Goal: Task Accomplishment & Management: Manage account settings

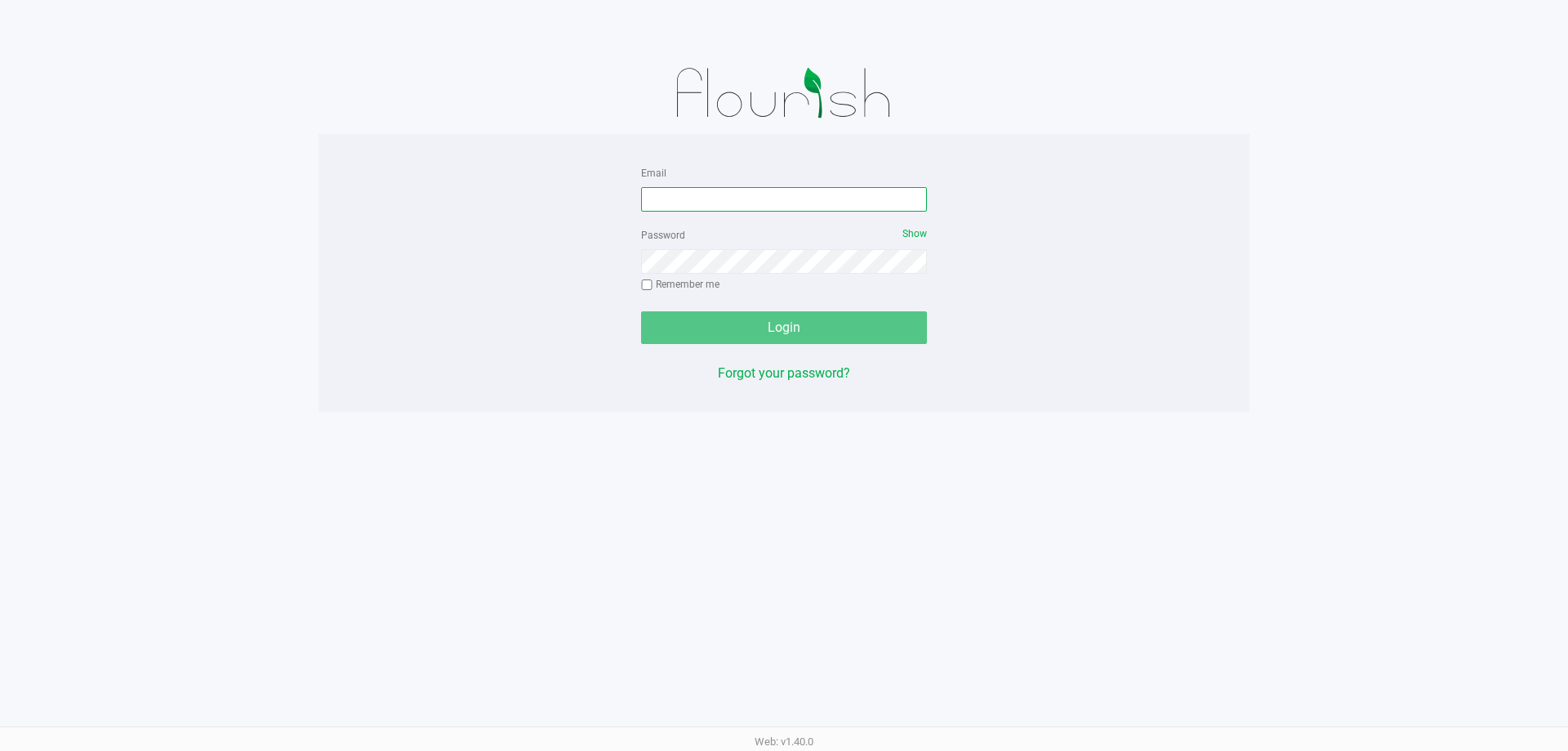
click at [706, 198] on input "Email" at bounding box center [784, 199] width 286 height 25
type input "[EMAIL_ADDRESS][DOMAIN_NAME]"
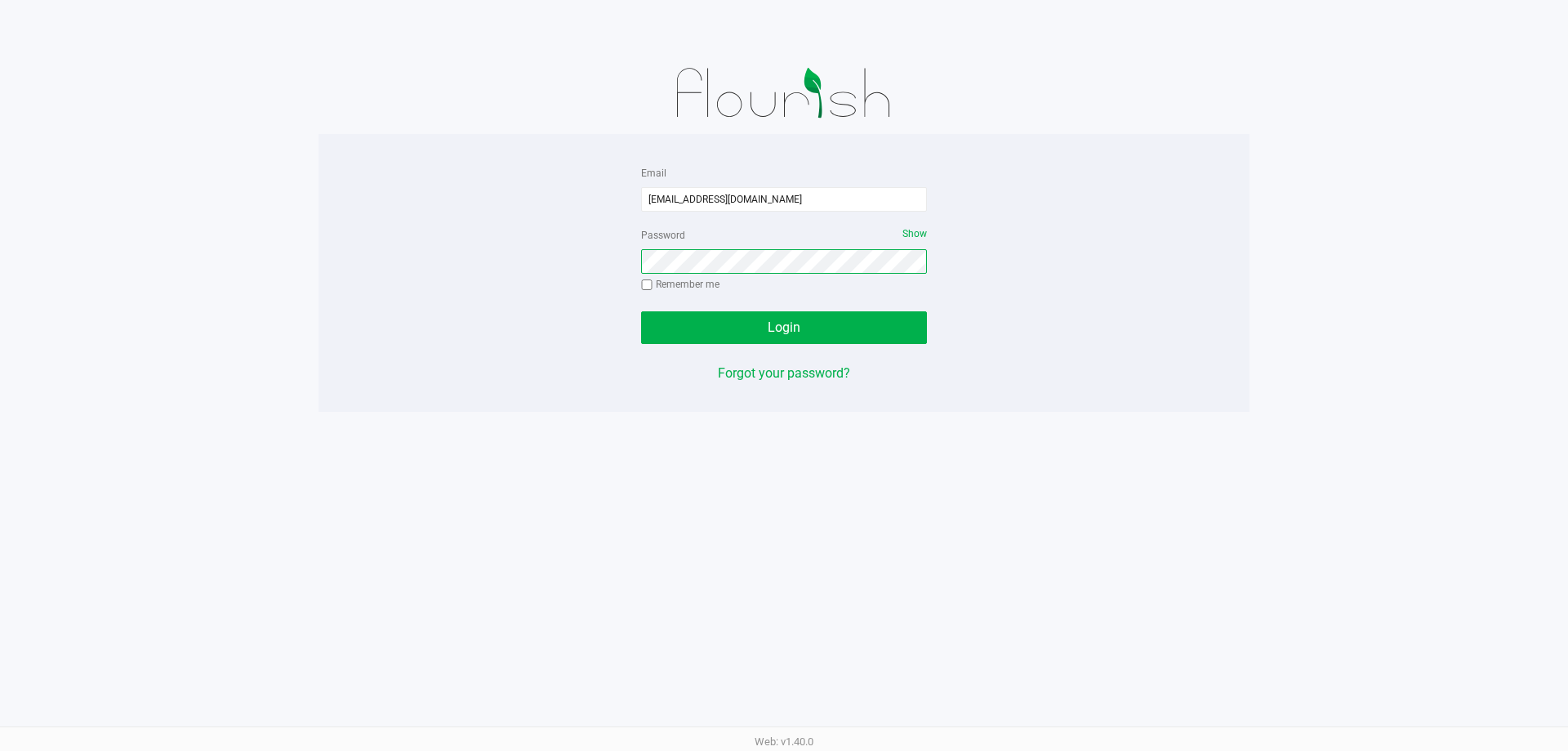
click at [641, 312] on button "Login" at bounding box center [784, 328] width 286 height 33
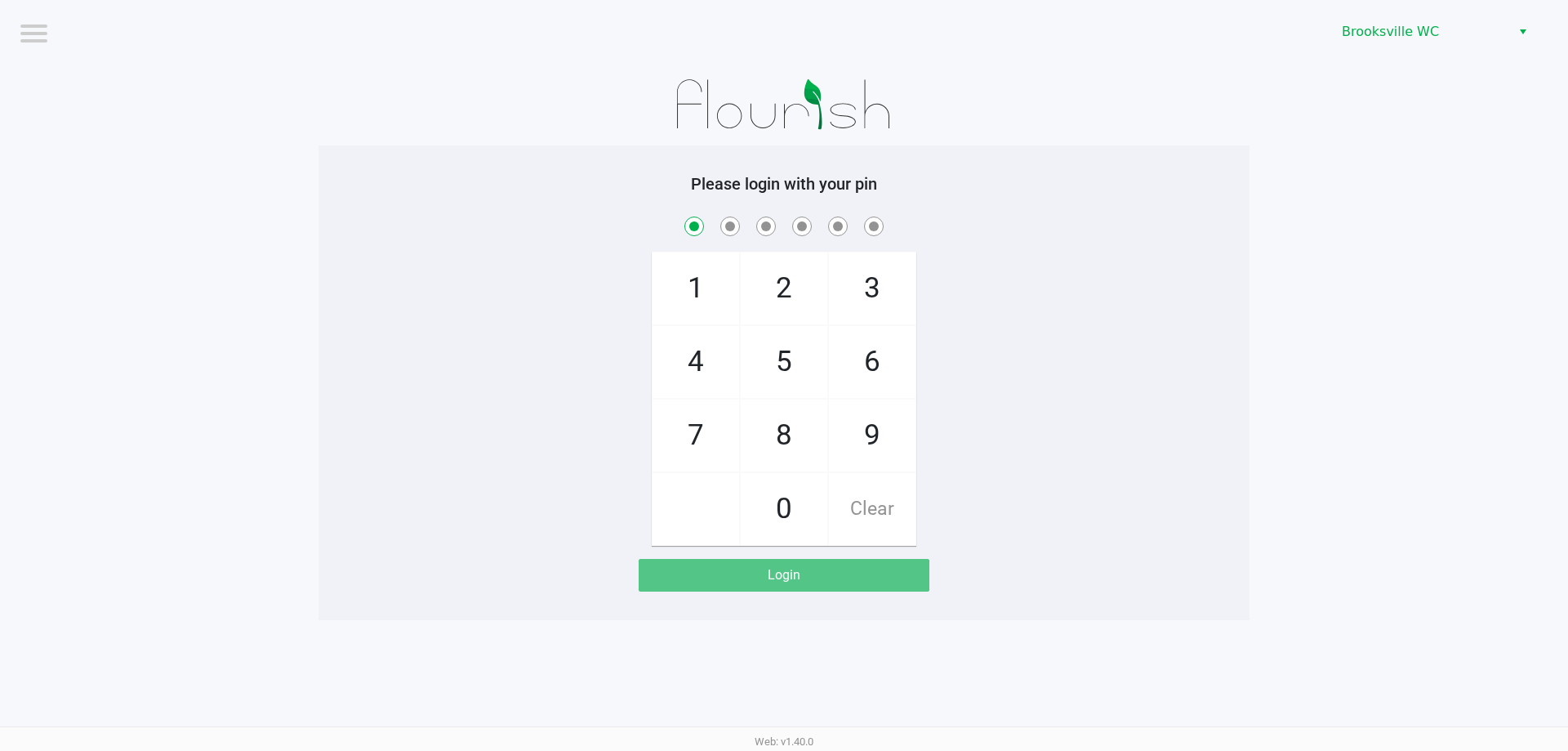
checkbox input "true"
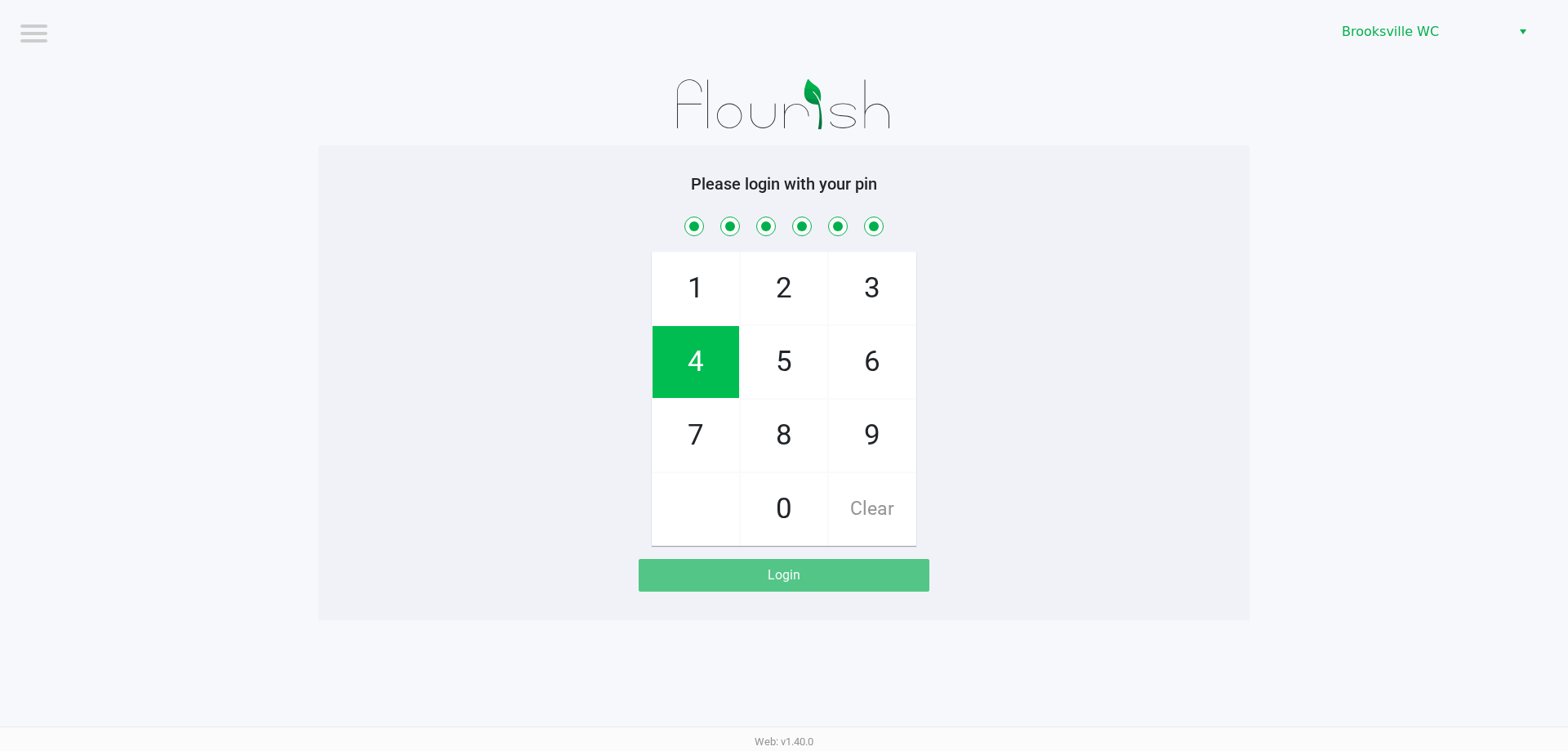
checkbox input "true"
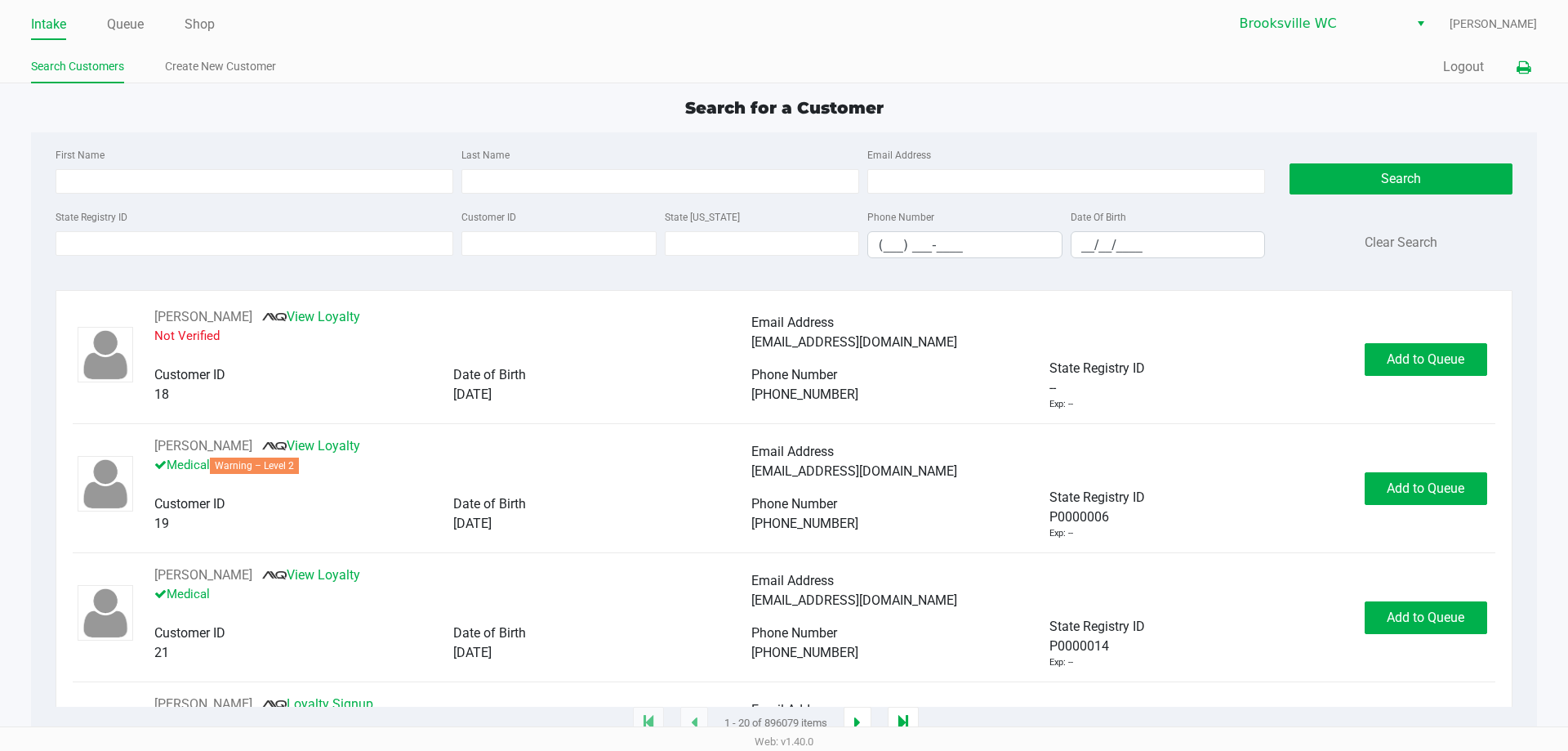
click at [1520, 67] on icon at bounding box center [1523, 67] width 14 height 11
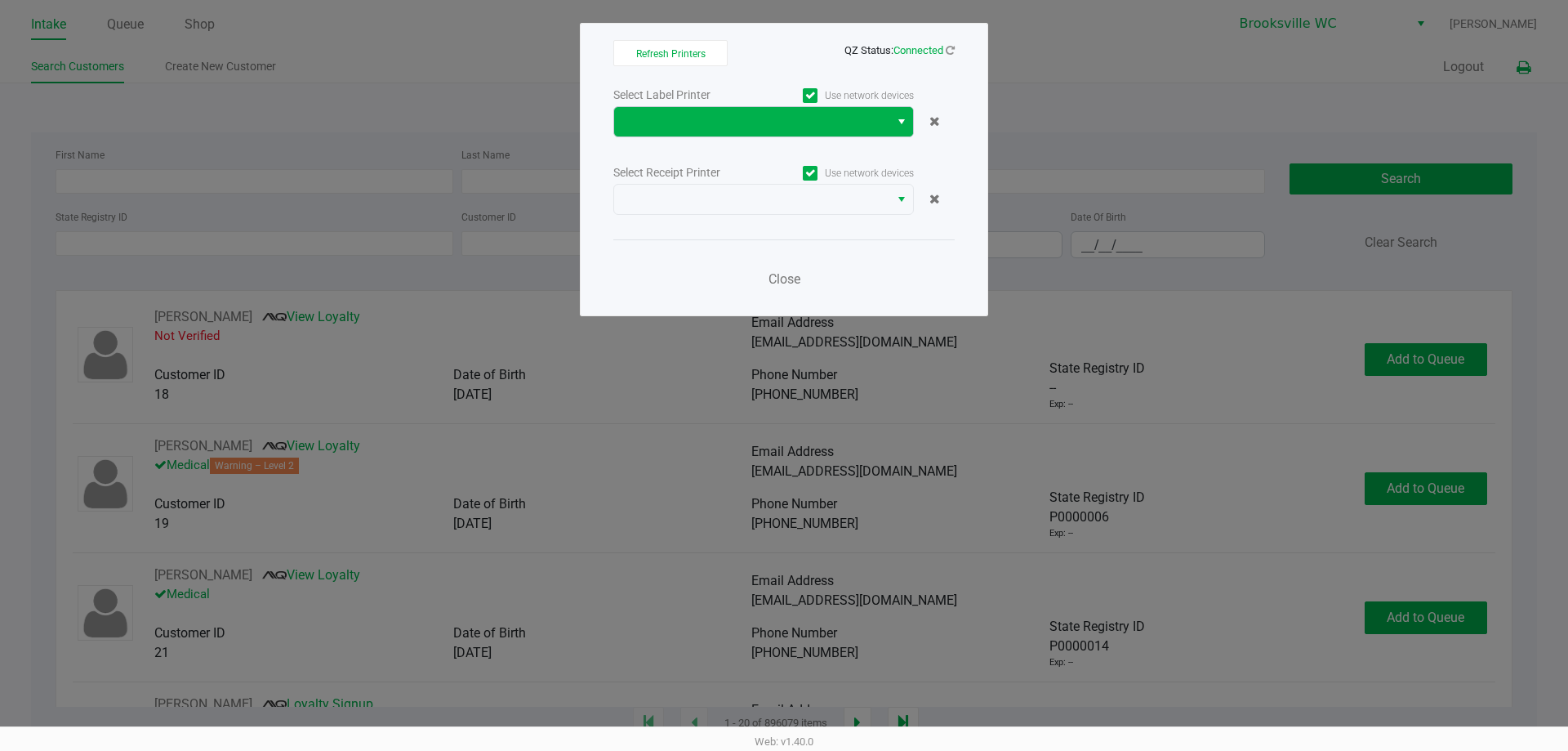
click at [891, 117] on button "Select" at bounding box center [901, 122] width 24 height 29
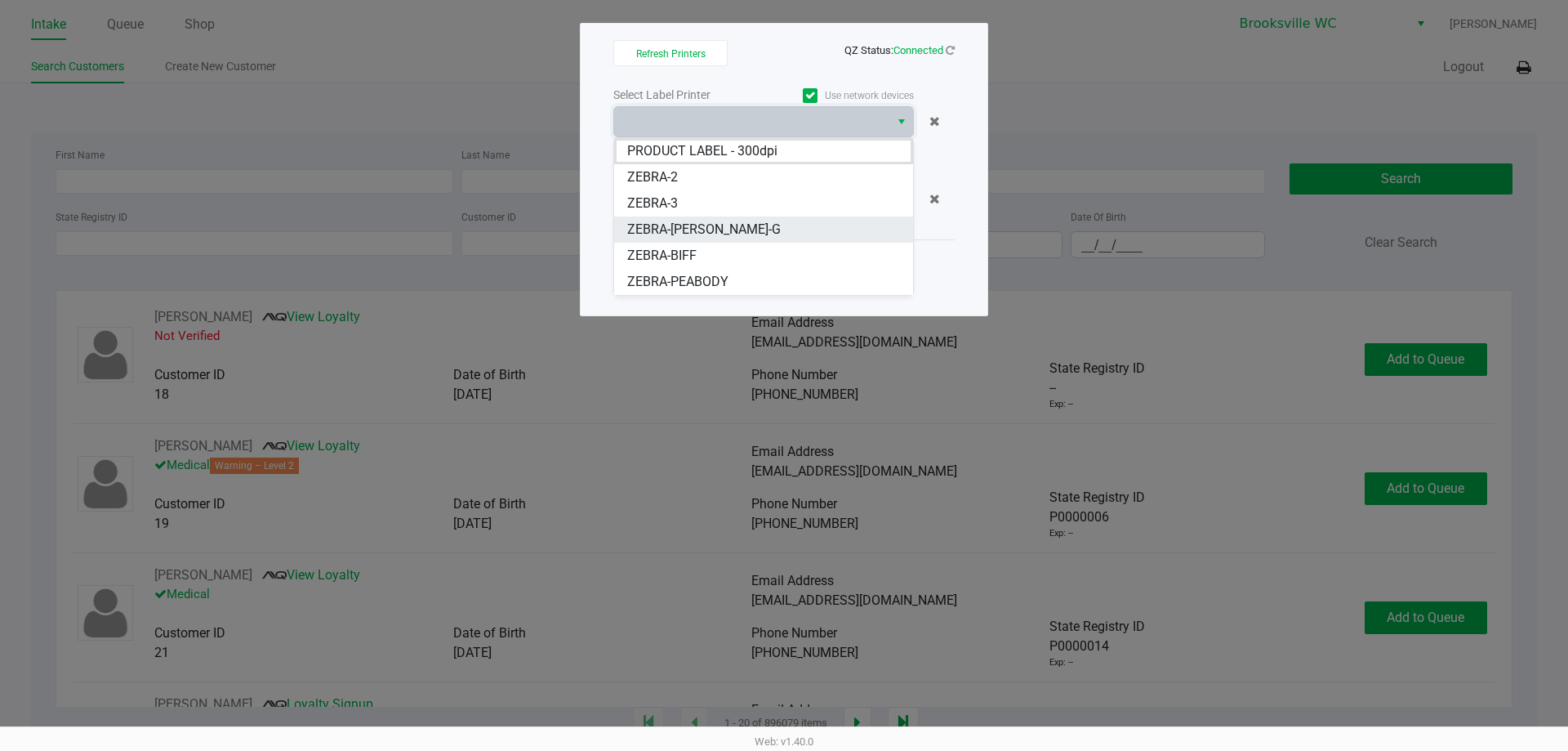
click at [717, 229] on span "ZEBRA-BECKY-G" at bounding box center [704, 229] width 154 height 20
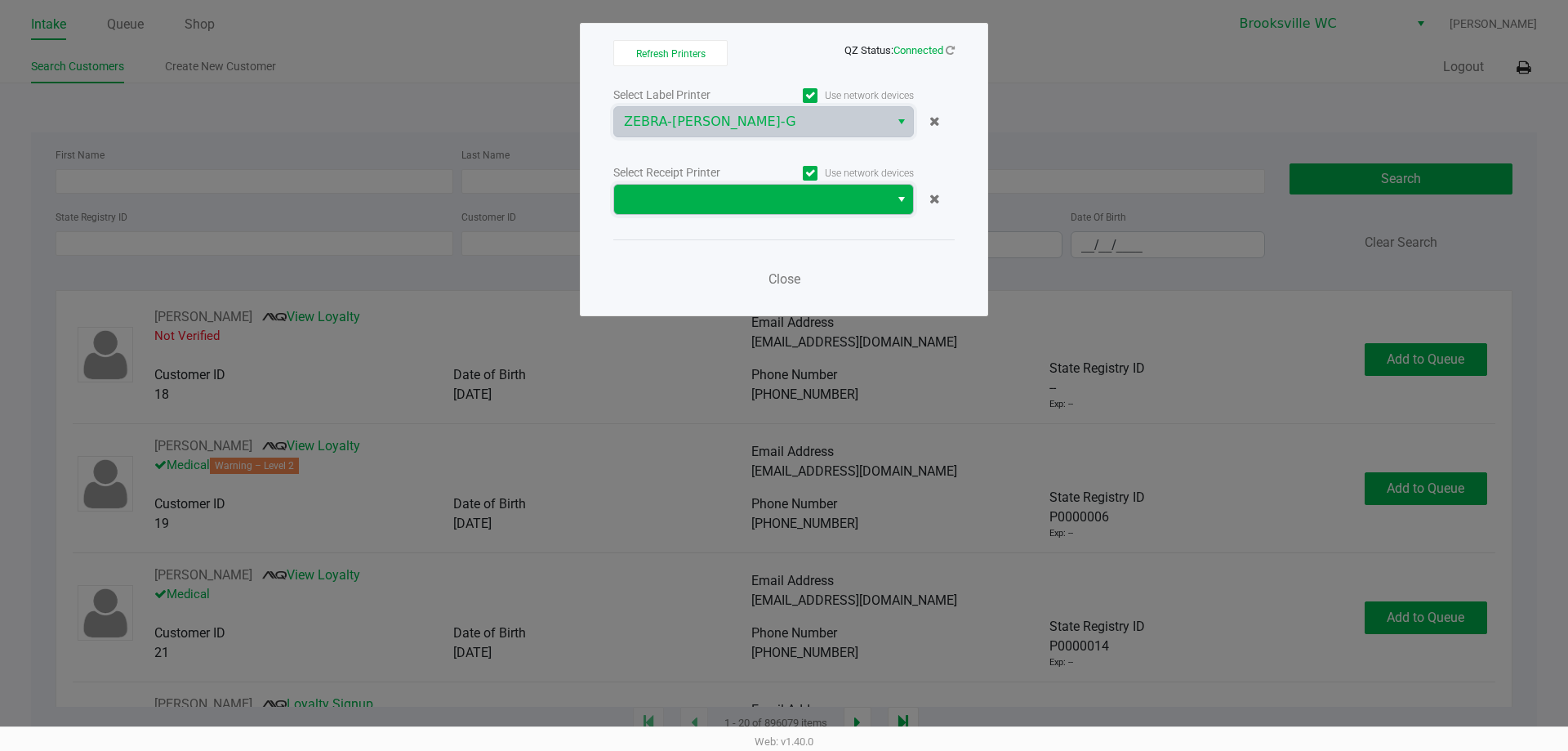
click at [879, 201] on span at bounding box center [752, 199] width 256 height 20
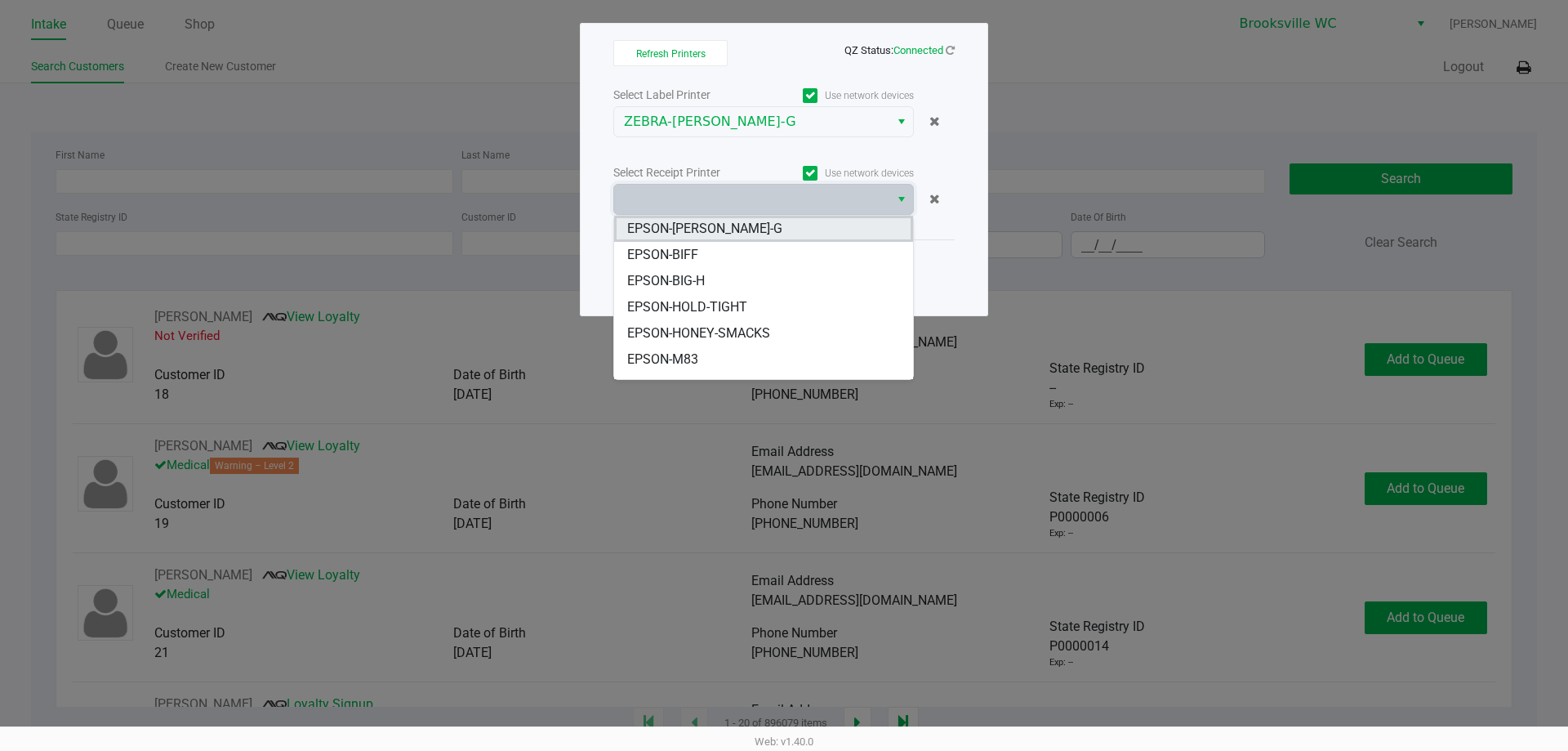
click at [692, 229] on span "EPSON-BECKY-G" at bounding box center [705, 228] width 155 height 20
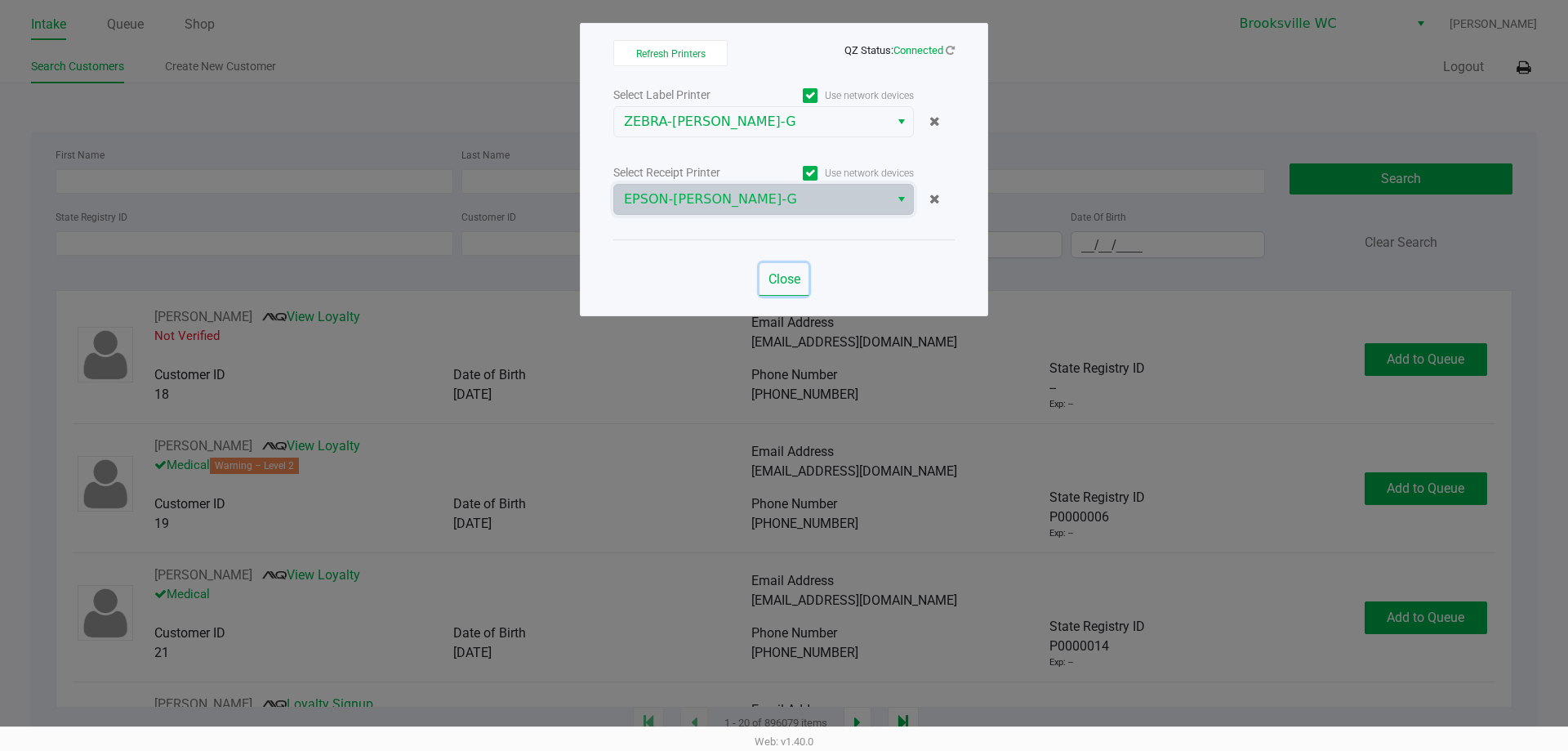
click at [777, 279] on span "Close" at bounding box center [784, 279] width 32 height 15
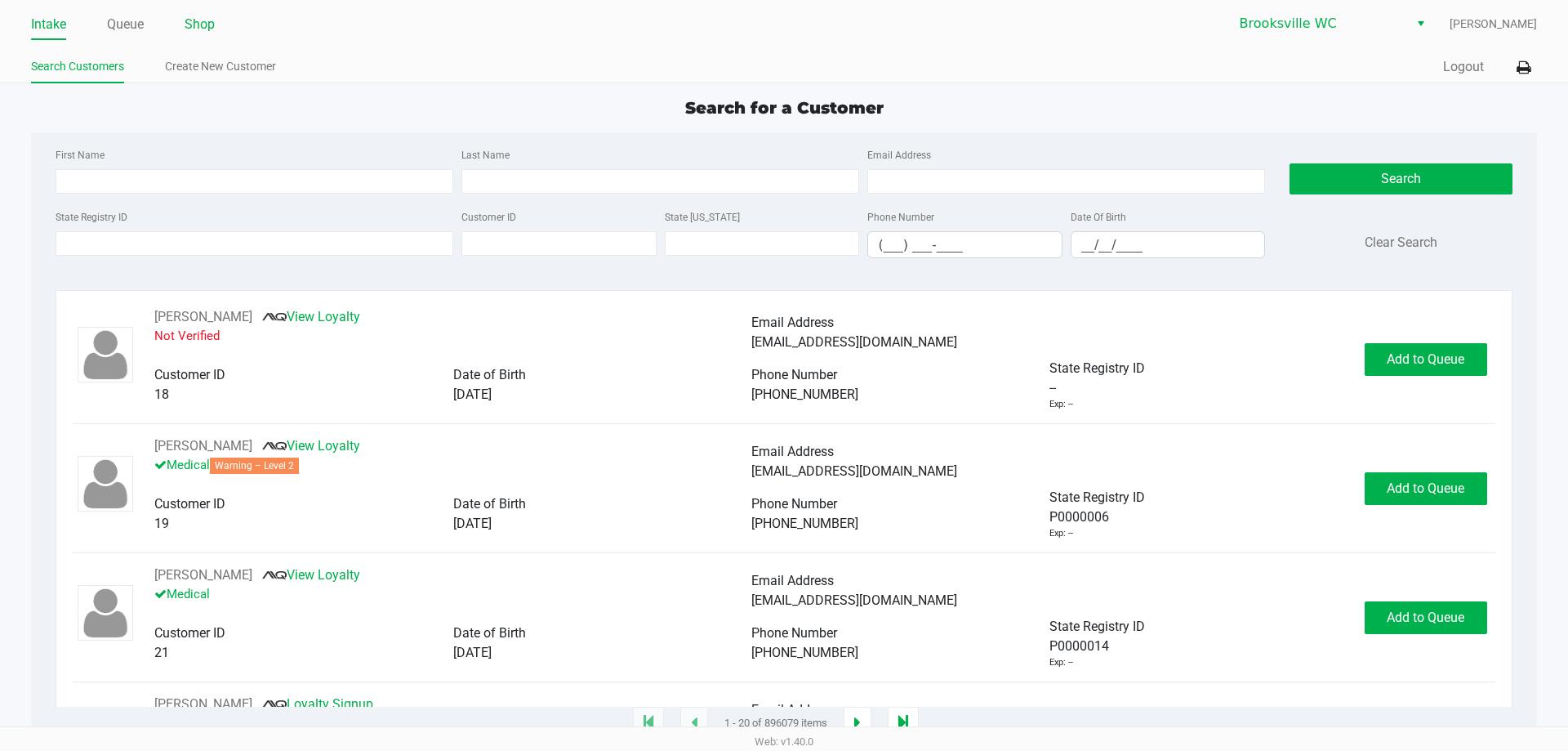
click at [209, 28] on link "Shop" at bounding box center [199, 24] width 30 height 23
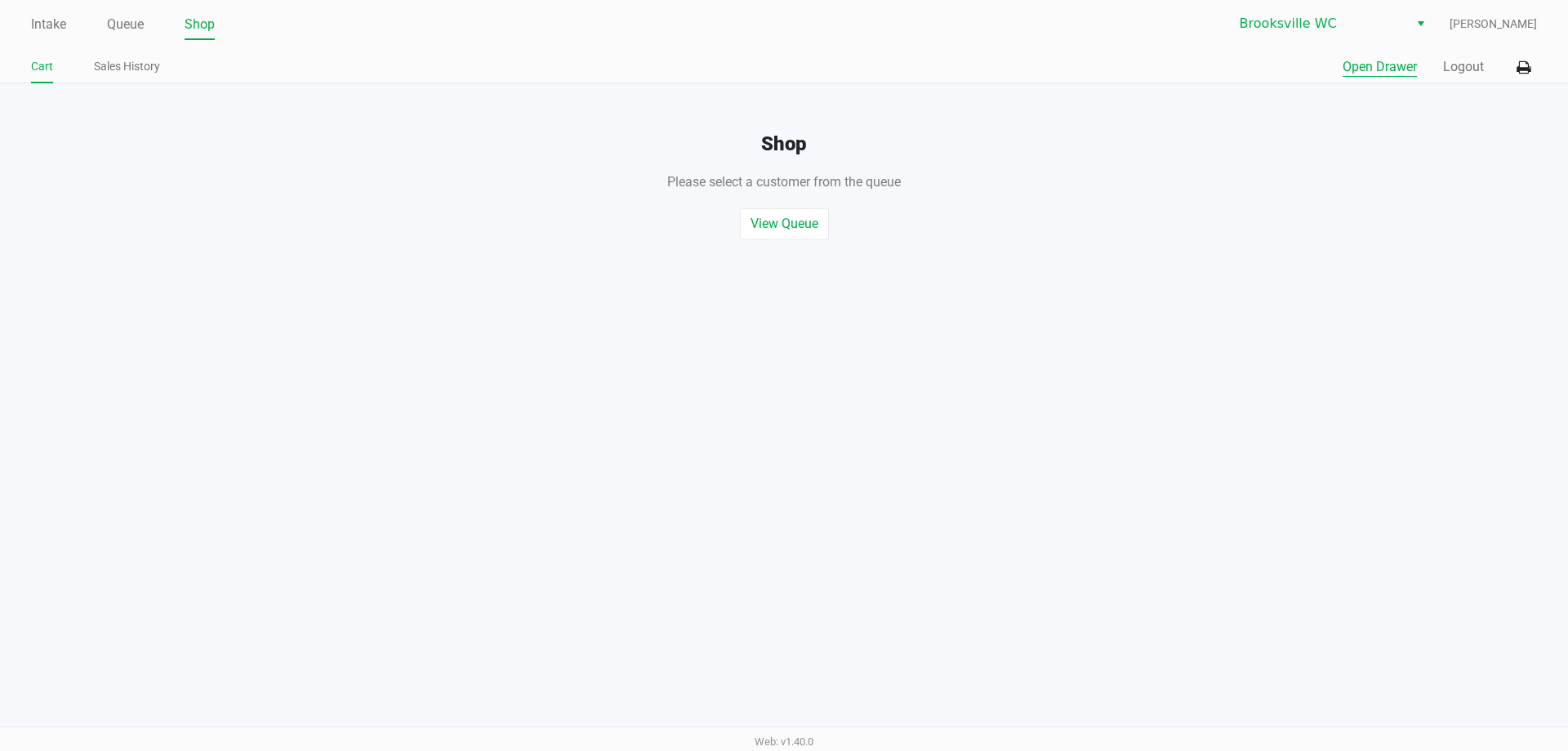
click at [1383, 64] on button "Open Drawer" at bounding box center [1379, 67] width 75 height 20
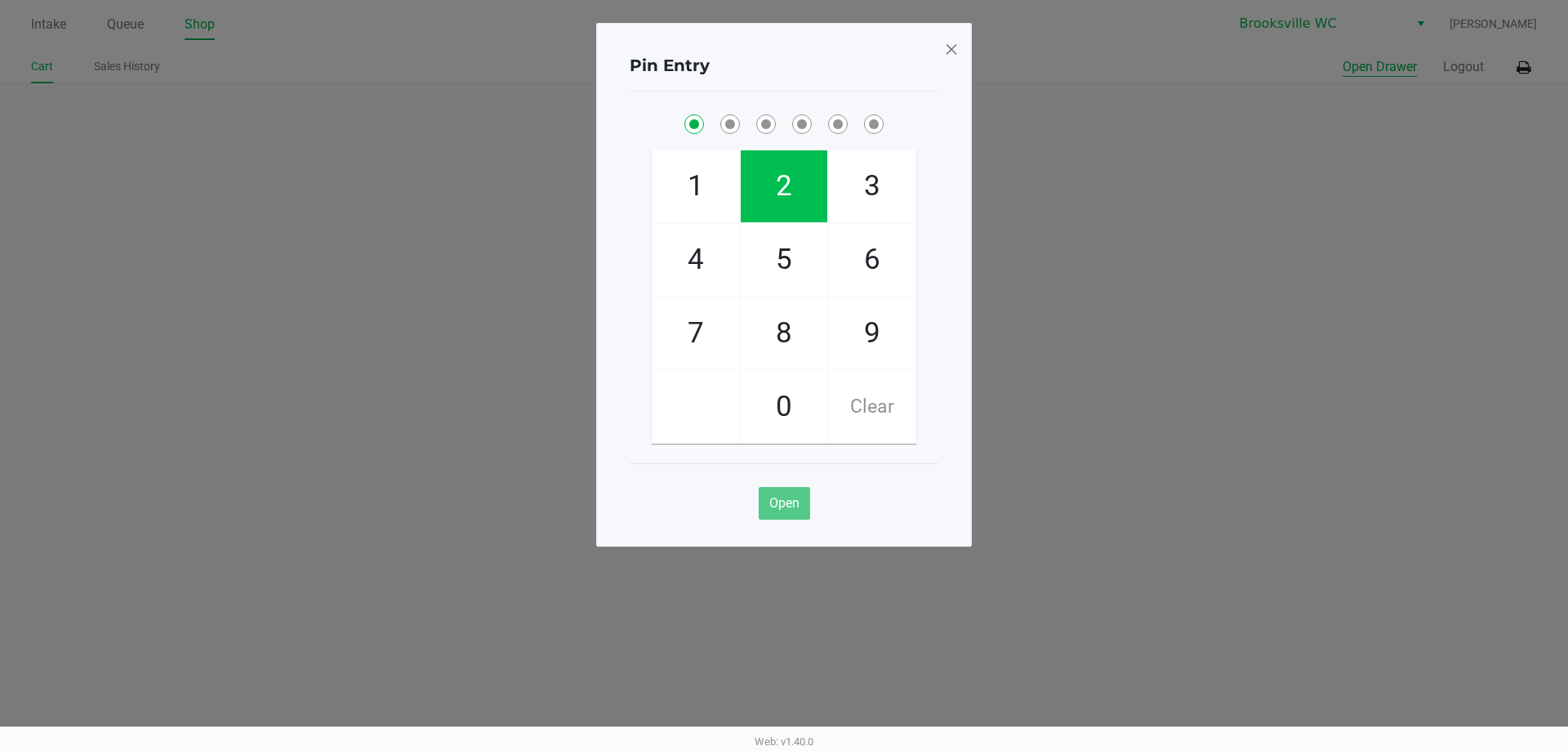
checkbox input "true"
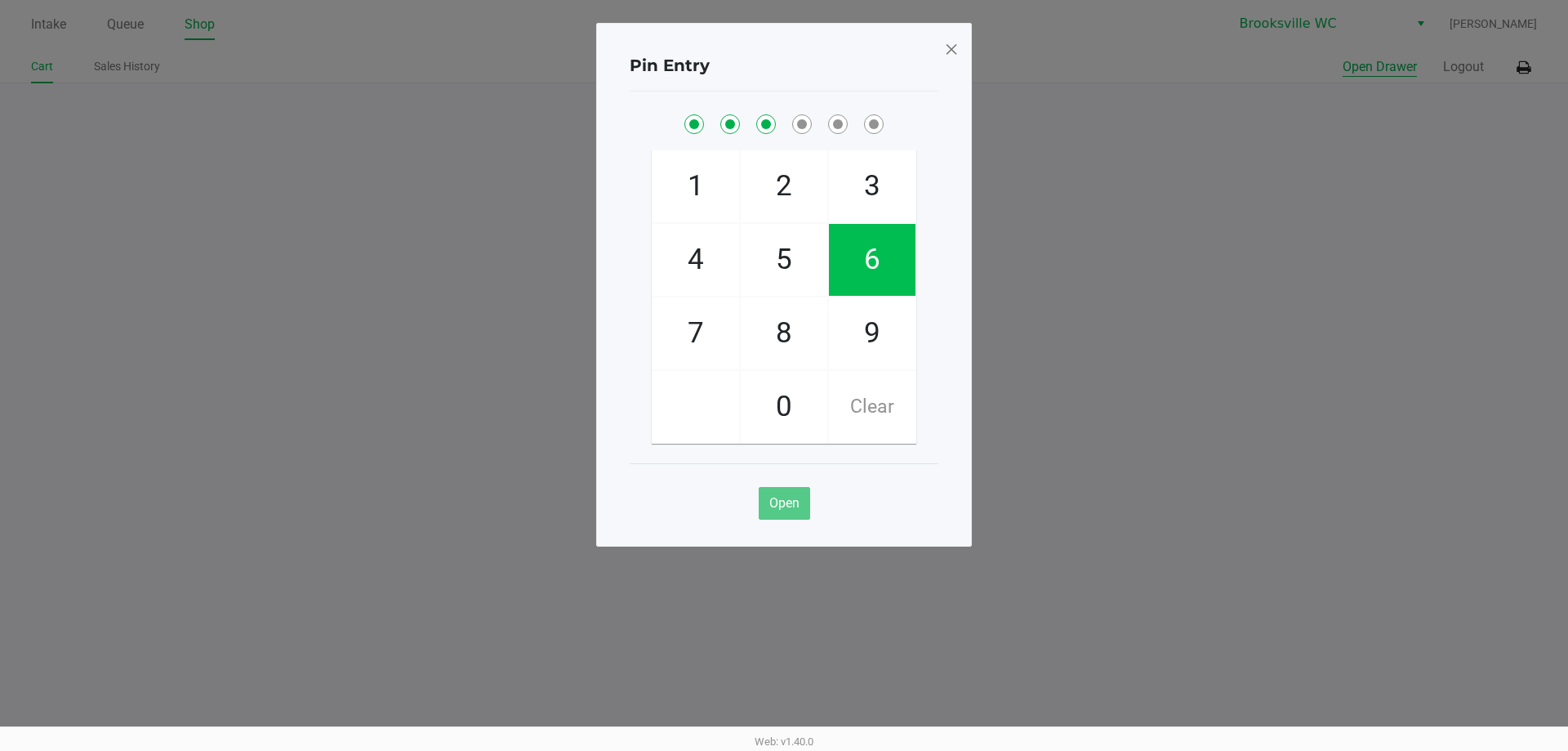
checkbox input "true"
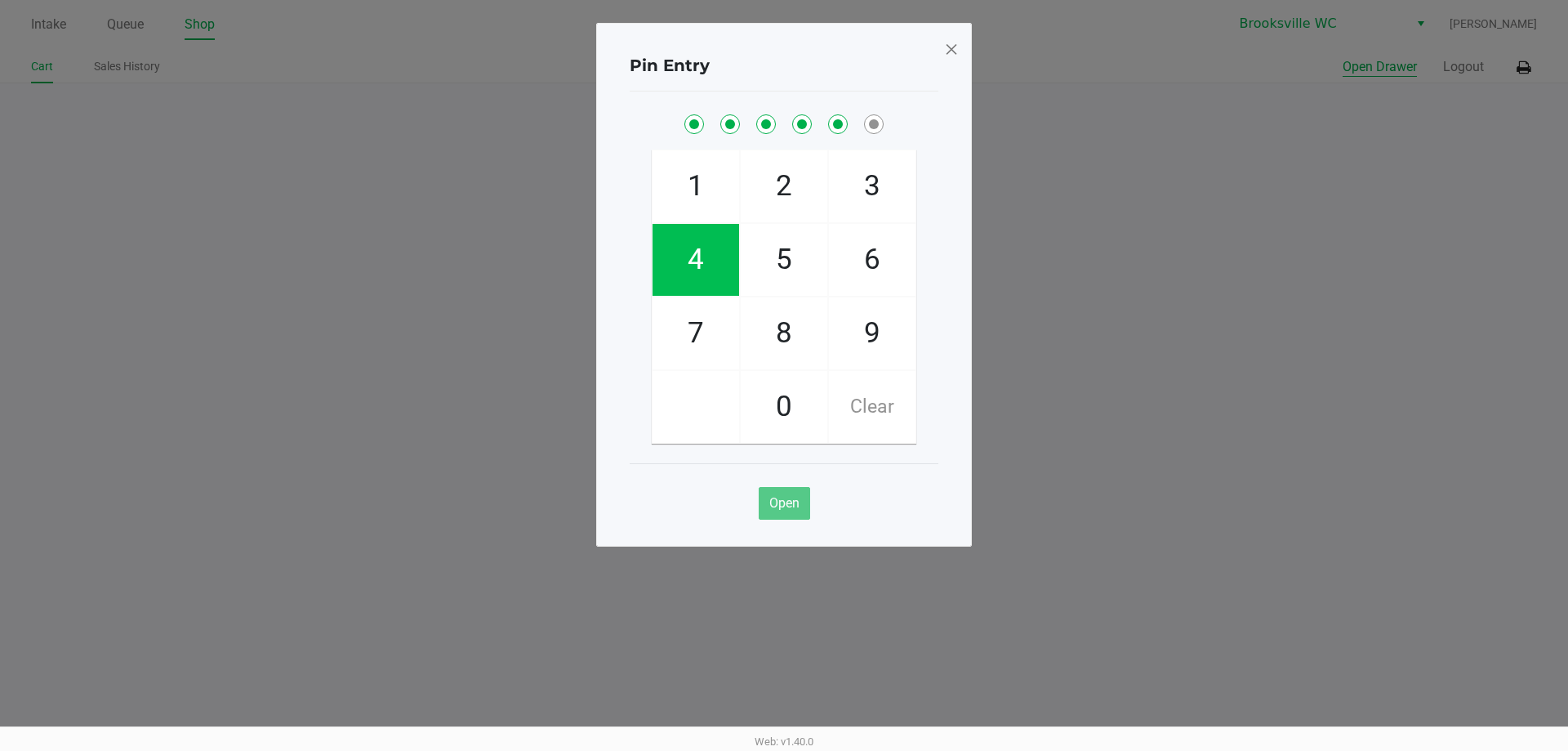
checkbox input "true"
click at [945, 51] on span at bounding box center [951, 49] width 15 height 26
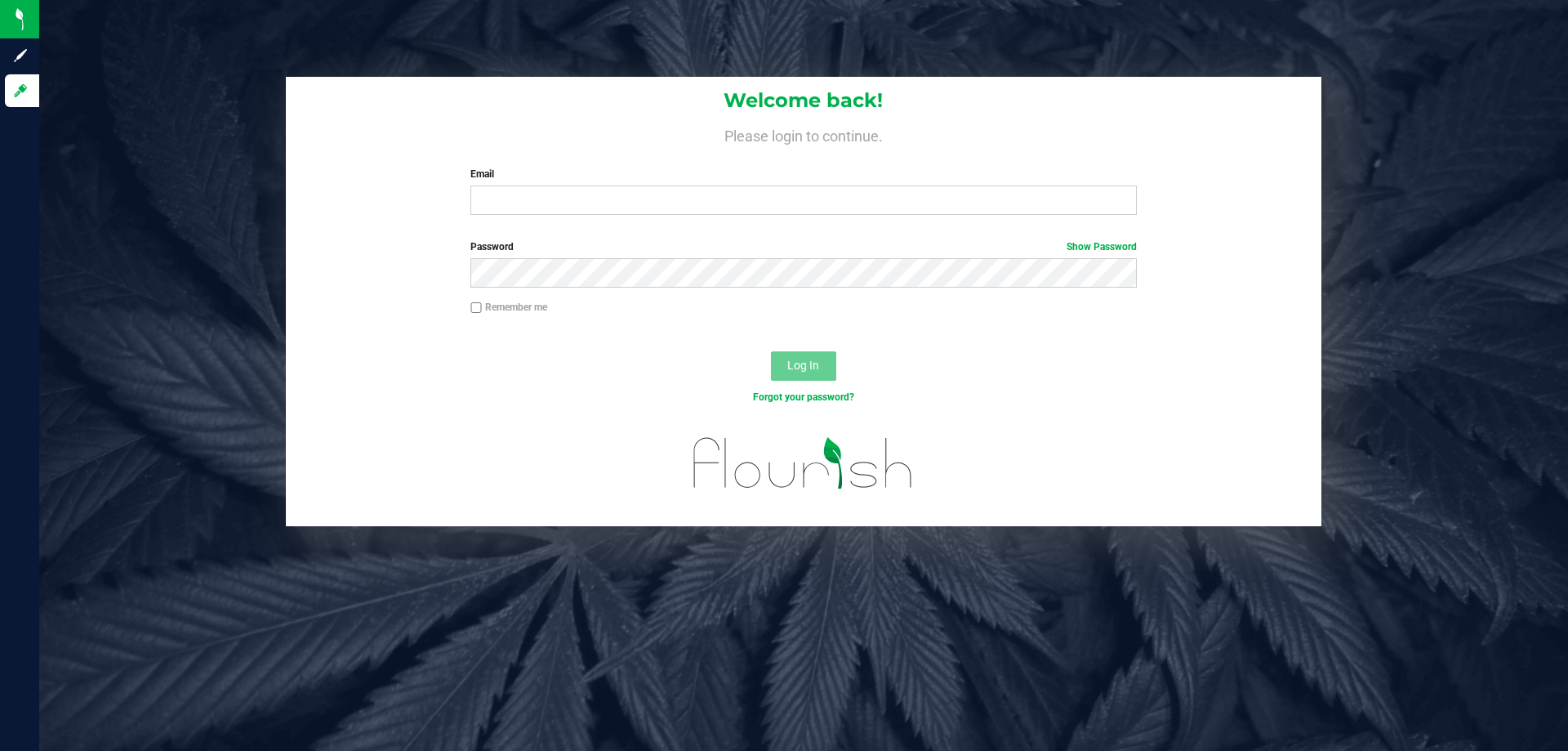
click at [563, 215] on div "Welcome back! Please login to continue. Email Required Please format your email…" at bounding box center [803, 152] width 1036 height 151
click at [566, 203] on input "Email" at bounding box center [803, 200] width 666 height 29
type input "meanderson@Liveparallel.com"
click at [771, 351] on button "Log In" at bounding box center [803, 366] width 65 height 29
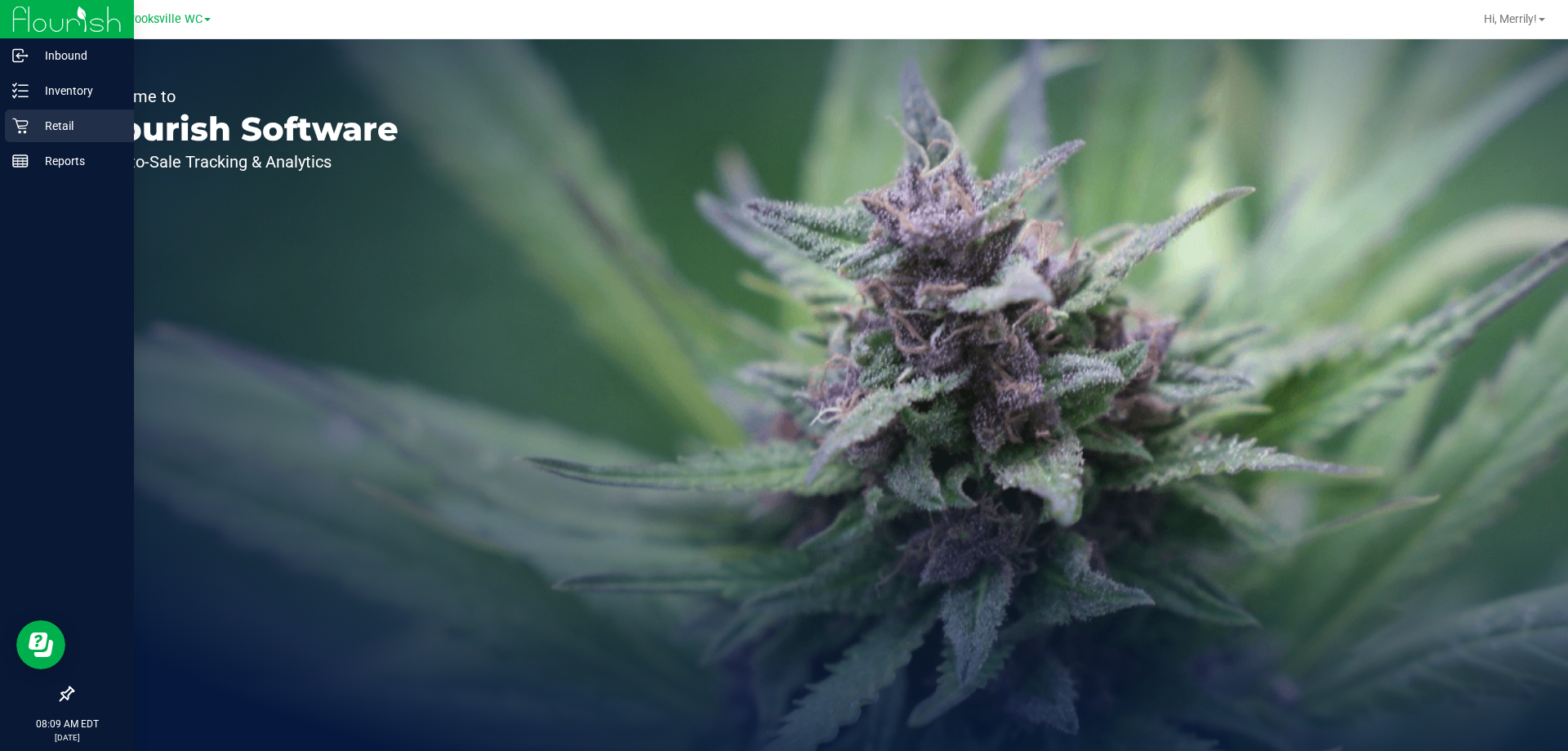
click at [27, 124] on icon at bounding box center [20, 126] width 15 height 15
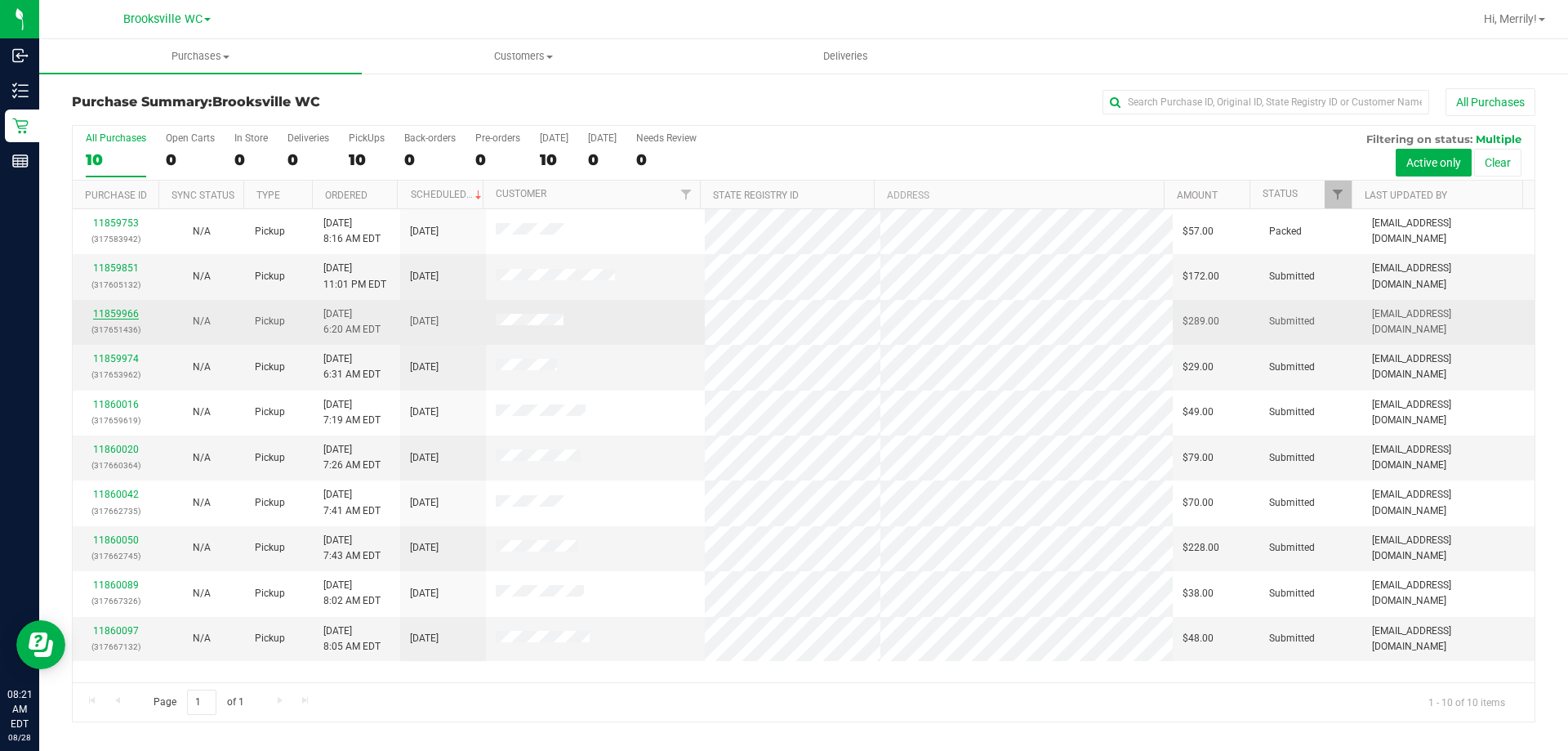
click at [115, 314] on link "11859966" at bounding box center [115, 313] width 45 height 11
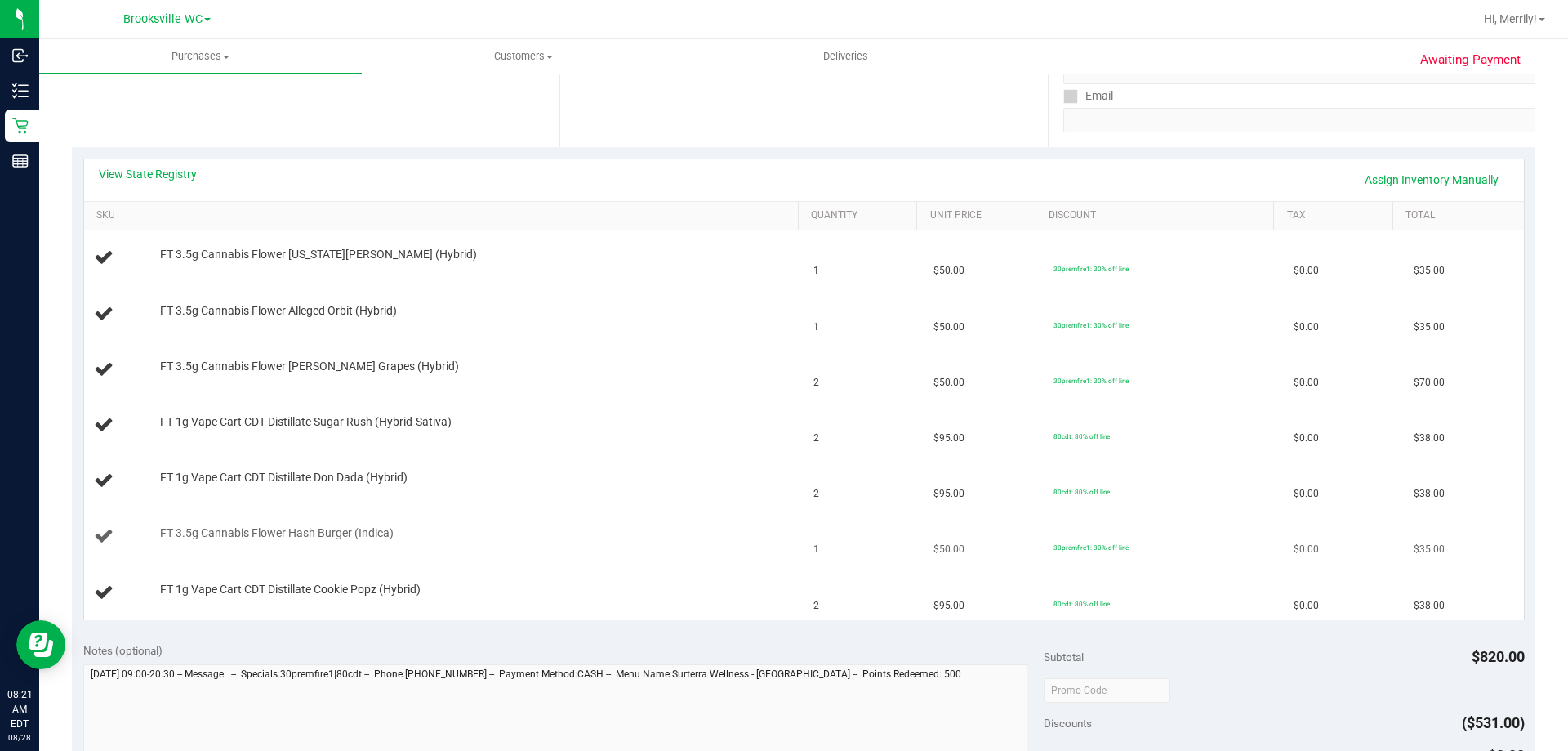
scroll to position [327, 0]
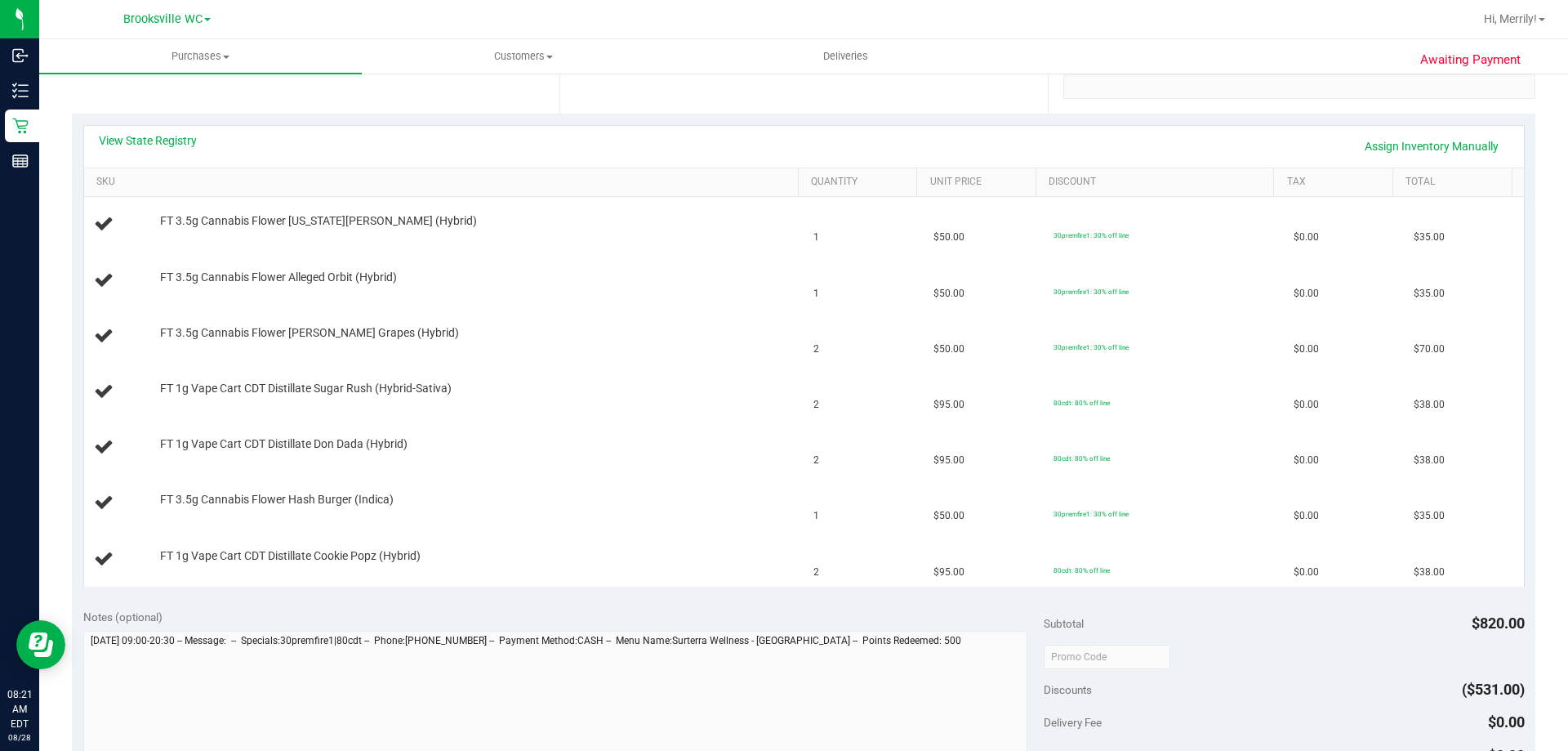
click at [160, 150] on div "View State Registry Assign Inventory Manually" at bounding box center [803, 146] width 1410 height 27
click at [160, 143] on link "View State Registry" at bounding box center [148, 140] width 98 height 16
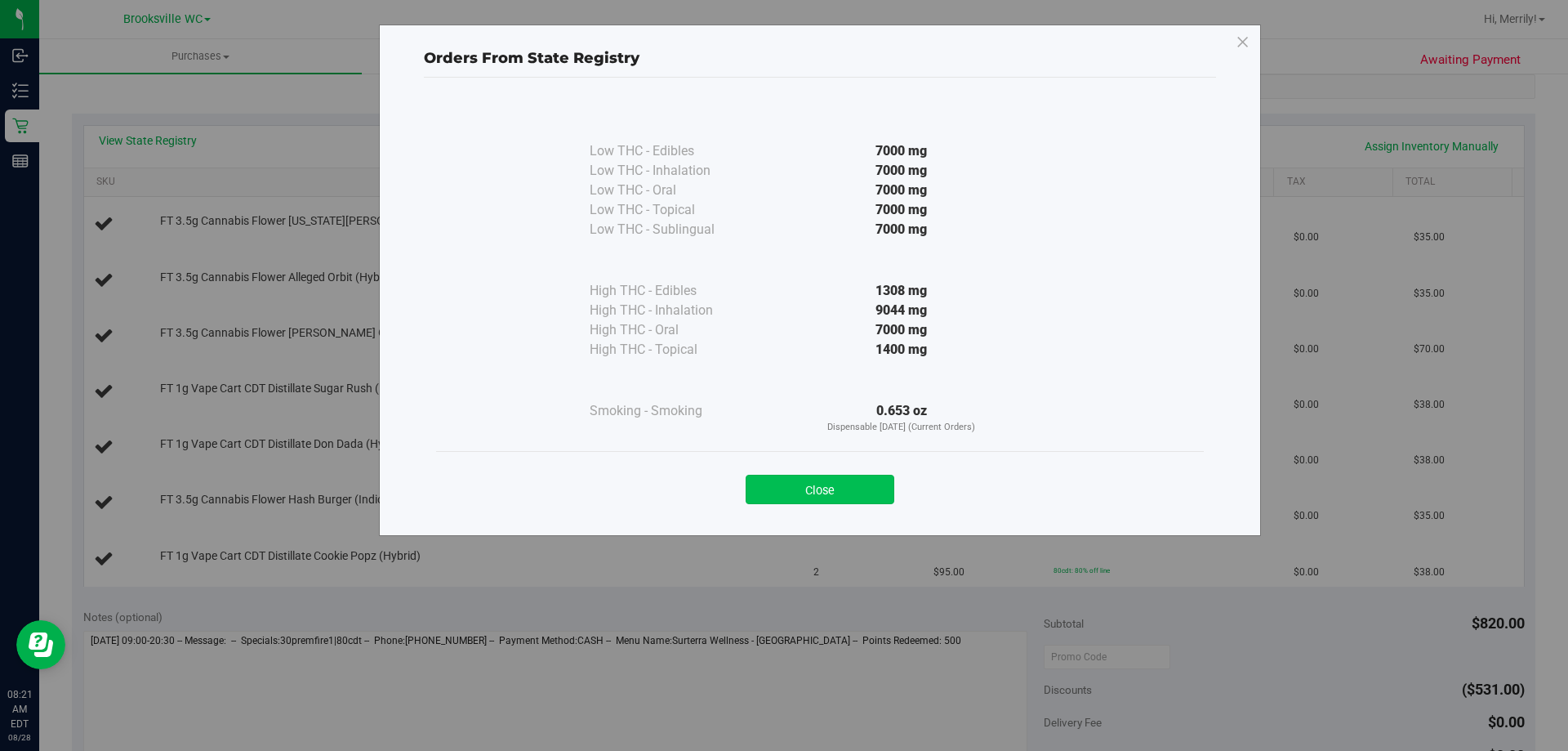
click at [845, 482] on button "Close" at bounding box center [820, 489] width 148 height 29
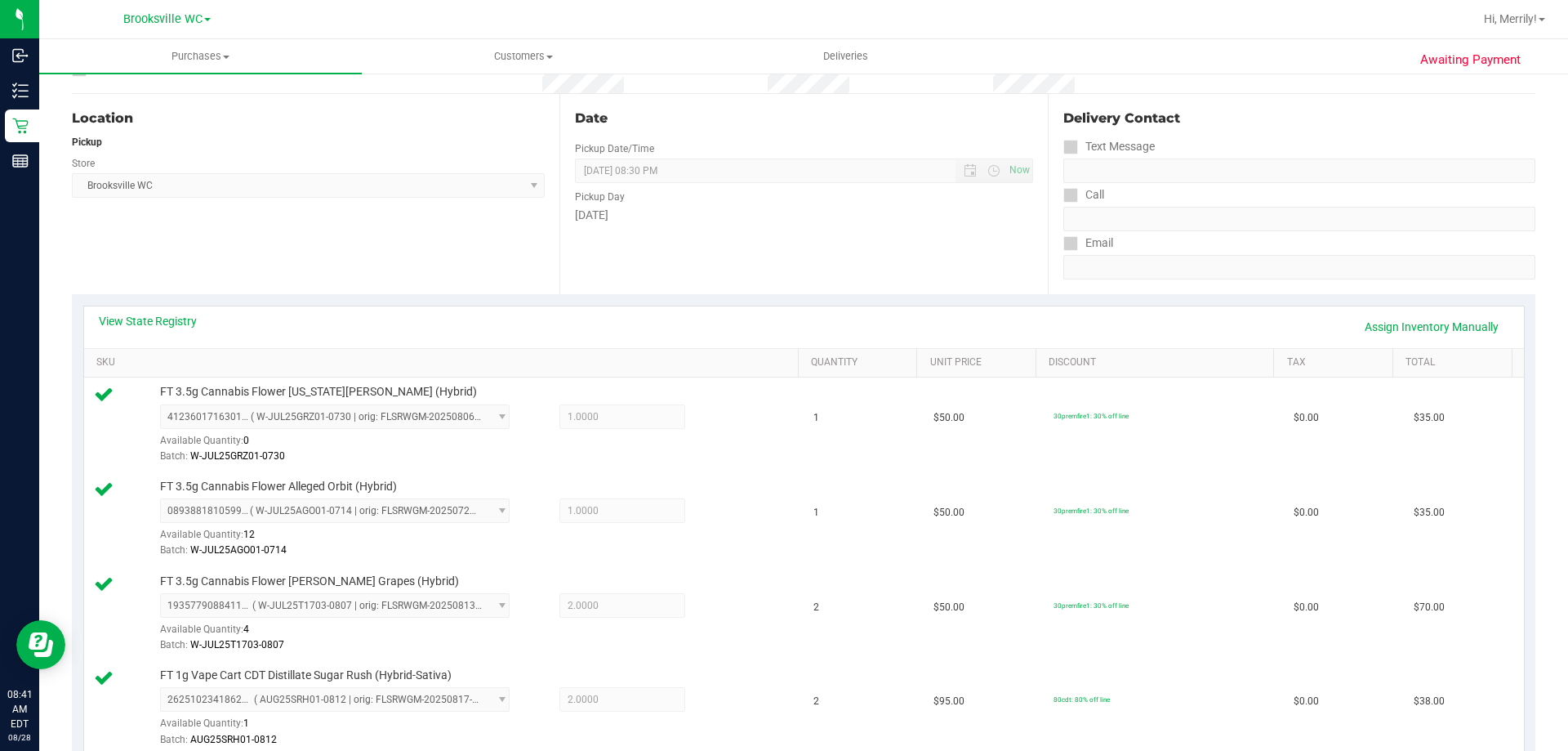
scroll to position [0, 0]
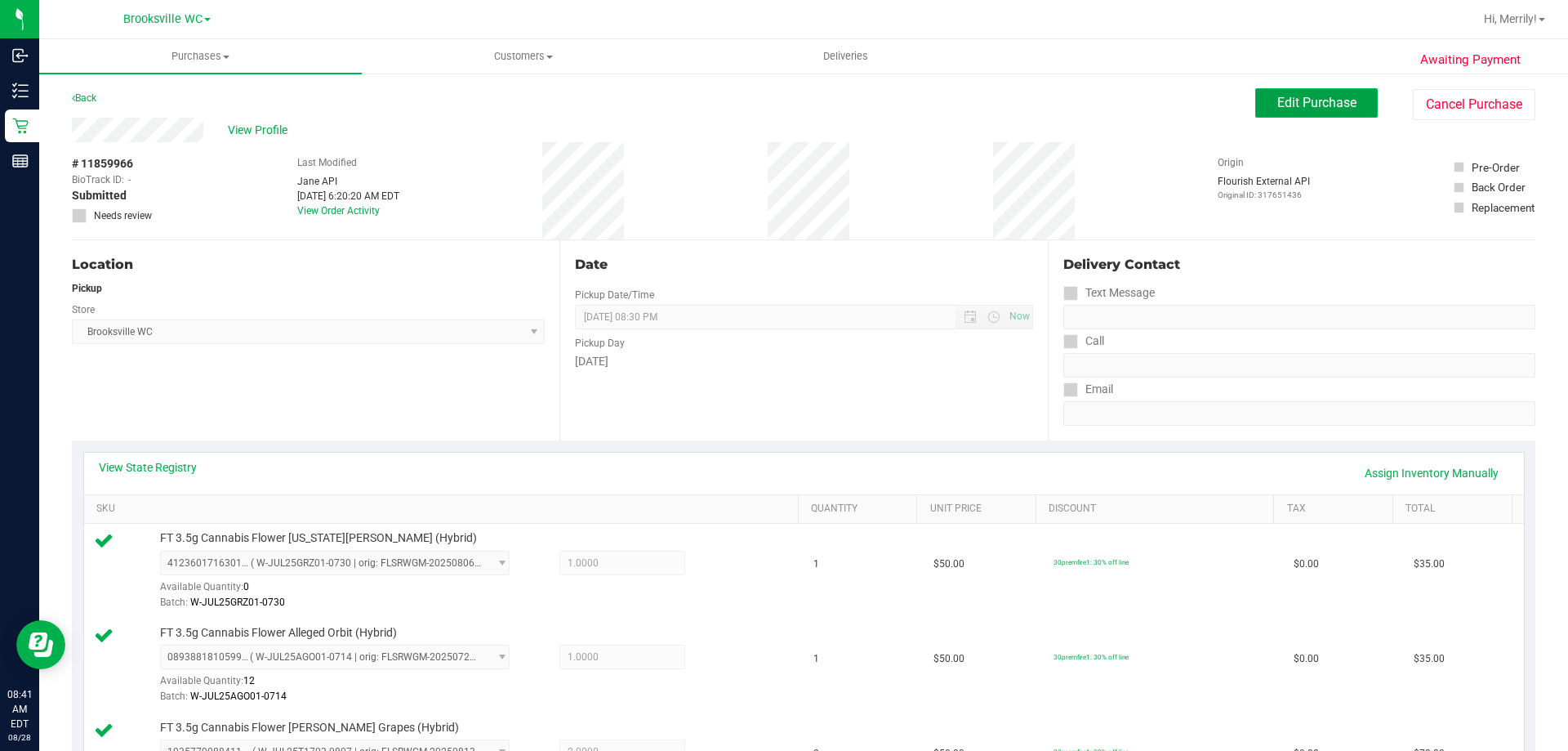
click at [1290, 102] on span "Edit Purchase" at bounding box center [1317, 102] width 79 height 15
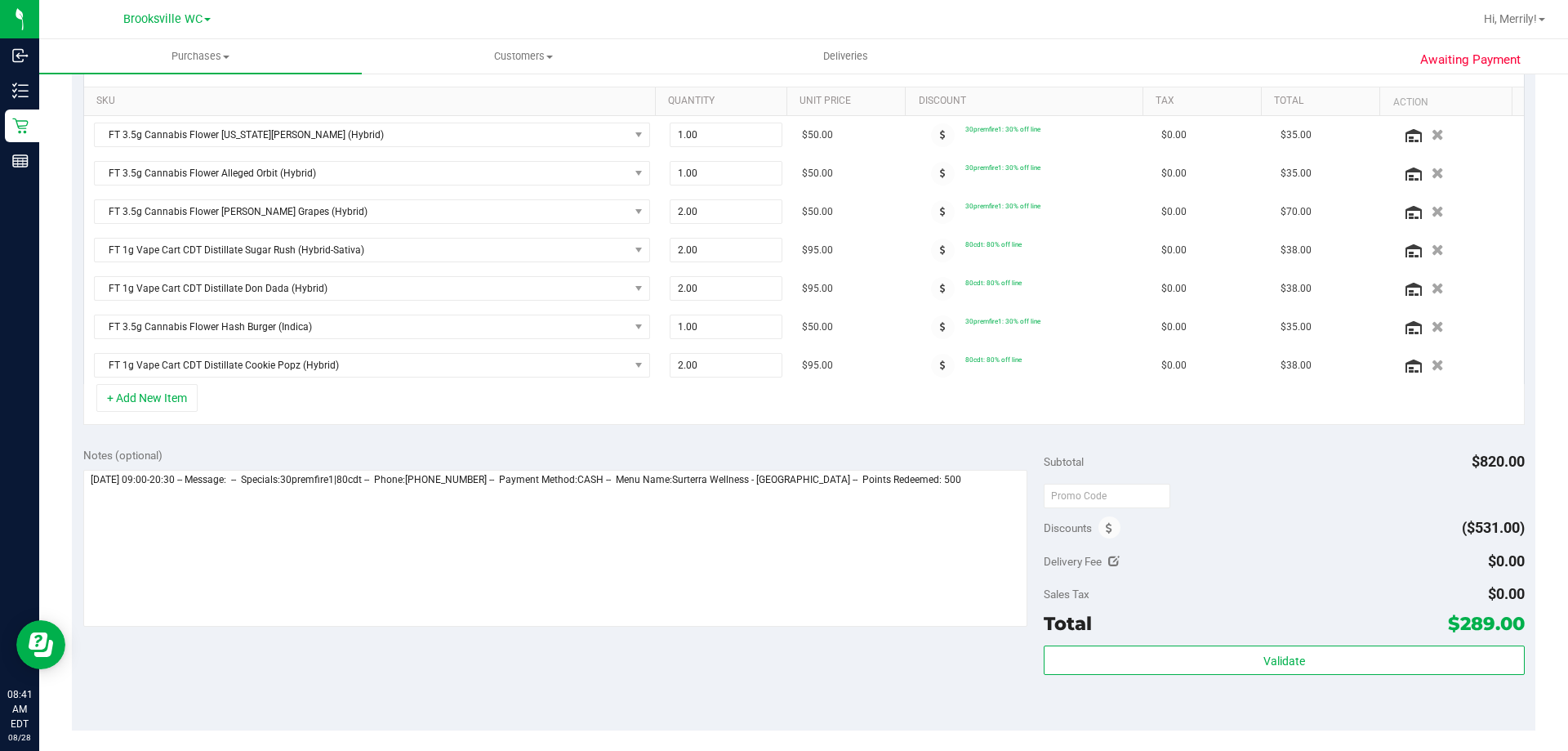
scroll to position [409, 0]
click at [1106, 527] on icon at bounding box center [1110, 527] width 7 height 11
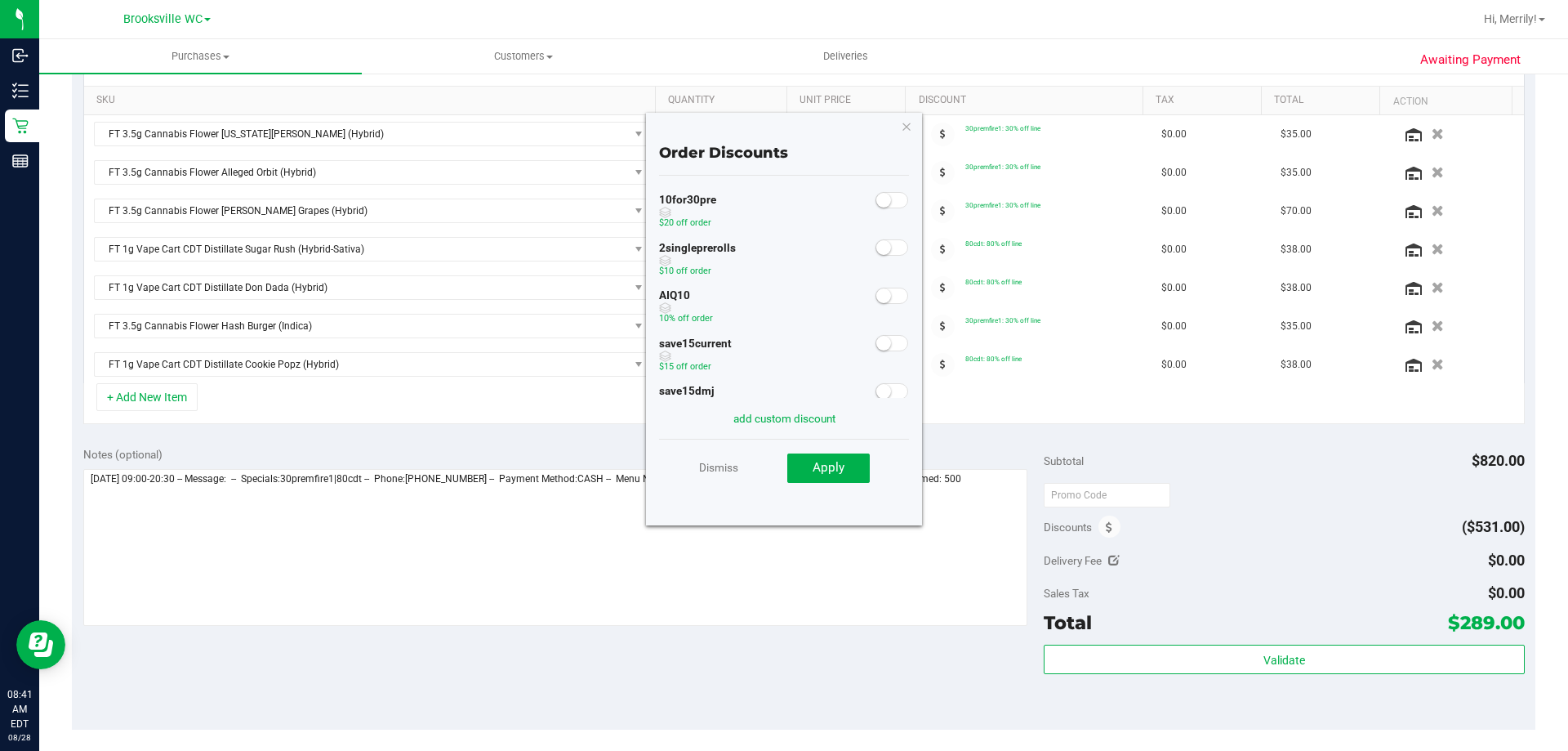
click at [887, 296] on span at bounding box center [892, 295] width 33 height 16
click at [851, 464] on button "Apply" at bounding box center [828, 468] width 82 height 29
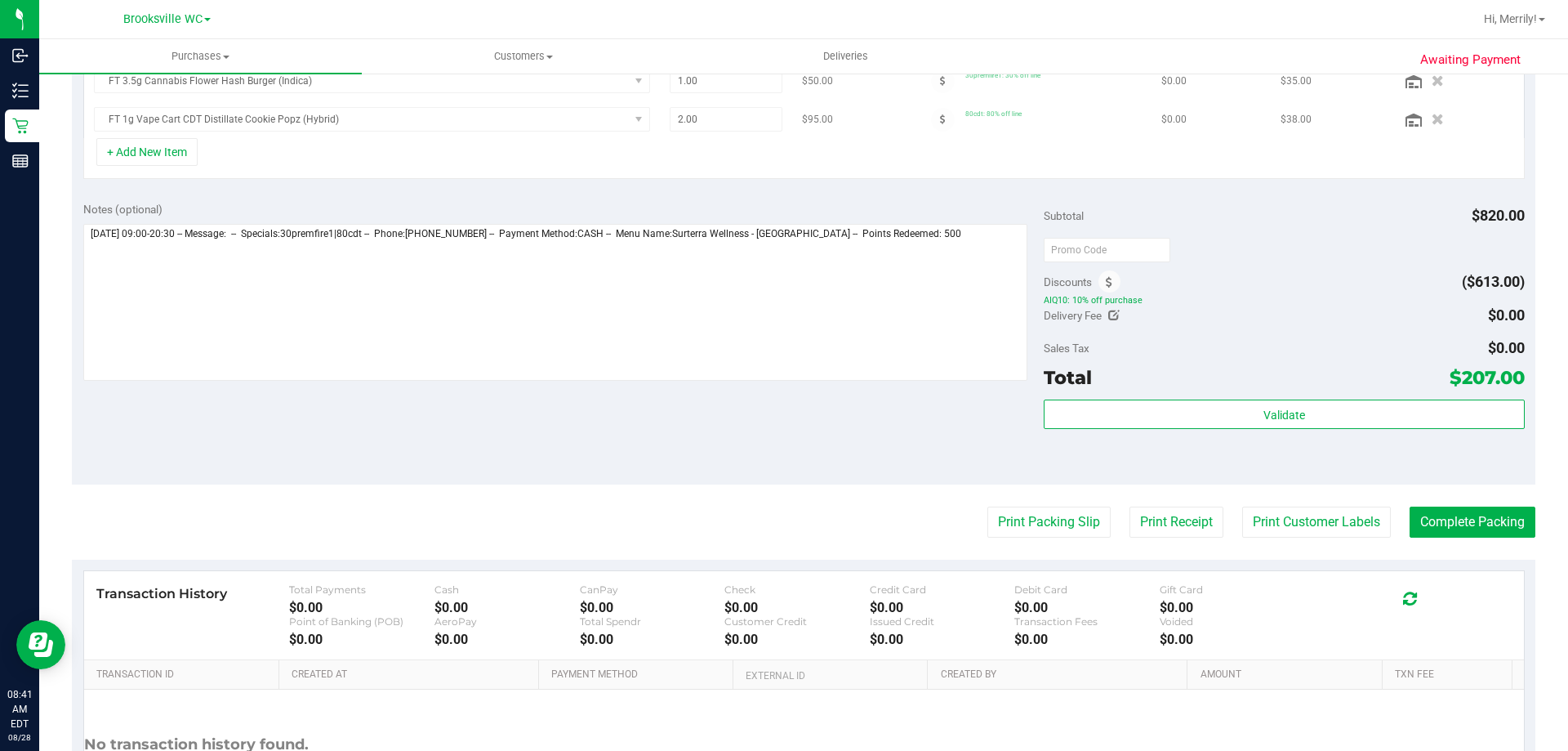
scroll to position [628, 0]
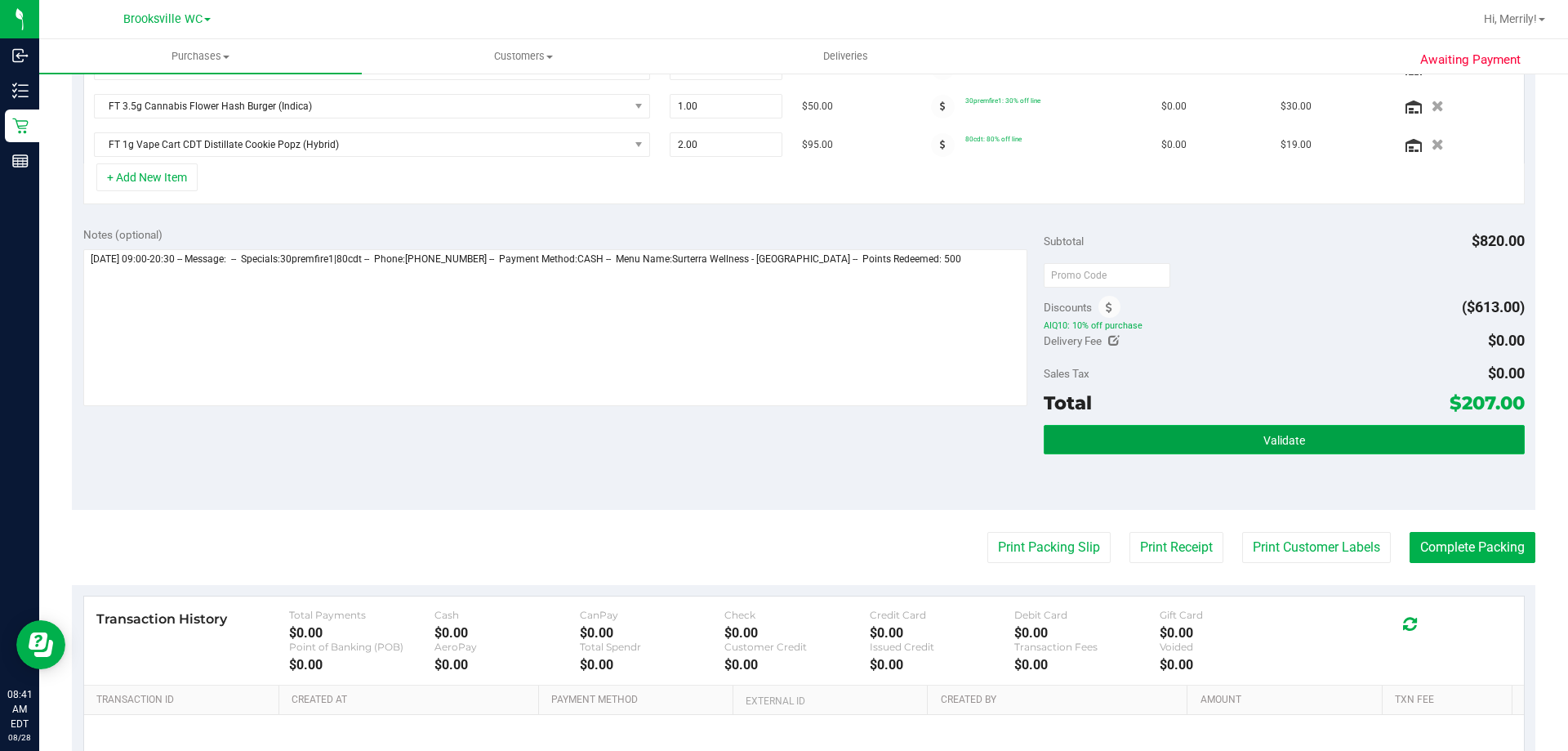
click at [1156, 431] on button "Validate" at bounding box center [1284, 439] width 481 height 29
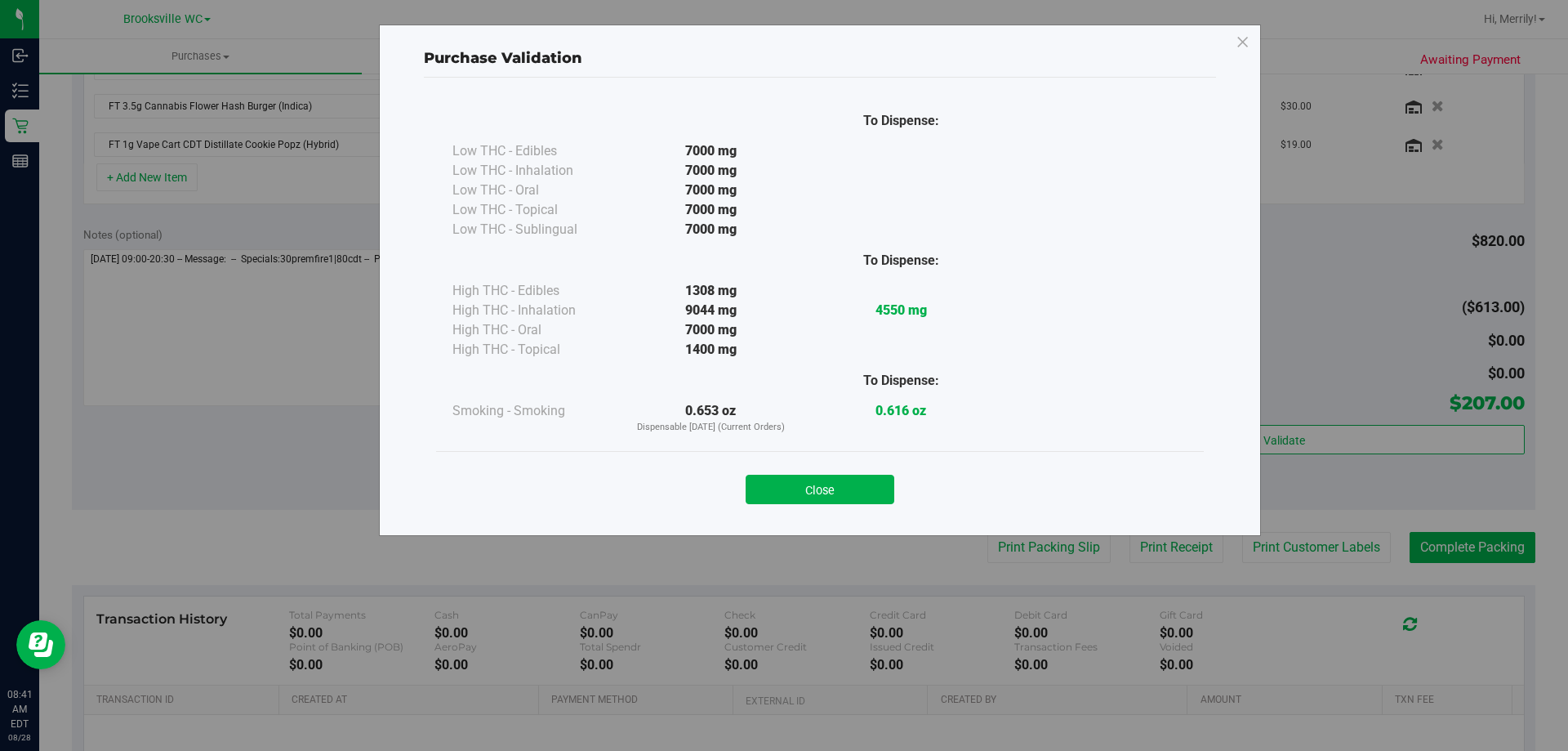
click at [816, 489] on button "Close" at bounding box center [820, 489] width 148 height 29
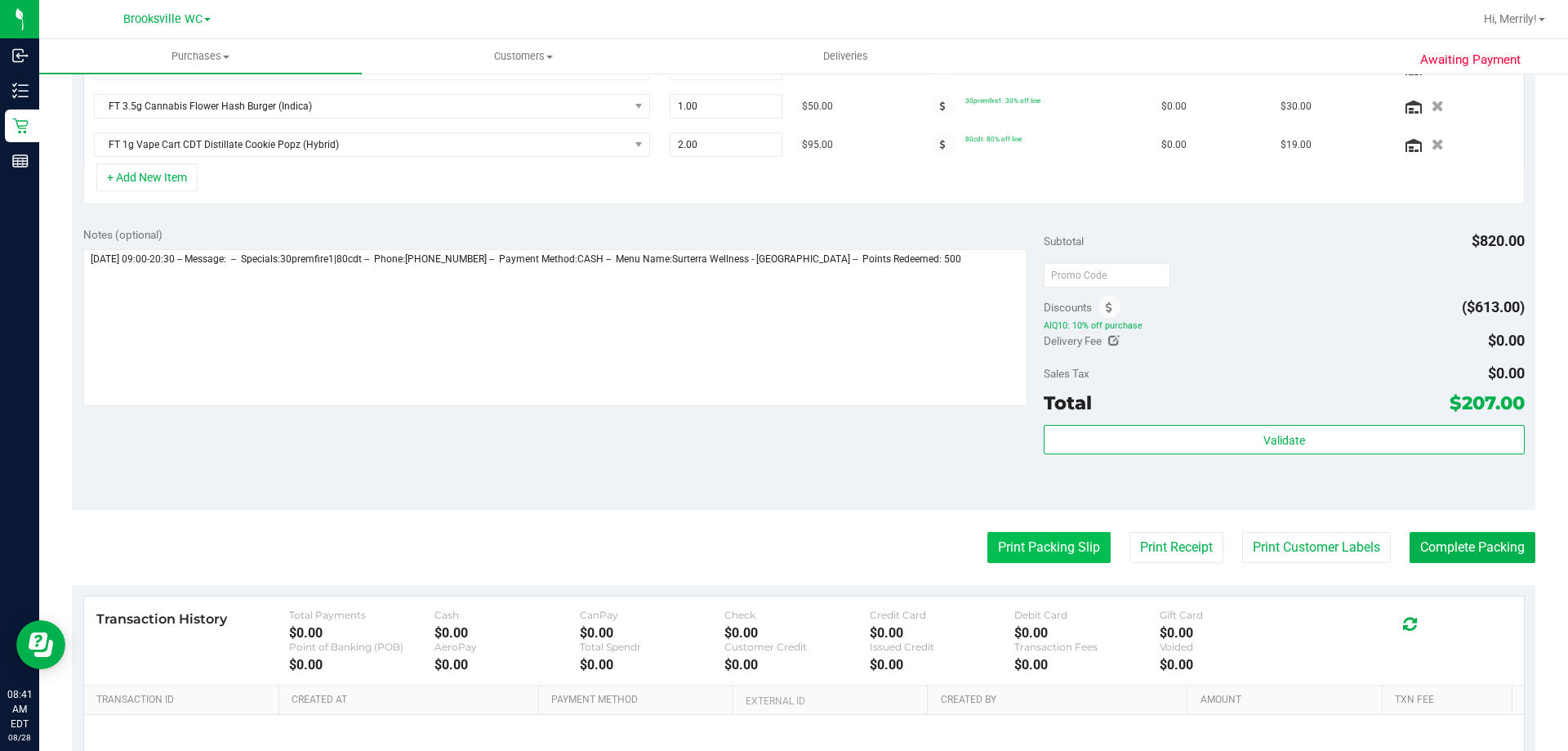
click at [1044, 536] on button "Print Packing Slip" at bounding box center [1050, 548] width 124 height 31
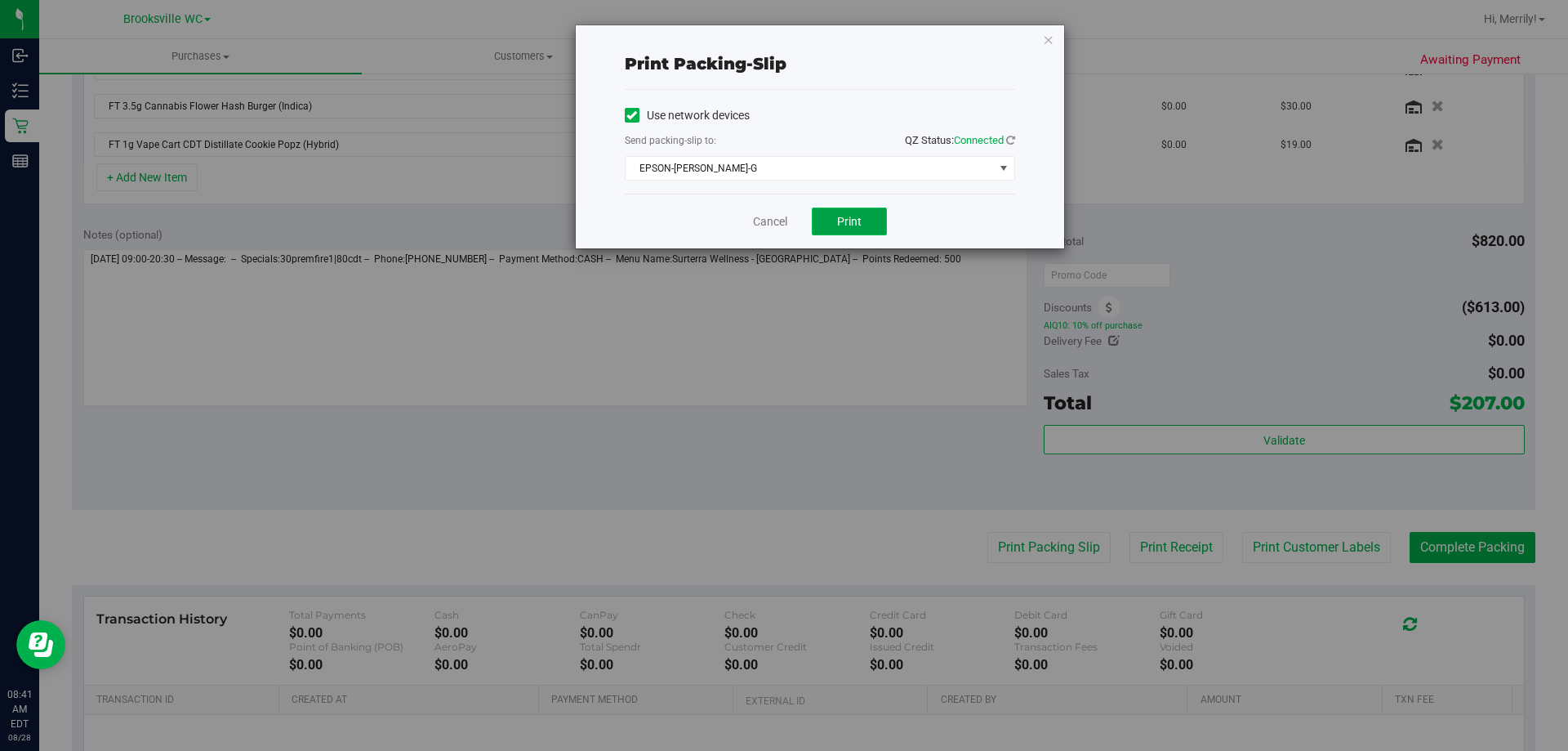
click at [850, 219] on span "Print" at bounding box center [849, 221] width 25 height 13
click at [766, 226] on link "Cancel" at bounding box center [770, 221] width 34 height 17
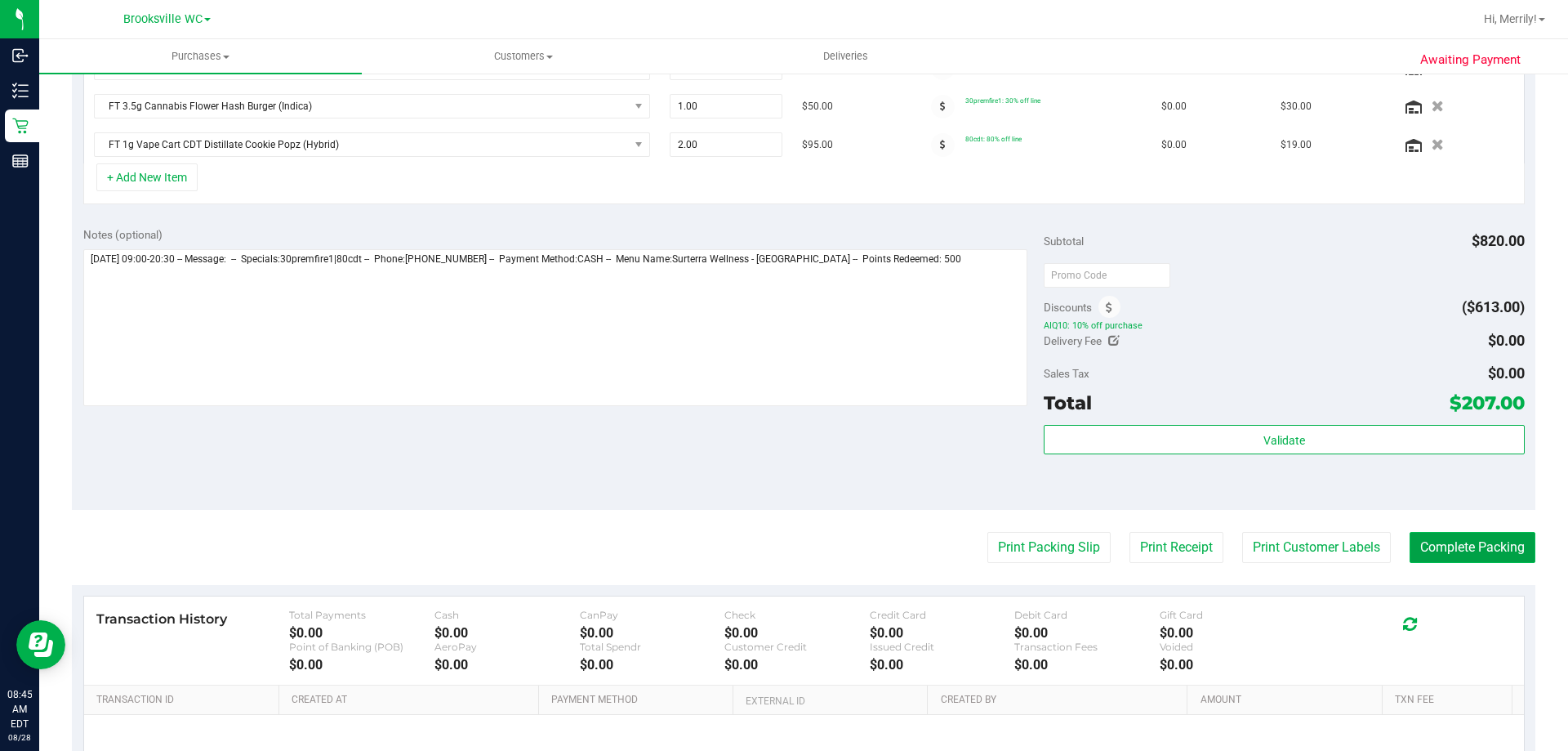
click at [1420, 548] on button "Complete Packing" at bounding box center [1473, 548] width 126 height 31
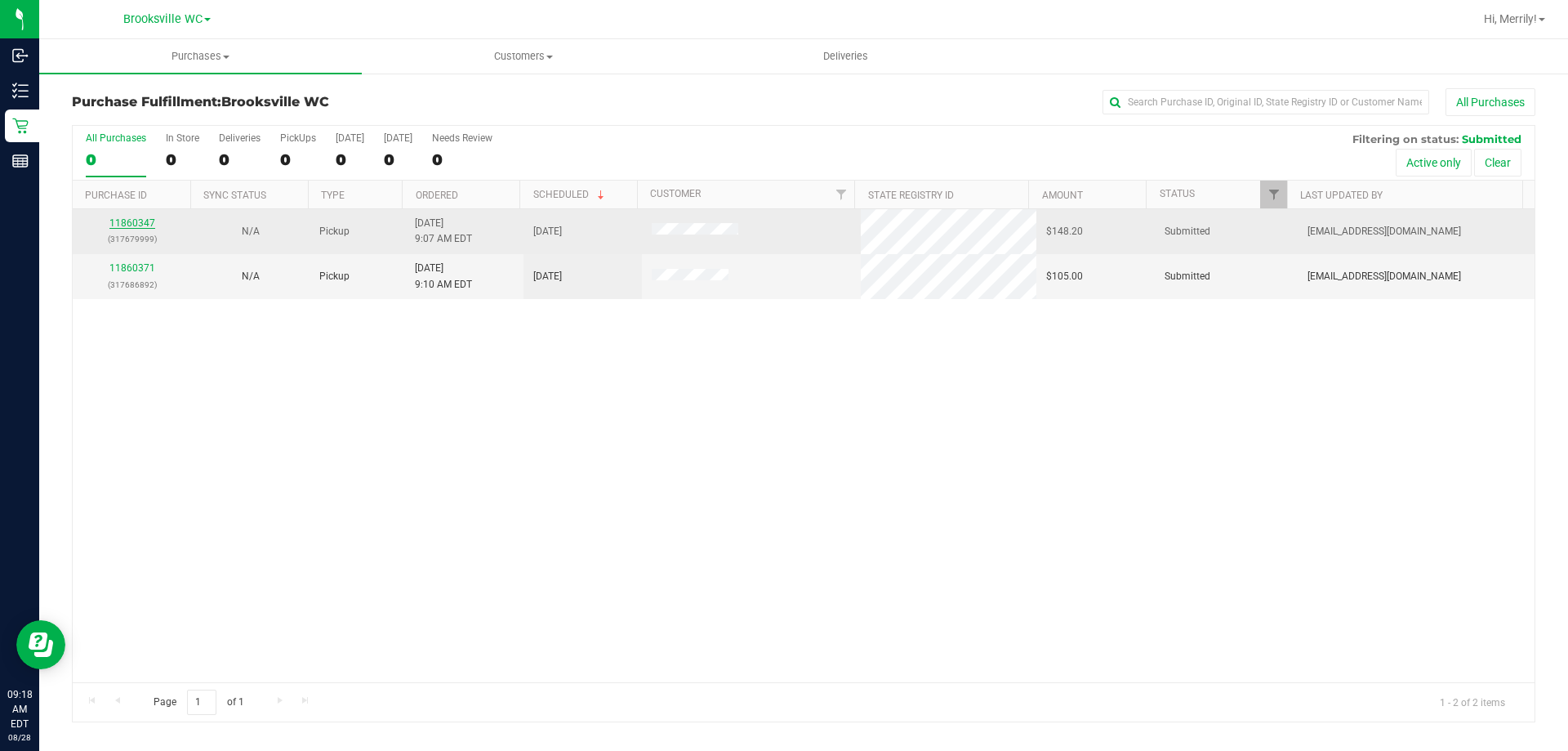
click at [127, 228] on link "11860347" at bounding box center [132, 222] width 45 height 11
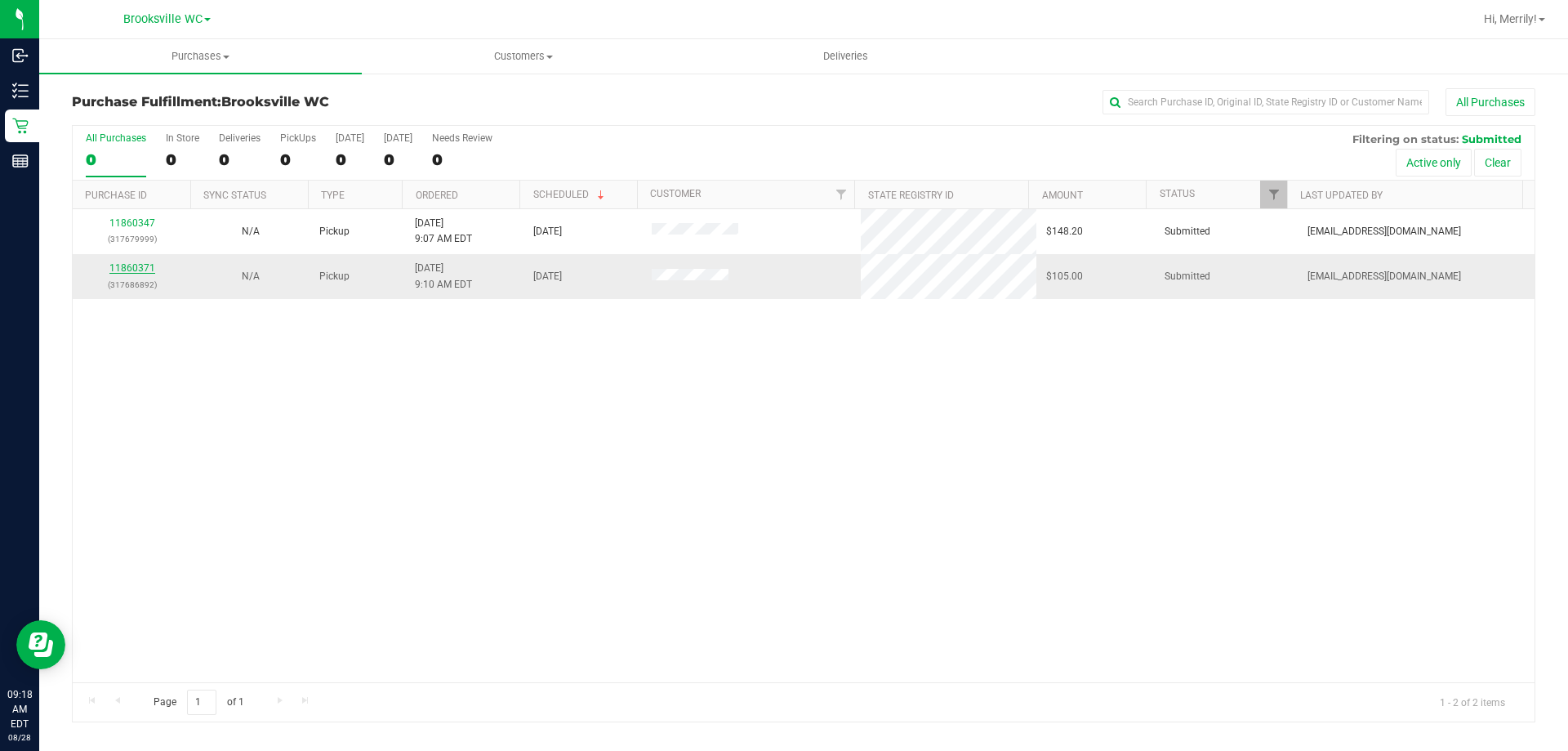
click at [121, 270] on link "11860371" at bounding box center [132, 267] width 45 height 11
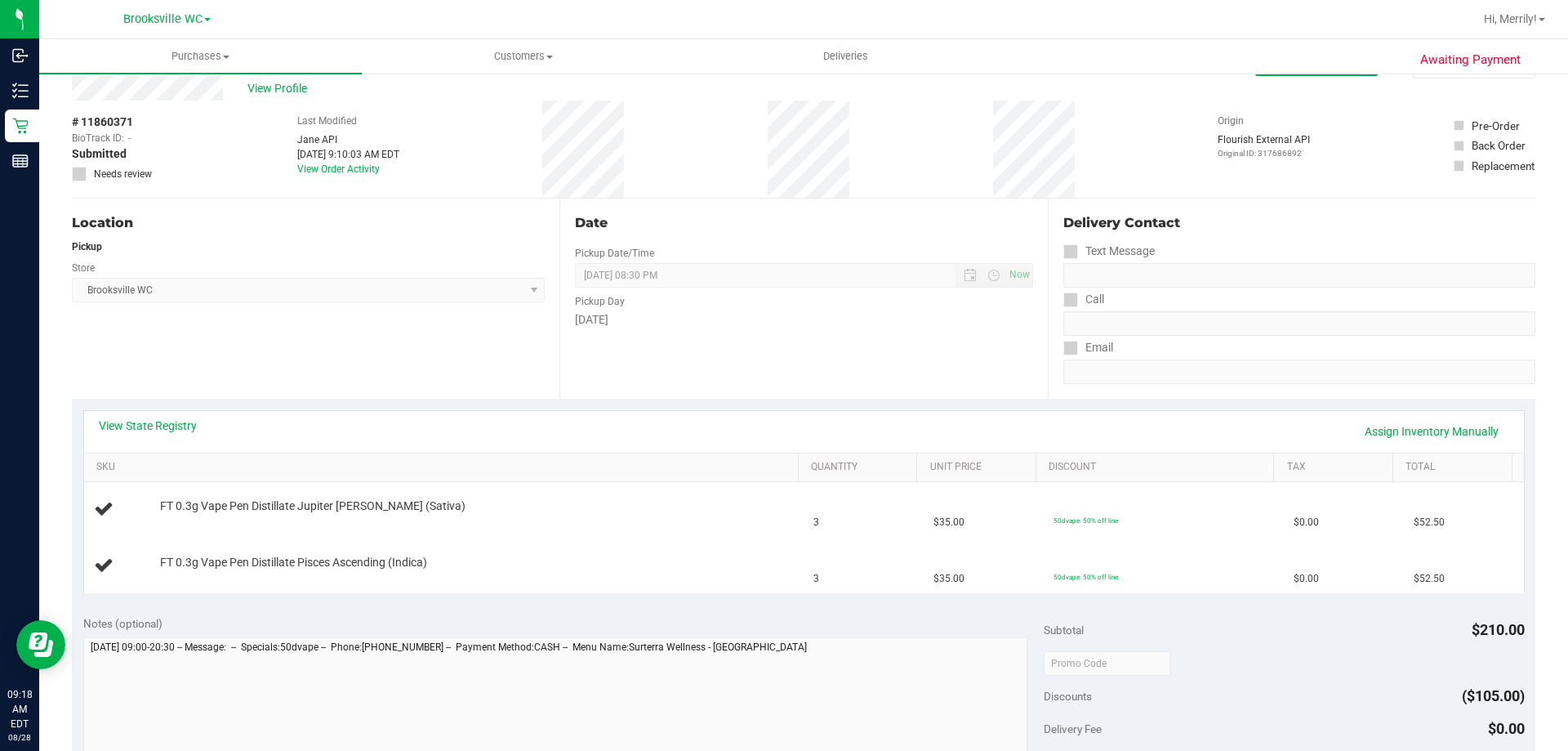
scroll to position [82, 0]
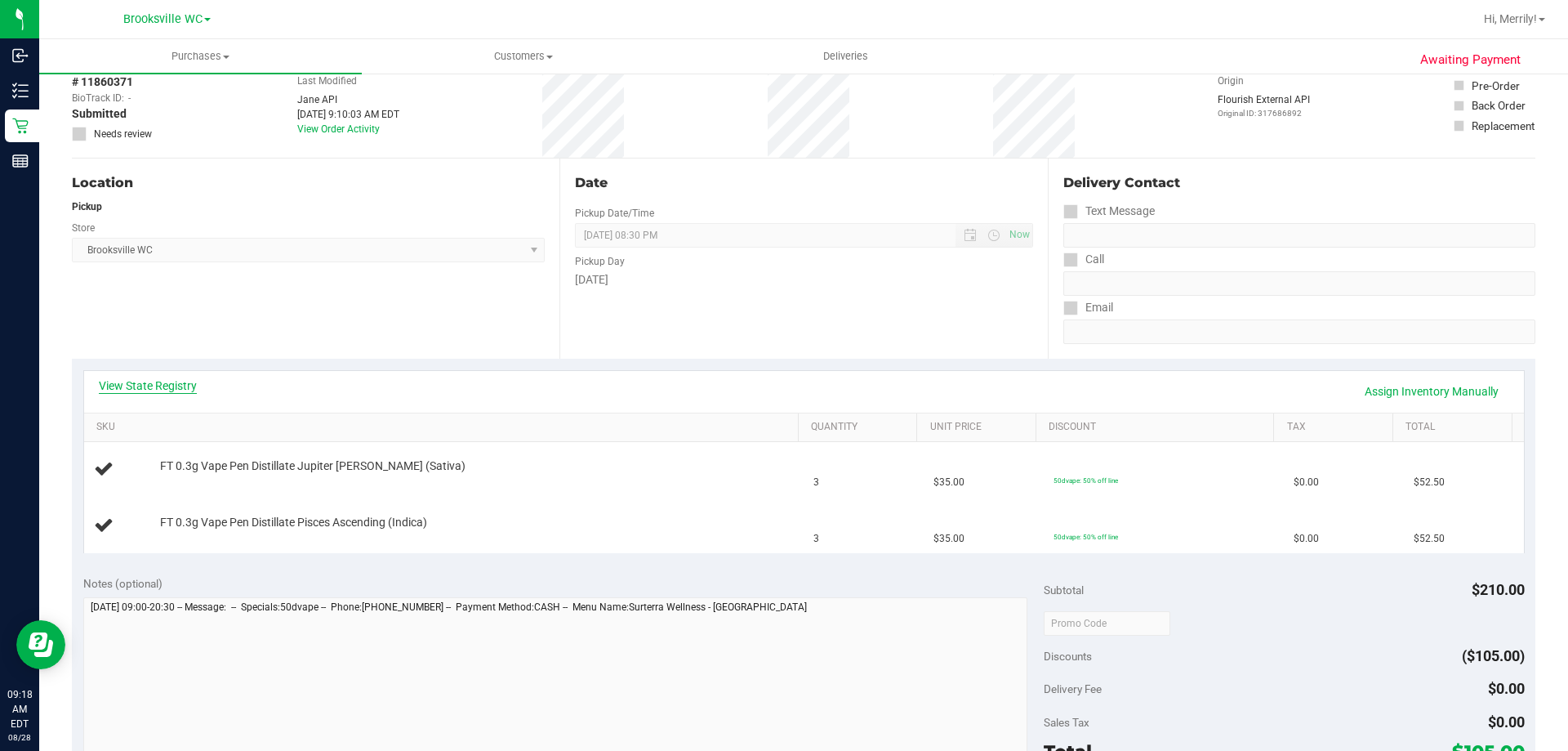
click at [172, 390] on link "View State Registry" at bounding box center [148, 385] width 98 height 16
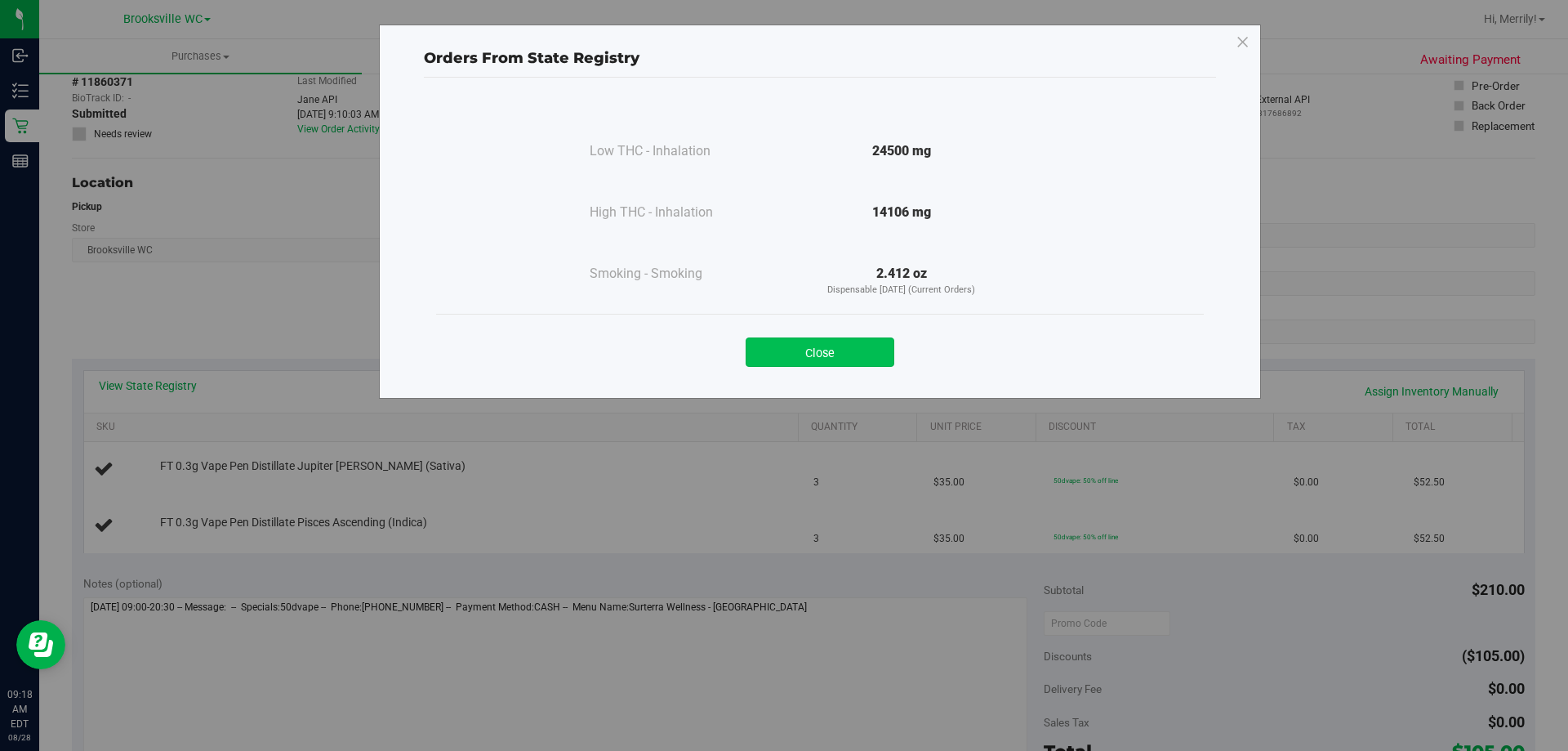
click at [790, 363] on button "Close" at bounding box center [820, 352] width 148 height 29
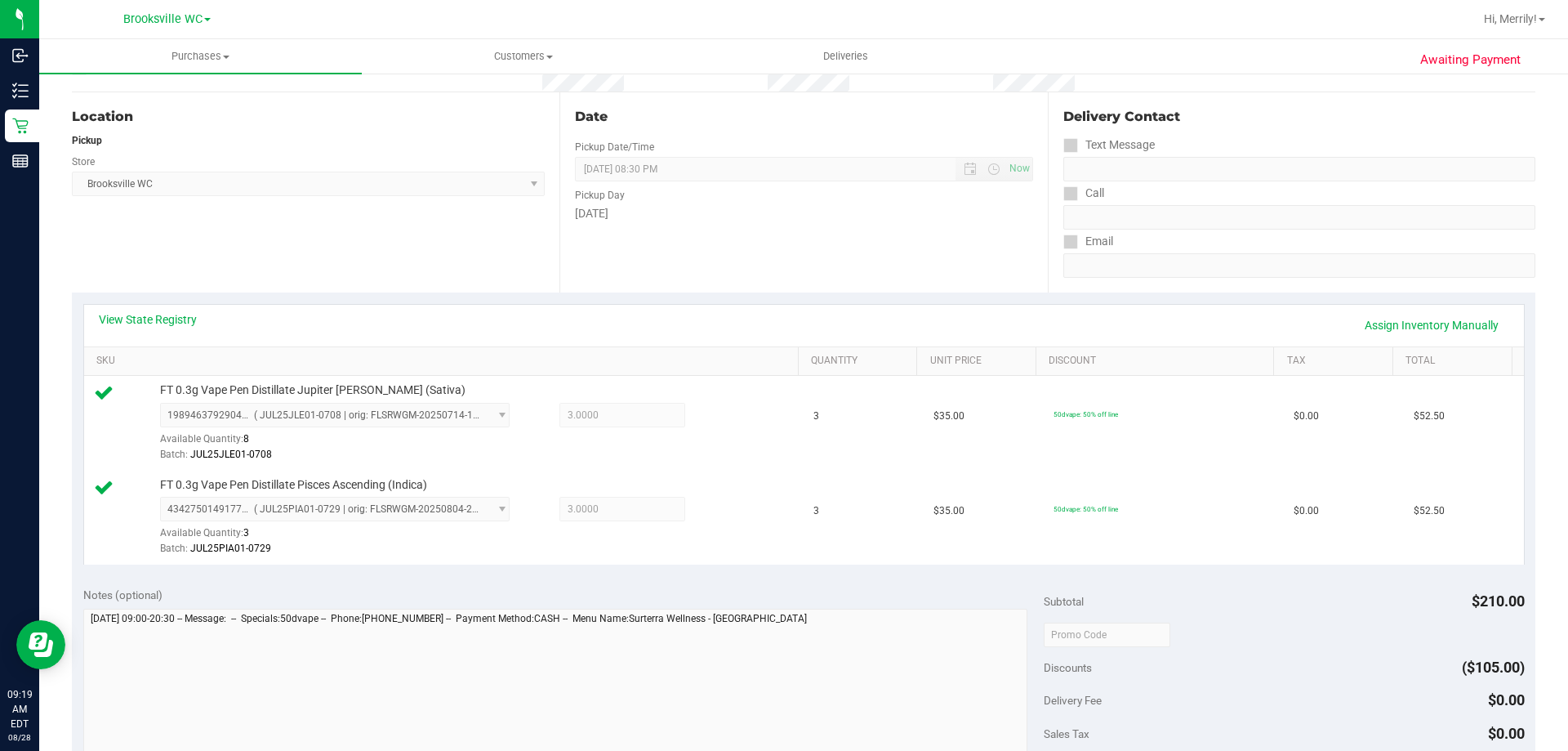
scroll to position [327, 0]
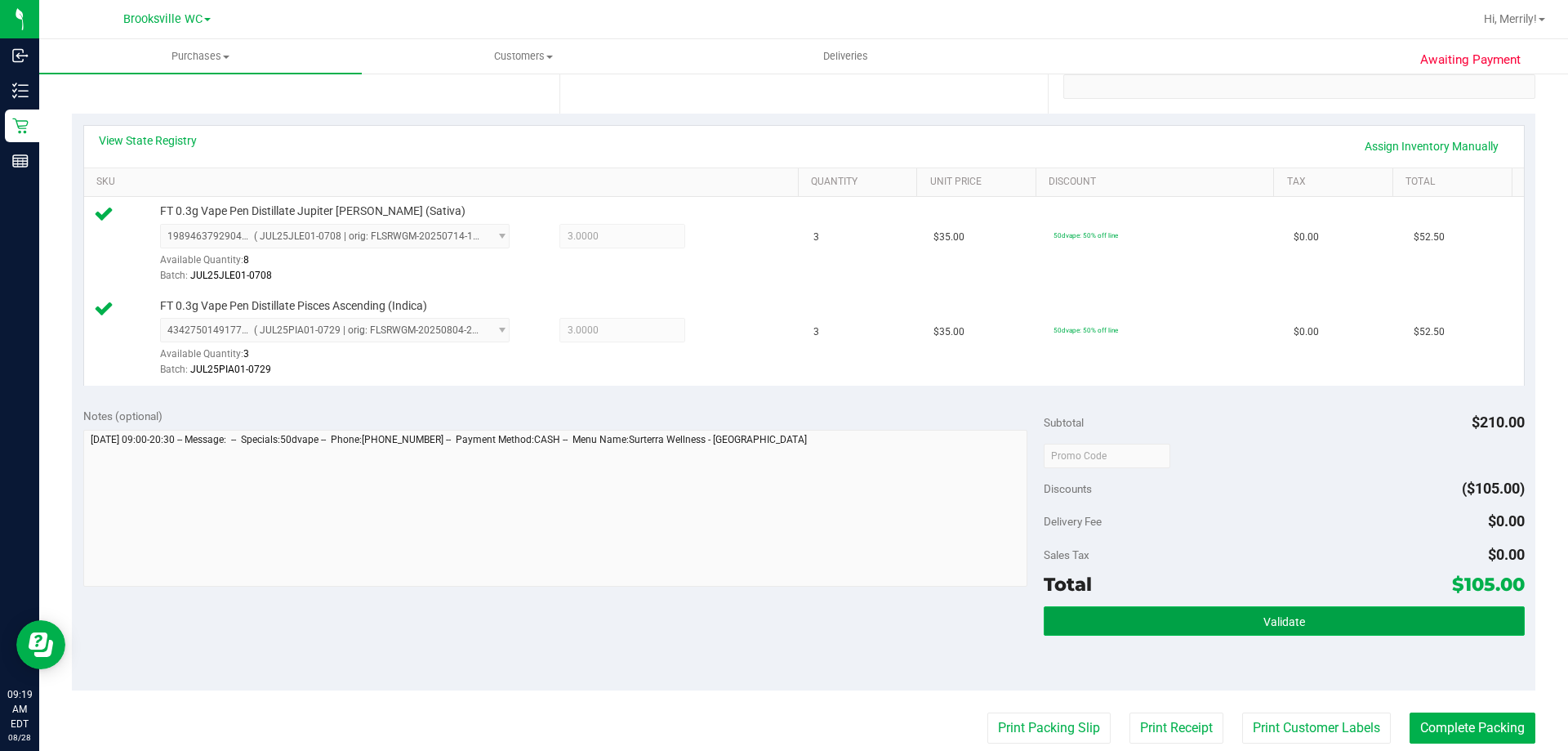
click at [1197, 622] on button "Validate" at bounding box center [1284, 621] width 481 height 29
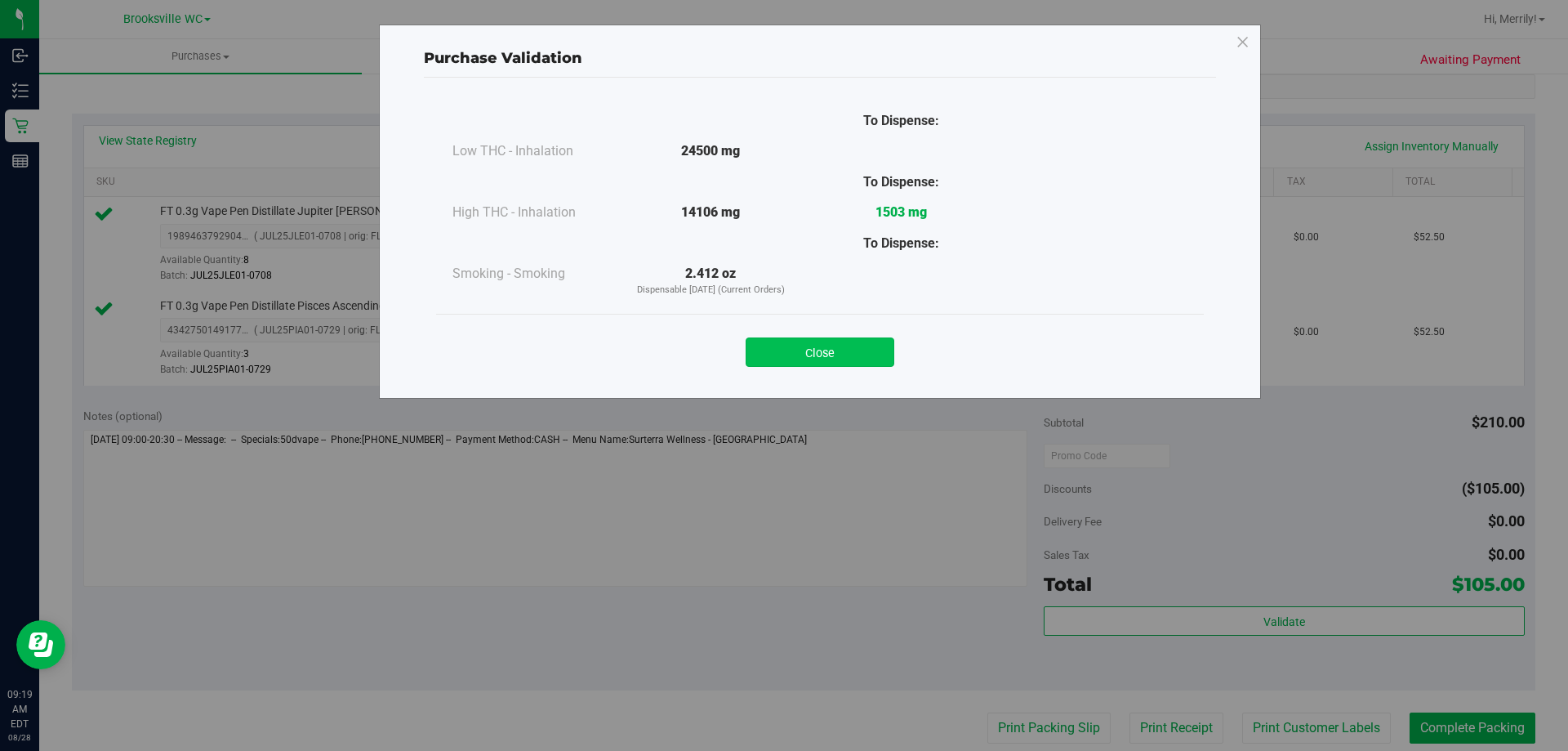
click at [825, 354] on button "Close" at bounding box center [820, 352] width 148 height 29
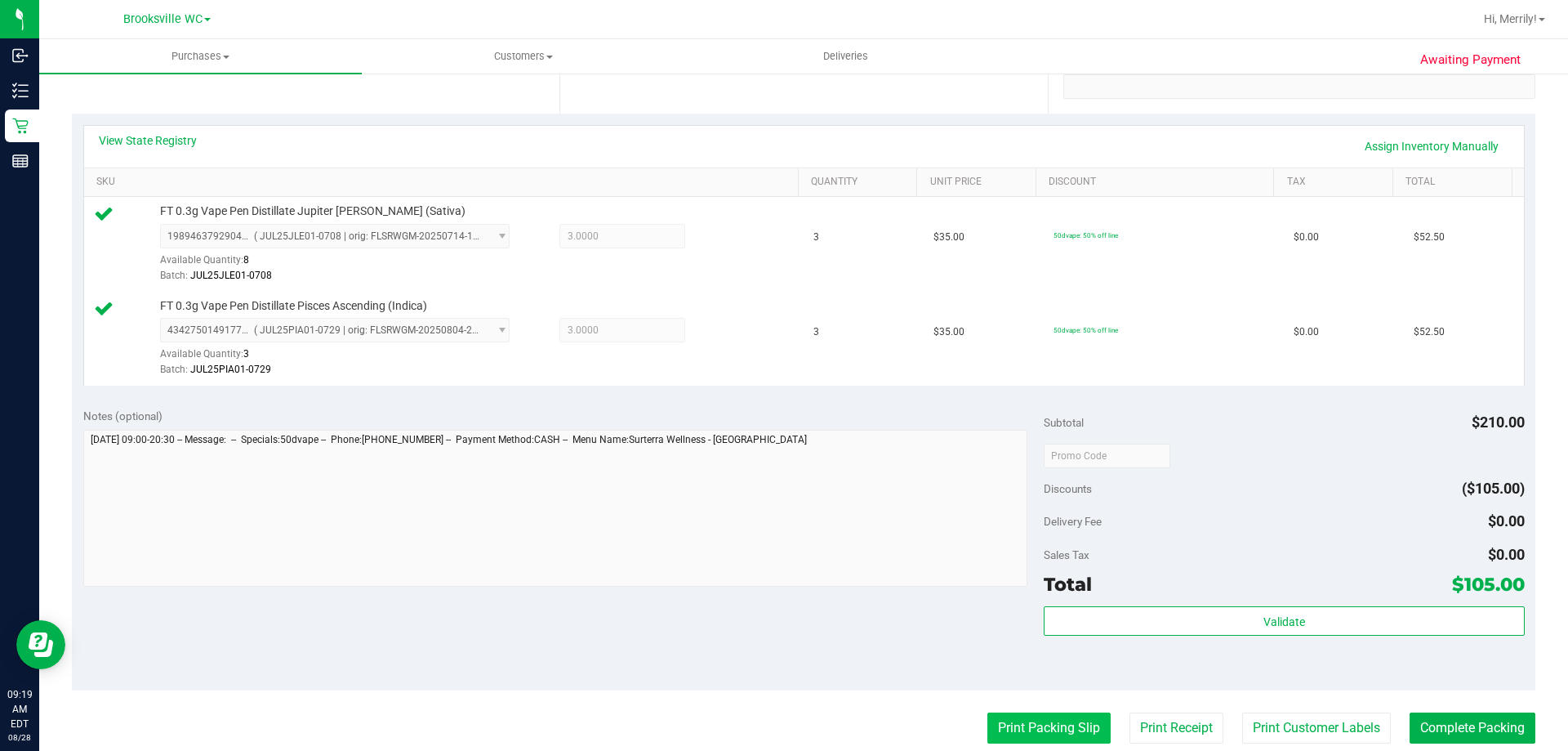
click at [1040, 725] on button "Print Packing Slip" at bounding box center [1050, 728] width 124 height 31
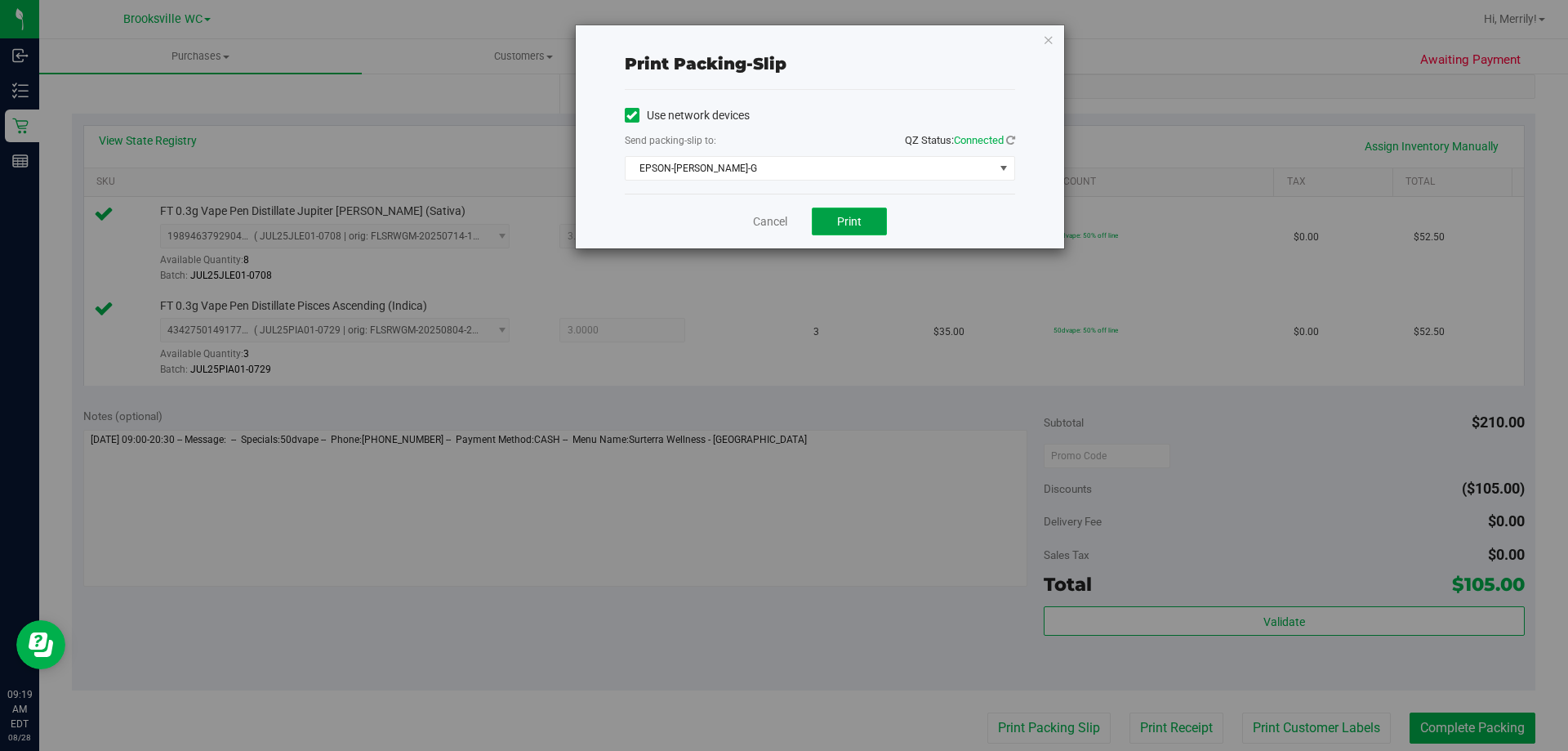
click at [844, 212] on button "Print" at bounding box center [850, 221] width 76 height 27
click at [769, 221] on link "Cancel" at bounding box center [770, 221] width 34 height 17
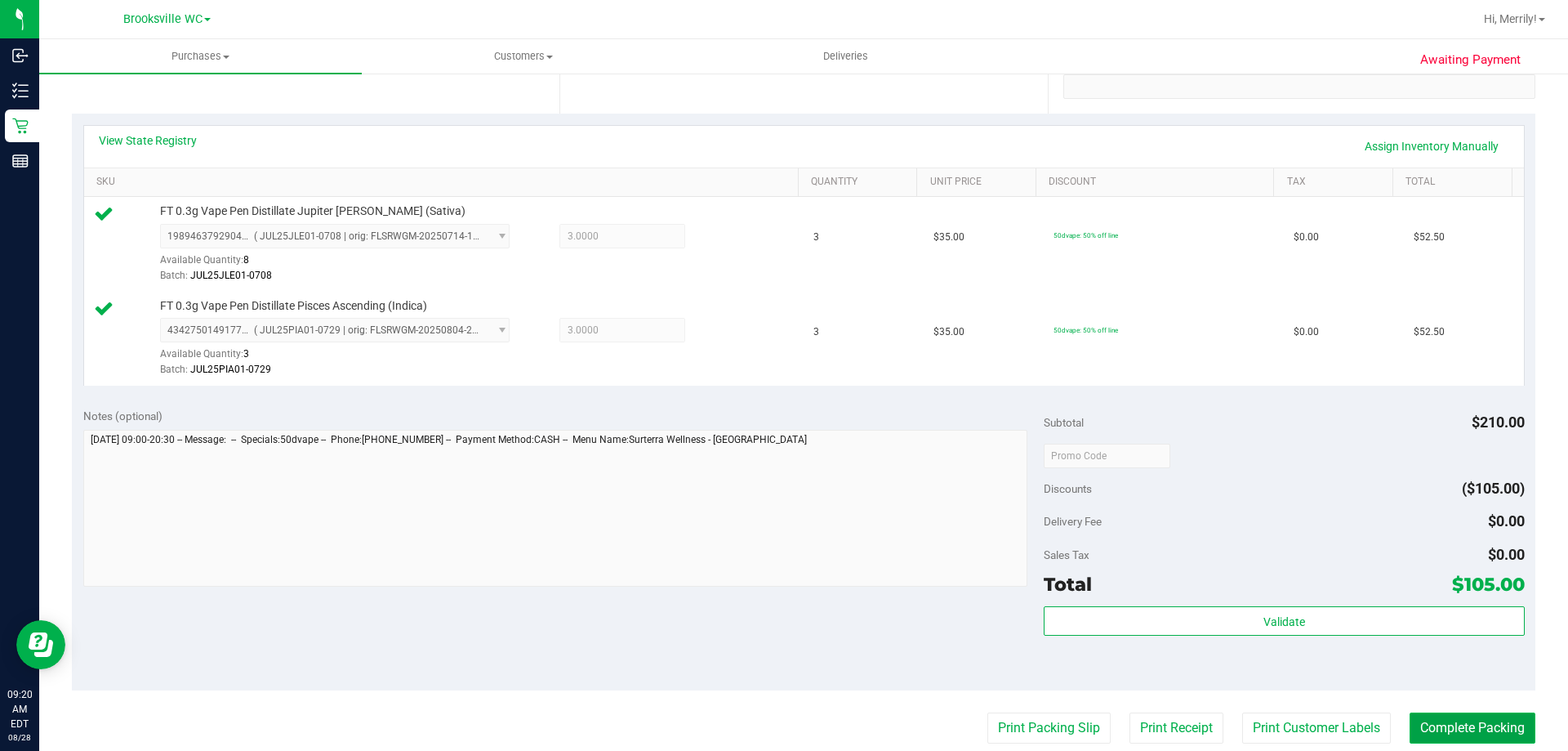
click at [1461, 730] on button "Complete Packing" at bounding box center [1473, 728] width 126 height 31
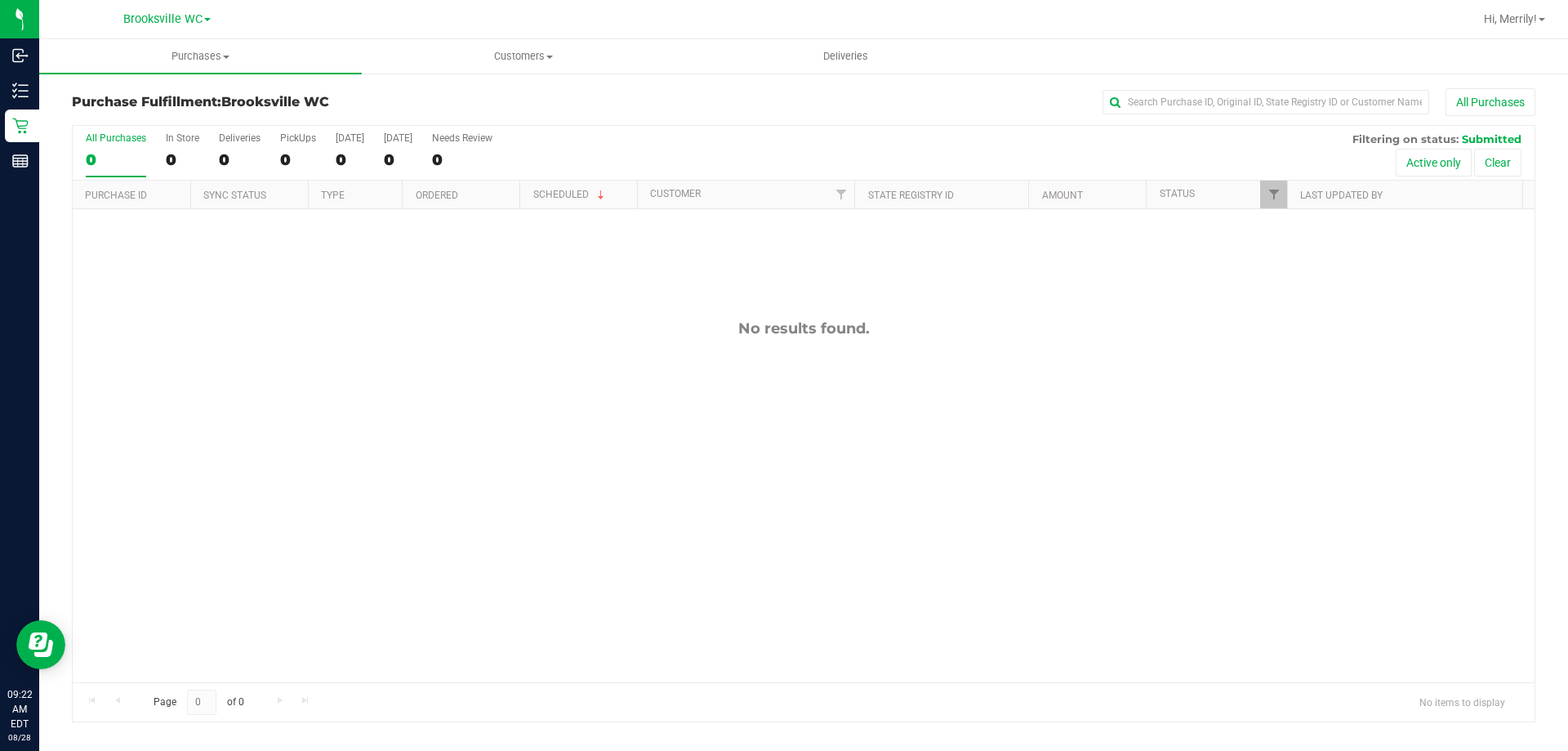
click at [479, 374] on div "No results found." at bounding box center [803, 500] width 1462 height 583
click at [356, 554] on div "No results found." at bounding box center [803, 500] width 1462 height 583
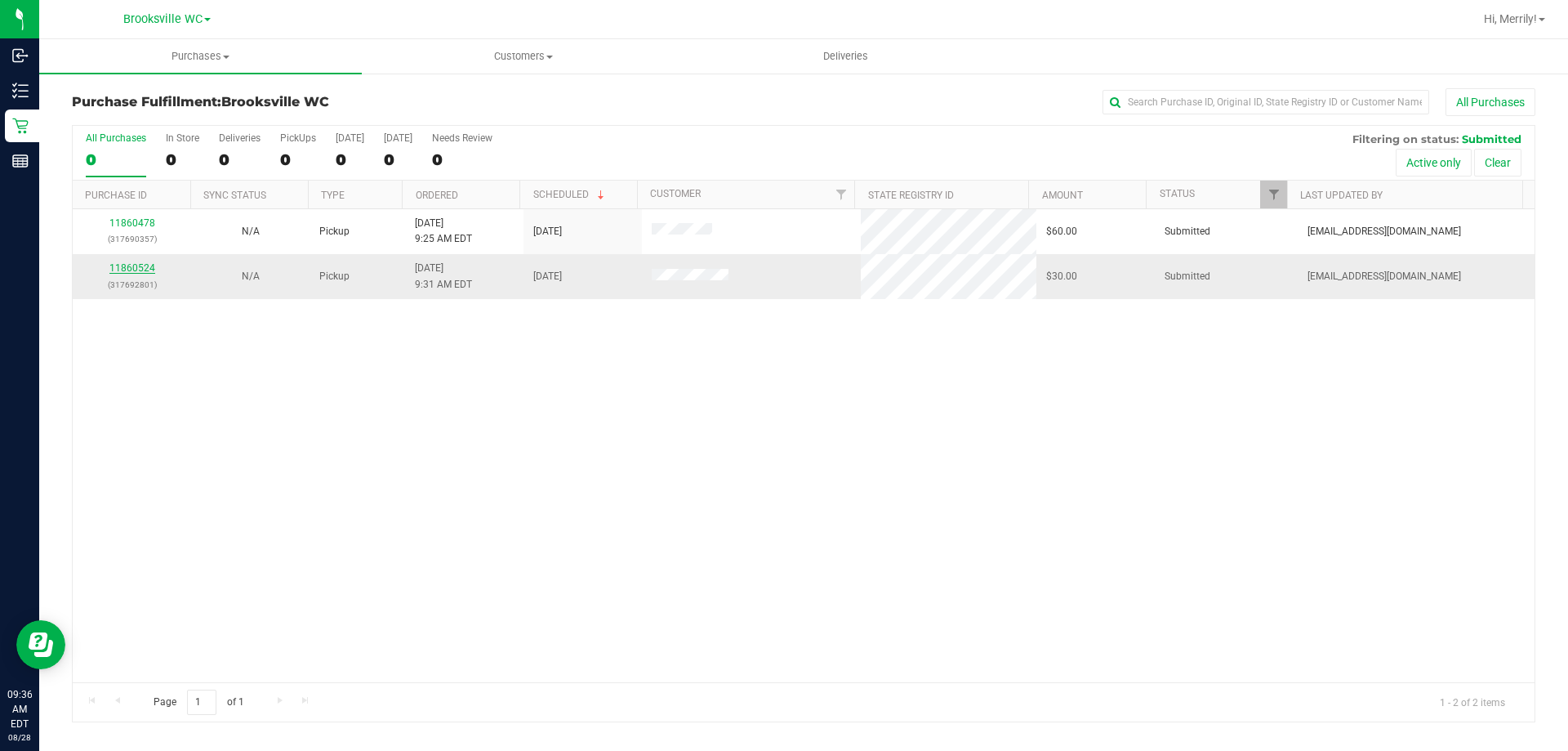
click at [132, 267] on link "11860524" at bounding box center [132, 267] width 45 height 11
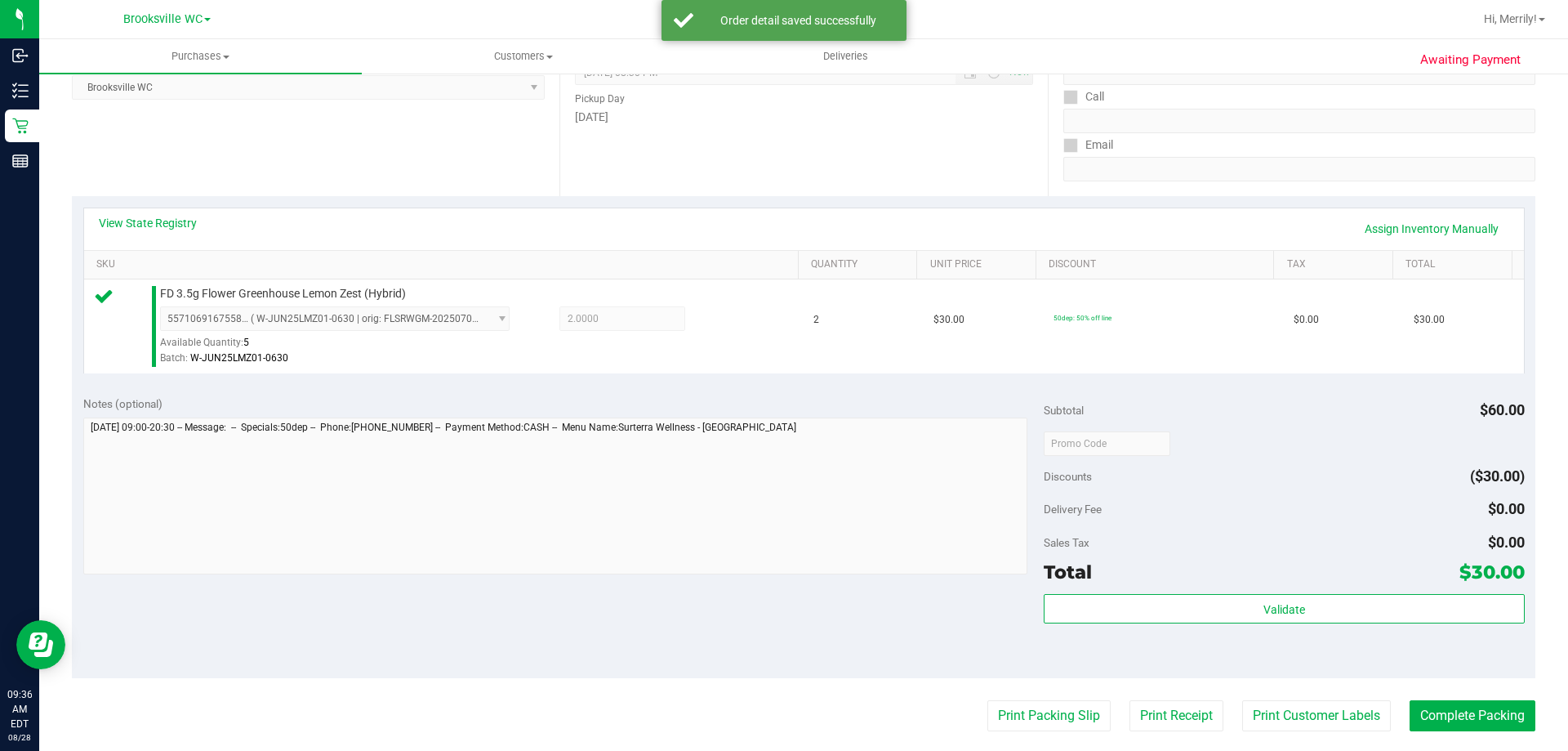
scroll to position [245, 0]
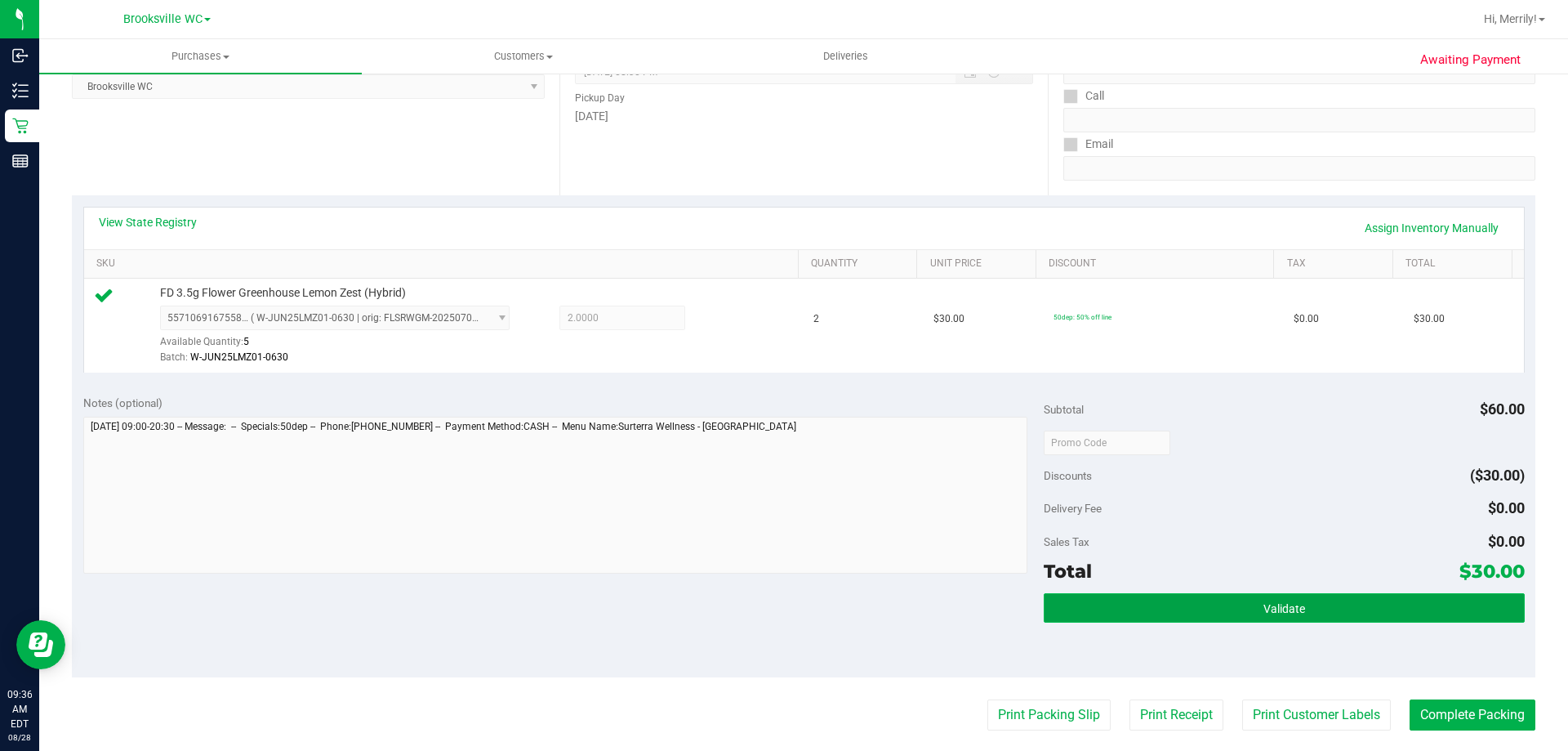
click at [1312, 617] on button "Validate" at bounding box center [1284, 608] width 481 height 29
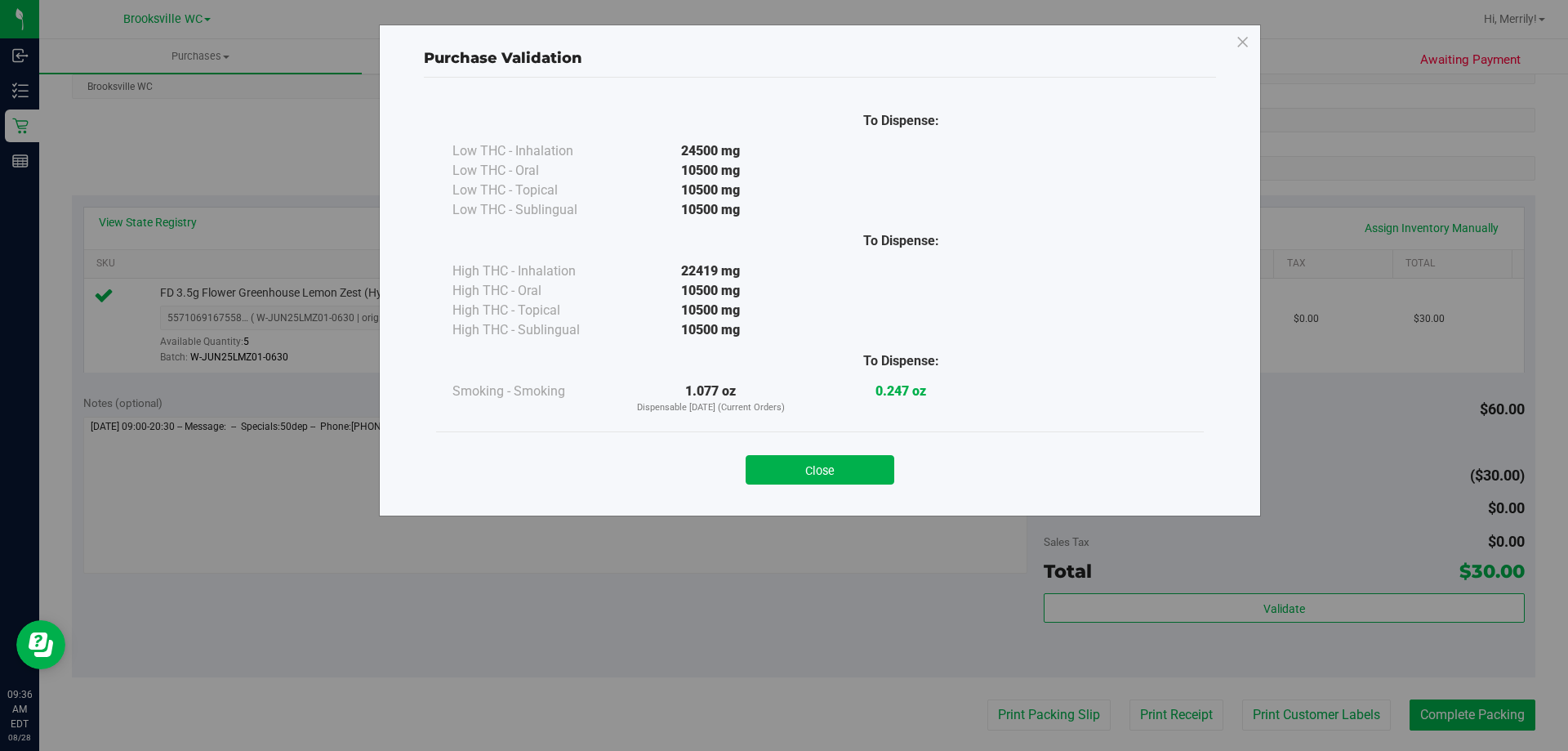
drag, startPoint x: 855, startPoint y: 472, endPoint x: 866, endPoint y: 471, distance: 11.0
click at [855, 471] on button "Close" at bounding box center [820, 469] width 148 height 29
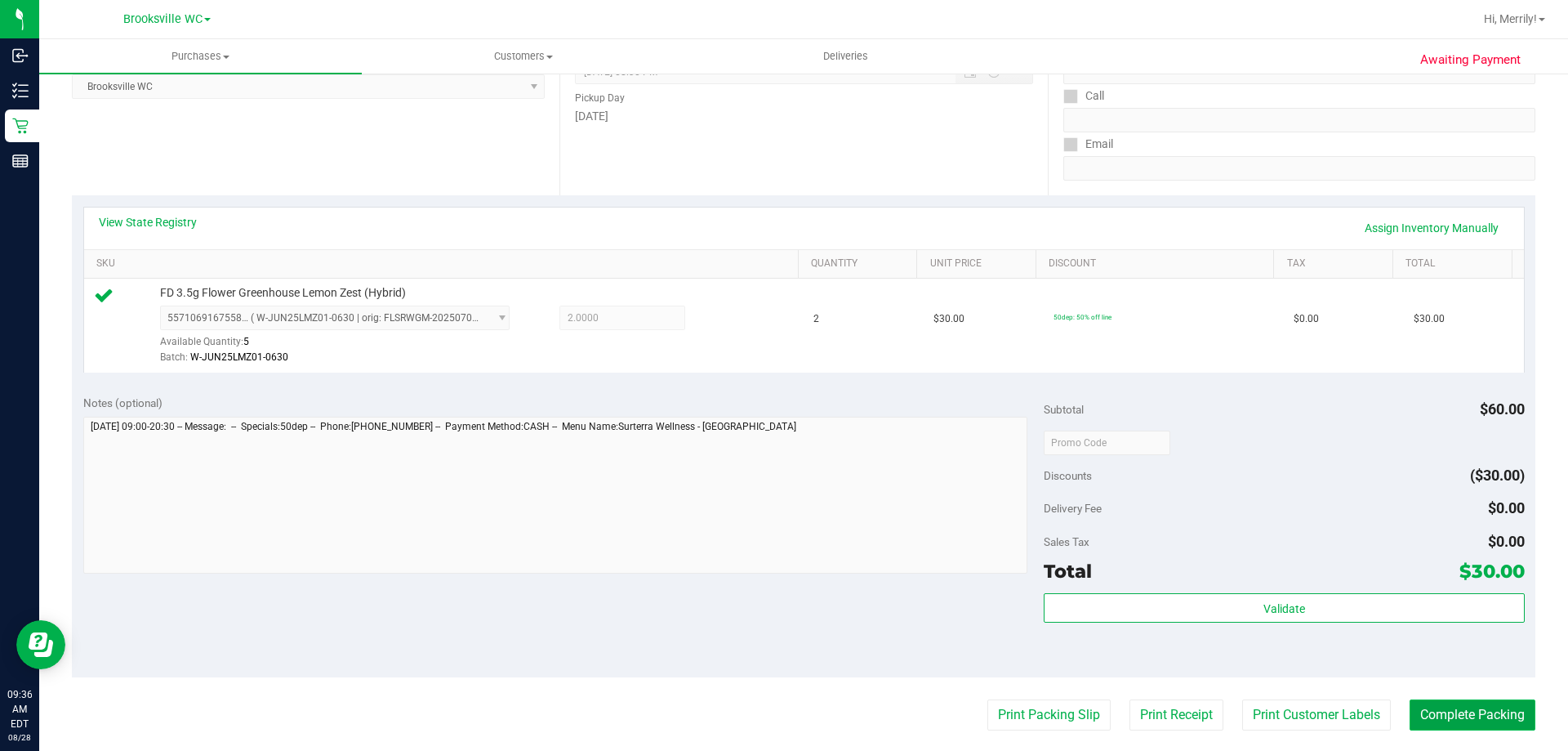
click at [1433, 712] on button "Complete Packing" at bounding box center [1473, 715] width 126 height 31
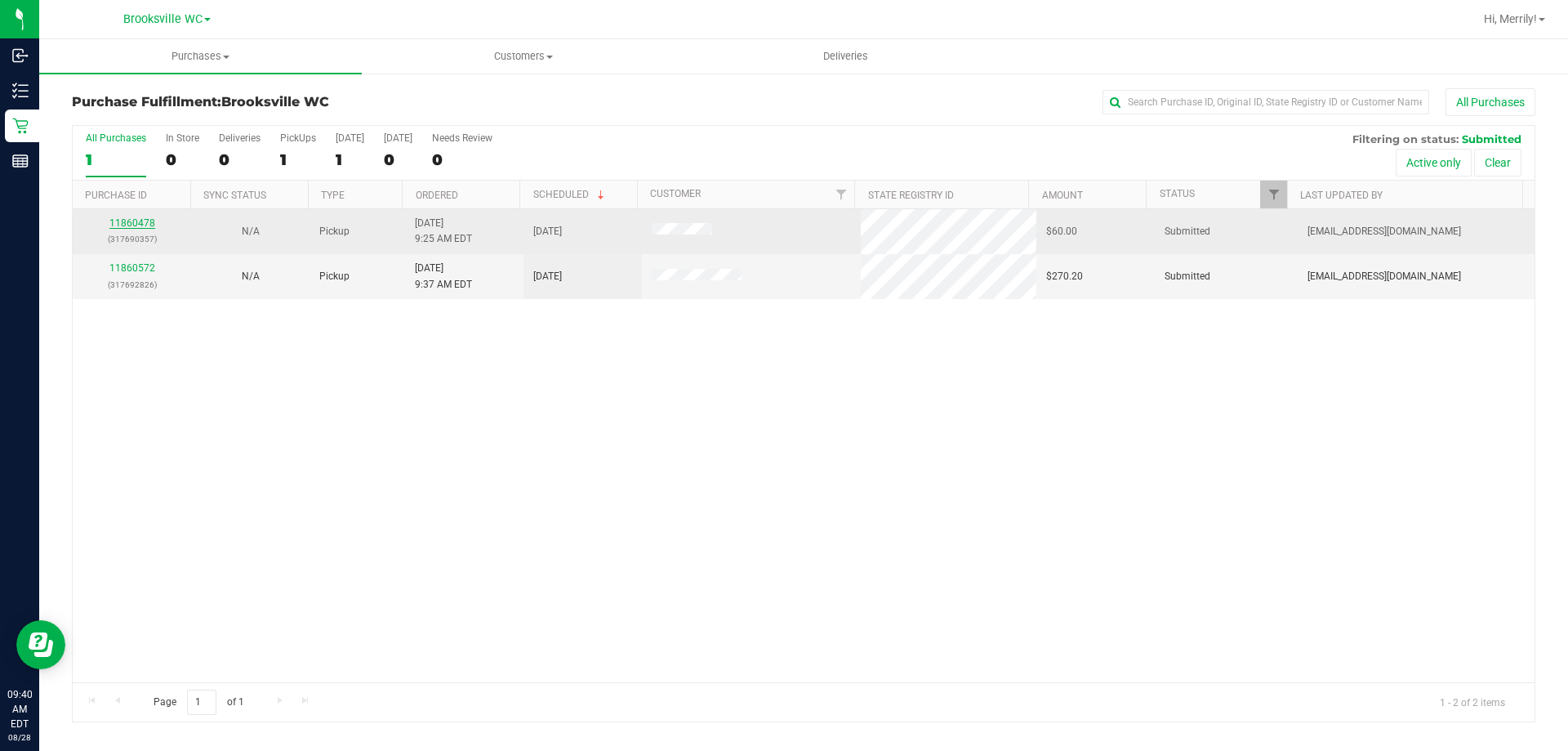
click at [148, 222] on link "11860478" at bounding box center [132, 222] width 45 height 11
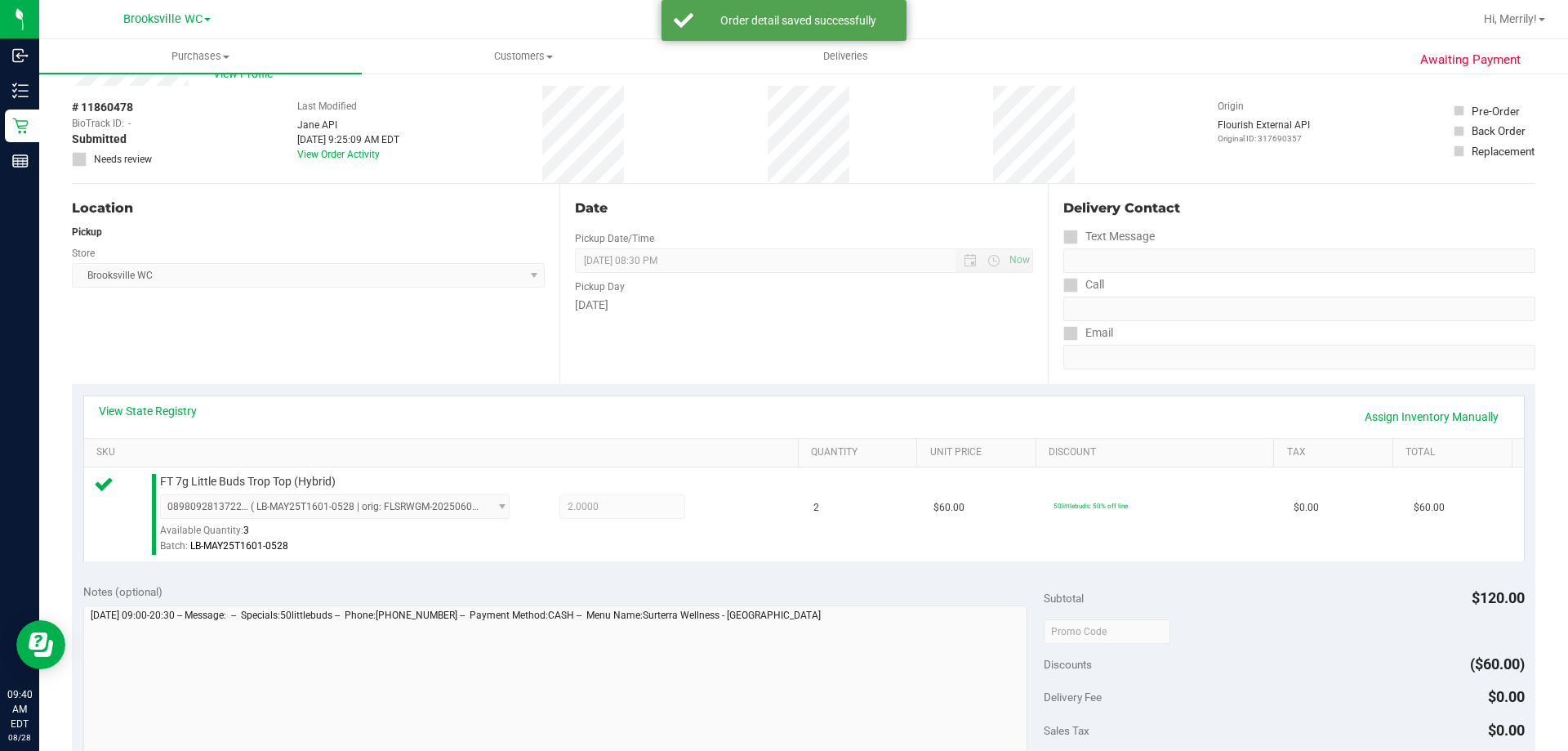
scroll to position [327, 0]
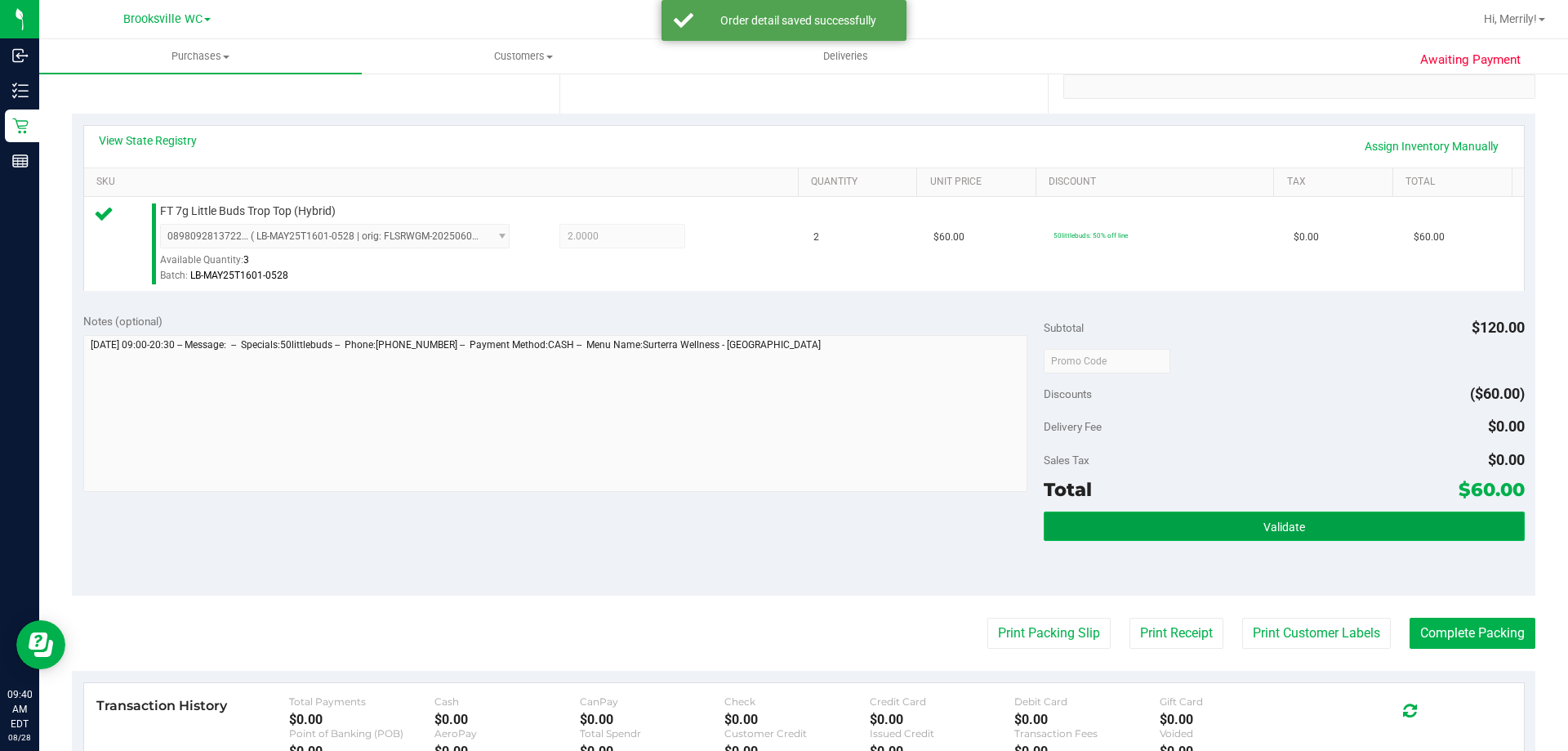
click at [1263, 520] on span "Validate" at bounding box center [1284, 526] width 42 height 13
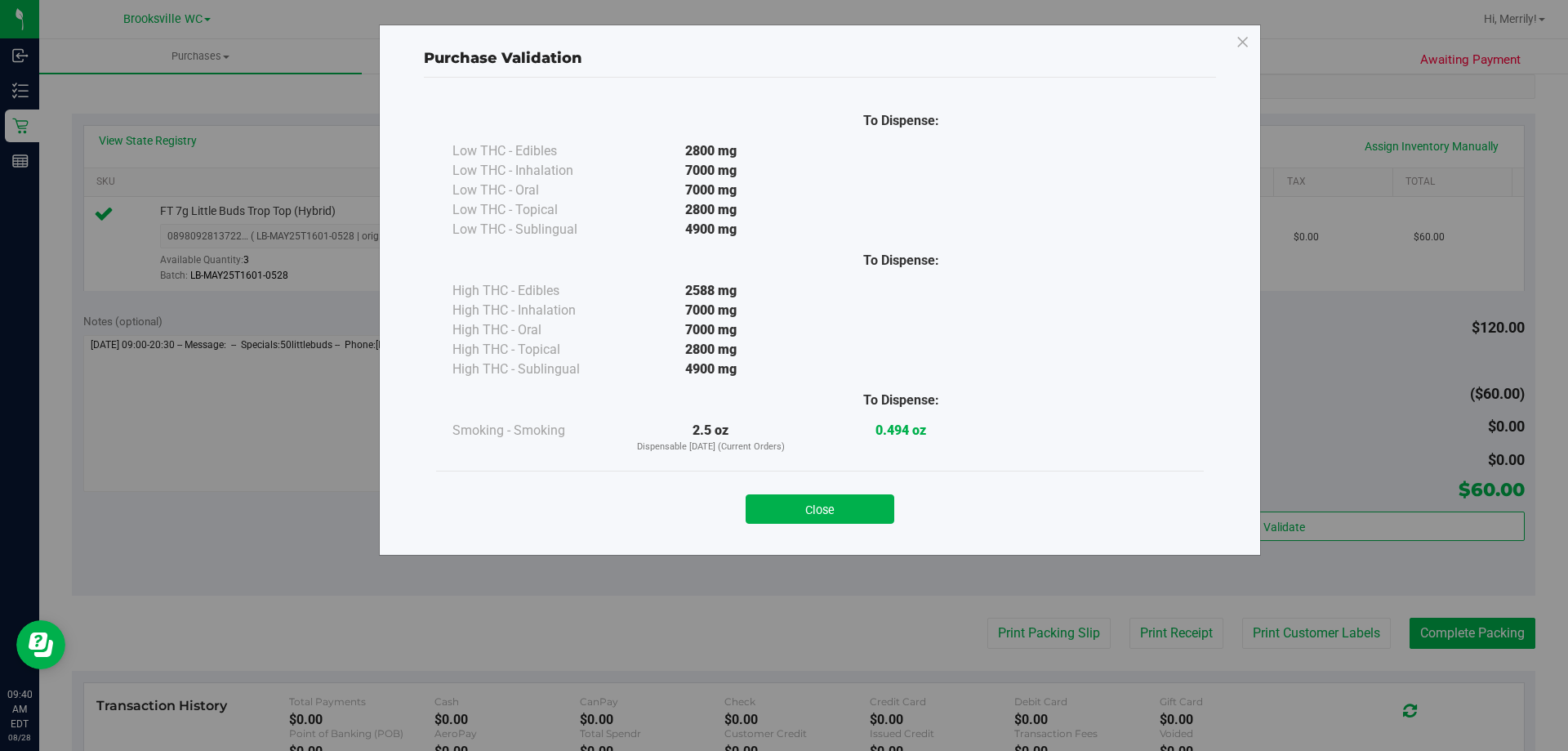
click at [844, 516] on button "Close" at bounding box center [820, 509] width 148 height 29
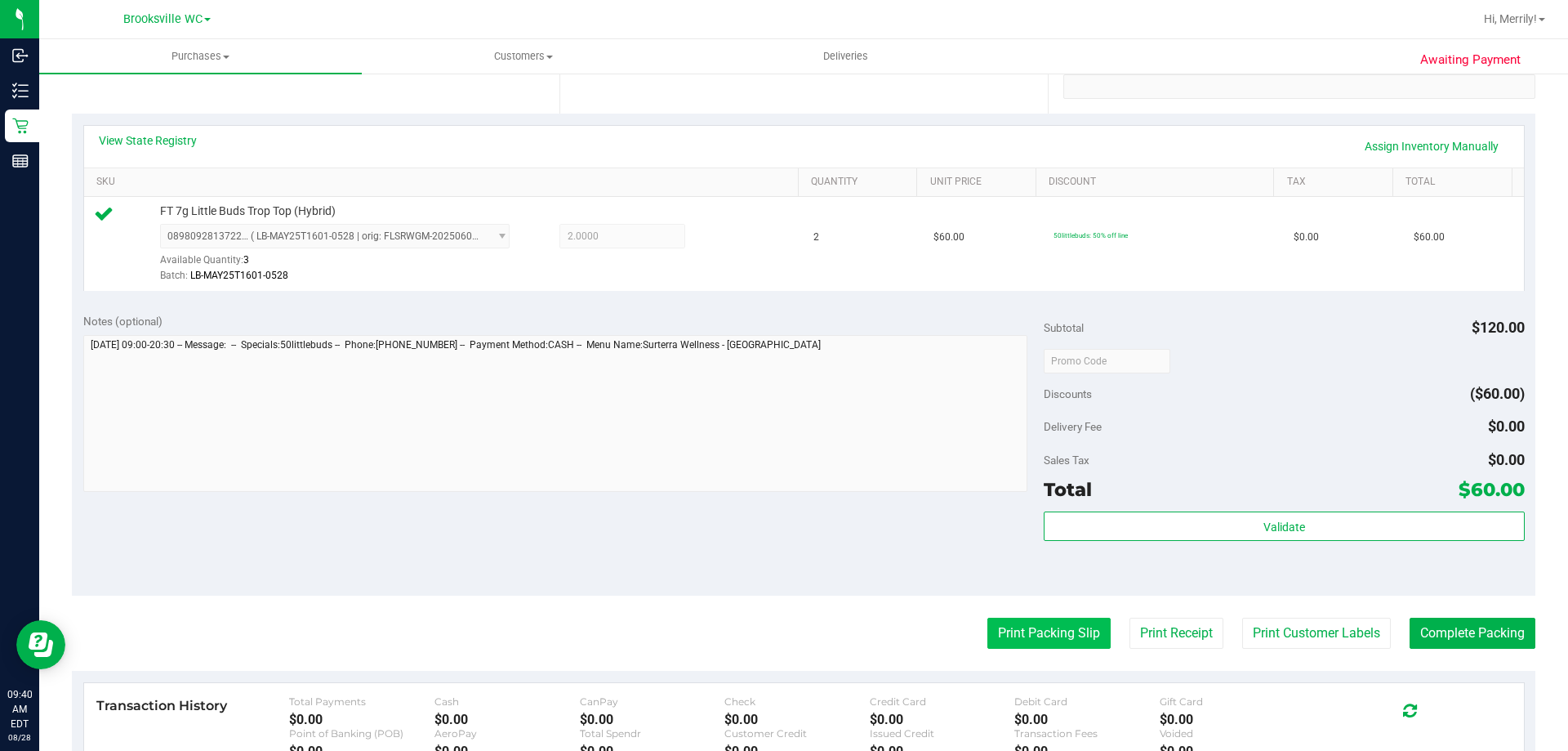
click at [1019, 633] on button "Print Packing Slip" at bounding box center [1050, 633] width 124 height 31
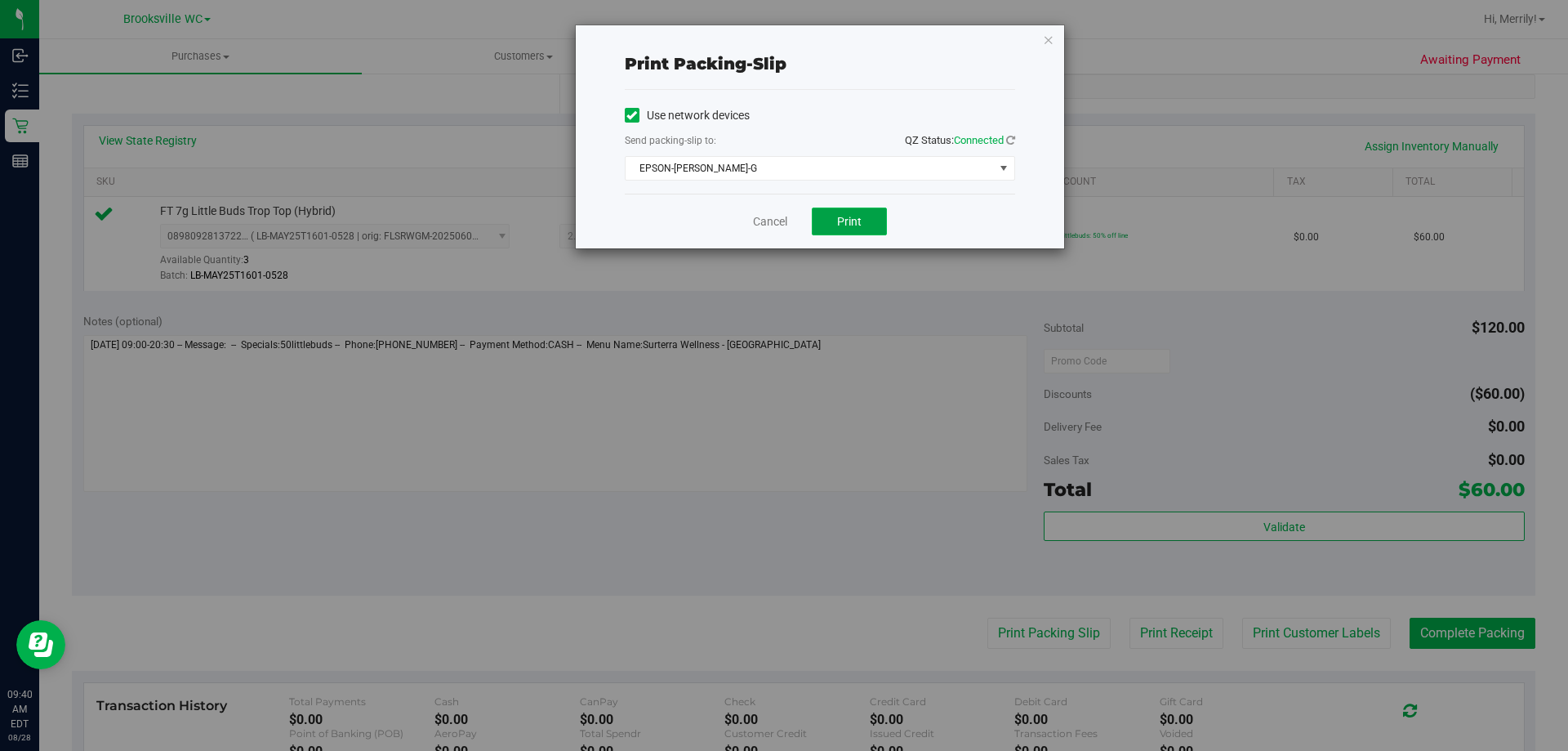
click at [841, 220] on span "Print" at bounding box center [849, 221] width 25 height 13
click at [759, 213] on link "Cancel" at bounding box center [770, 221] width 34 height 17
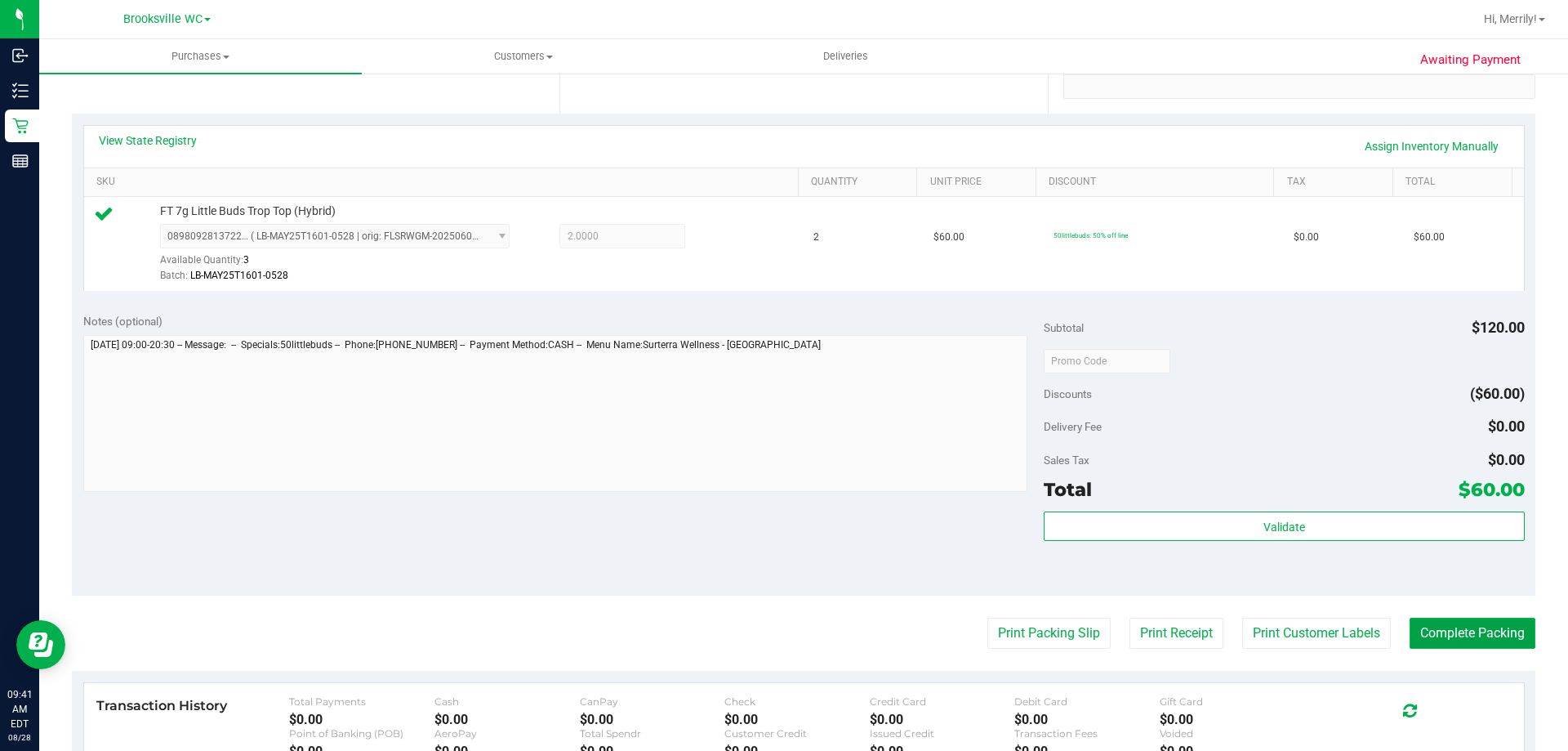
click at [1488, 633] on button "Complete Packing" at bounding box center [1473, 633] width 126 height 31
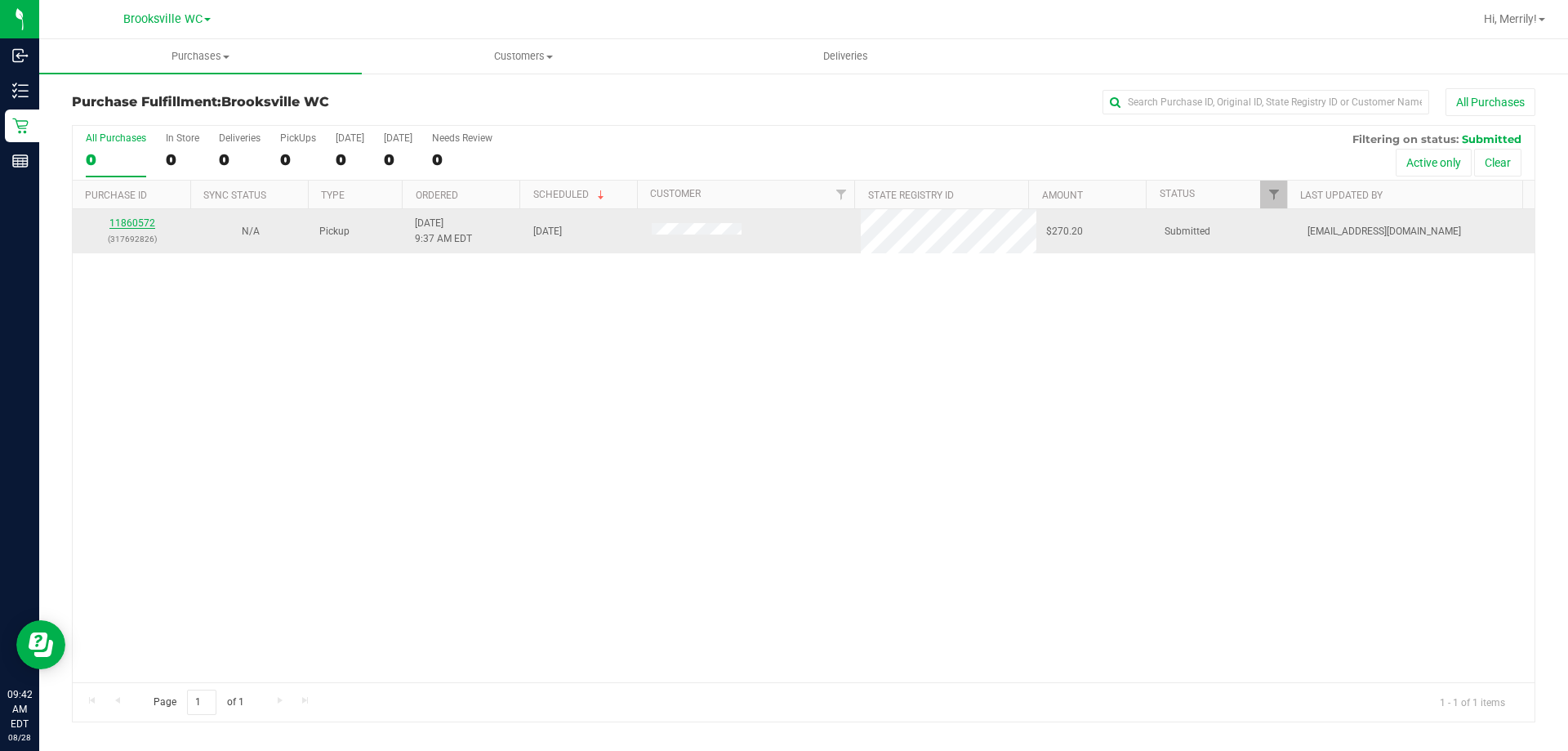
click at [133, 224] on link "11860572" at bounding box center [132, 222] width 45 height 11
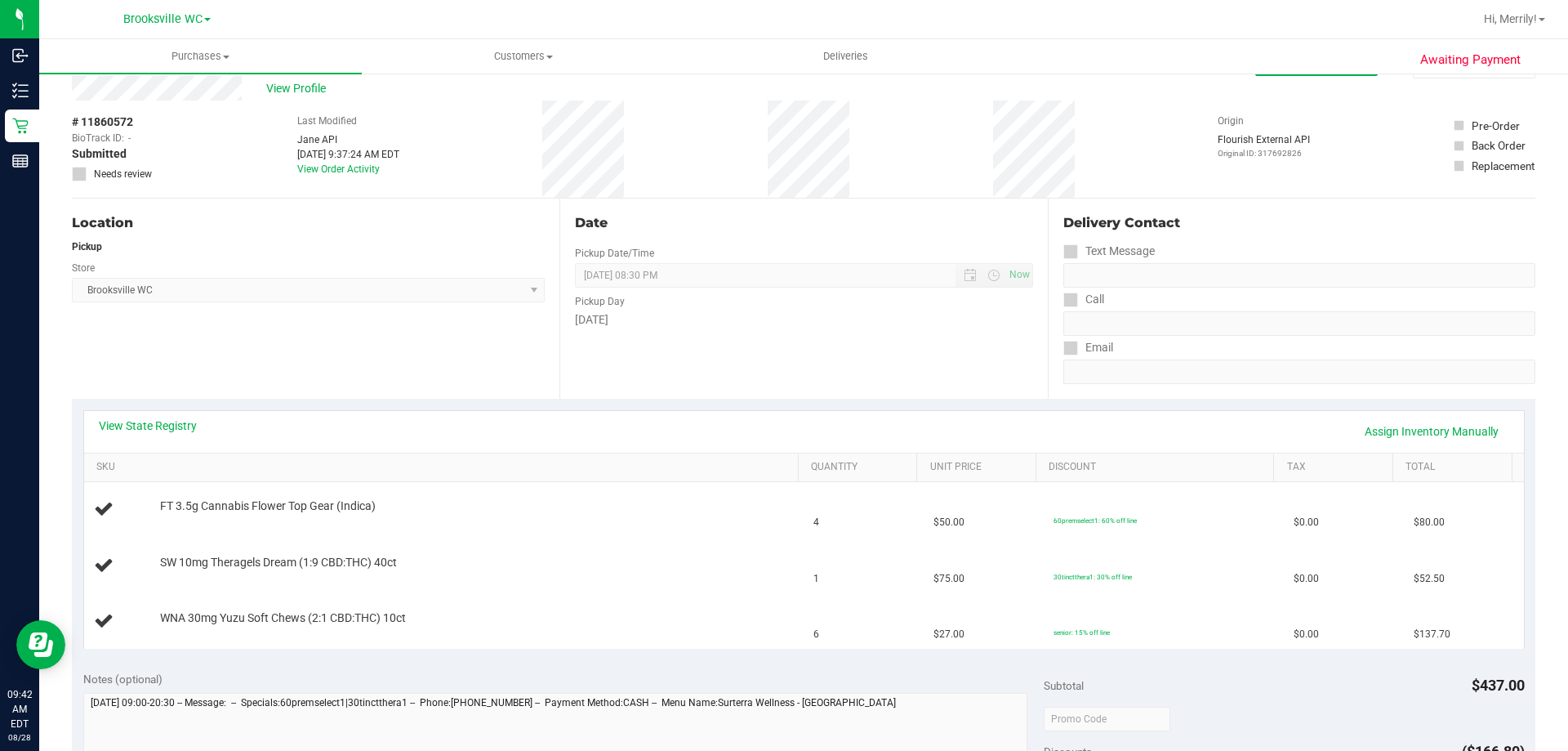
scroll to position [82, 0]
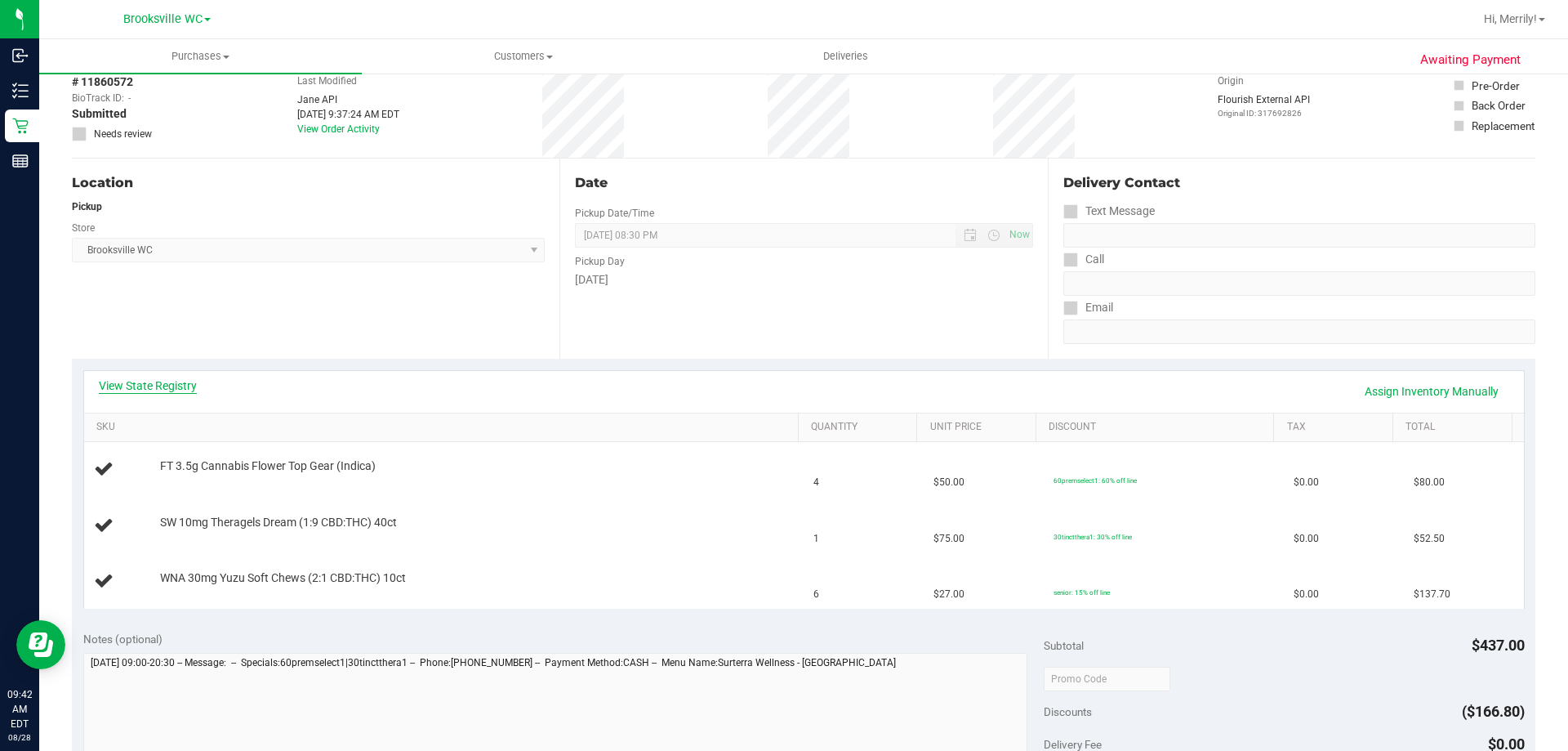
click at [149, 386] on link "View State Registry" at bounding box center [148, 385] width 98 height 16
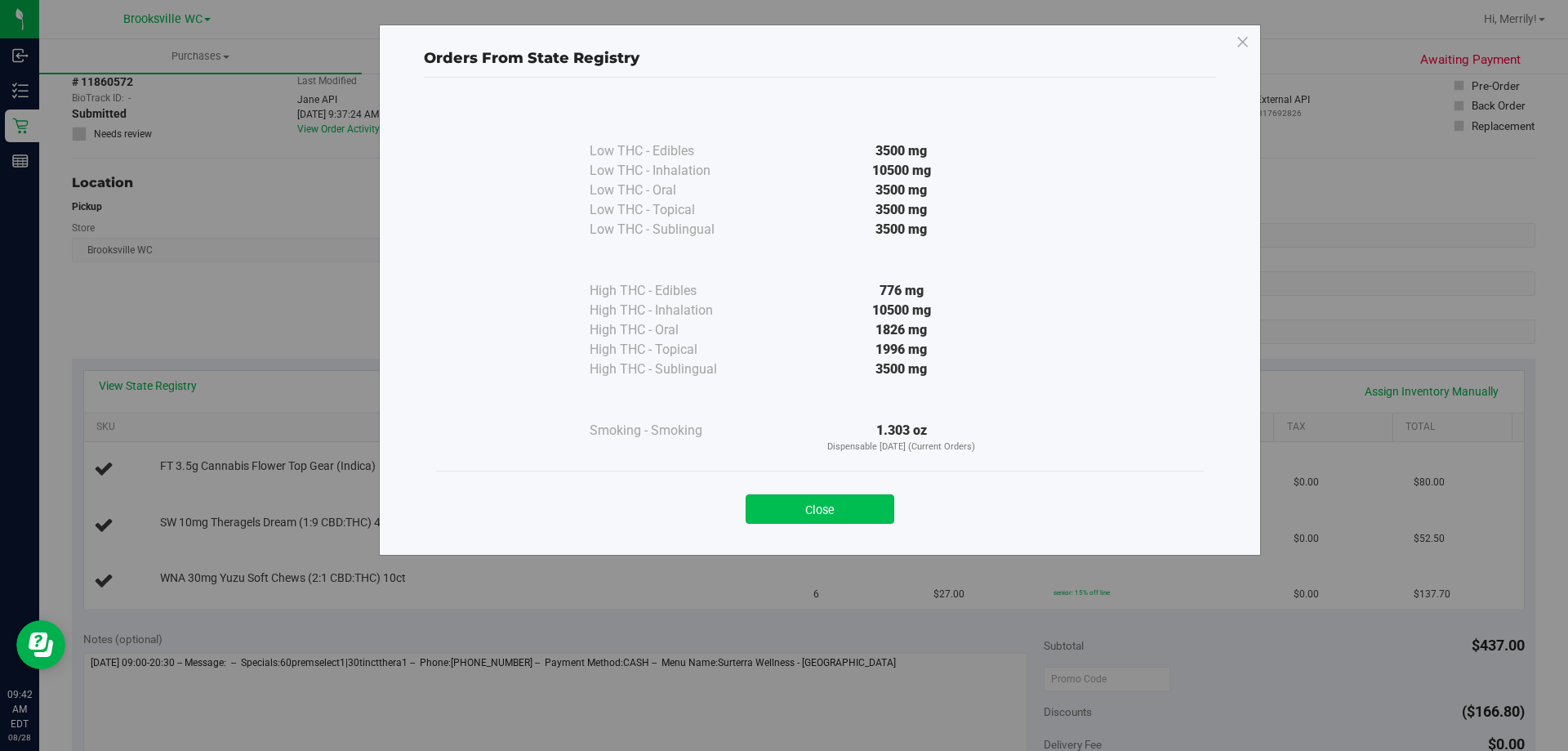
click at [811, 506] on button "Close" at bounding box center [820, 509] width 148 height 29
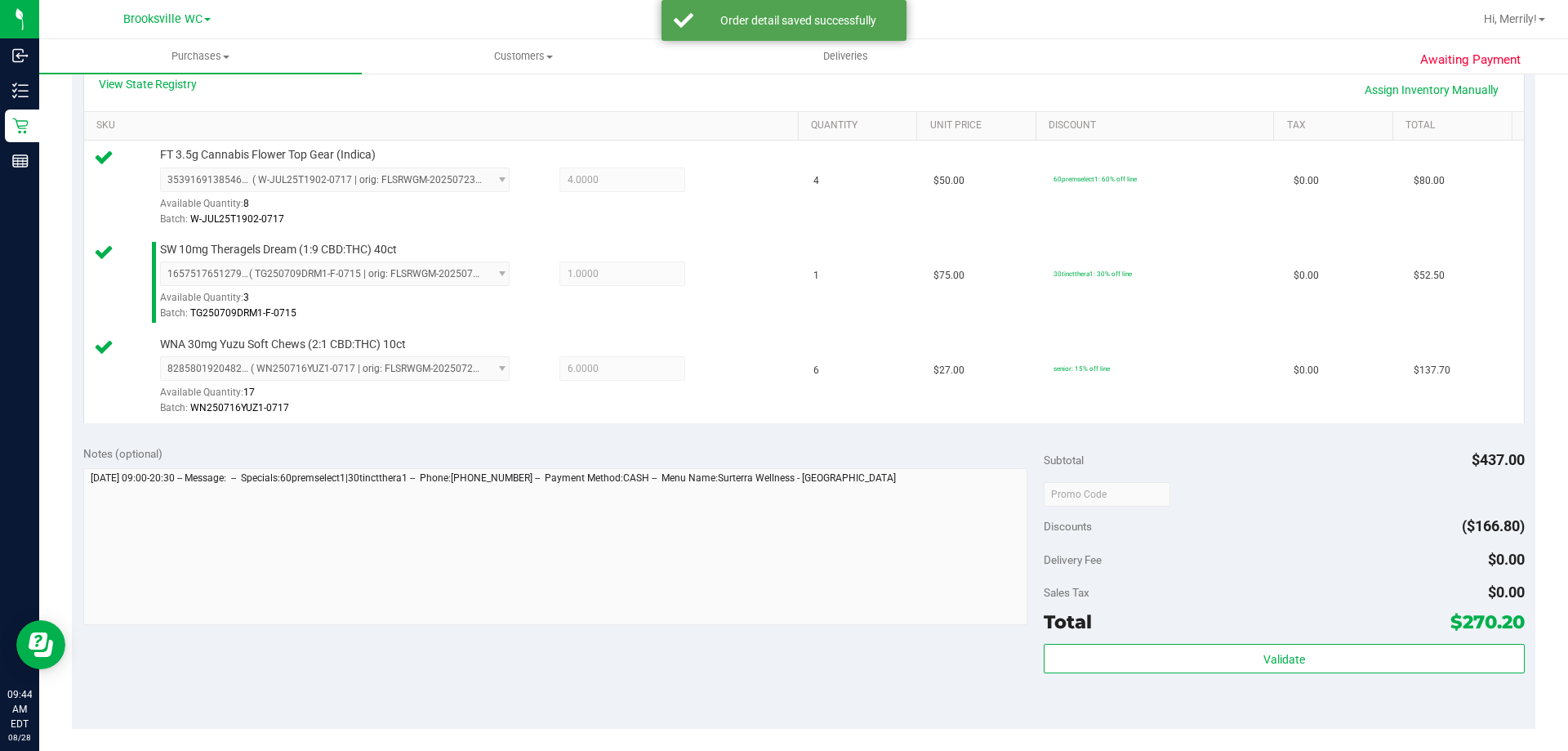
scroll to position [409, 0]
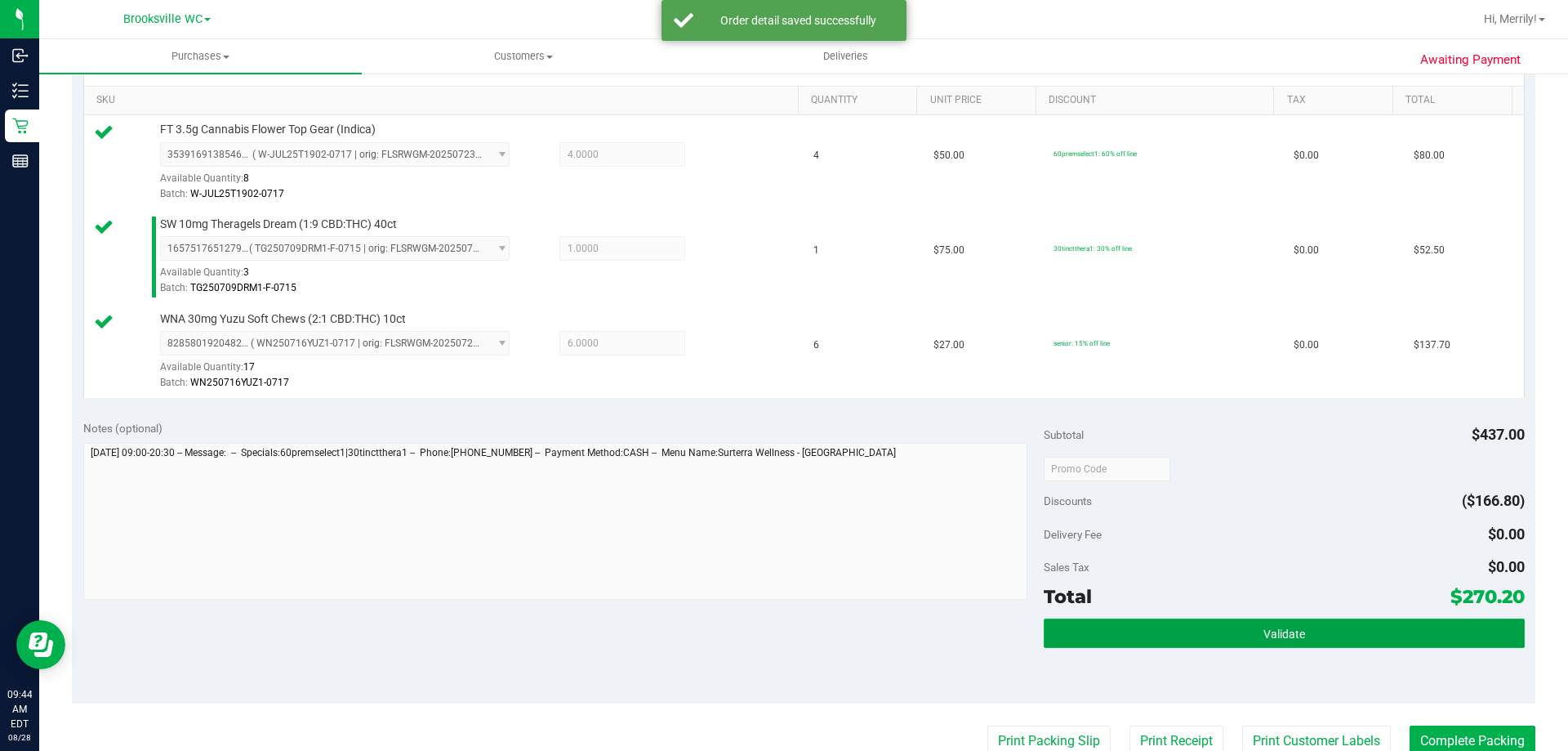
click at [1274, 629] on span "Validate" at bounding box center [1284, 633] width 42 height 13
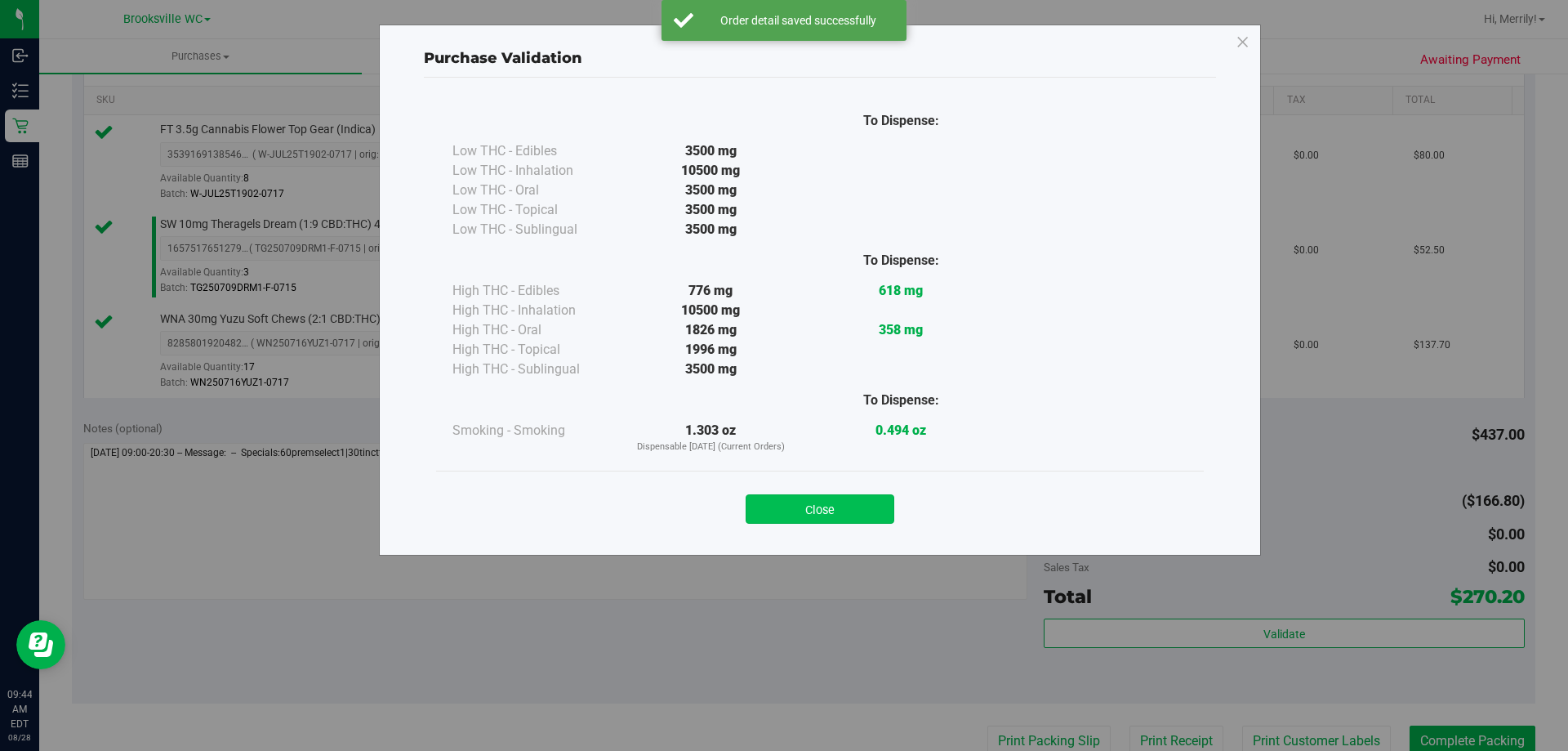
click at [799, 515] on button "Close" at bounding box center [820, 509] width 148 height 29
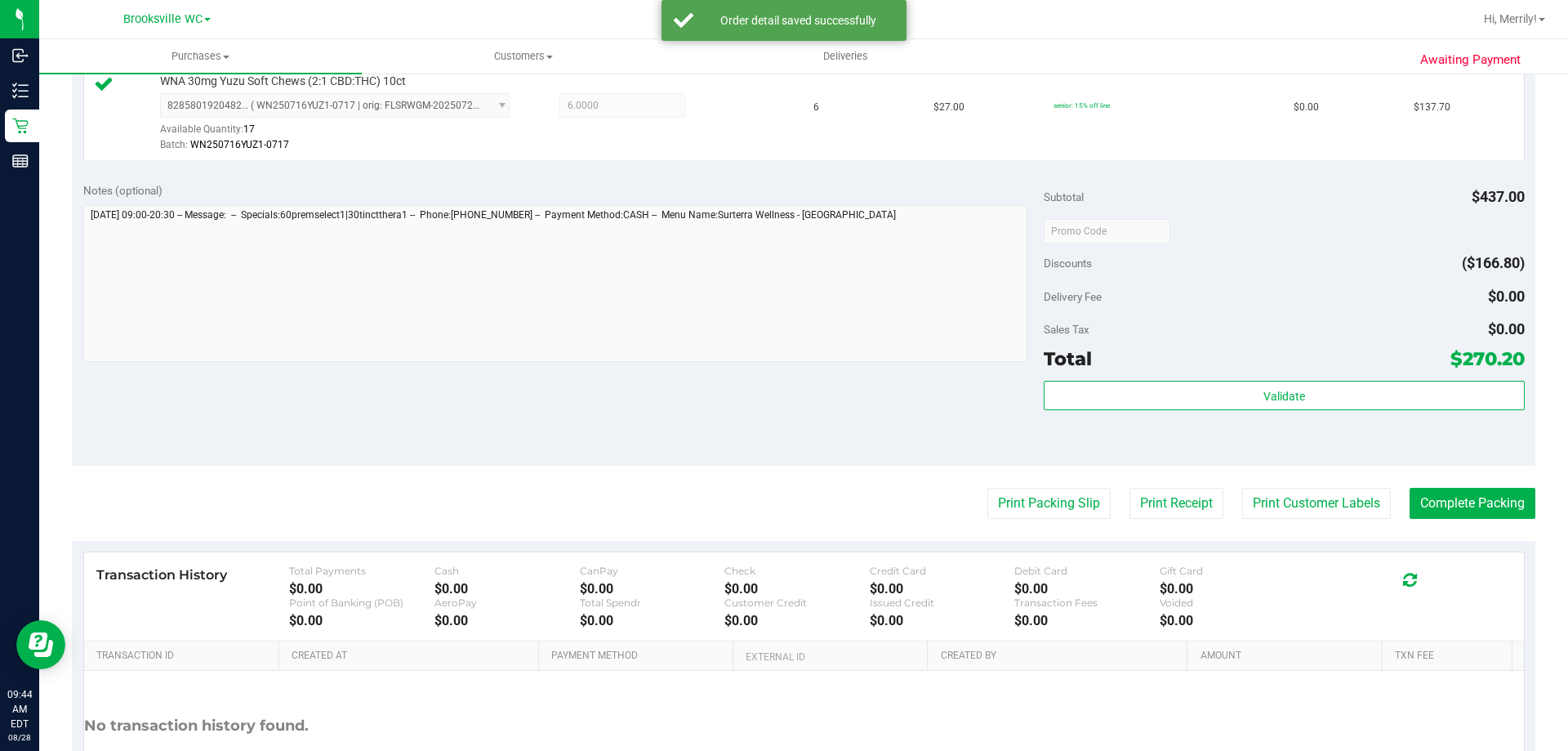
scroll to position [653, 0]
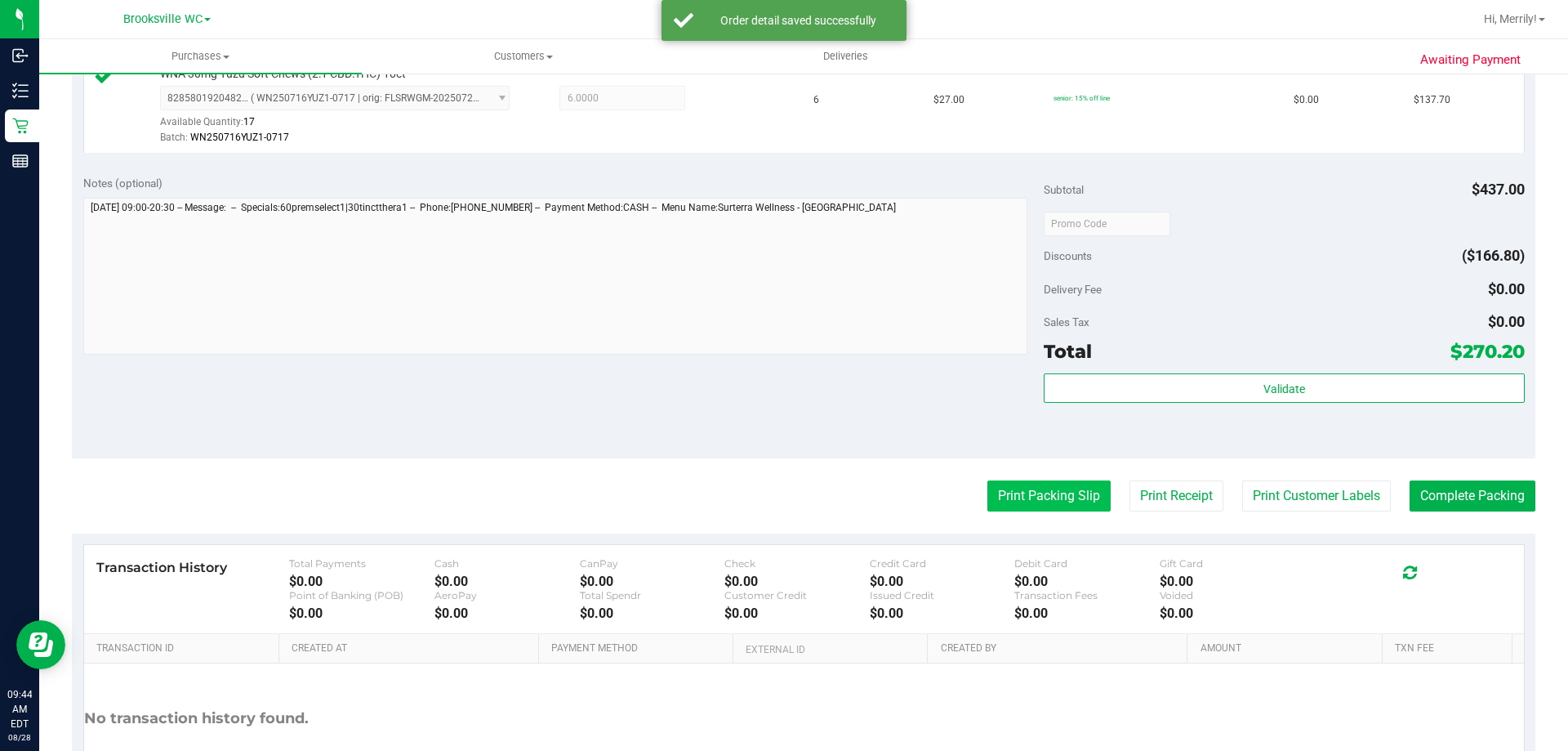
click at [1017, 498] on button "Print Packing Slip" at bounding box center [1050, 496] width 124 height 31
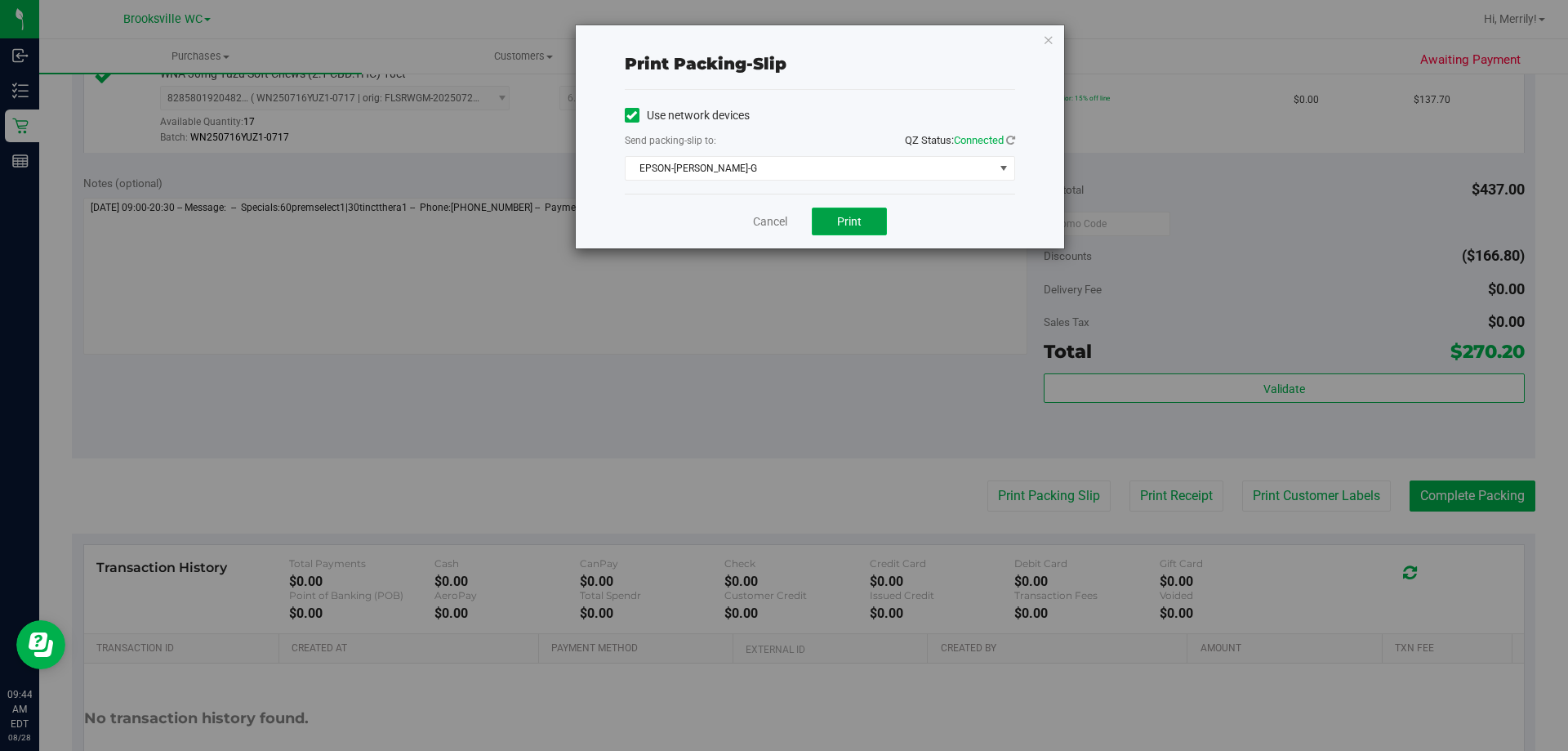
click at [846, 219] on span "Print" at bounding box center [849, 221] width 25 height 13
click at [764, 214] on link "Cancel" at bounding box center [770, 221] width 34 height 17
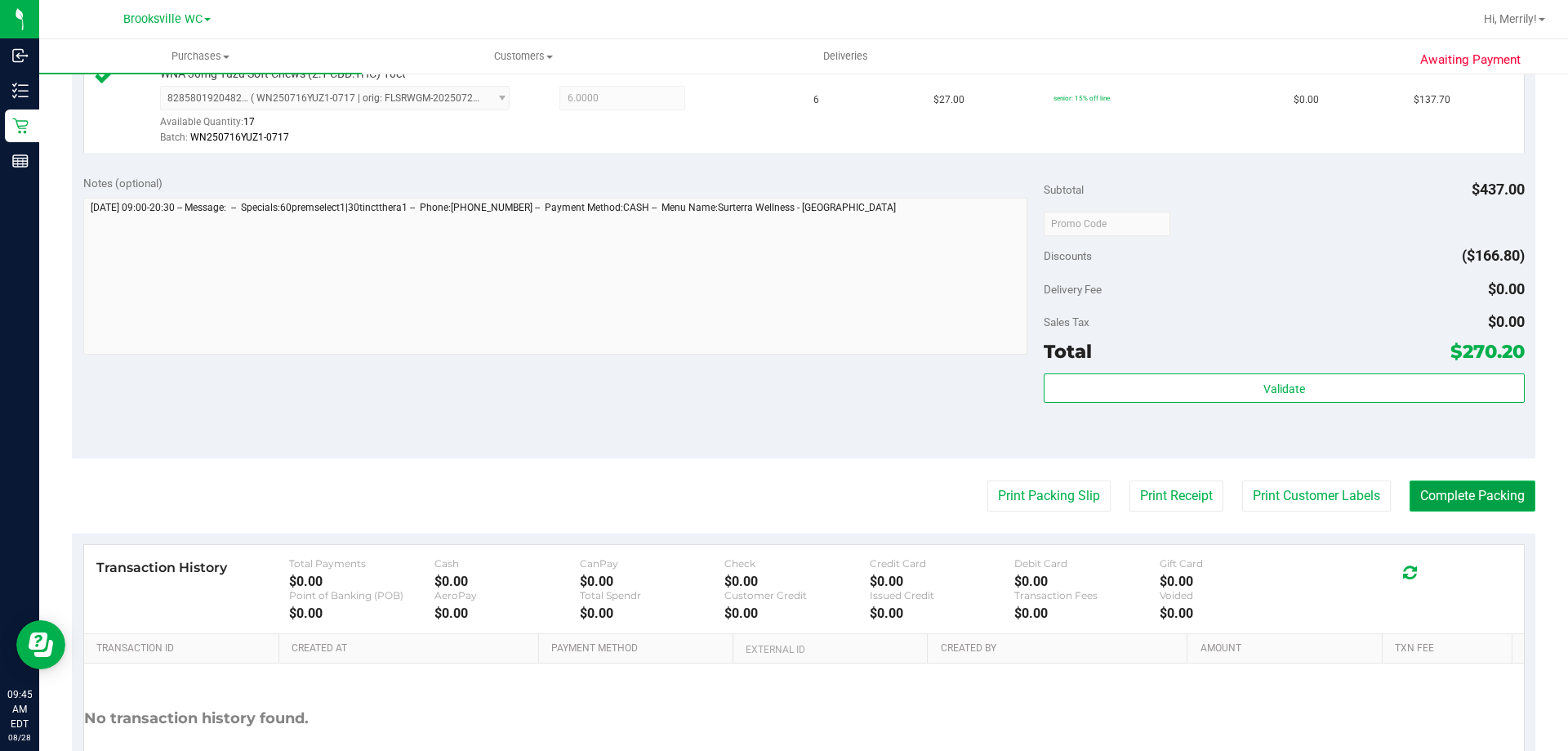
click at [1464, 491] on button "Complete Packing" at bounding box center [1473, 496] width 126 height 31
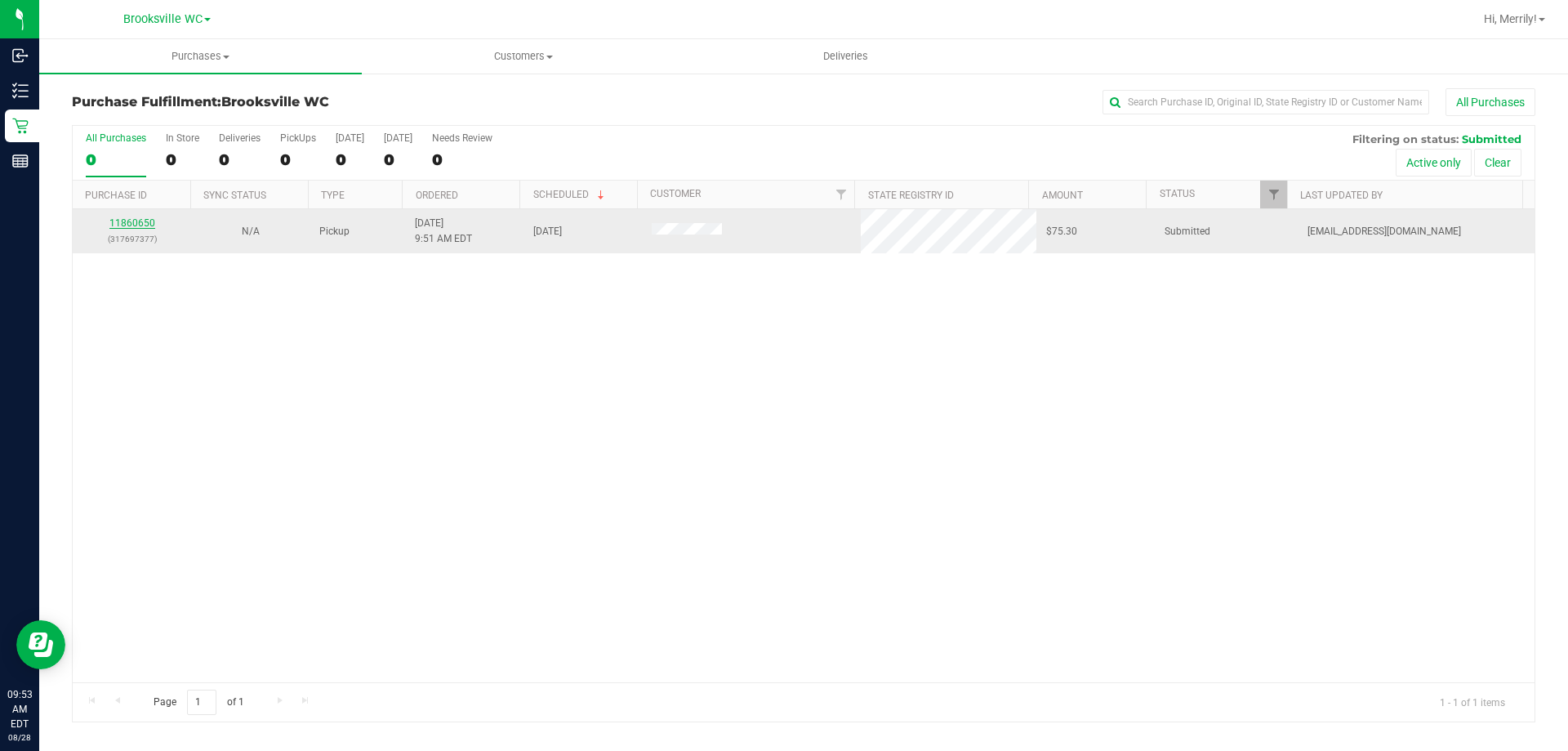
click at [135, 217] on link "11860650" at bounding box center [132, 222] width 45 height 11
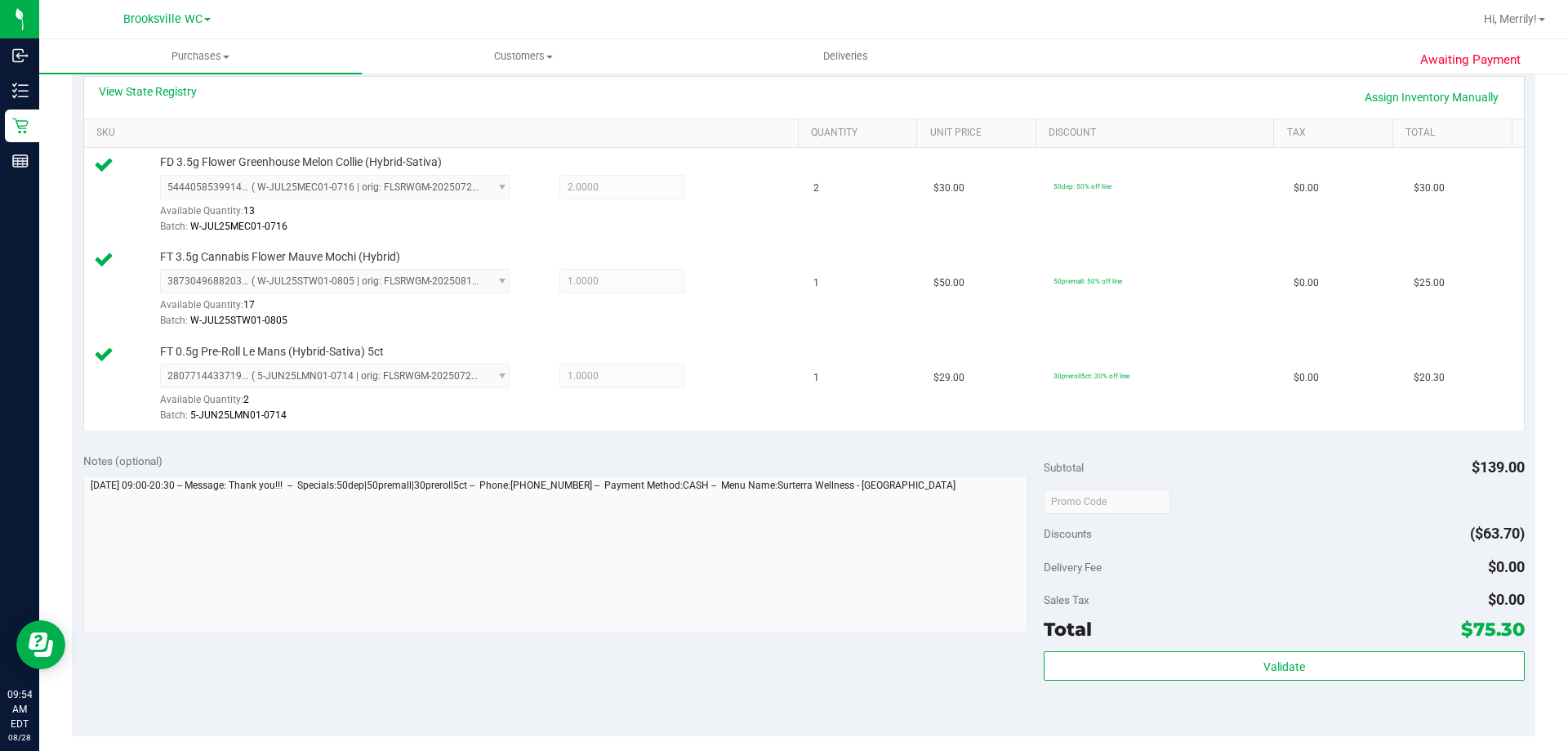
scroll to position [409, 0]
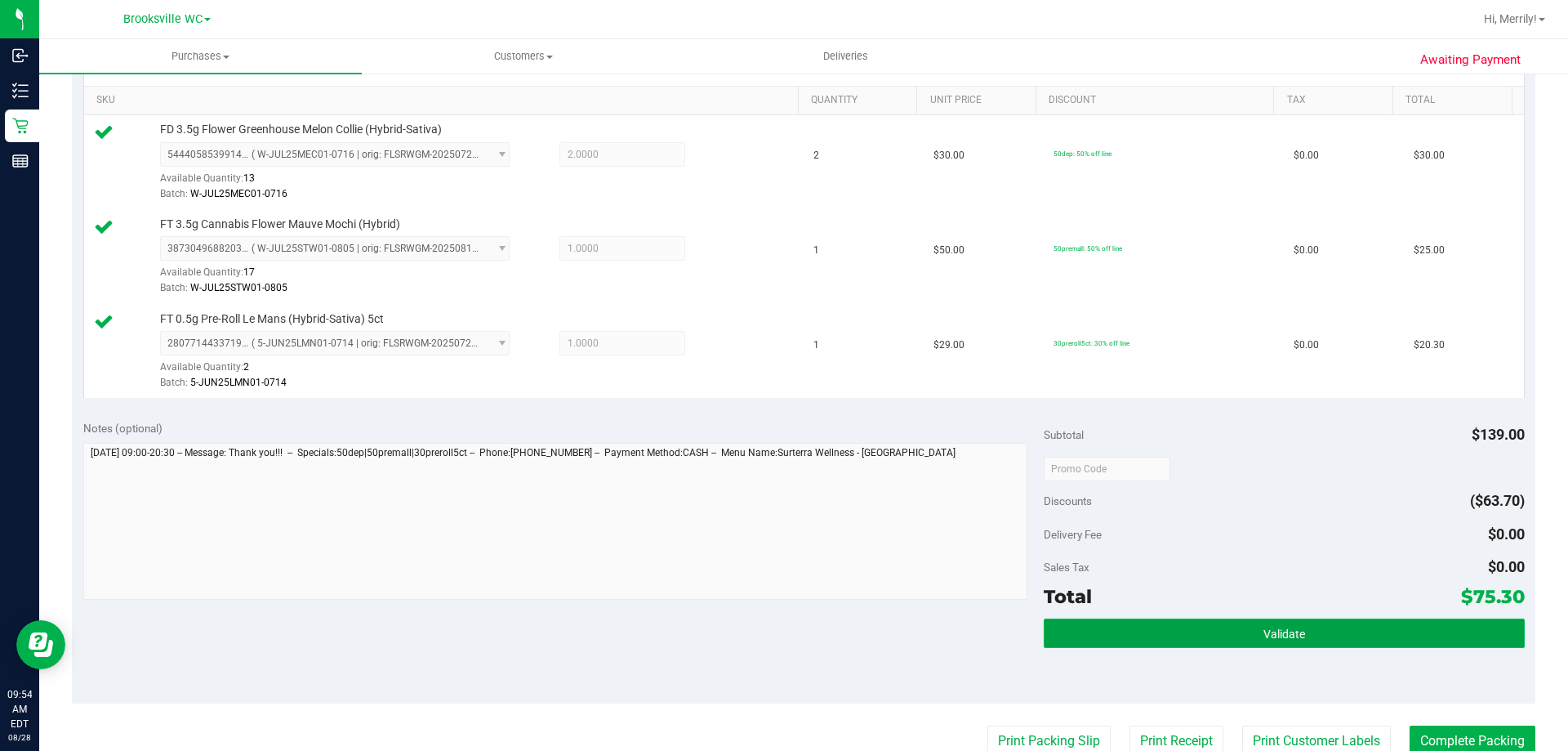
click at [1263, 631] on span "Validate" at bounding box center [1284, 633] width 42 height 13
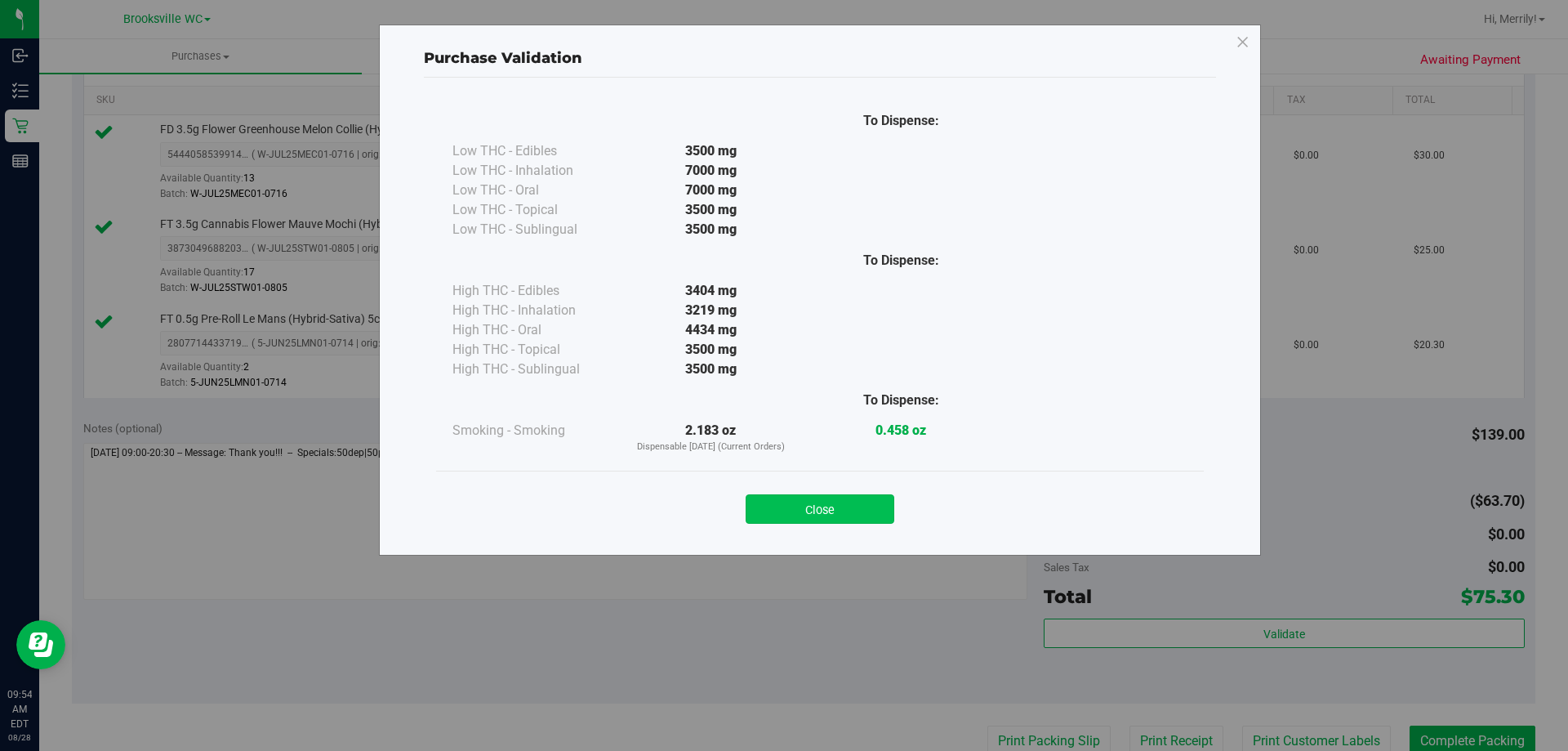
click at [837, 506] on button "Close" at bounding box center [820, 509] width 148 height 29
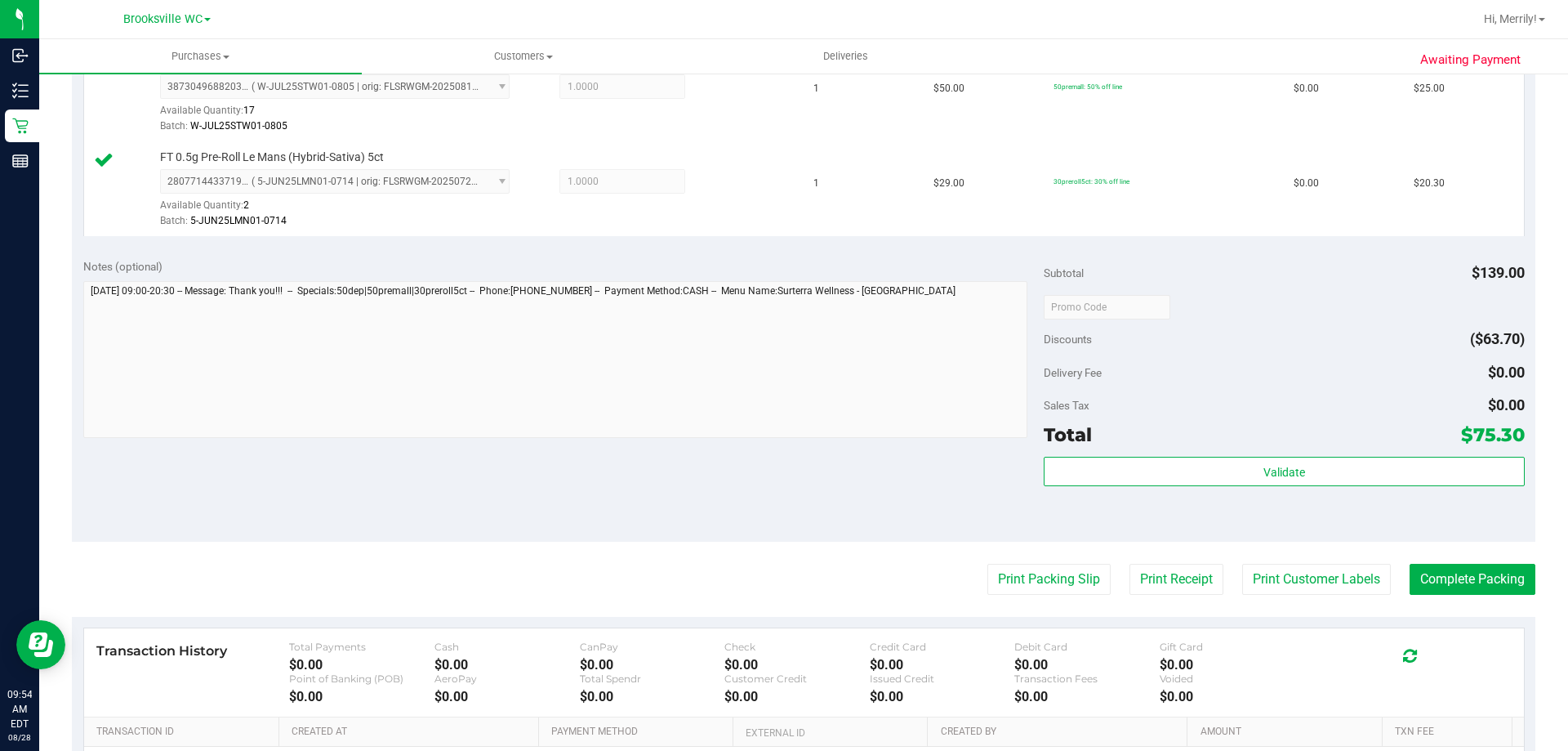
scroll to position [572, 0]
click at [1017, 578] on button "Print Packing Slip" at bounding box center [1050, 578] width 124 height 31
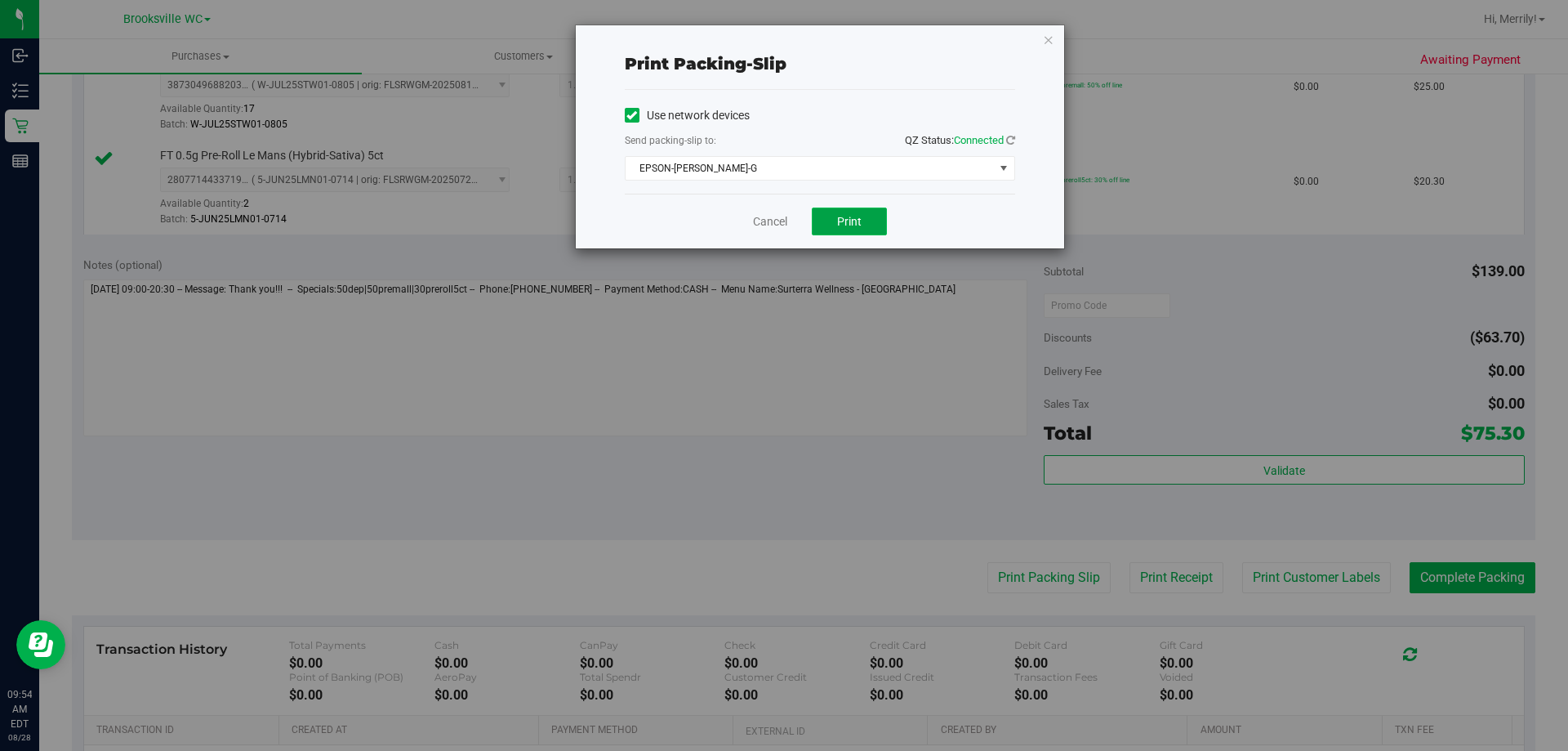
click at [841, 220] on span "Print" at bounding box center [849, 221] width 25 height 13
click at [778, 222] on link "Cancel" at bounding box center [770, 221] width 34 height 17
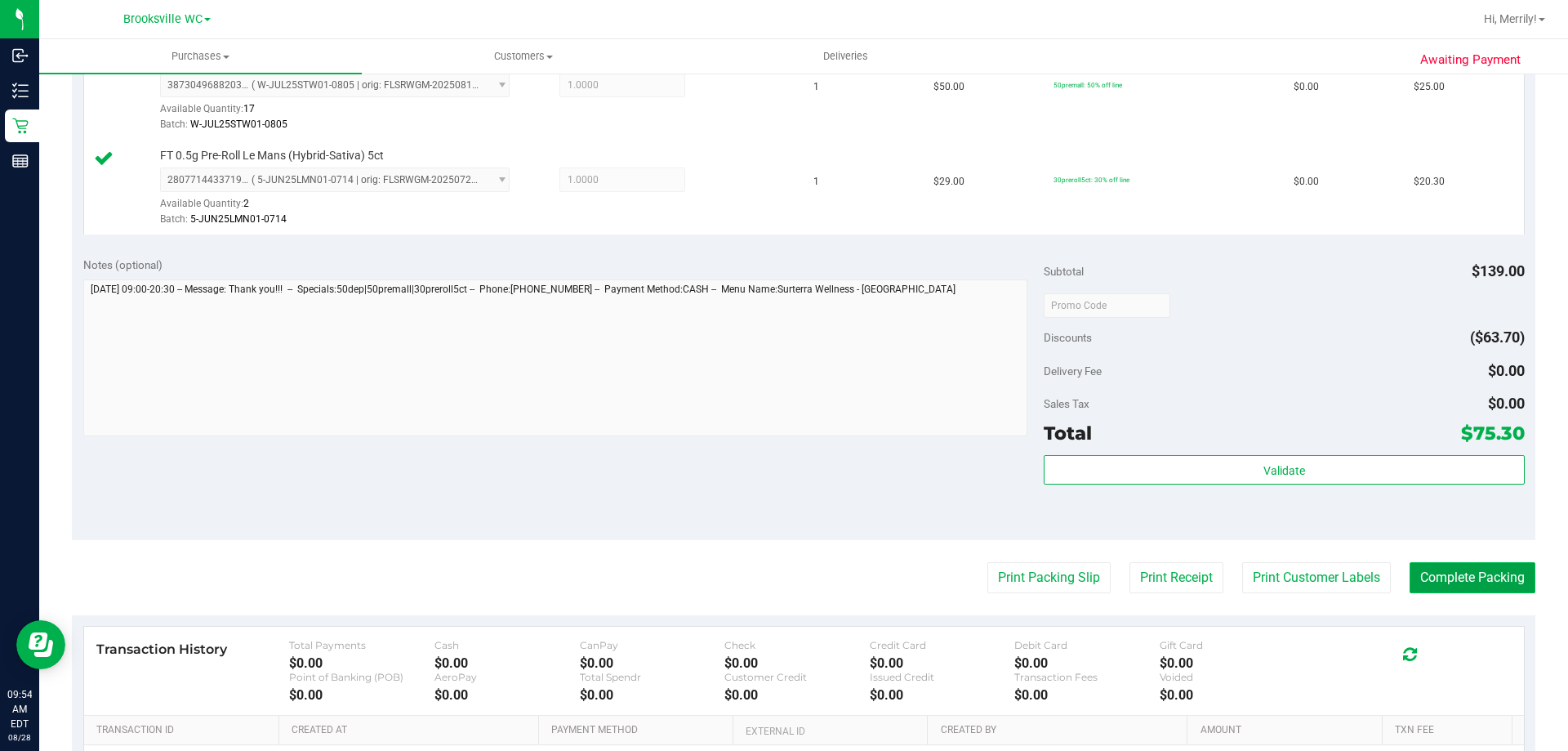
click at [1465, 584] on button "Complete Packing" at bounding box center [1473, 578] width 126 height 31
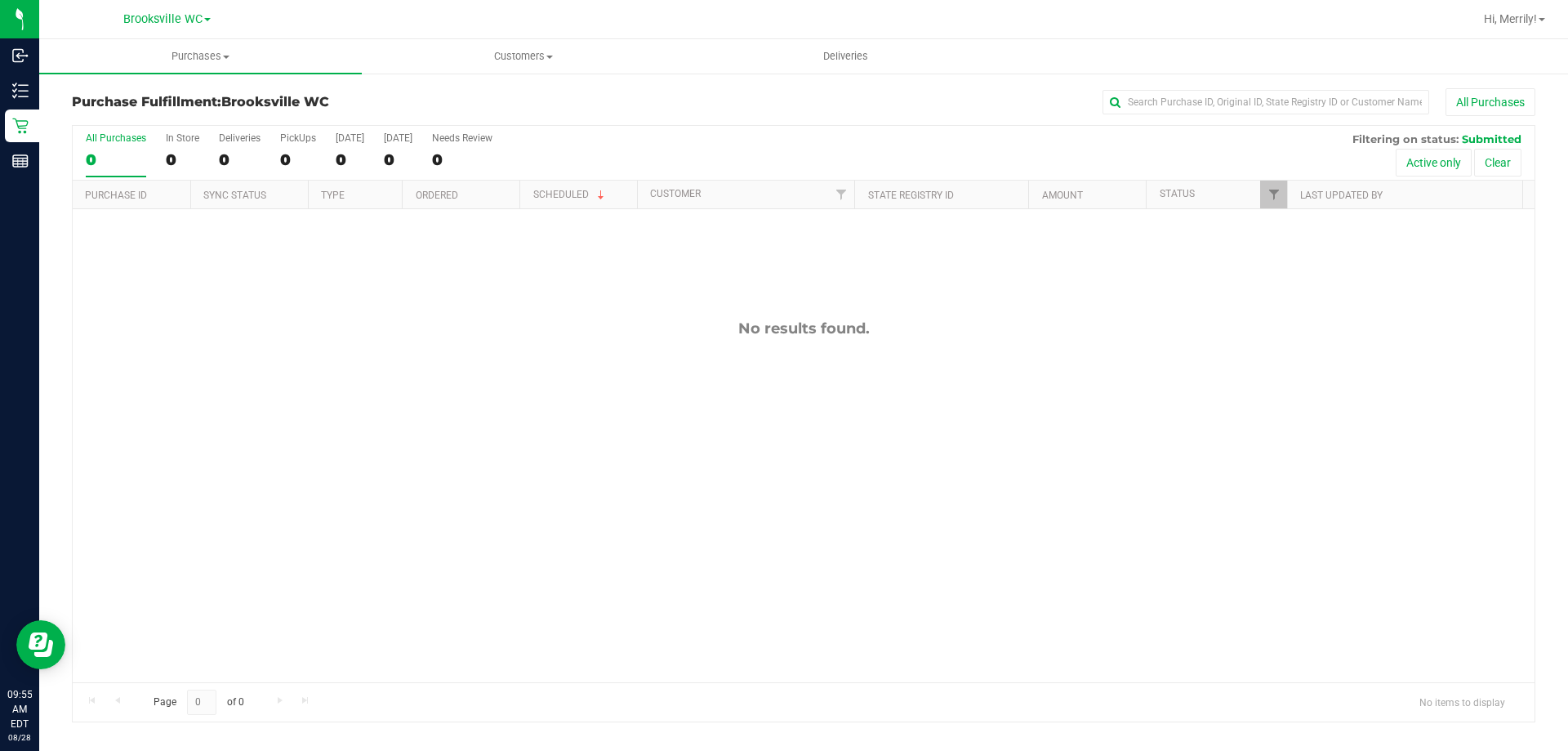
click at [264, 494] on div "No results found." at bounding box center [803, 500] width 1462 height 583
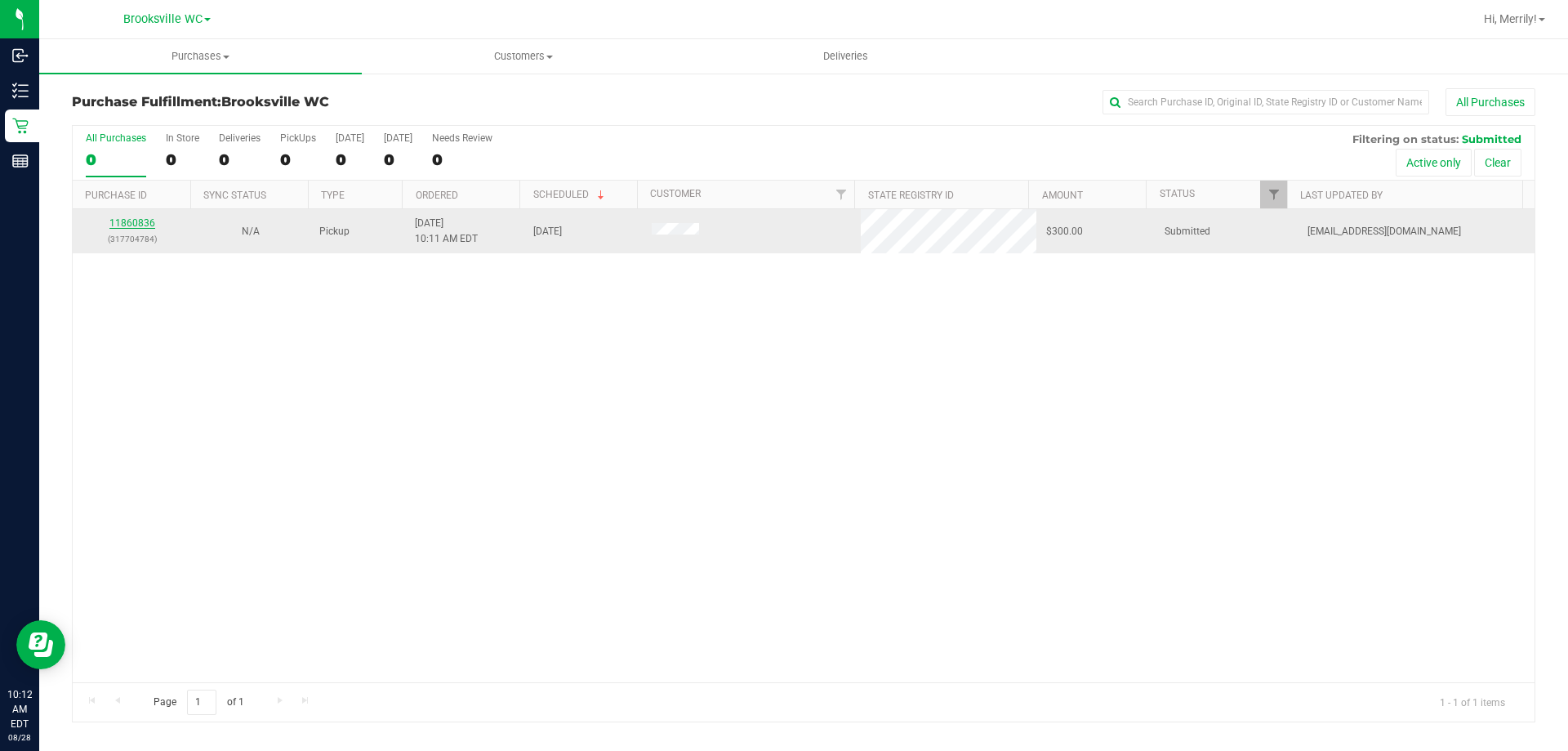
click at [126, 225] on link "11860836" at bounding box center [132, 222] width 45 height 11
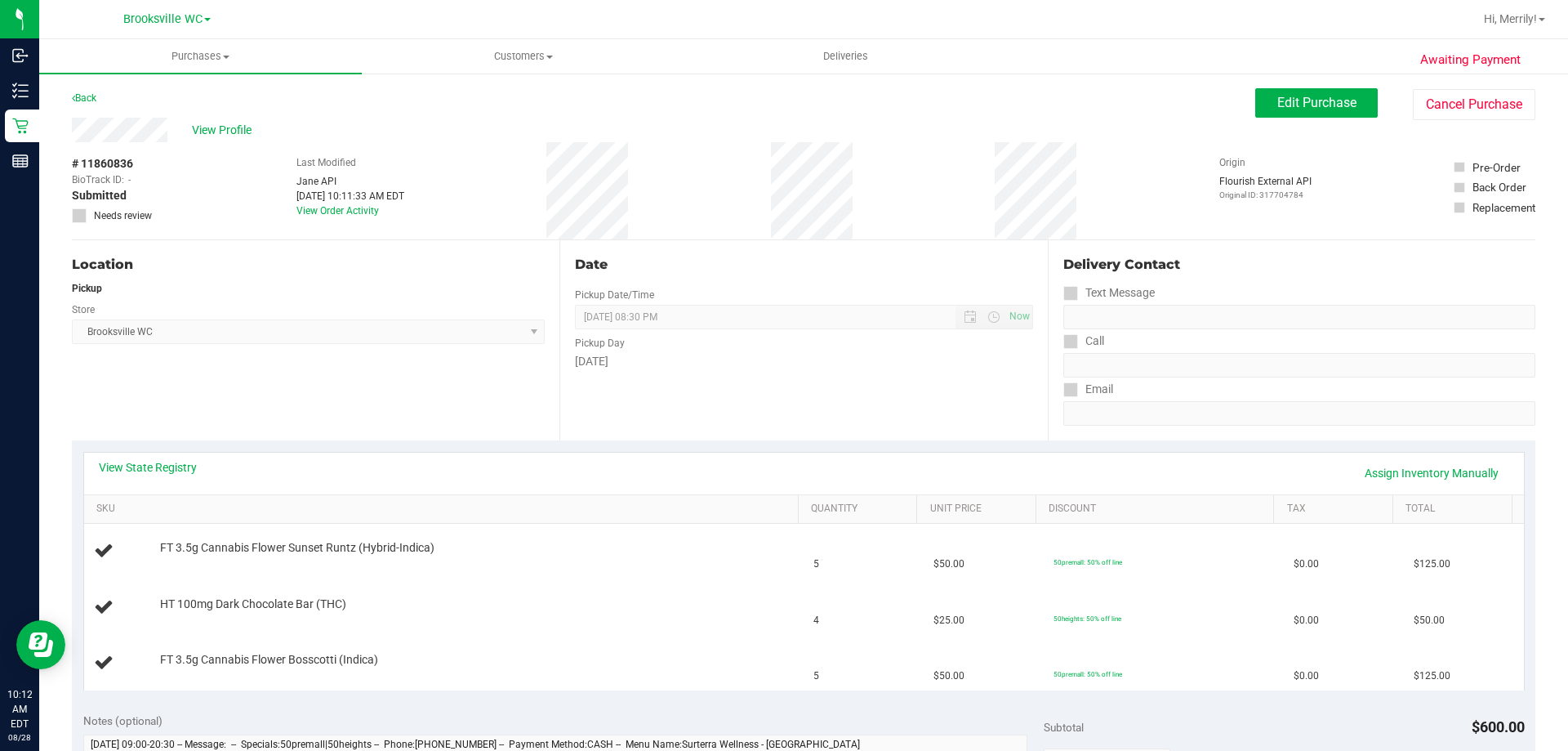
scroll to position [82, 0]
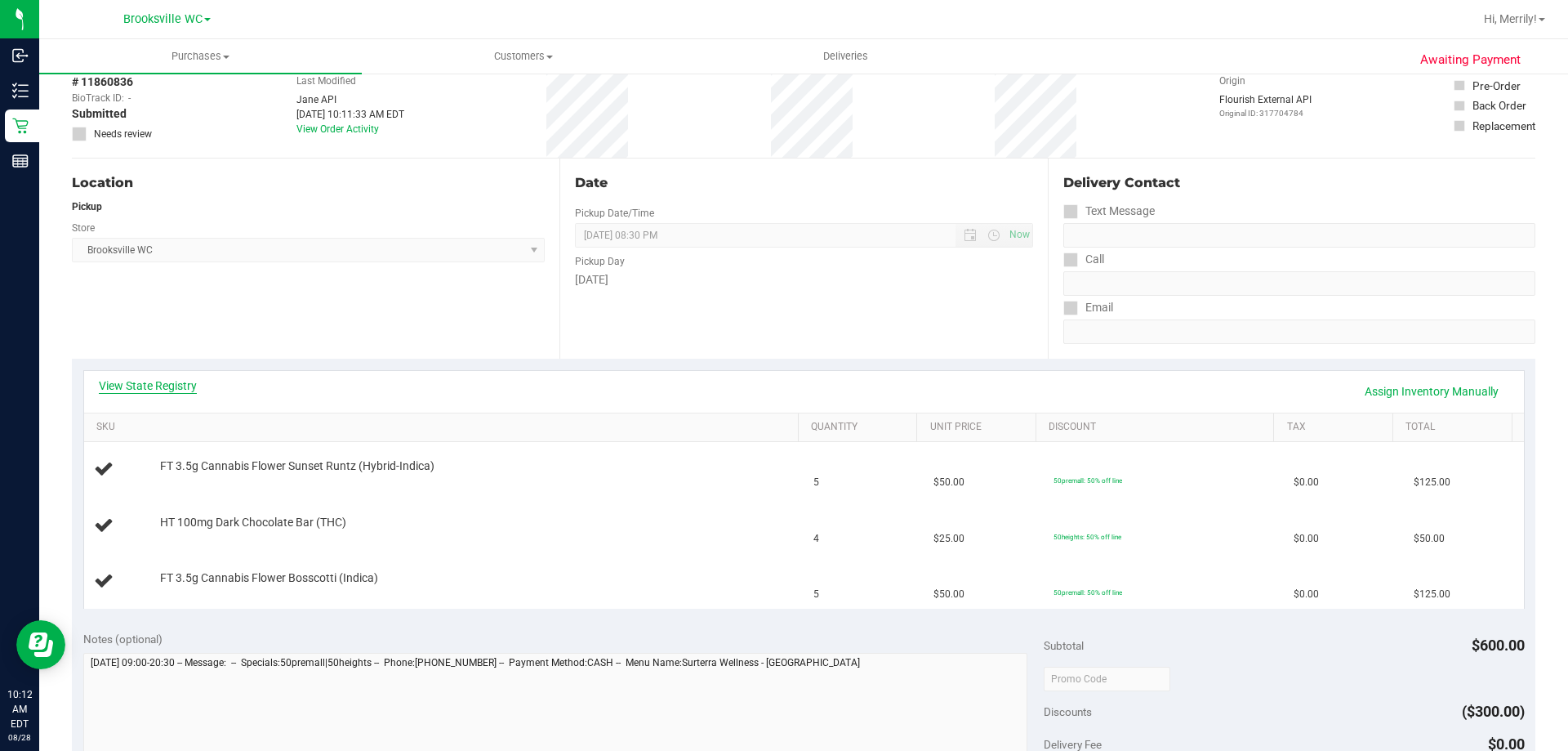
click at [154, 385] on link "View State Registry" at bounding box center [148, 385] width 98 height 16
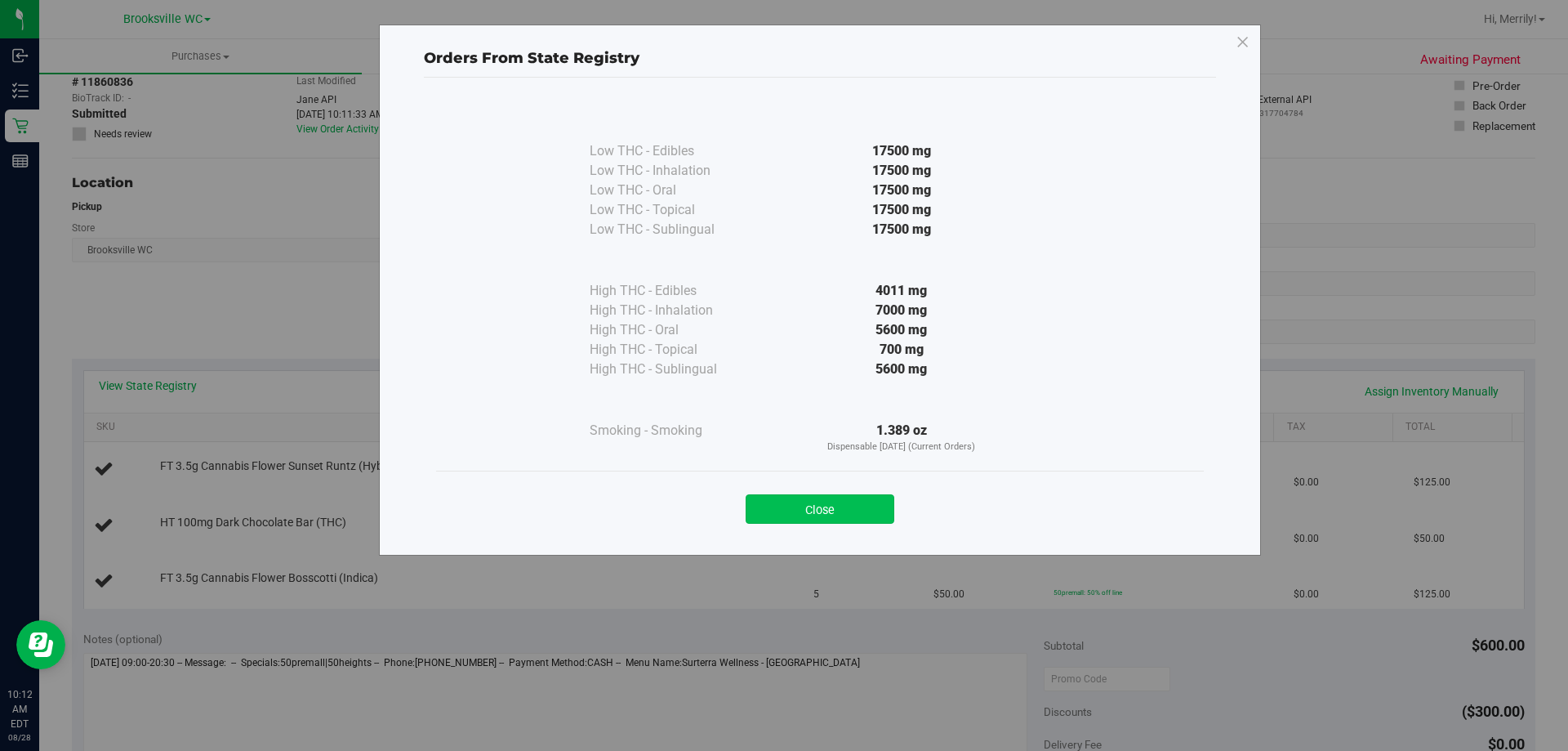
click at [819, 505] on button "Close" at bounding box center [820, 509] width 148 height 29
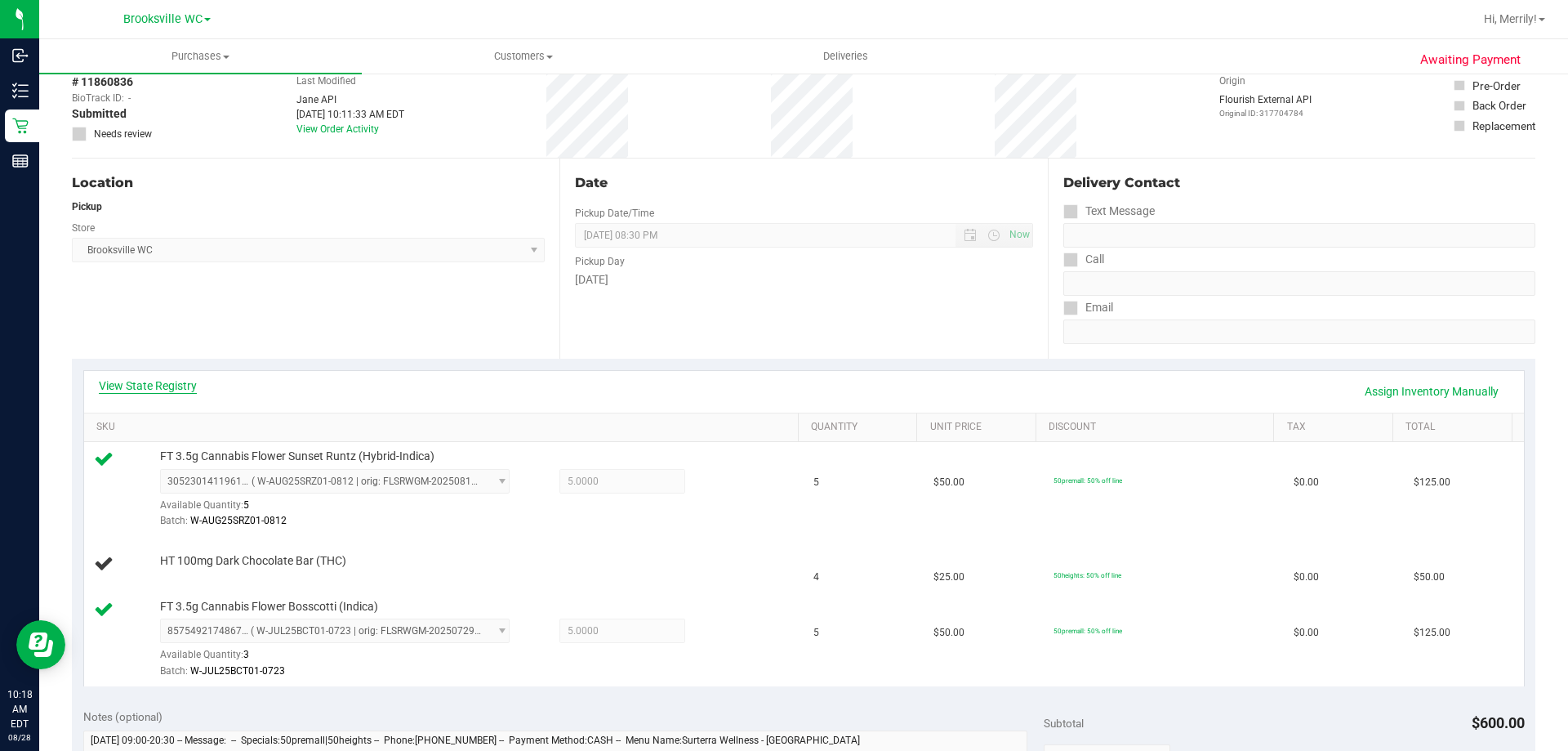
click at [148, 391] on link "View State Registry" at bounding box center [148, 385] width 98 height 16
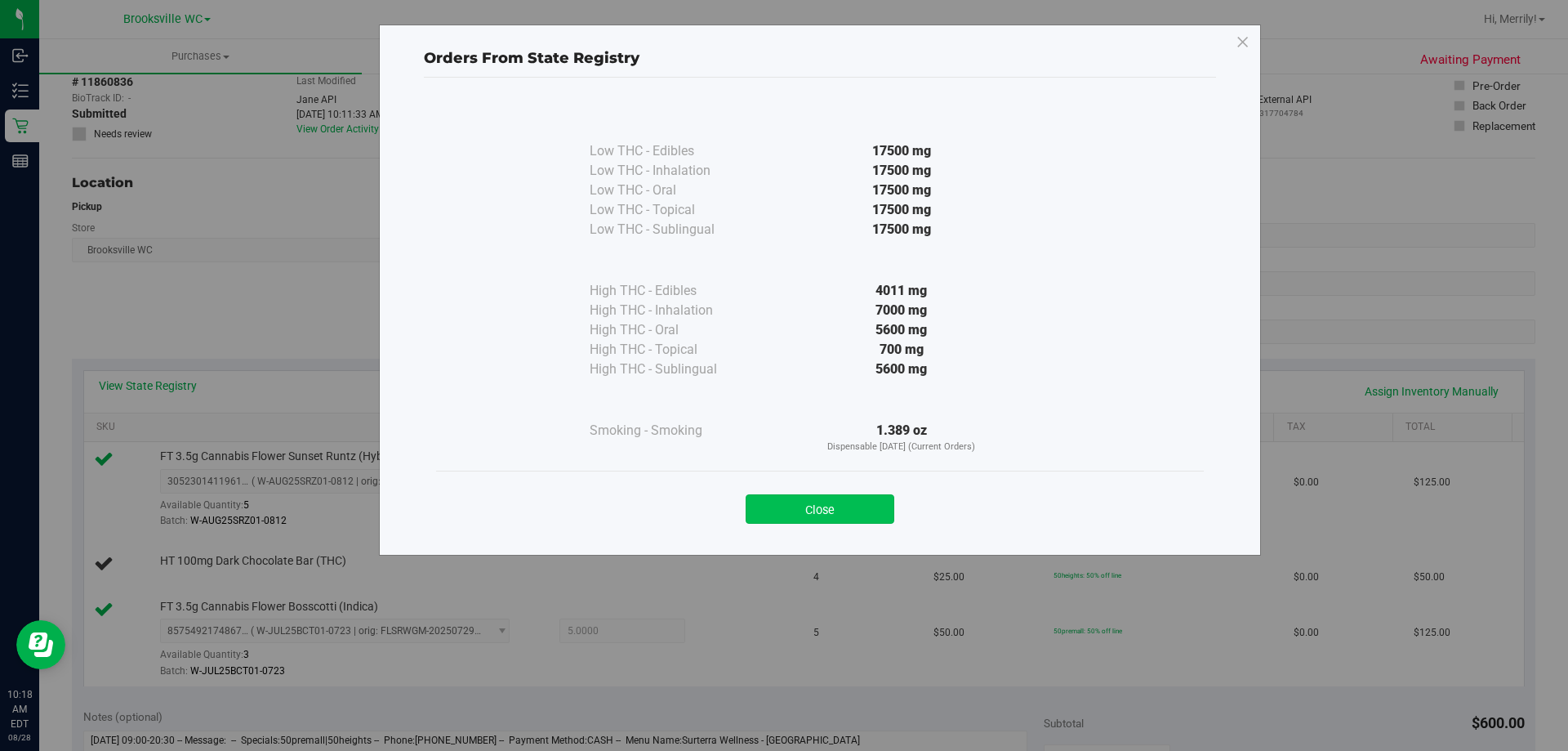
click at [825, 513] on button "Close" at bounding box center [820, 509] width 148 height 29
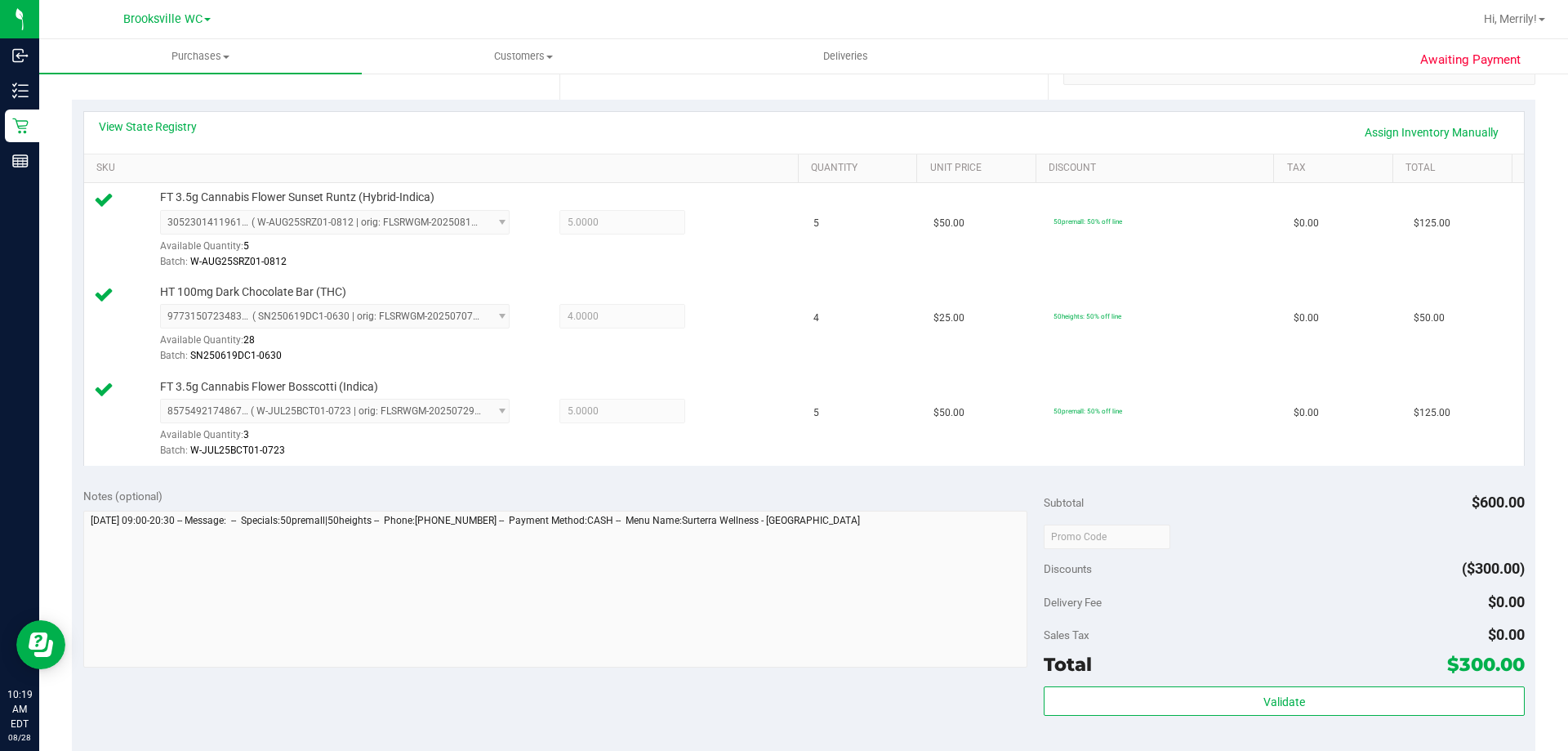
scroll to position [409, 0]
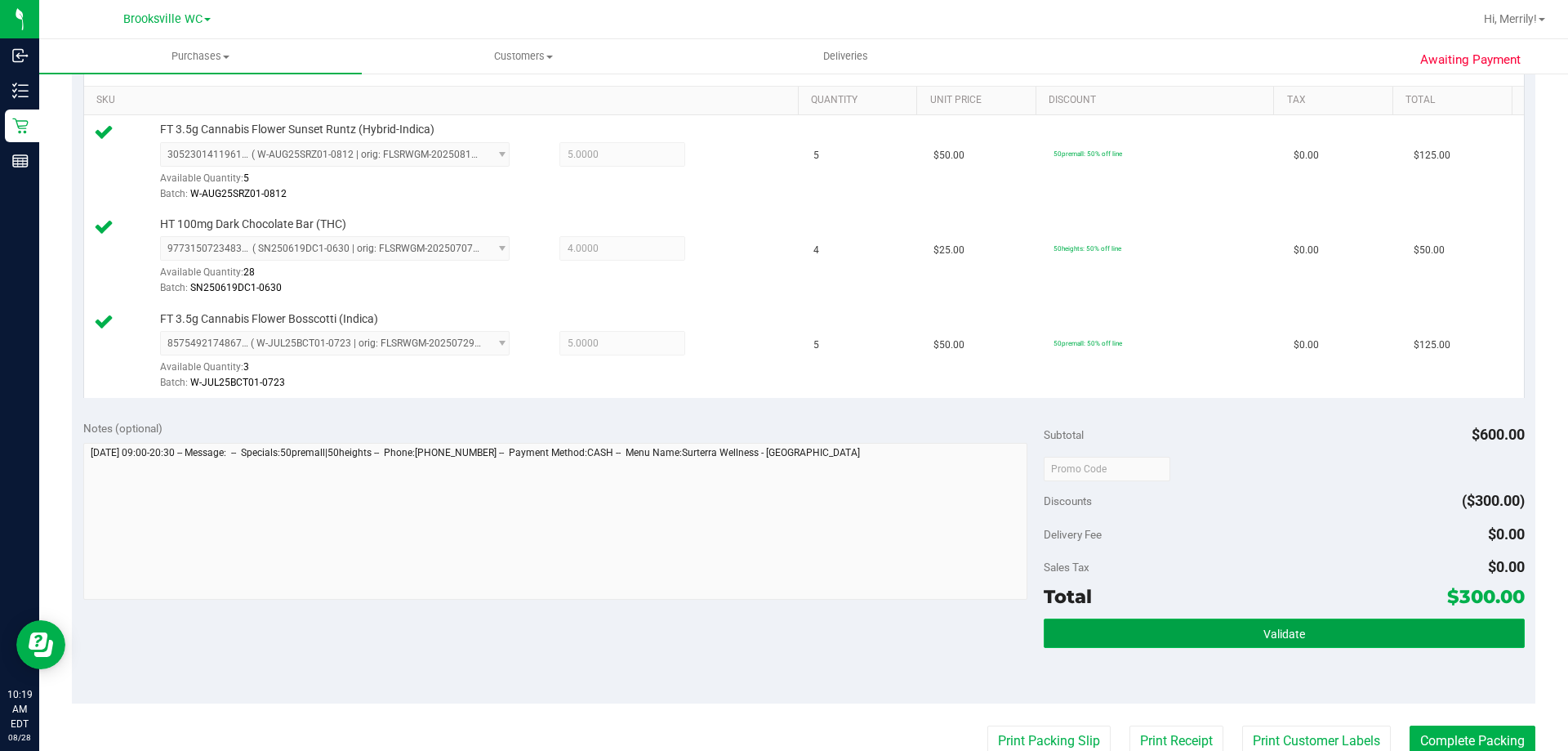
click at [1213, 626] on button "Validate" at bounding box center [1284, 633] width 481 height 29
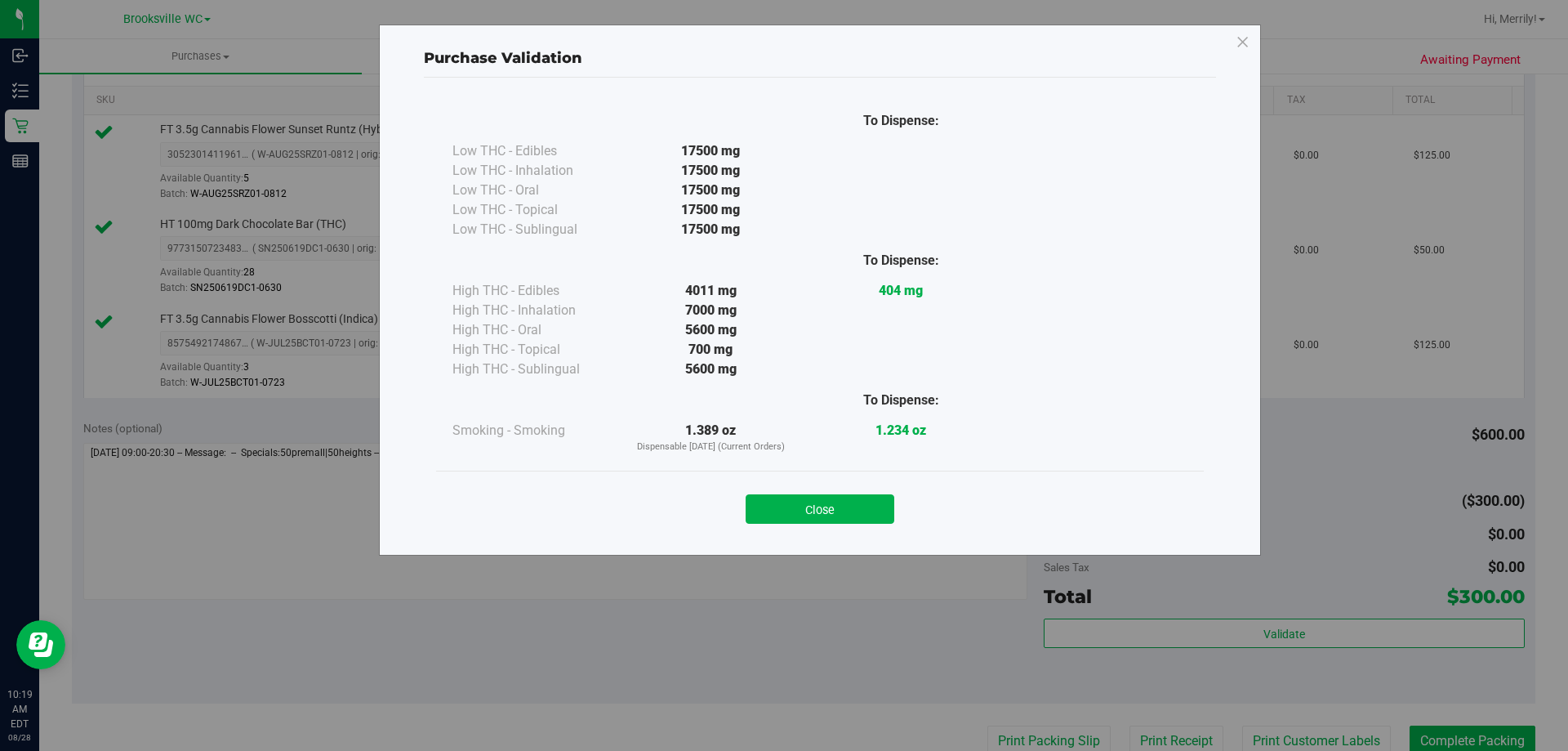
drag, startPoint x: 820, startPoint y: 500, endPoint x: 966, endPoint y: 539, distance: 151.1
click at [820, 500] on button "Close" at bounding box center [820, 509] width 148 height 29
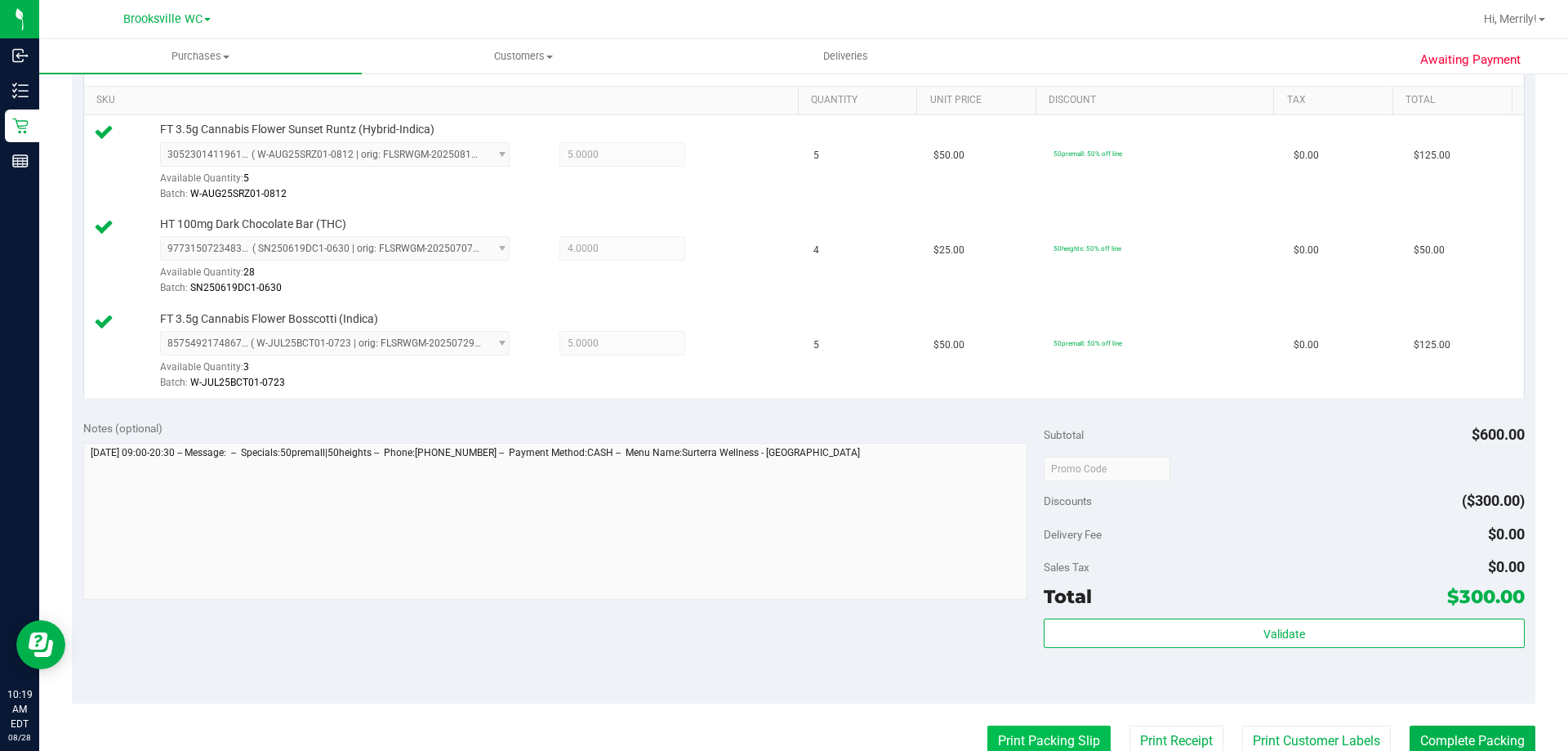
click at [1038, 736] on button "Print Packing Slip" at bounding box center [1050, 741] width 124 height 31
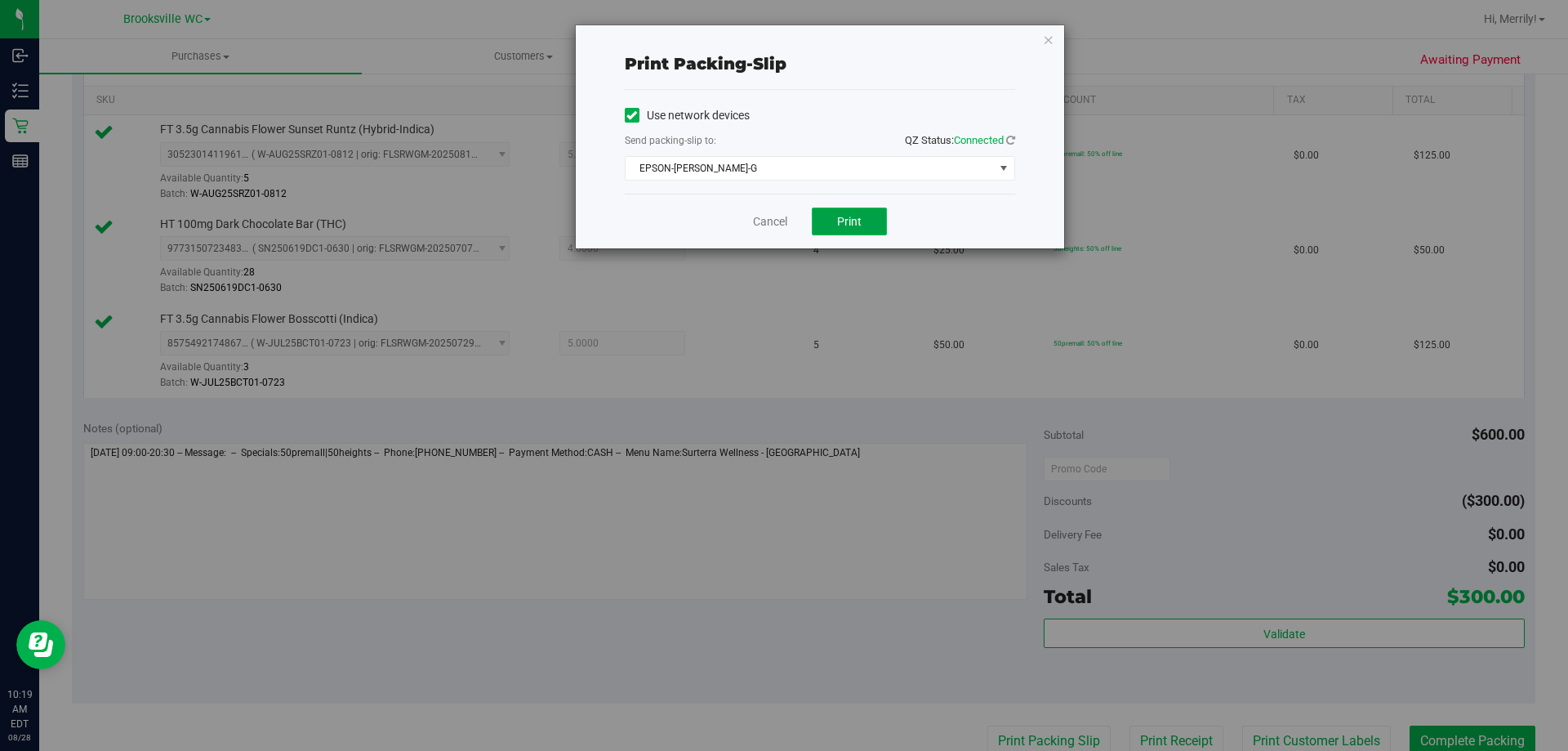
click at [845, 224] on span "Print" at bounding box center [849, 221] width 25 height 13
click at [765, 223] on link "Cancel" at bounding box center [770, 221] width 34 height 17
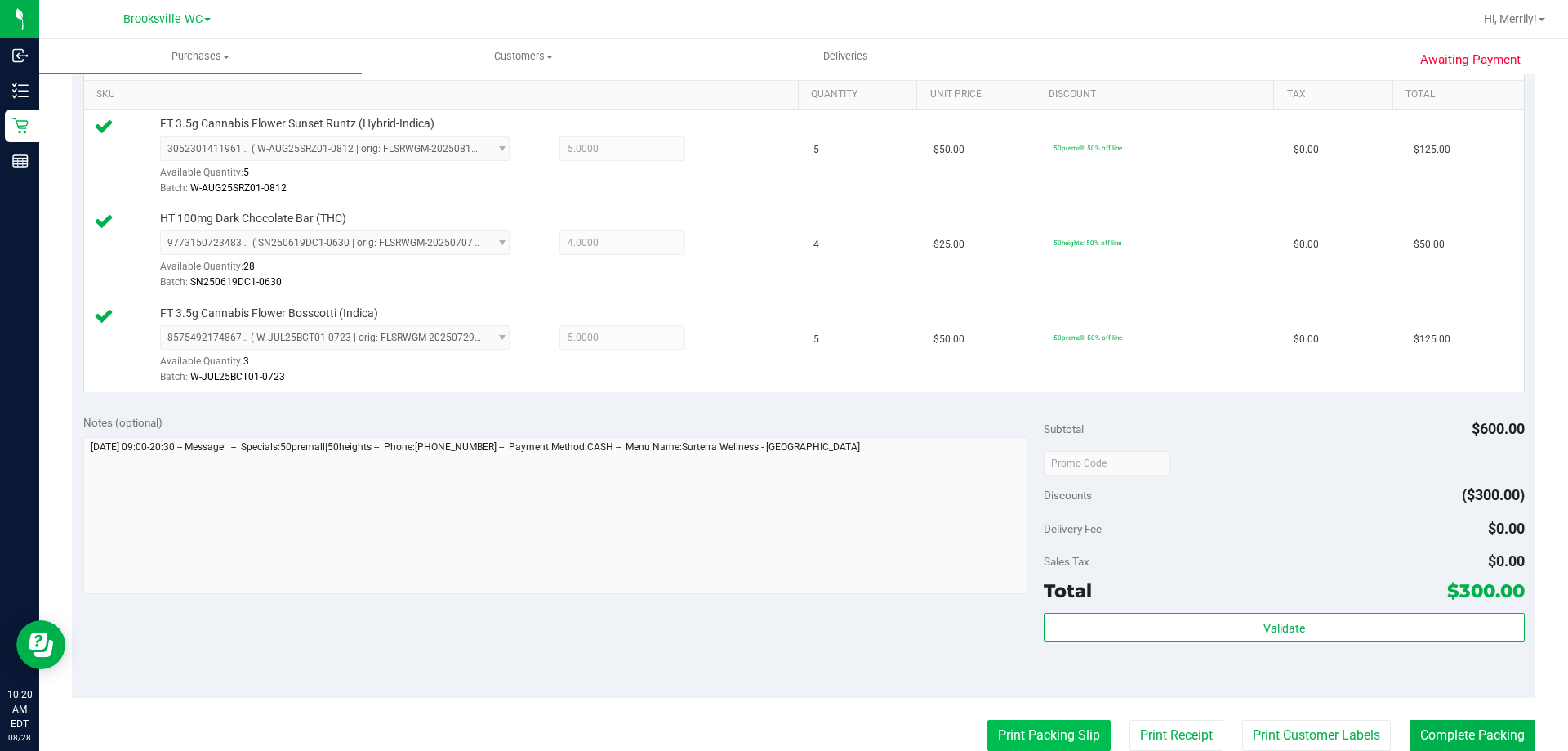
click at [1039, 735] on button "Print Packing Slip" at bounding box center [1050, 735] width 124 height 31
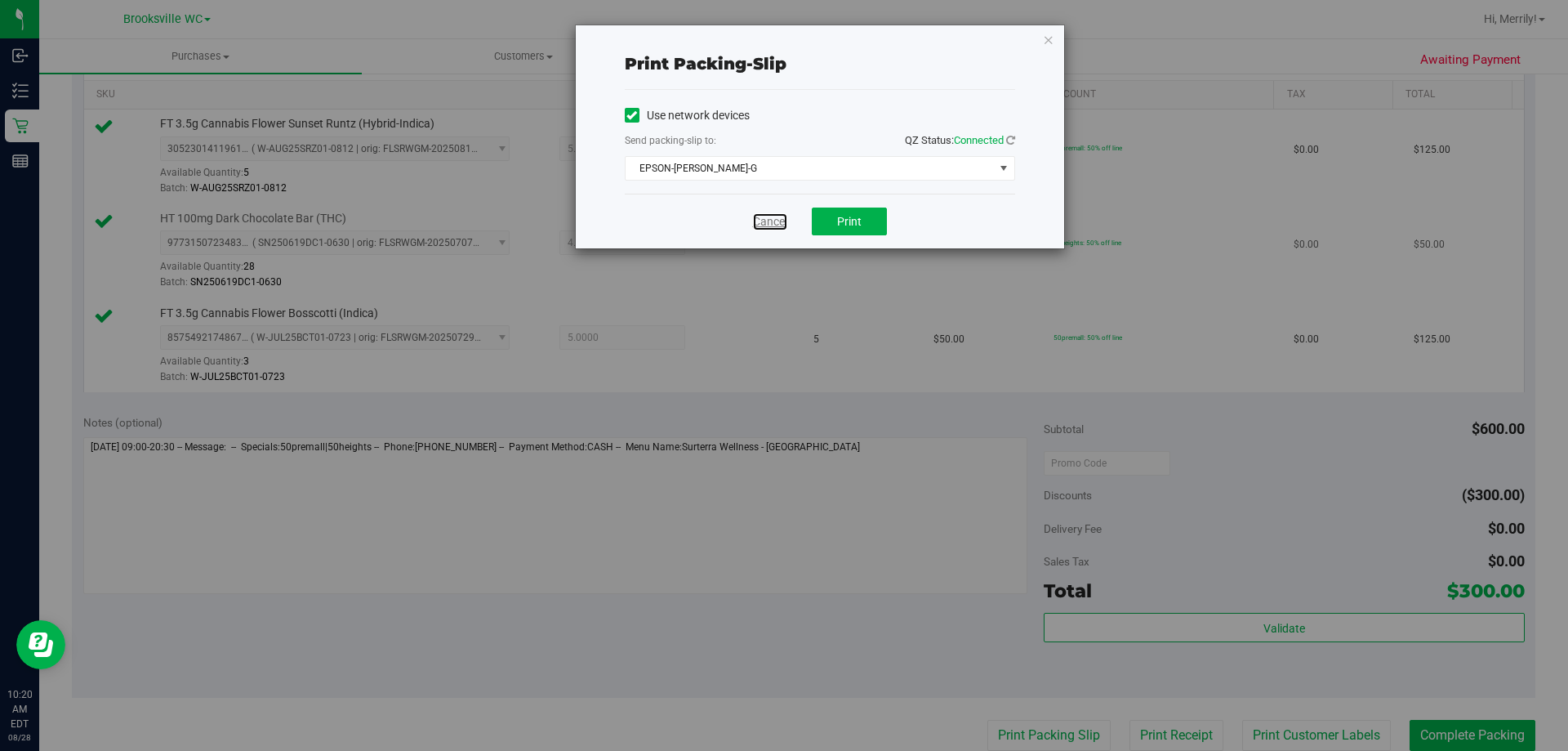
drag, startPoint x: 755, startPoint y: 219, endPoint x: 771, endPoint y: 228, distance: 18.4
click at [756, 219] on link "Cancel" at bounding box center [770, 221] width 34 height 17
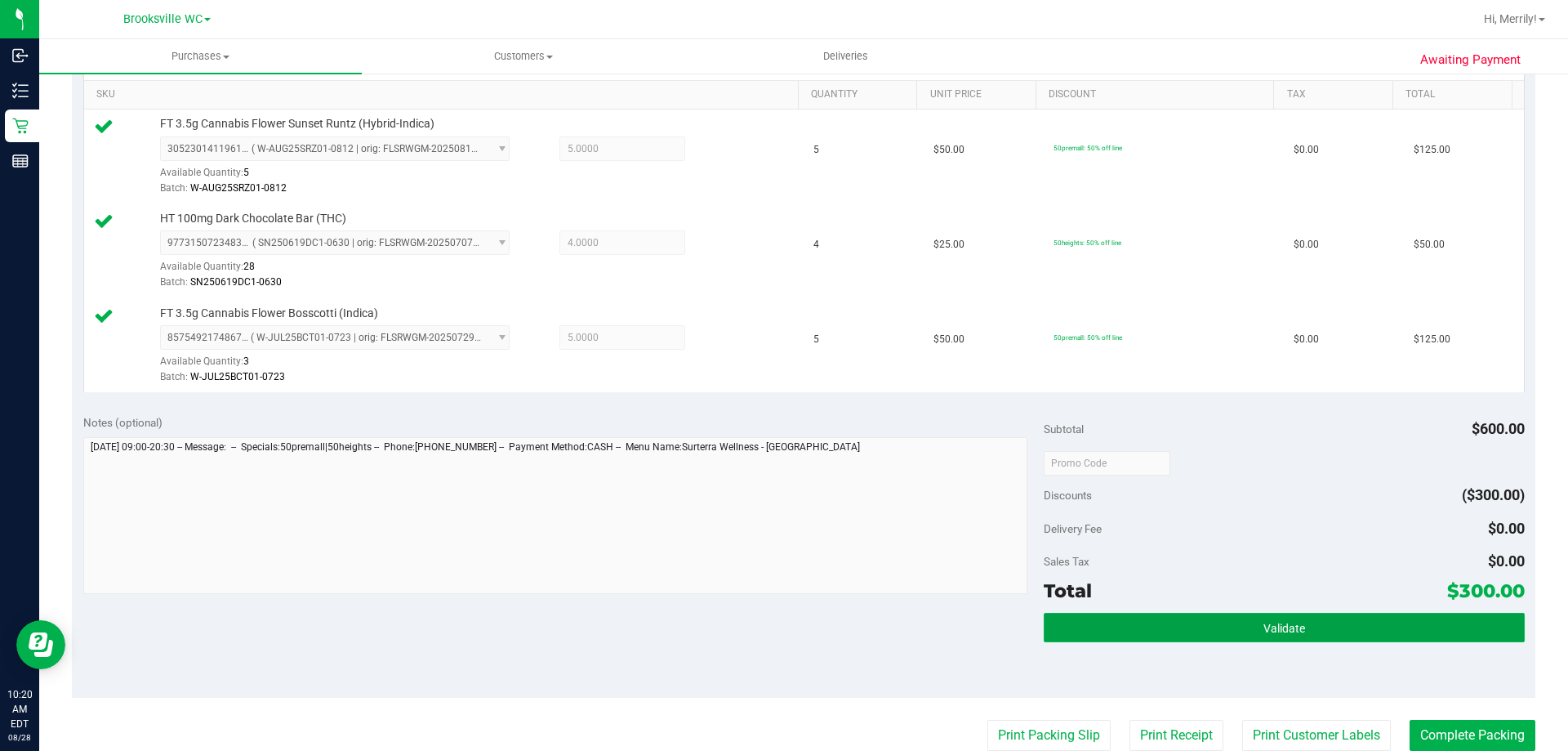
click at [1195, 627] on button "Validate" at bounding box center [1284, 627] width 481 height 29
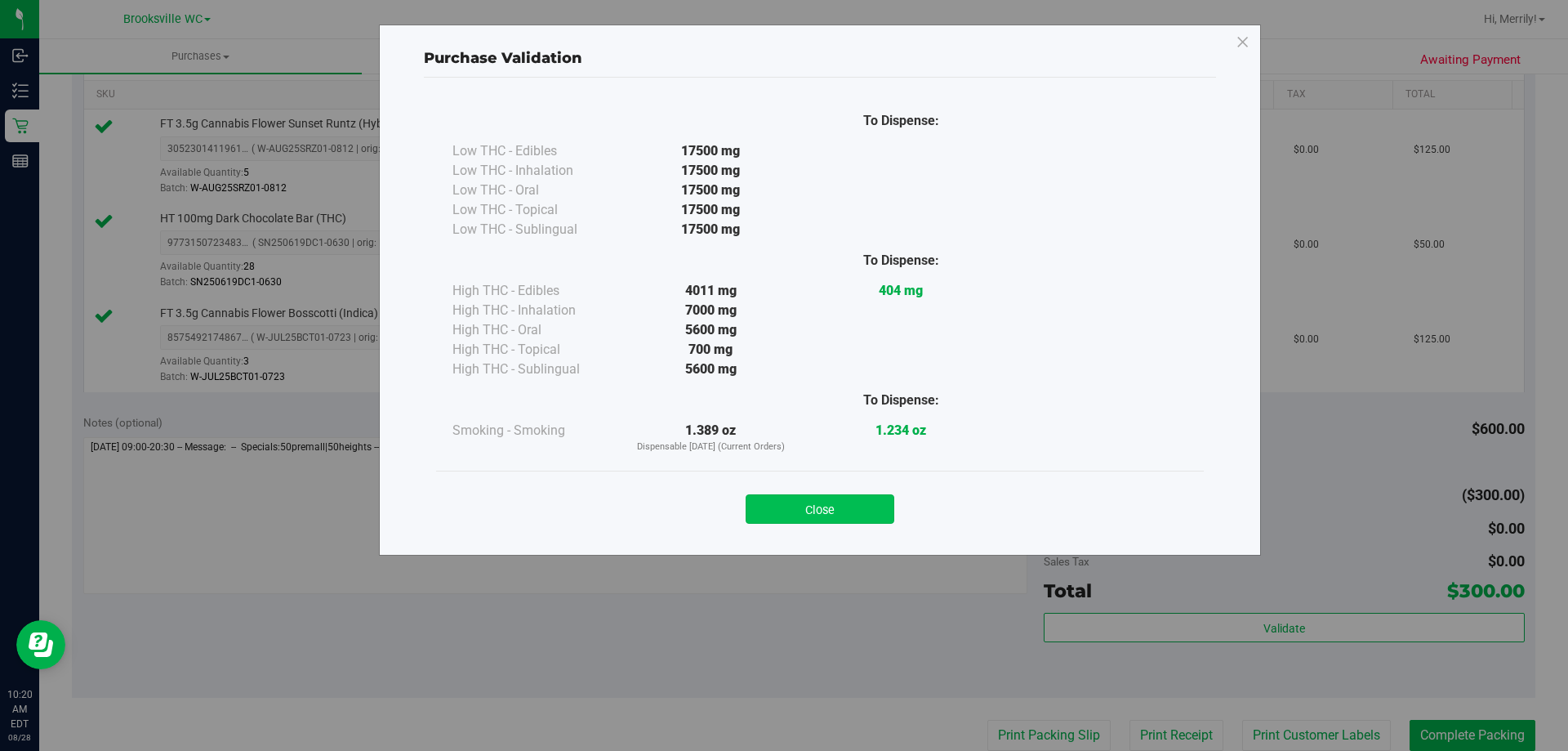
click at [821, 505] on button "Close" at bounding box center [820, 509] width 148 height 29
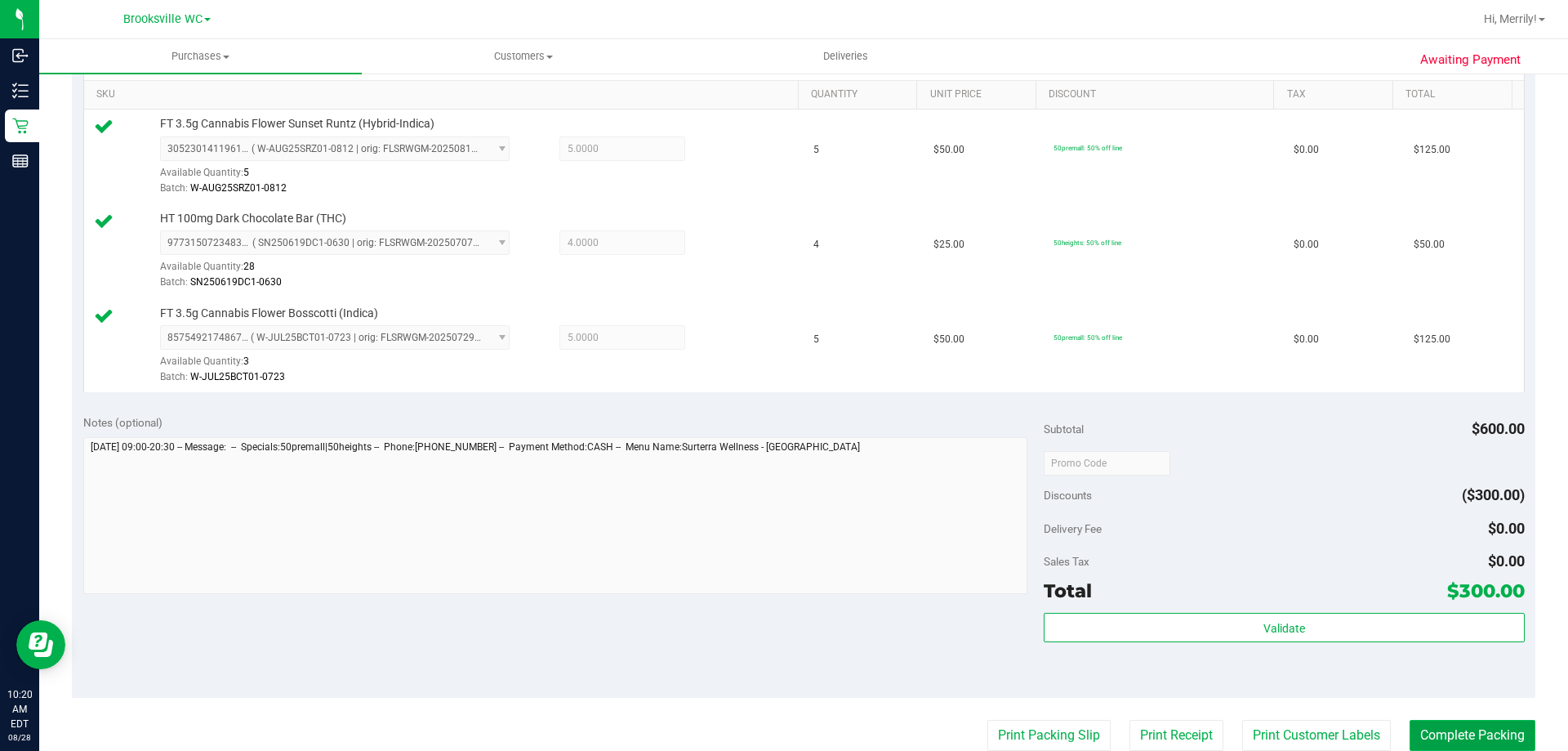
click at [1460, 730] on button "Complete Packing" at bounding box center [1473, 735] width 126 height 31
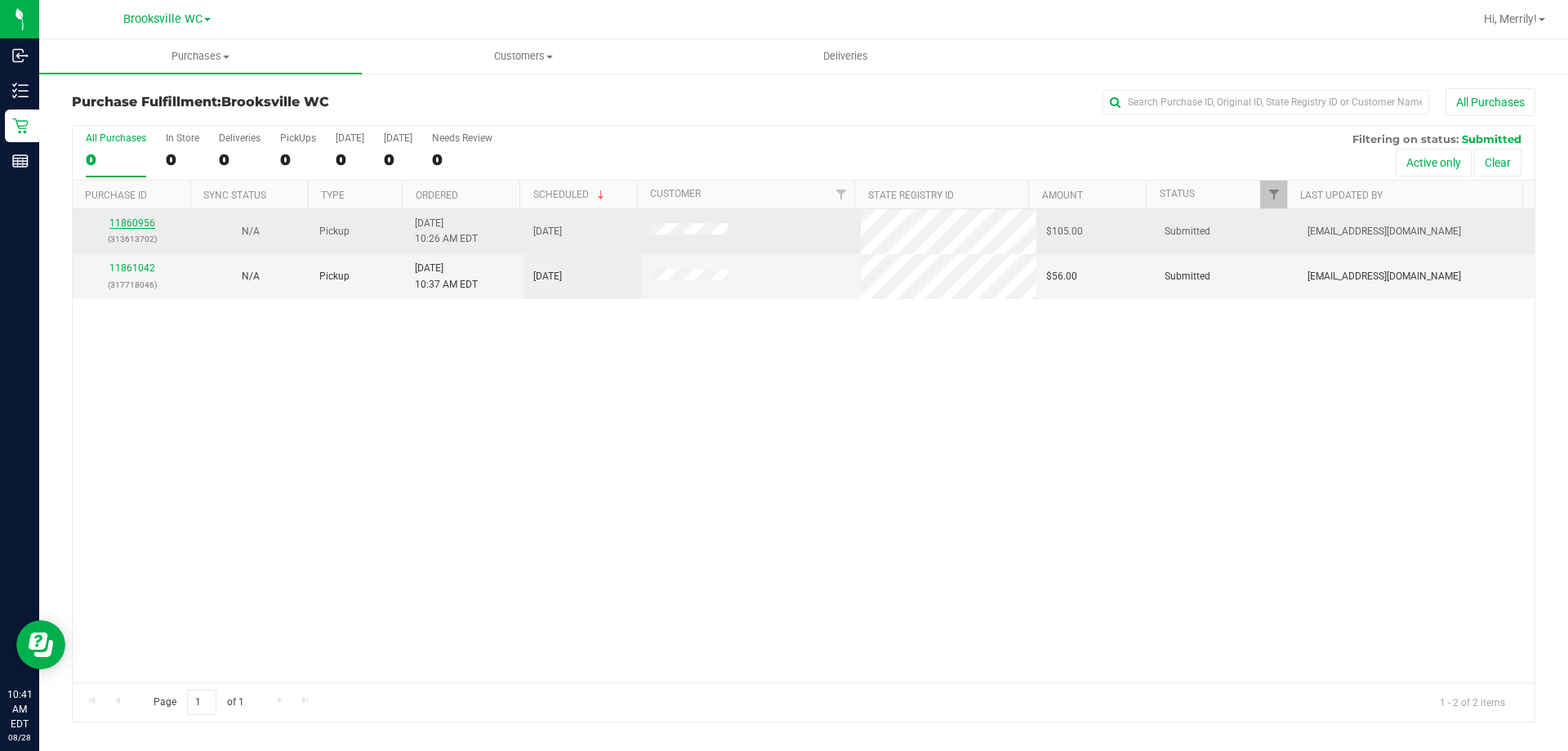
click at [134, 223] on link "11860956" at bounding box center [132, 222] width 45 height 11
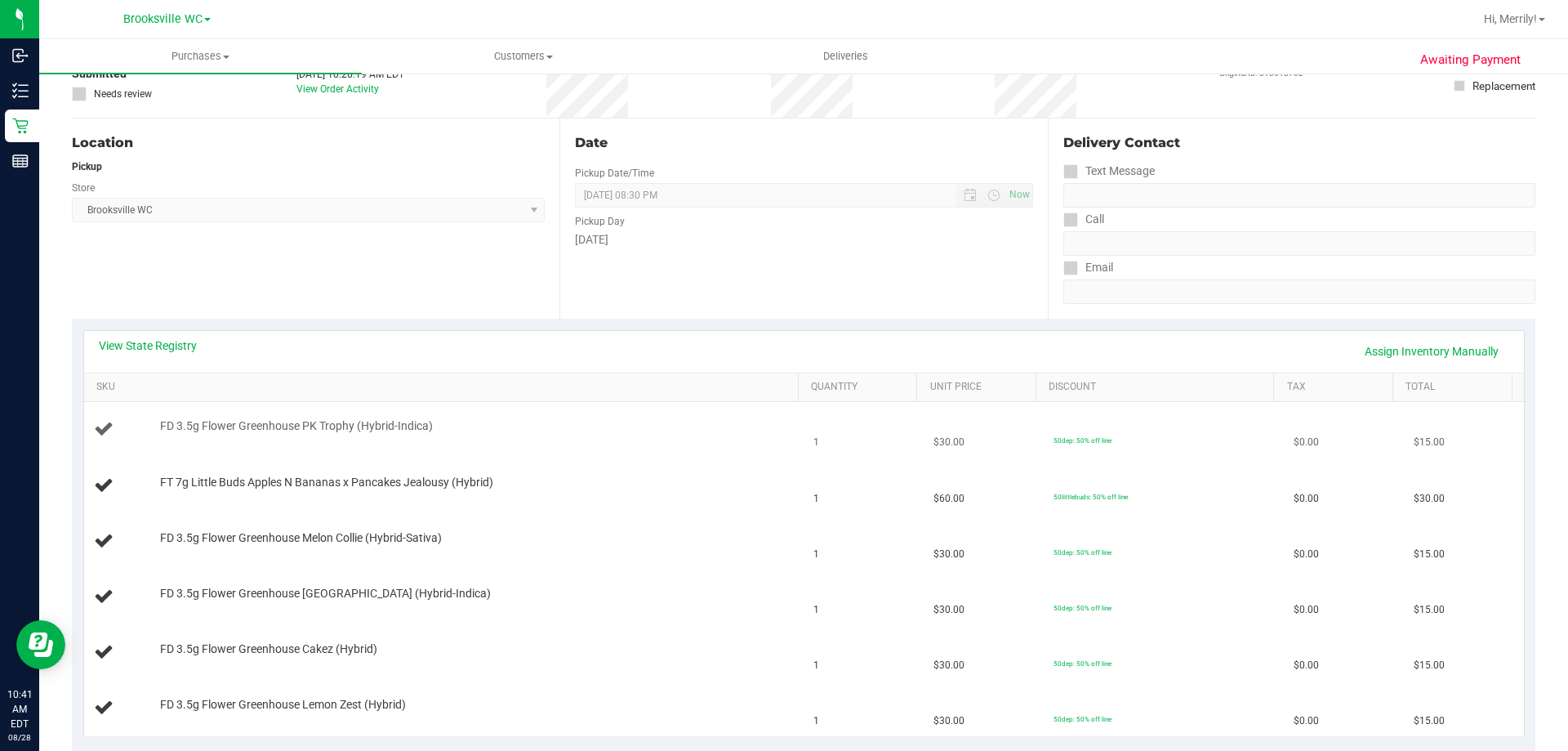
scroll to position [163, 0]
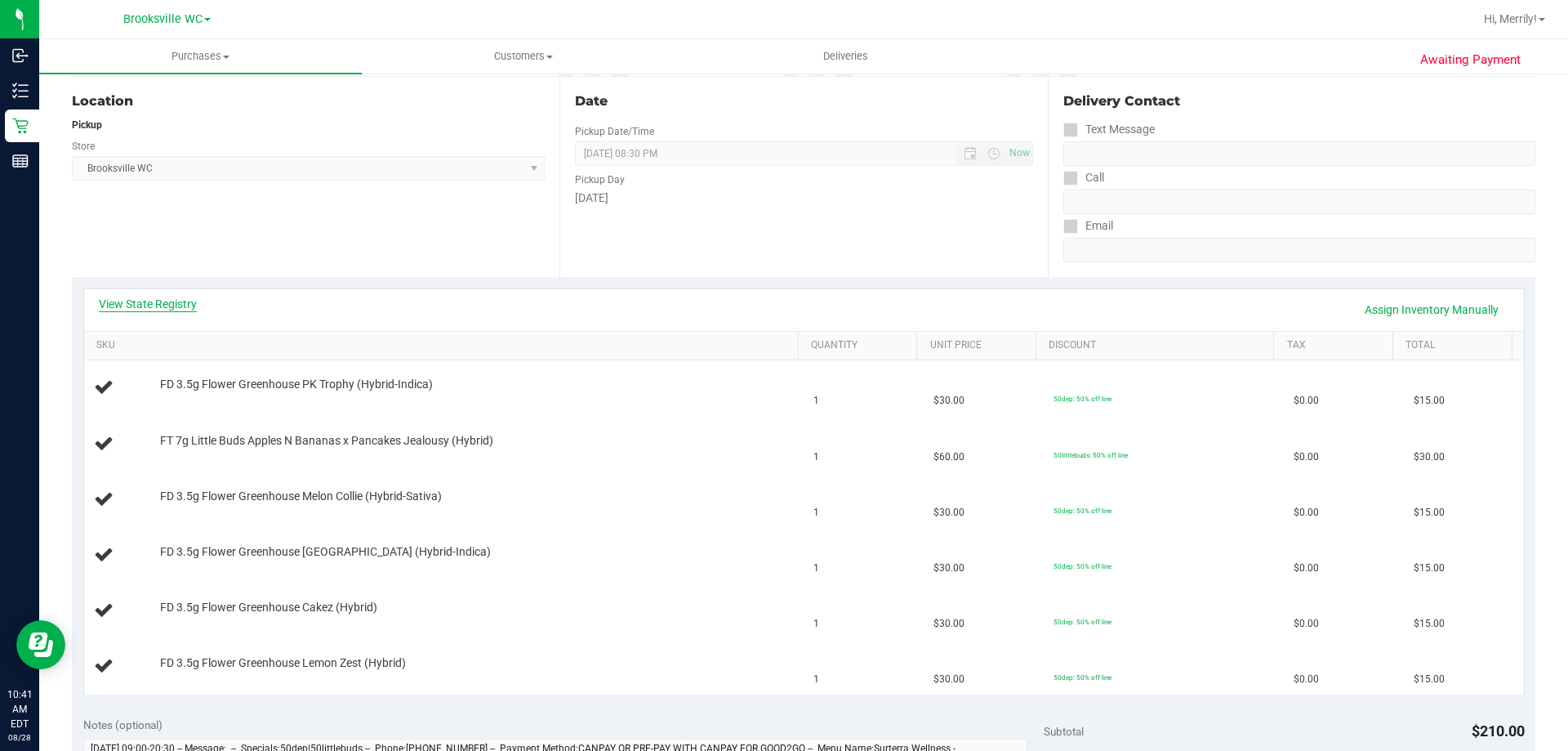
click at [181, 306] on link "View State Registry" at bounding box center [148, 303] width 98 height 16
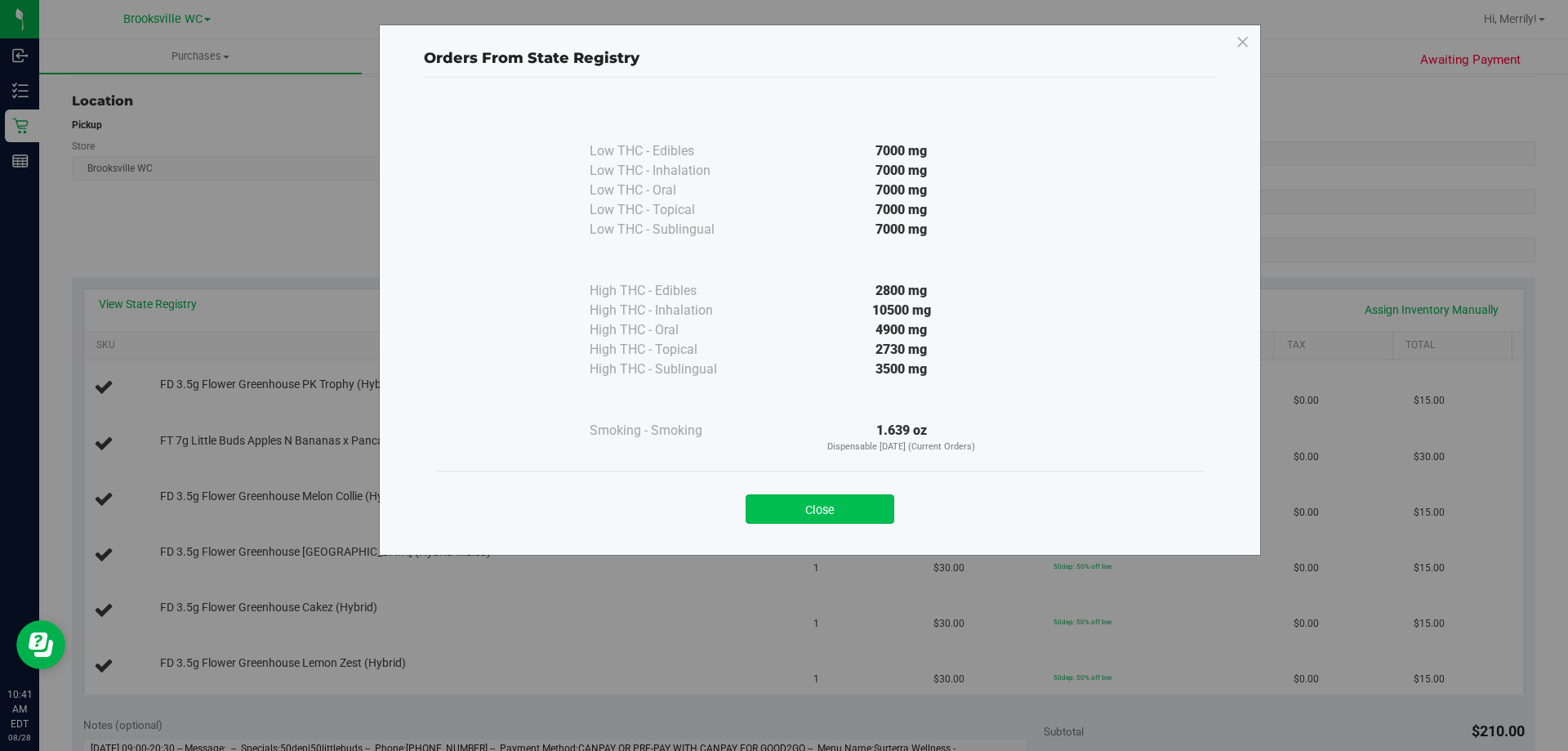
click at [811, 501] on button "Close" at bounding box center [820, 509] width 148 height 29
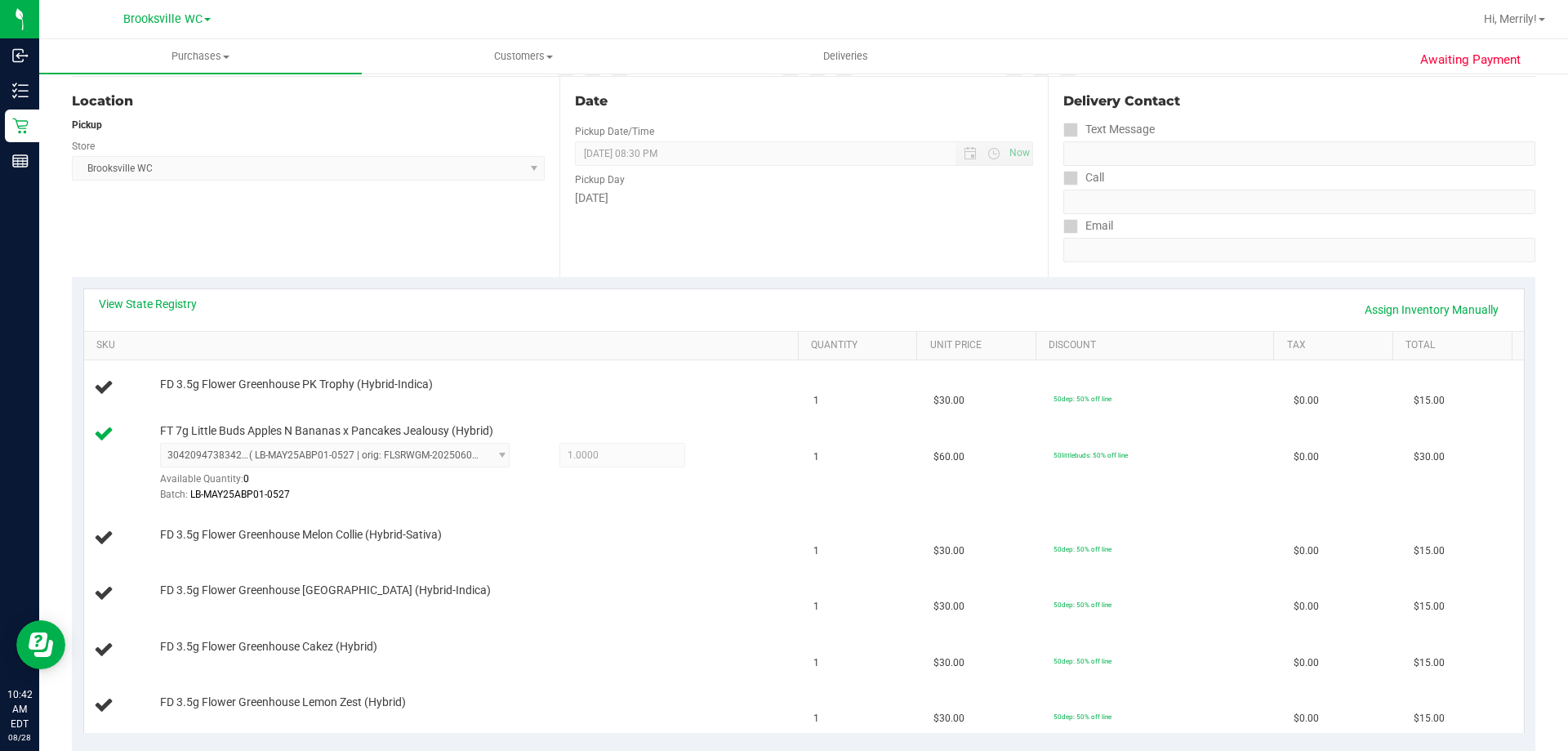
click at [251, 233] on div "Location Pickup Store Brooksville WC Select Store Bonita Springs WC Boynton Bea…" at bounding box center [316, 176] width 487 height 200
click at [205, 249] on div "Location Pickup Store Brooksville WC Select Store Bonita Springs WC Boynton Bea…" at bounding box center [316, 176] width 487 height 200
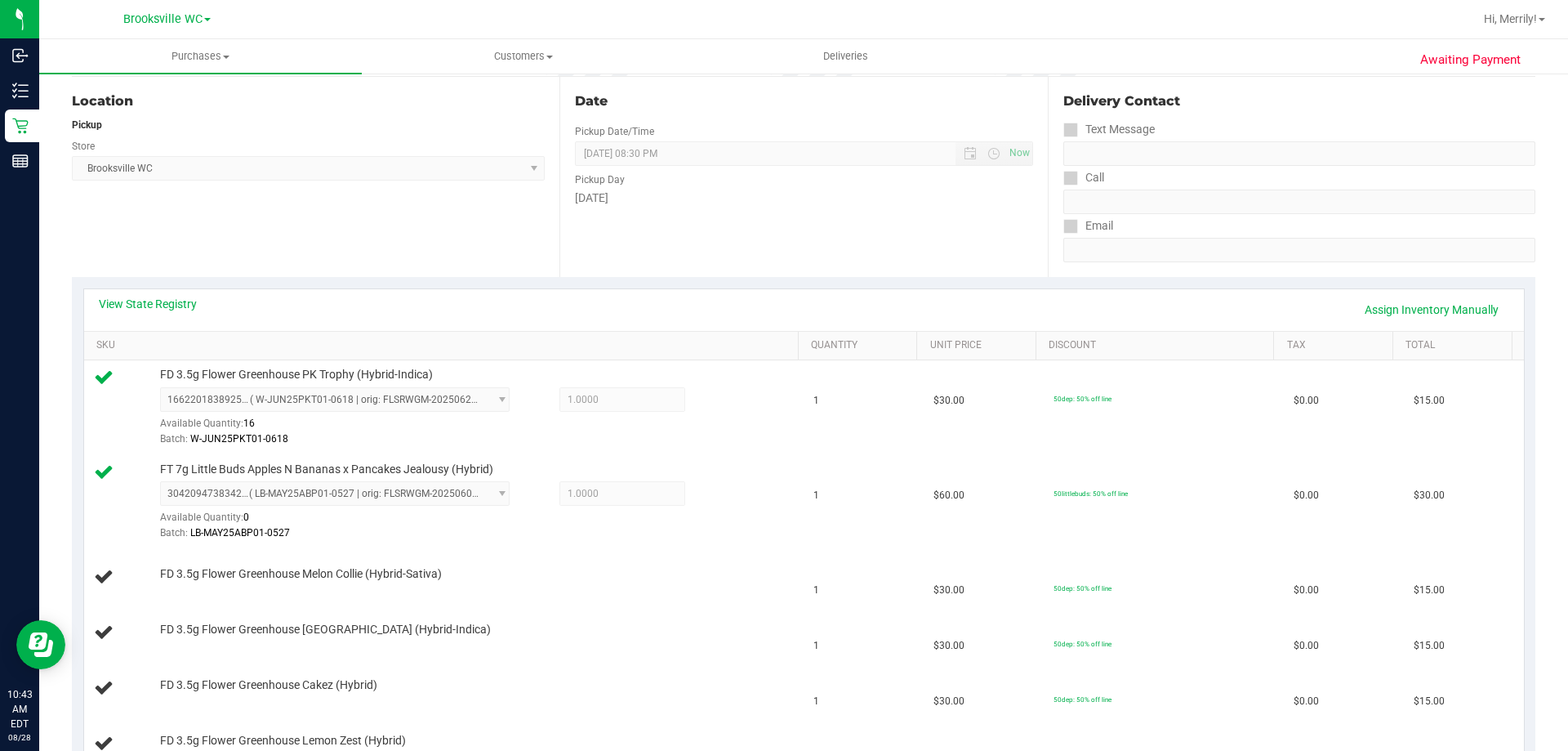
click at [194, 217] on div "Location Pickup Store Brooksville WC Select Store Bonita Springs WC Boynton Bea…" at bounding box center [316, 176] width 487 height 200
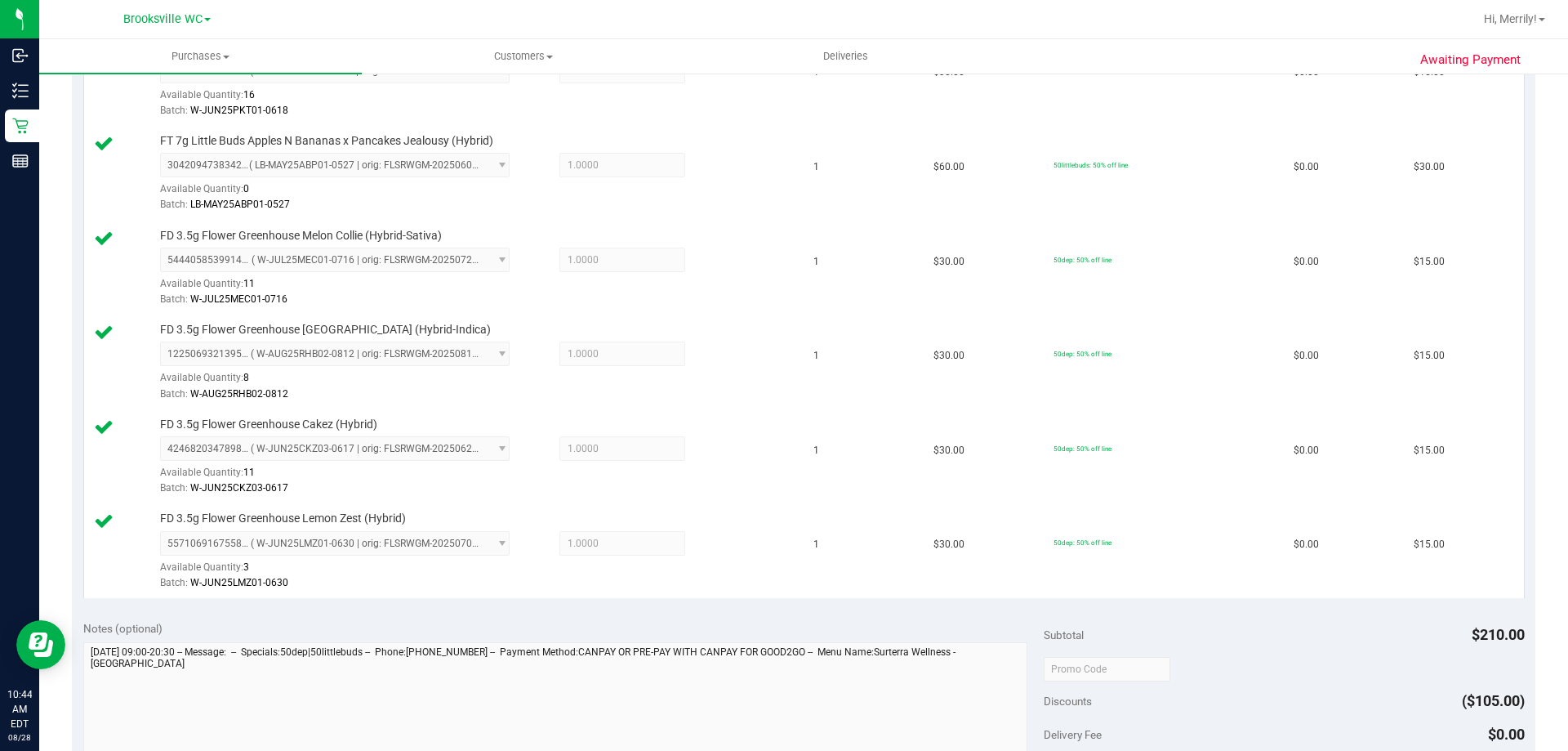
scroll to position [653, 0]
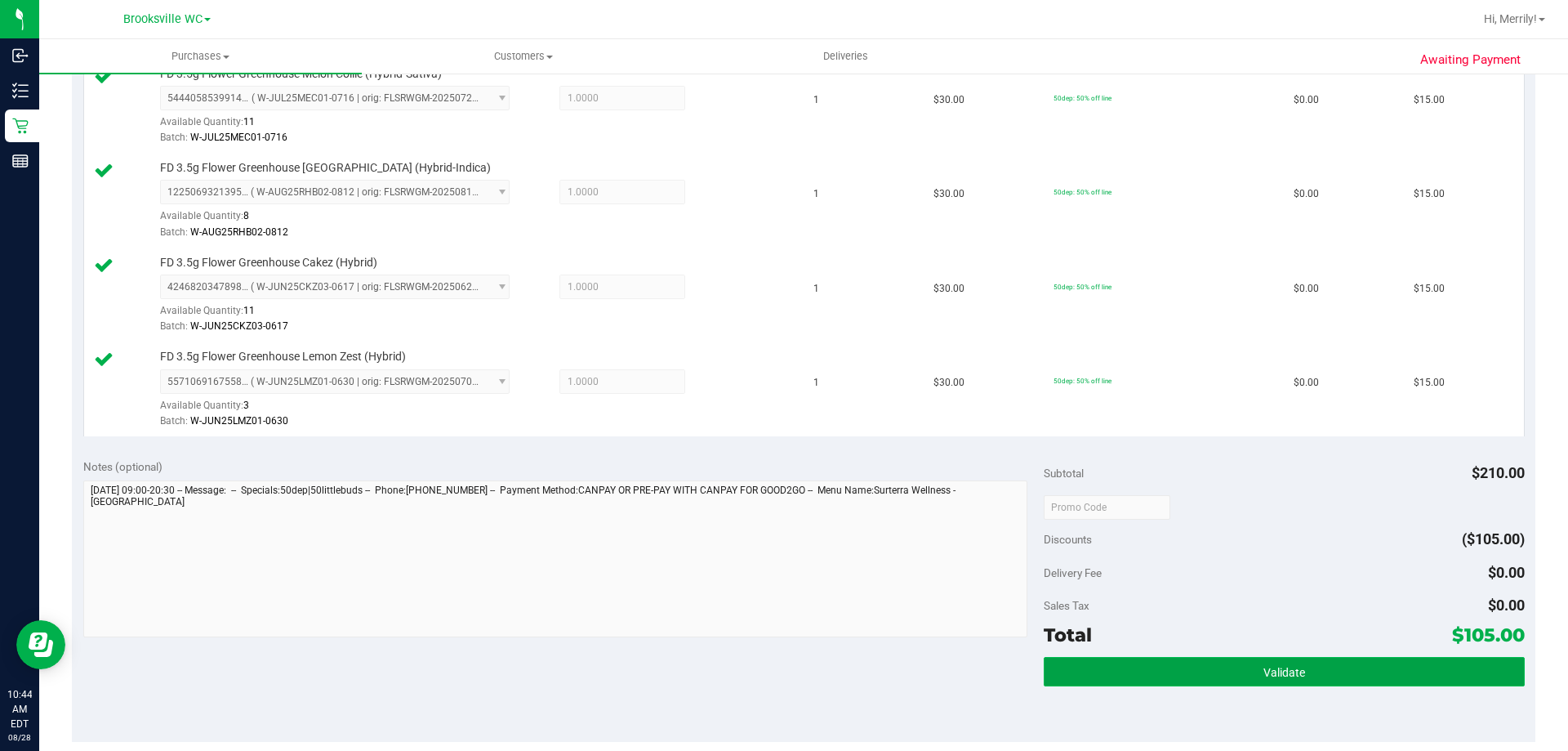
click at [1263, 670] on span "Validate" at bounding box center [1284, 672] width 42 height 13
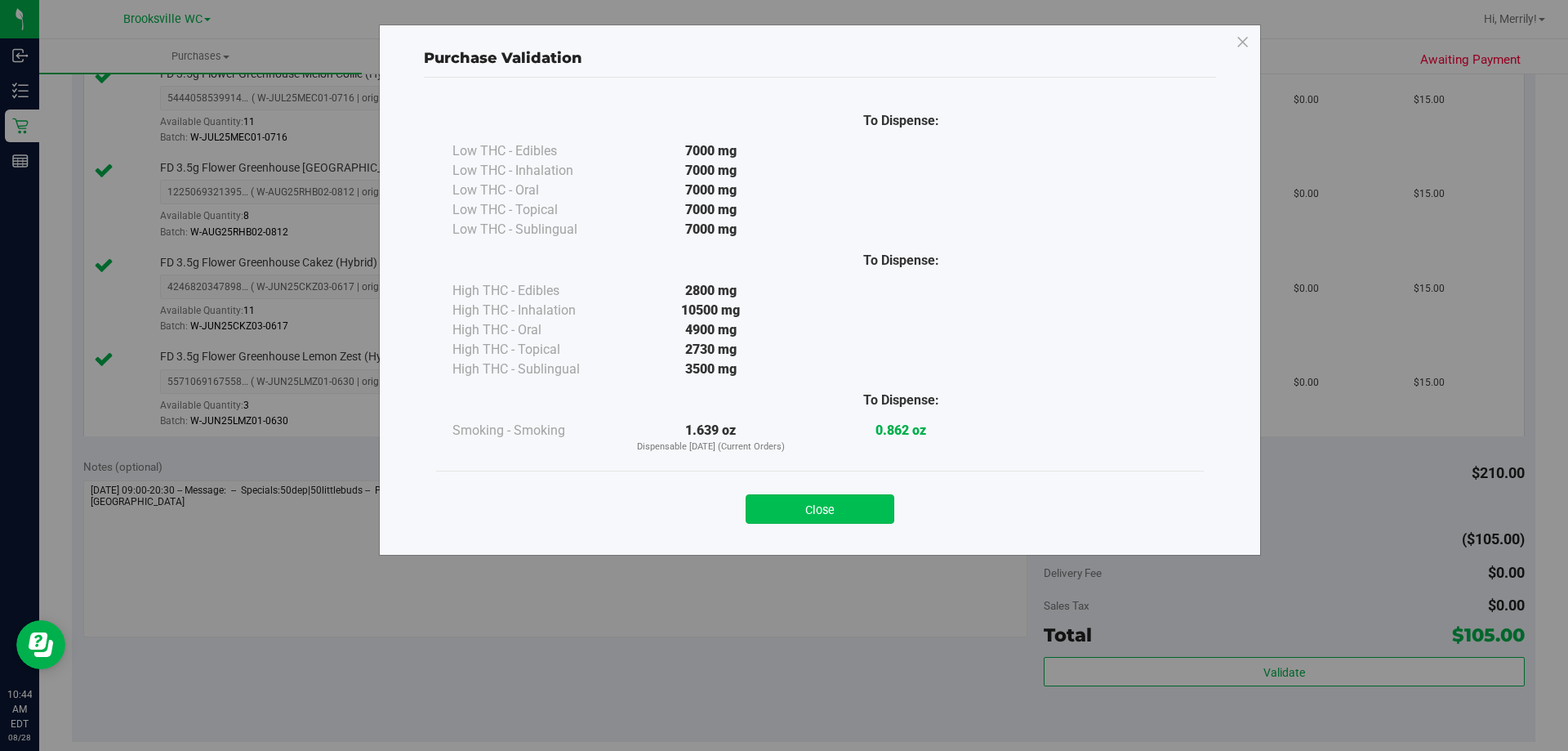
click at [835, 511] on button "Close" at bounding box center [820, 509] width 148 height 29
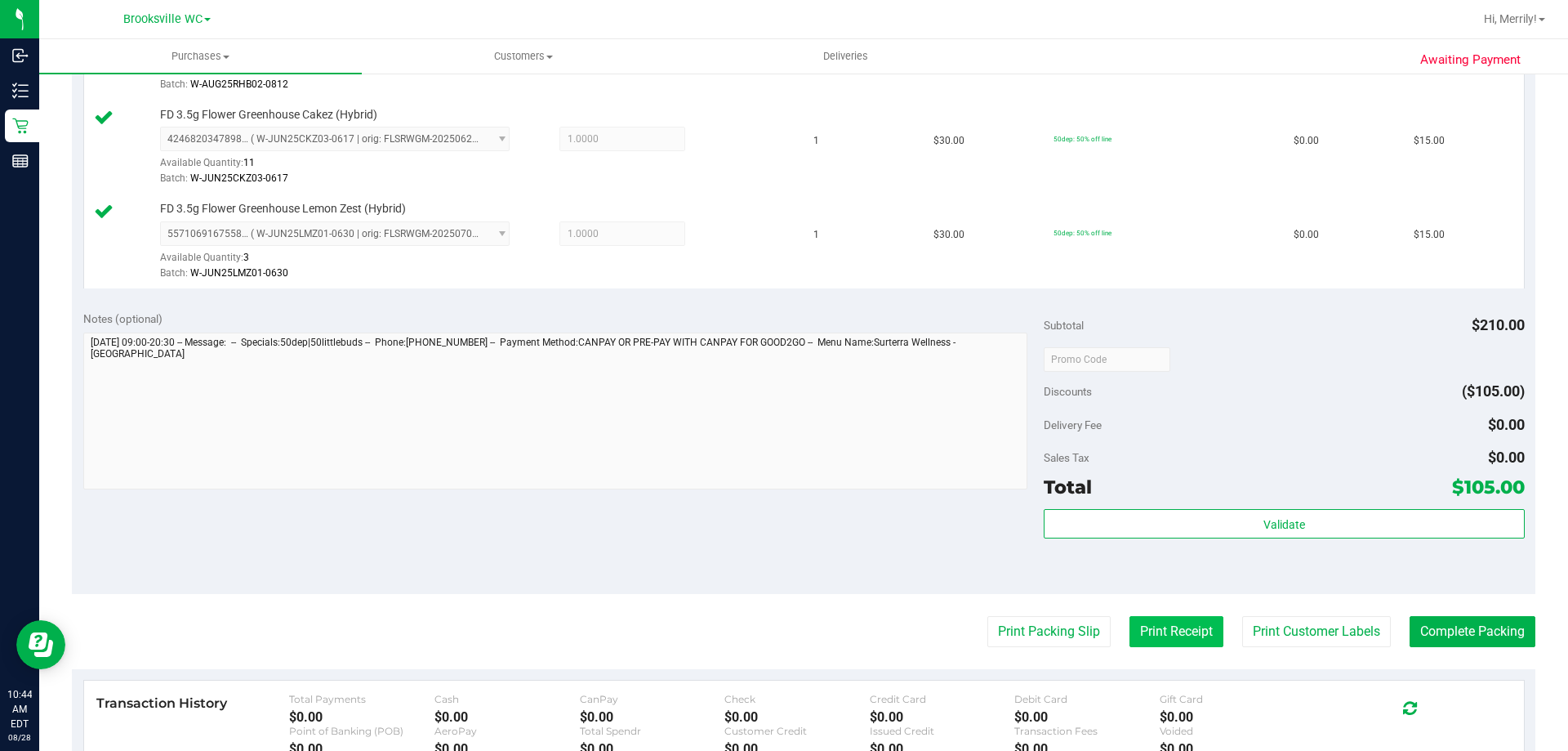
scroll to position [980, 0]
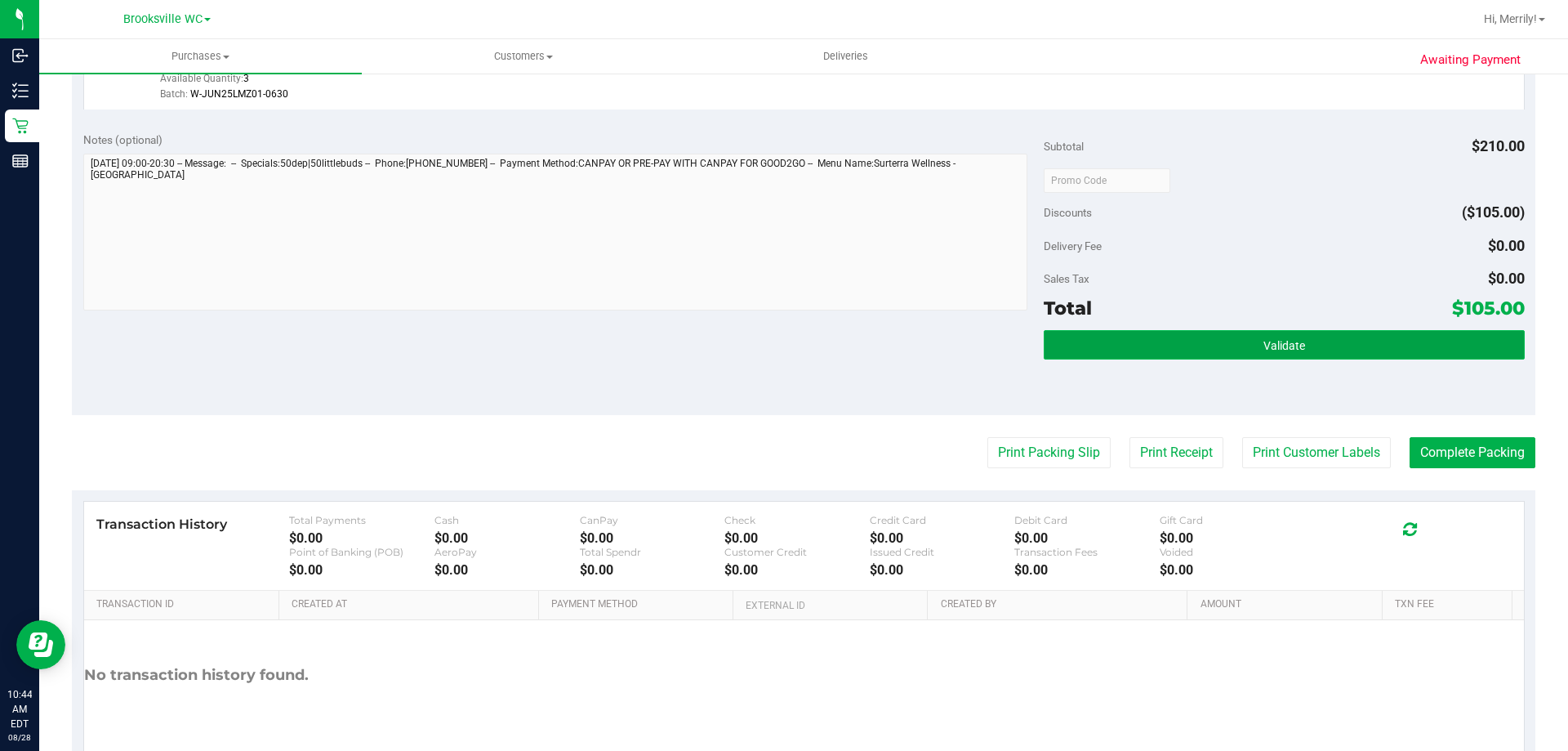
click at [1113, 343] on button "Validate" at bounding box center [1284, 344] width 481 height 29
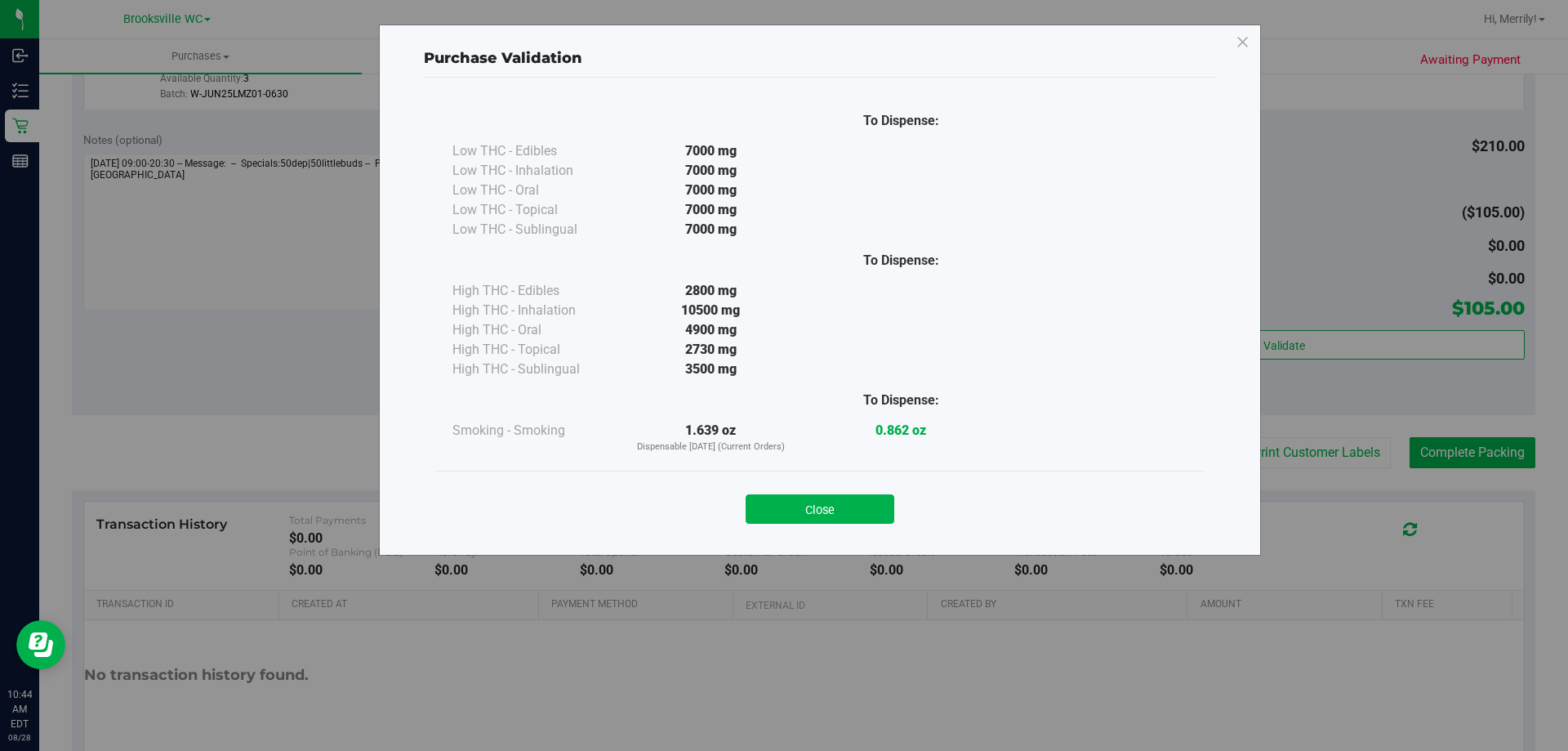
click at [837, 519] on button "Close" at bounding box center [820, 509] width 148 height 29
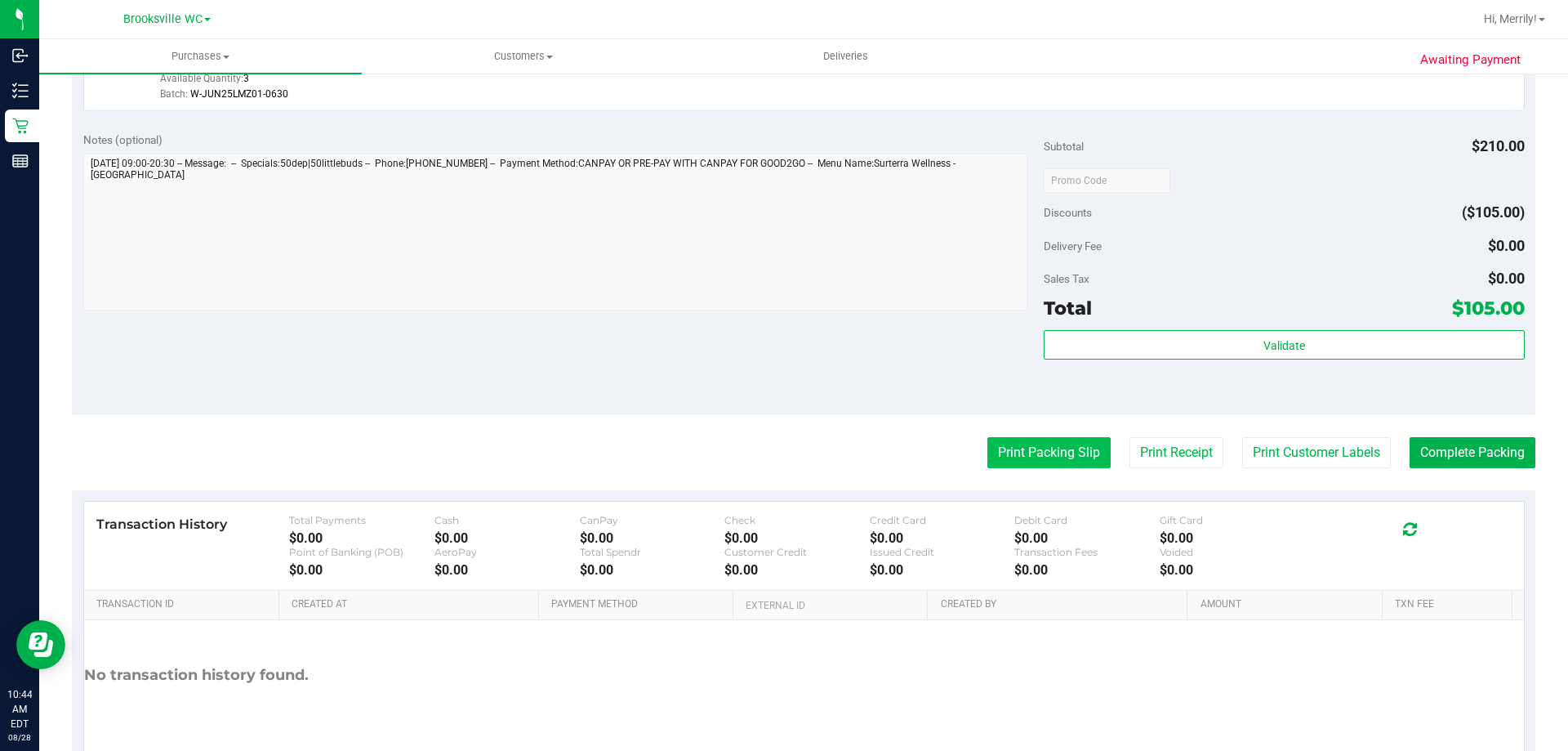
click at [1040, 445] on button "Print Packing Slip" at bounding box center [1050, 452] width 124 height 31
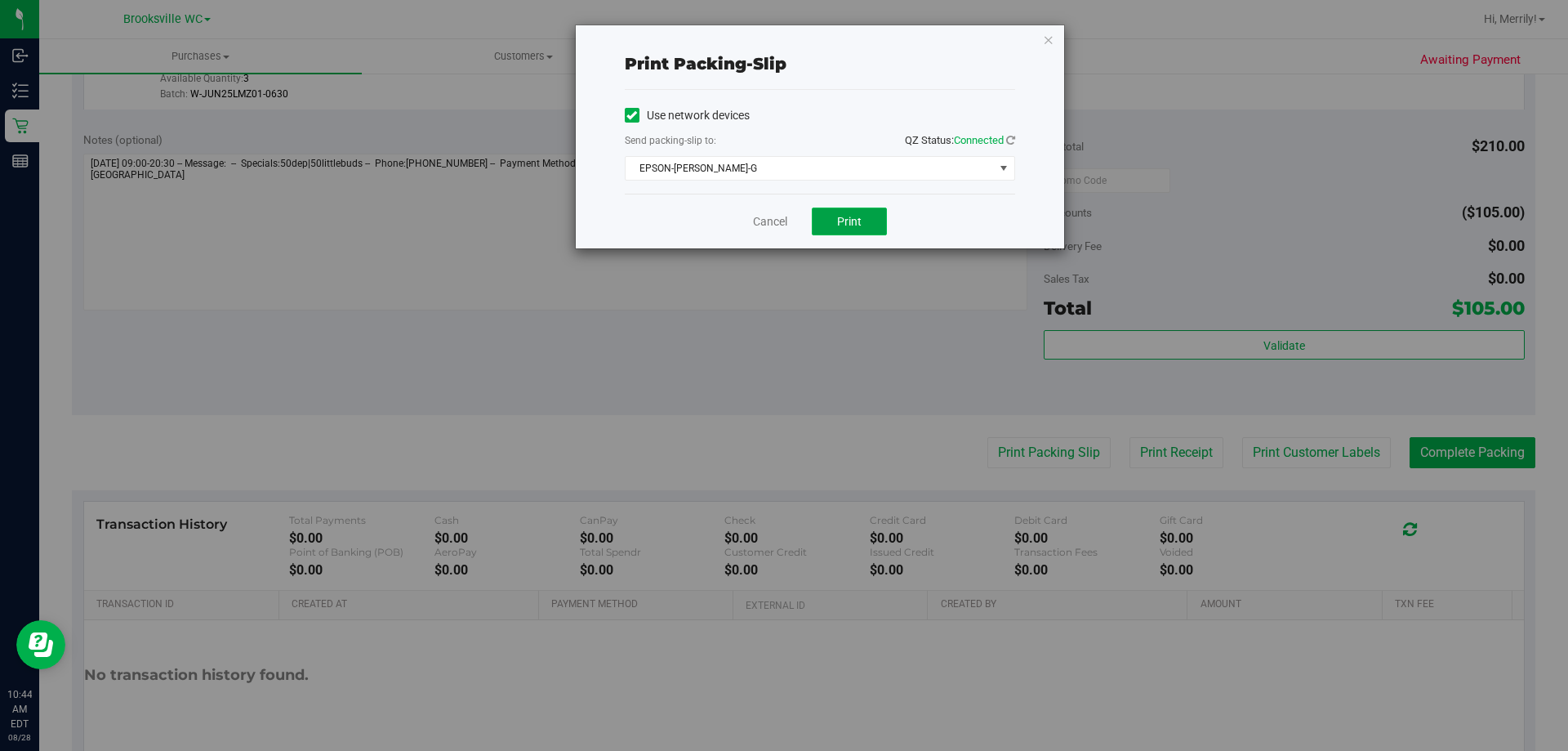
click at [825, 219] on button "Print" at bounding box center [850, 221] width 76 height 27
click at [779, 217] on link "Cancel" at bounding box center [770, 221] width 34 height 17
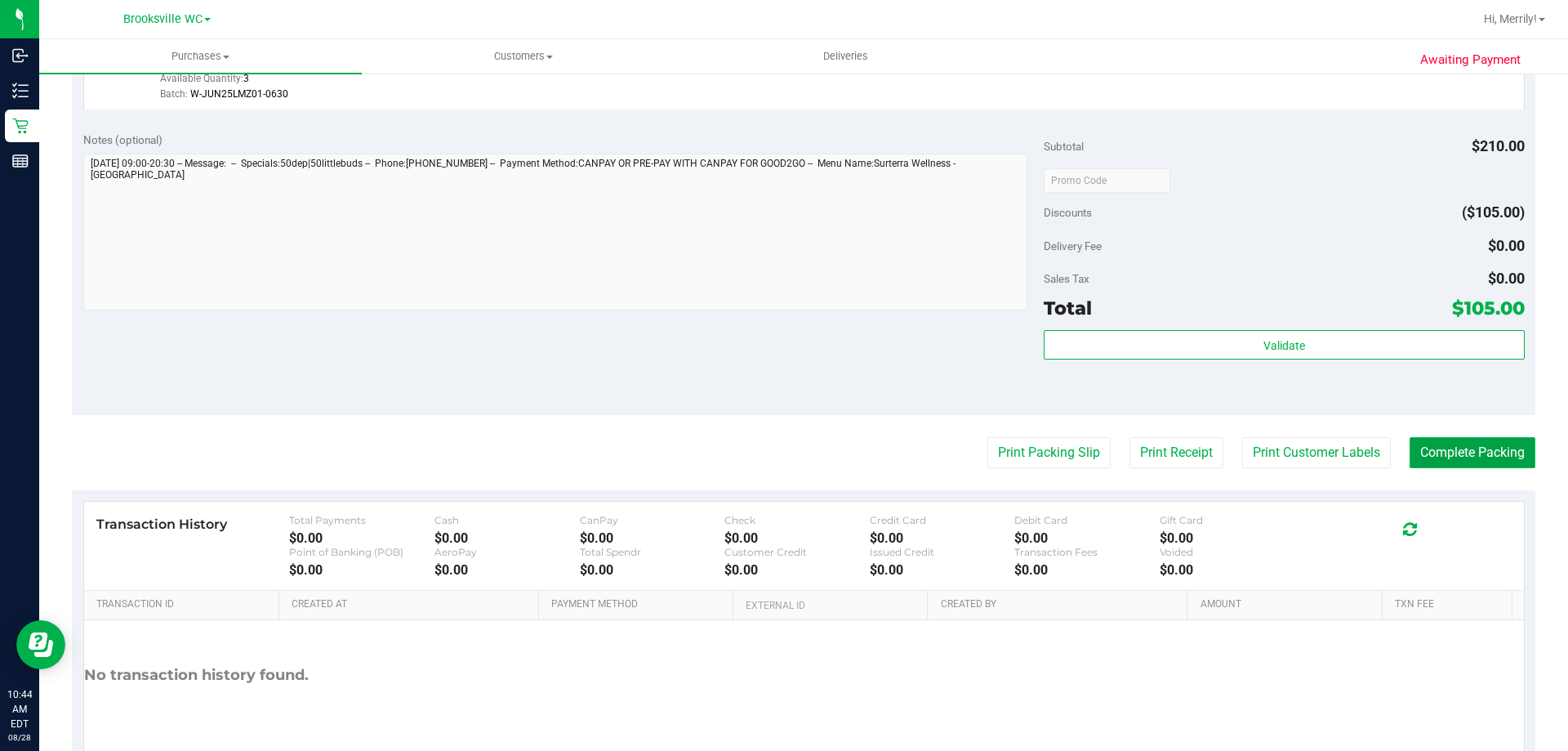
click at [1459, 457] on button "Complete Packing" at bounding box center [1473, 452] width 126 height 31
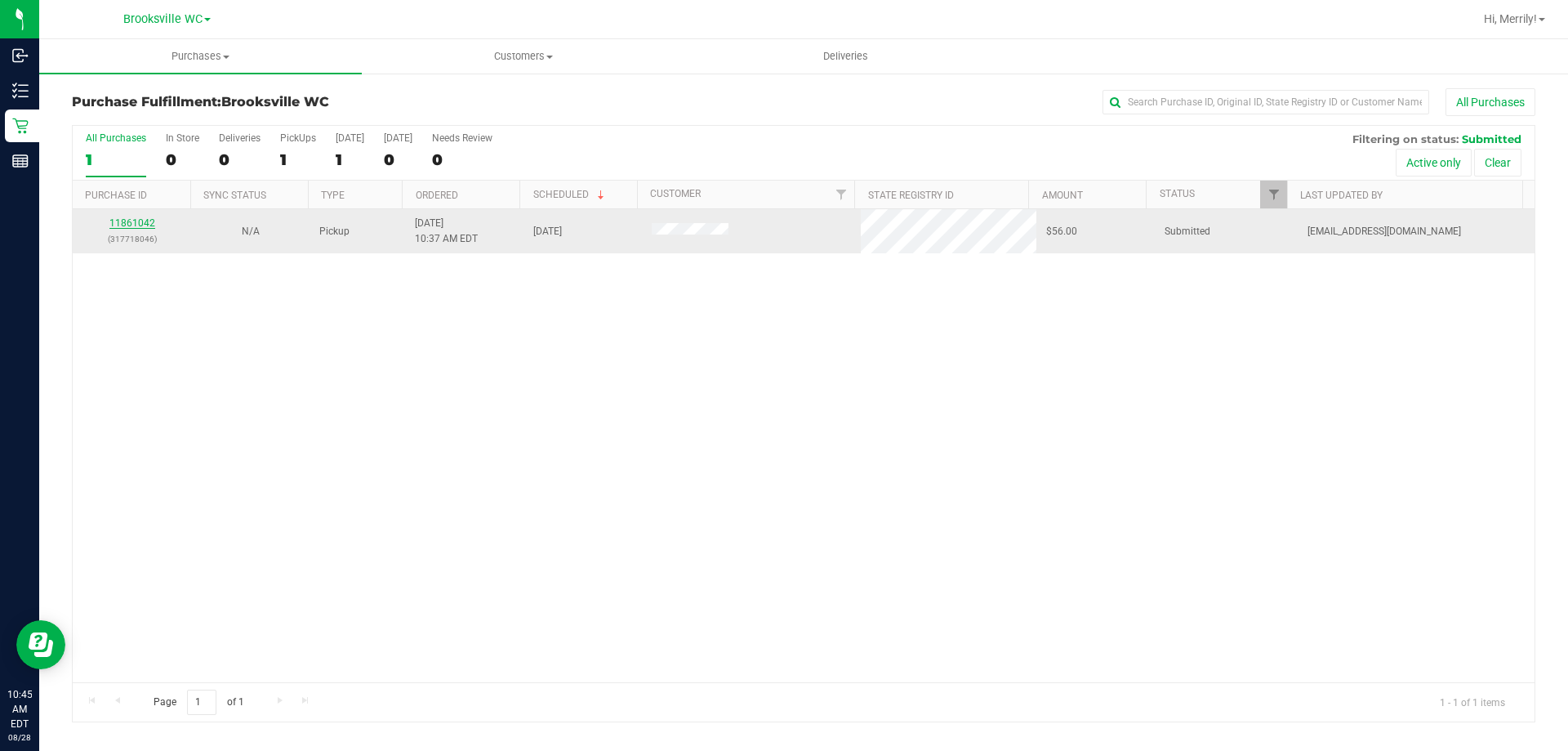
click at [132, 221] on link "11861042" at bounding box center [132, 222] width 45 height 11
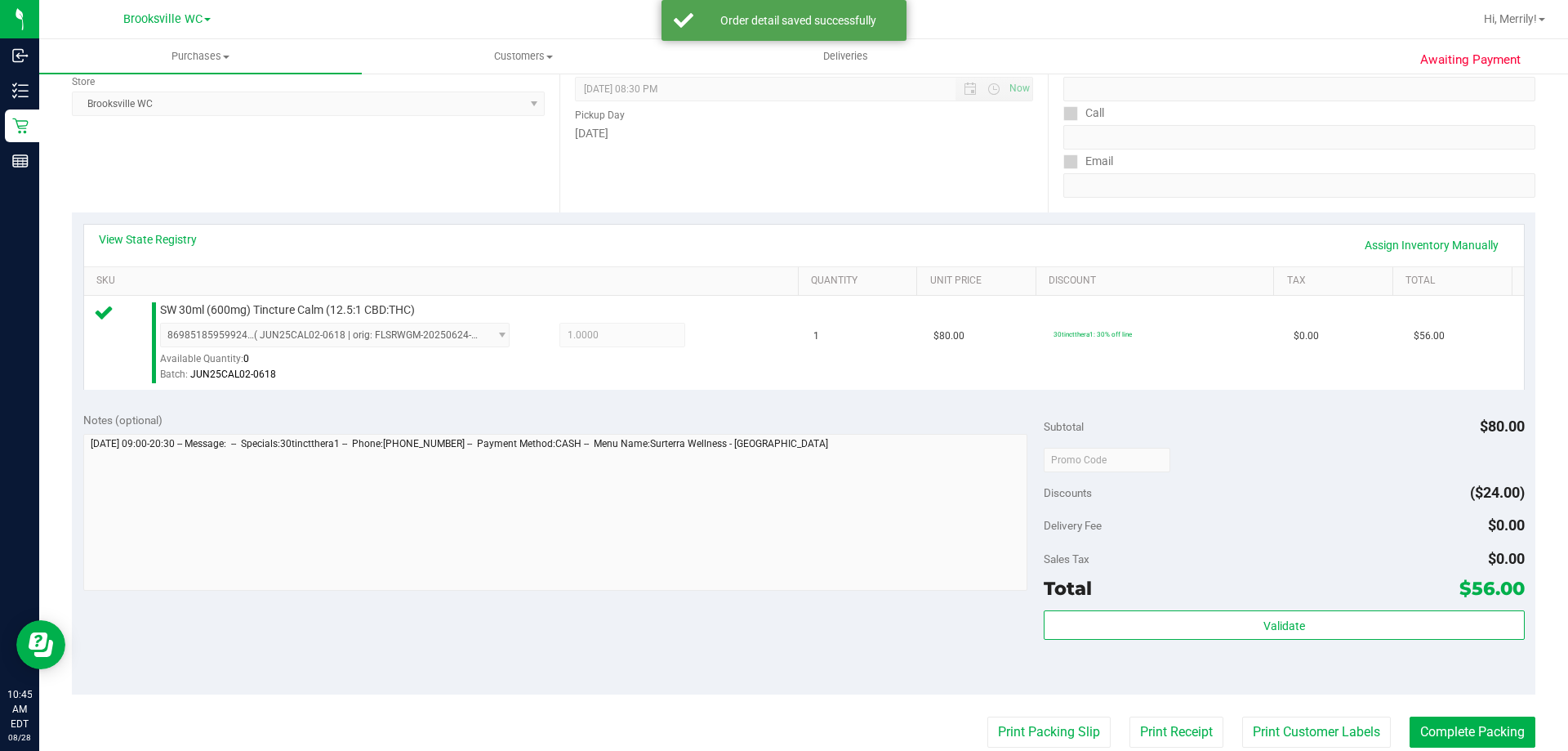
scroll to position [327, 0]
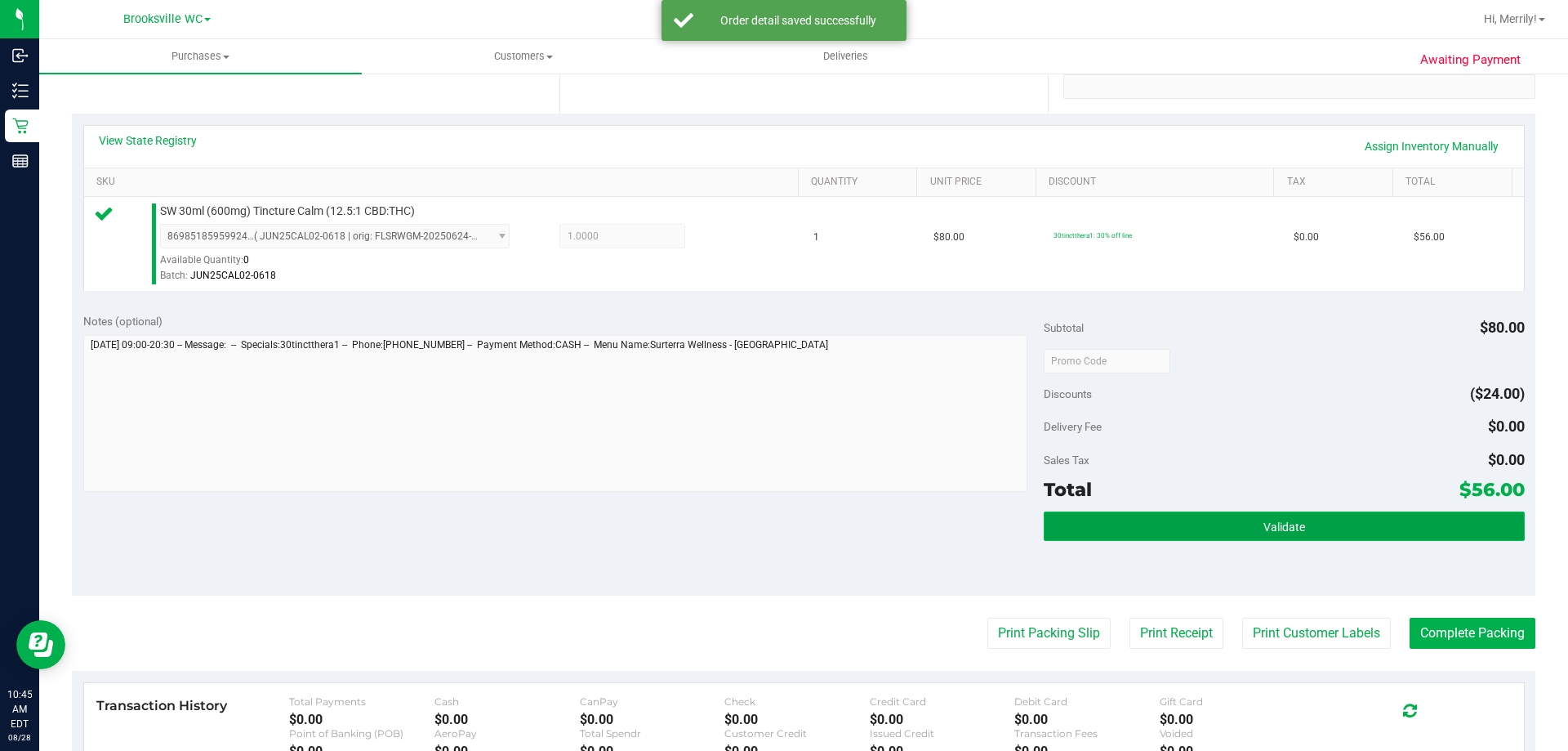
click at [1223, 529] on button "Validate" at bounding box center [1284, 526] width 481 height 29
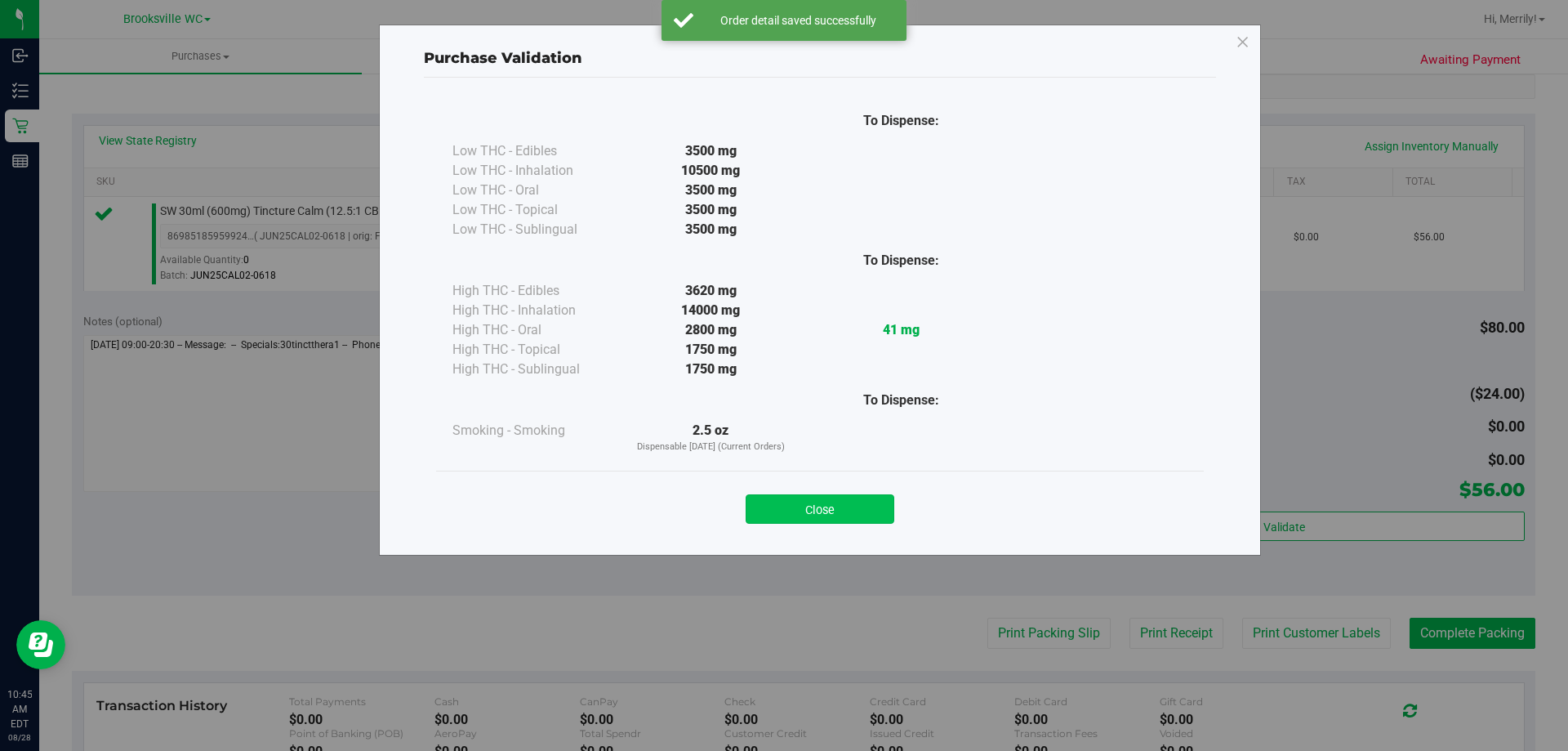
click at [833, 506] on button "Close" at bounding box center [820, 509] width 148 height 29
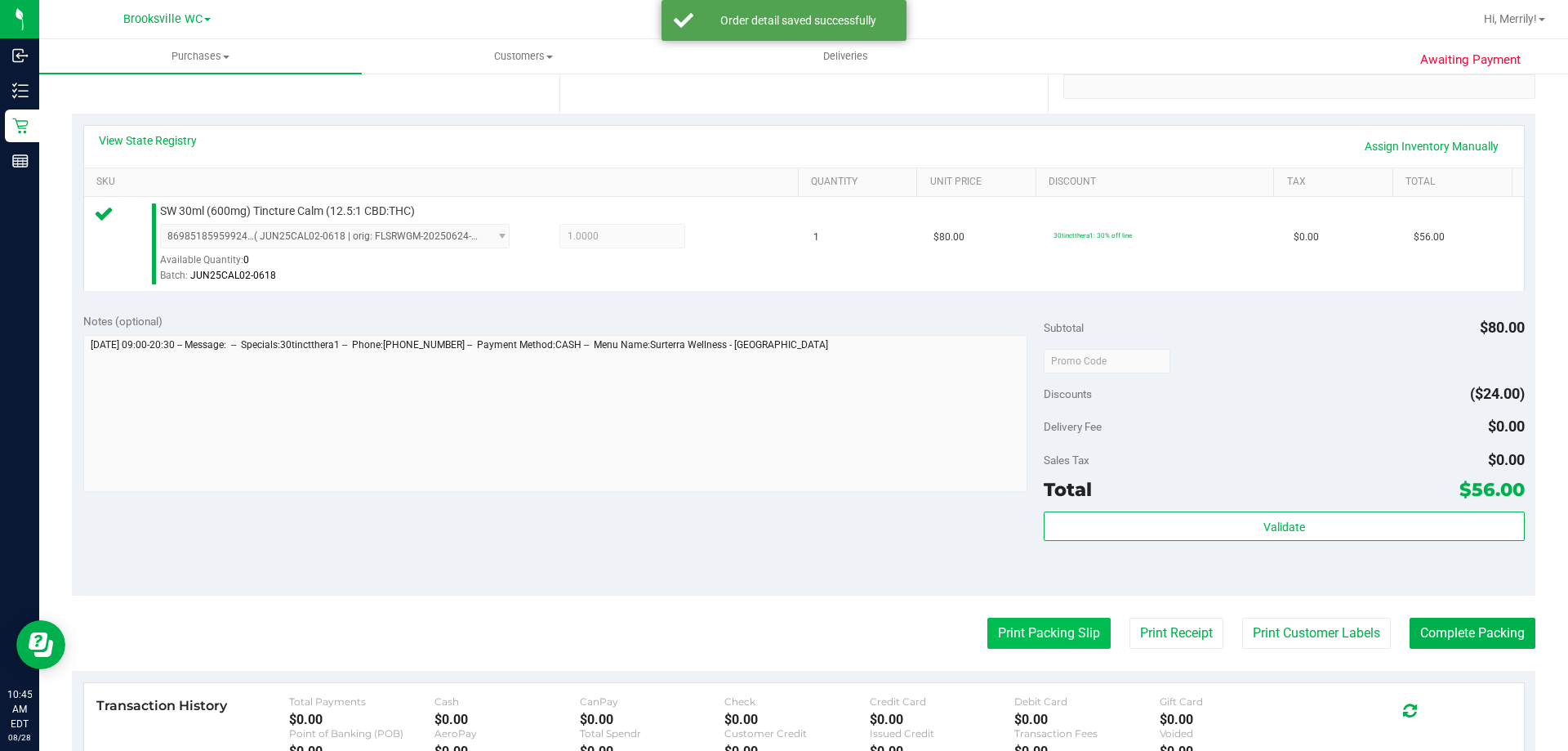
click at [1028, 639] on button "Print Packing Slip" at bounding box center [1050, 633] width 124 height 31
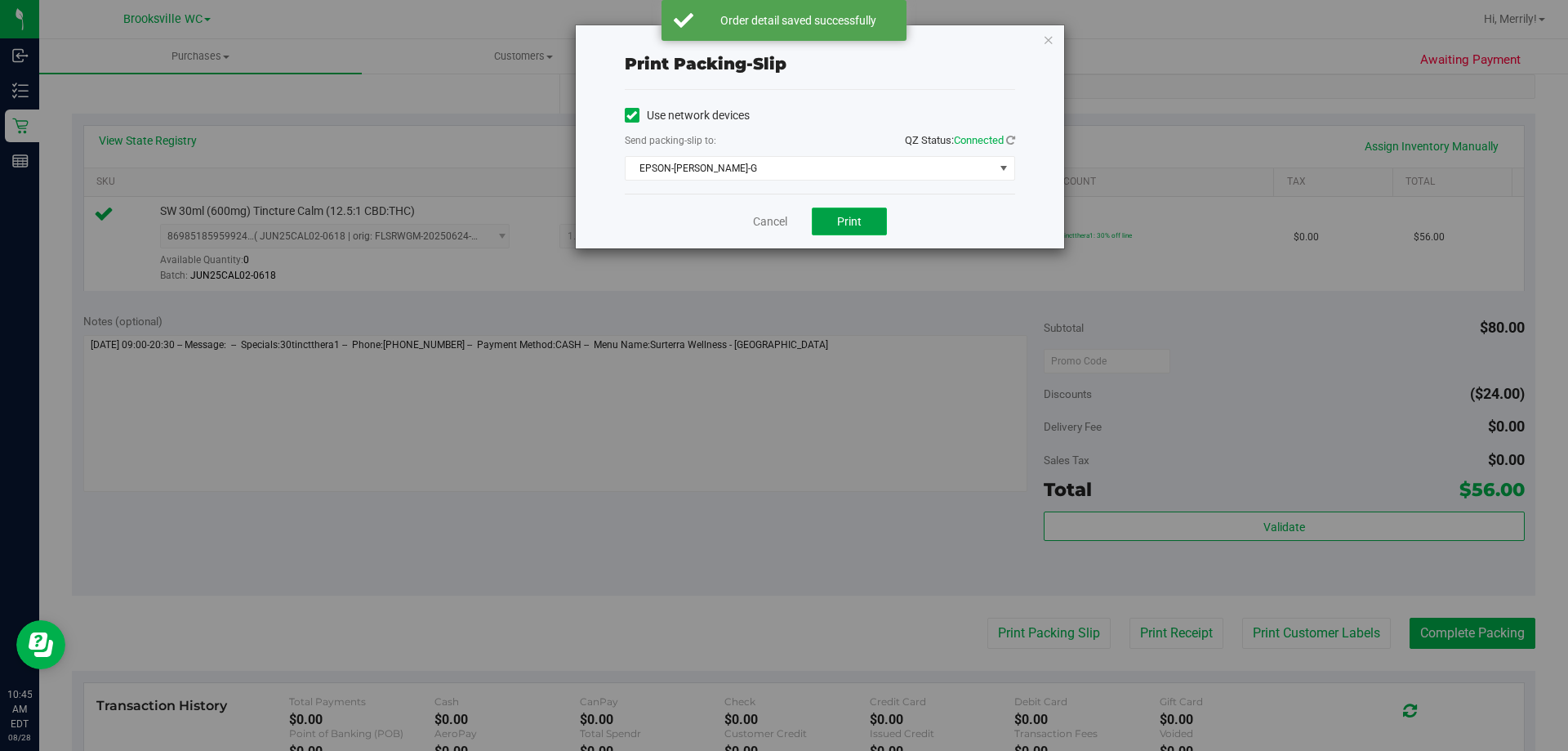
click at [862, 212] on button "Print" at bounding box center [850, 221] width 76 height 27
click at [778, 214] on link "Cancel" at bounding box center [770, 221] width 34 height 17
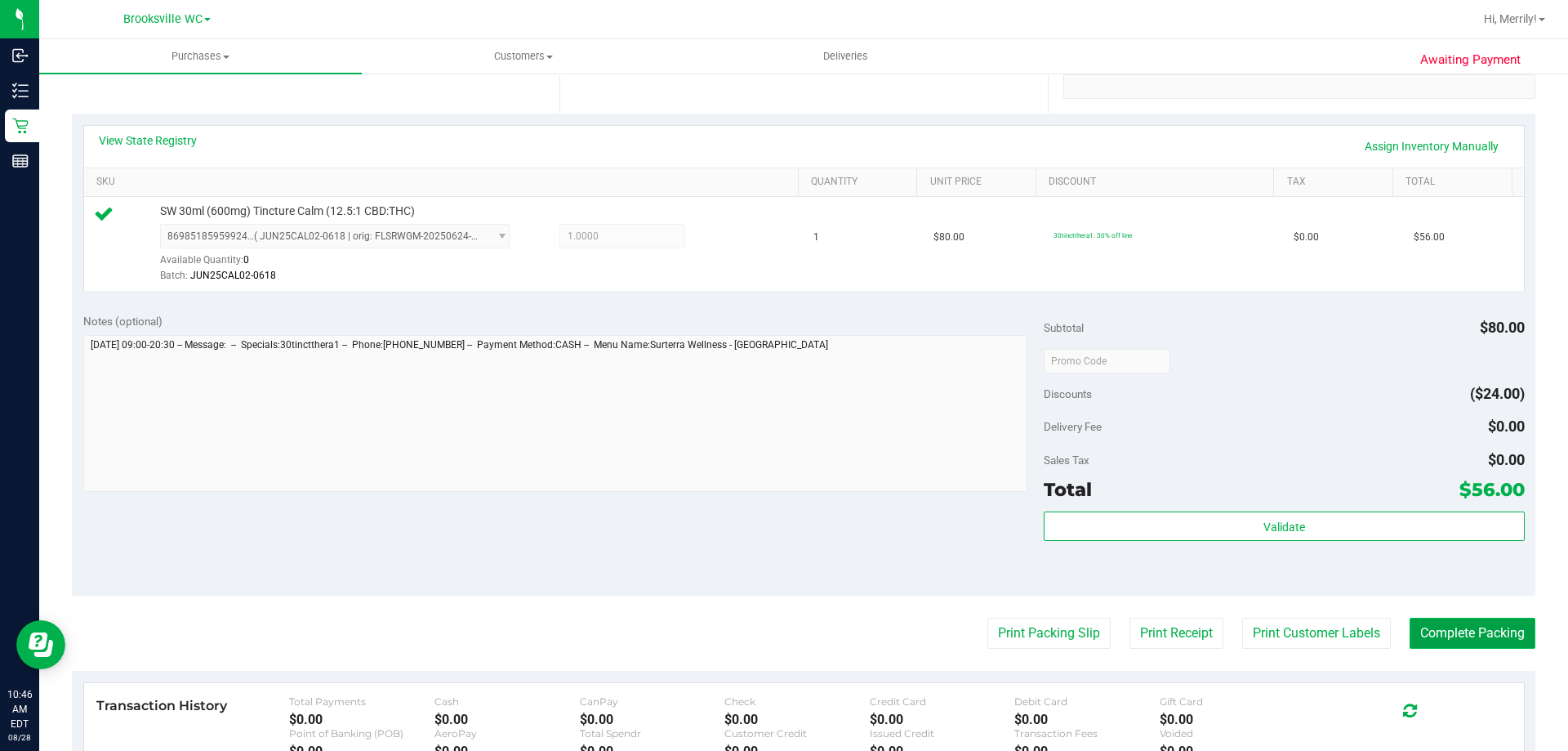
click at [1449, 626] on button "Complete Packing" at bounding box center [1473, 633] width 126 height 31
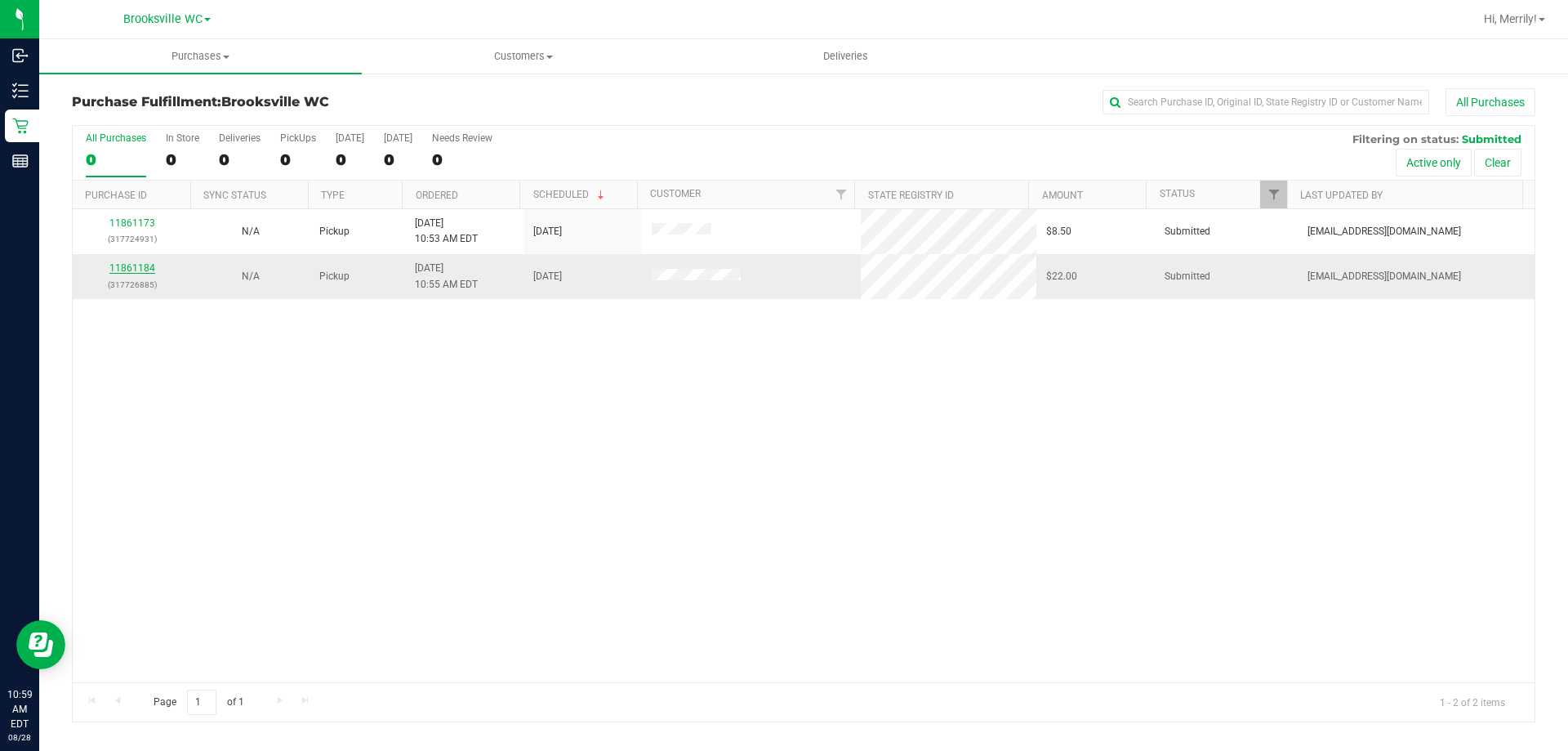
click at [132, 263] on link "11861184" at bounding box center [132, 267] width 45 height 11
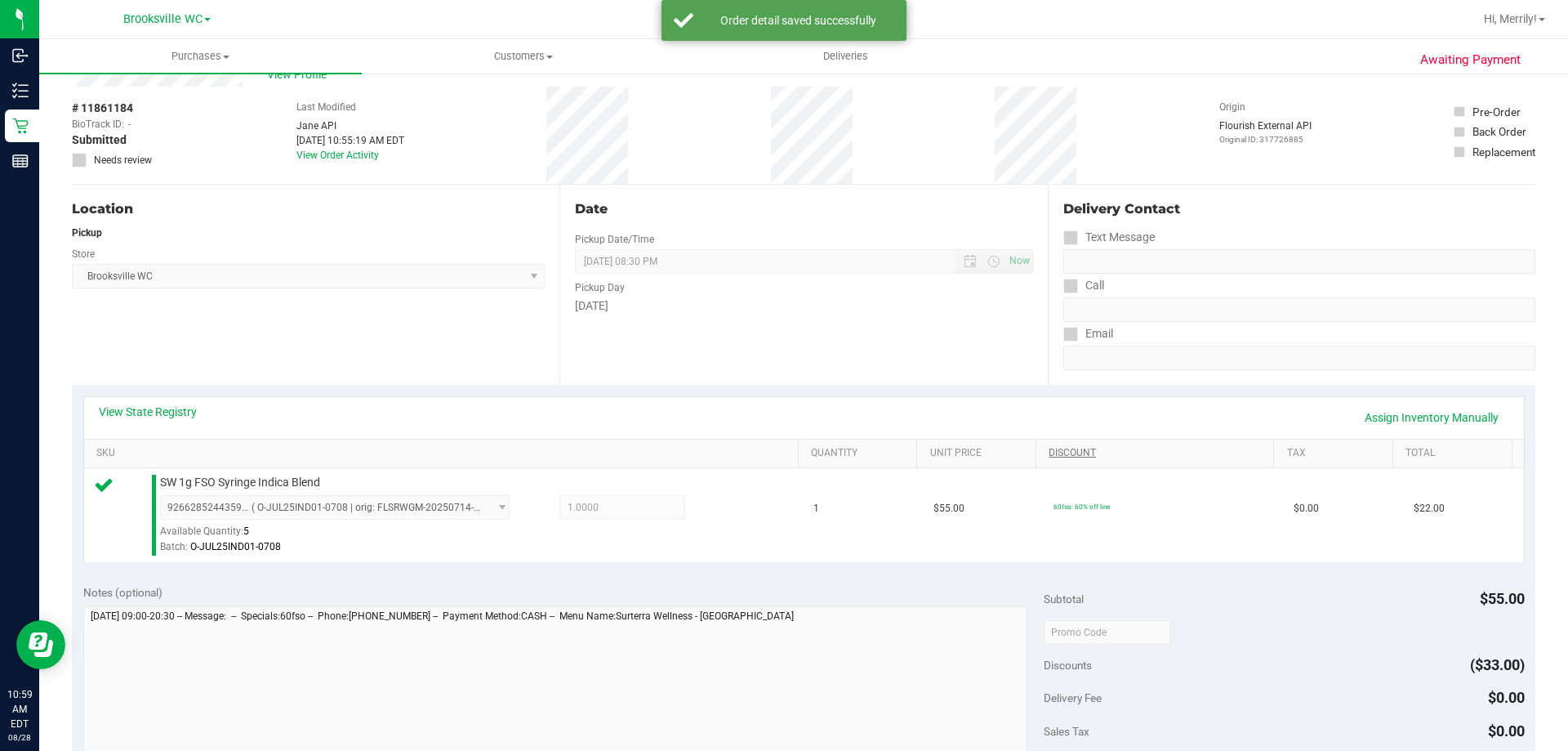
scroll to position [327, 0]
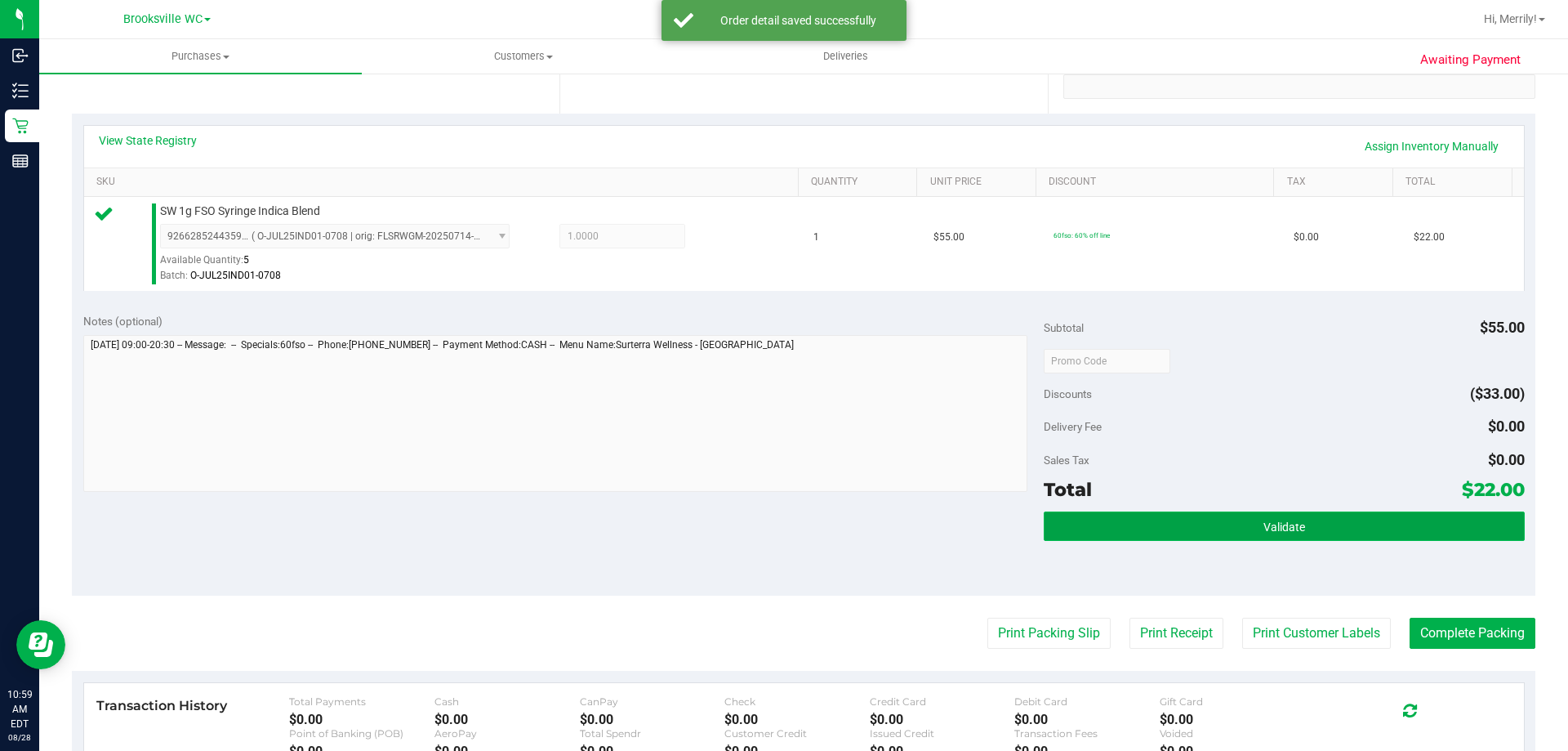
click at [1214, 523] on button "Validate" at bounding box center [1284, 526] width 481 height 29
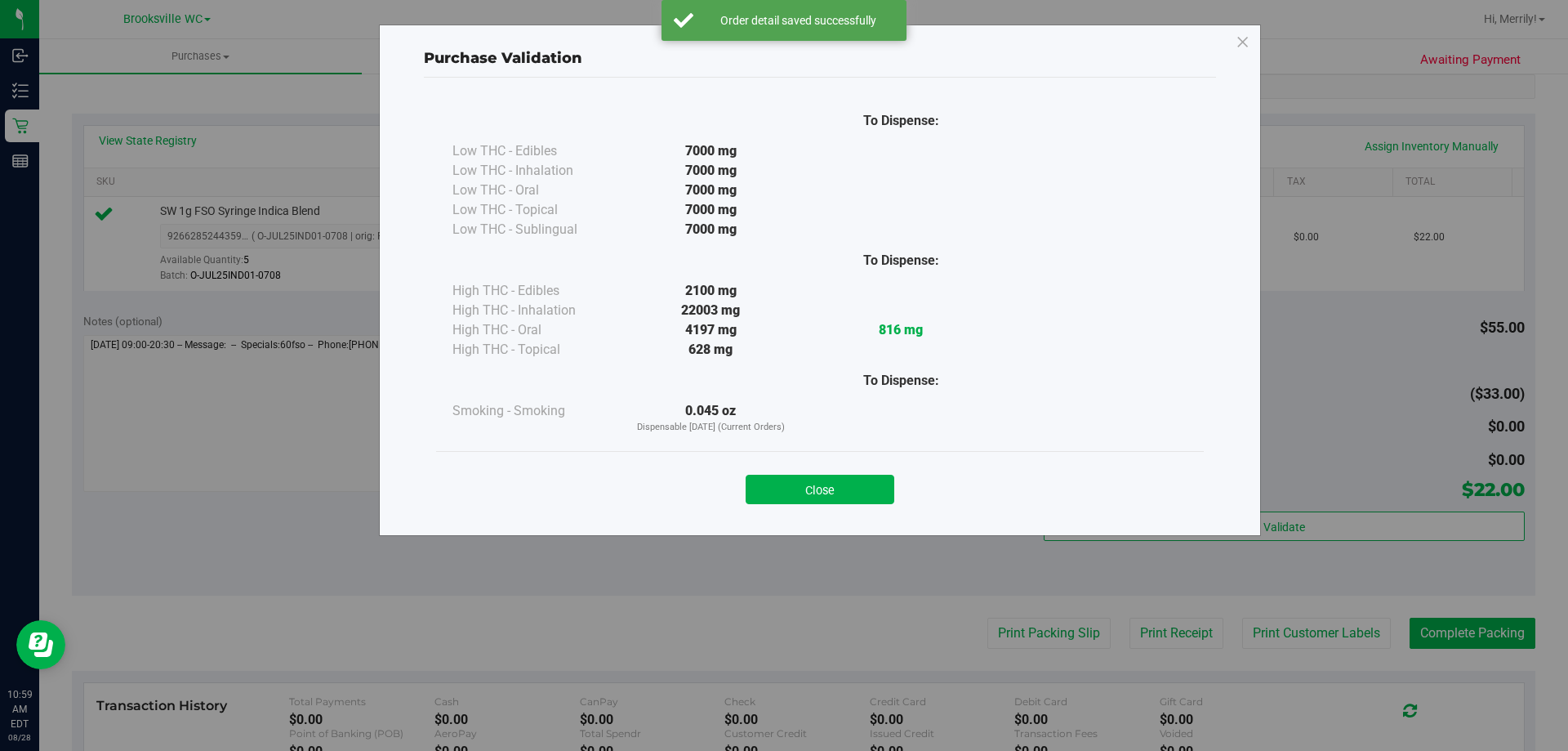
drag, startPoint x: 802, startPoint y: 488, endPoint x: 972, endPoint y: 587, distance: 196.7
click at [802, 488] on button "Close" at bounding box center [820, 489] width 148 height 29
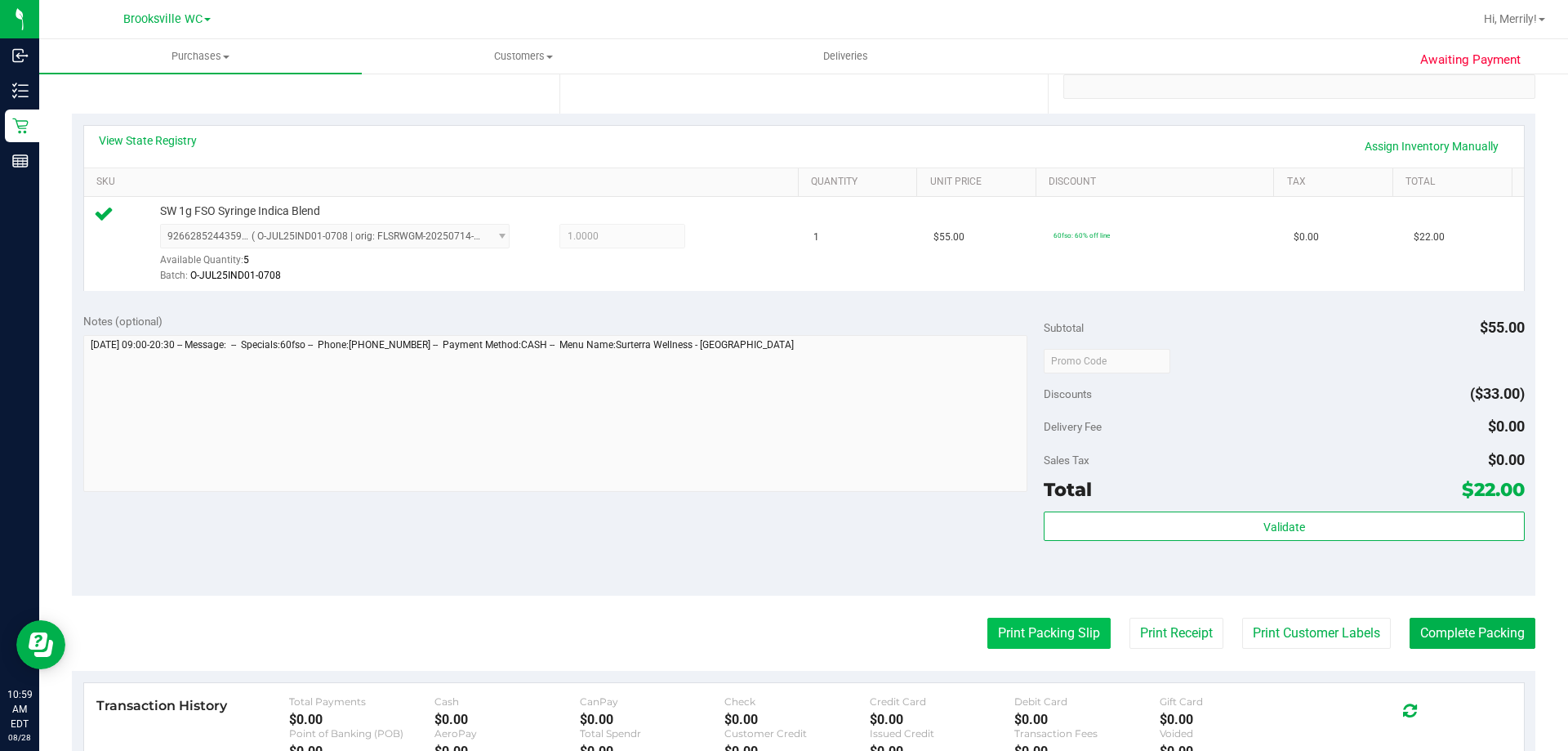
click at [1023, 636] on button "Print Packing Slip" at bounding box center [1050, 633] width 124 height 31
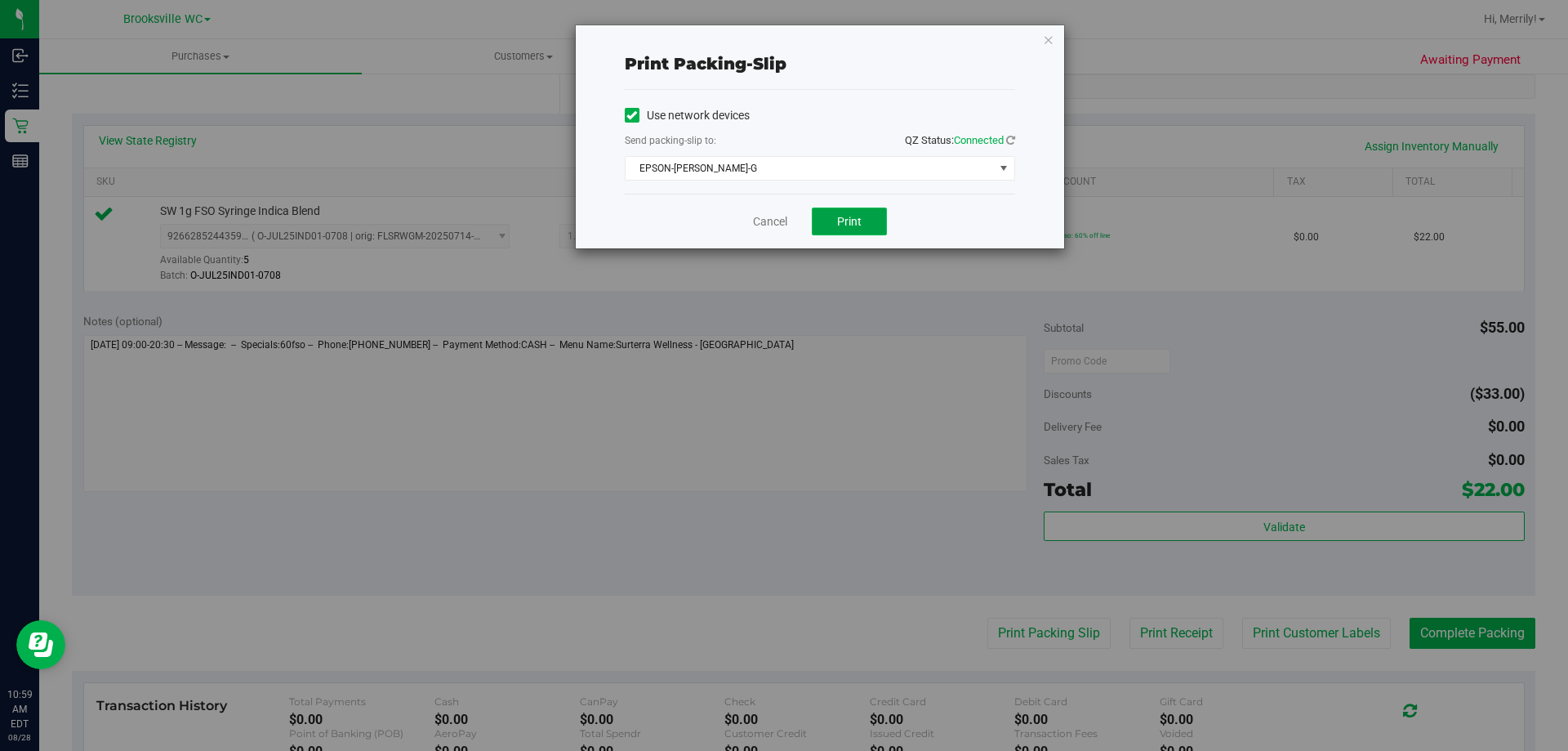
click at [833, 220] on button "Print" at bounding box center [850, 221] width 76 height 27
click at [767, 218] on link "Cancel" at bounding box center [770, 221] width 34 height 17
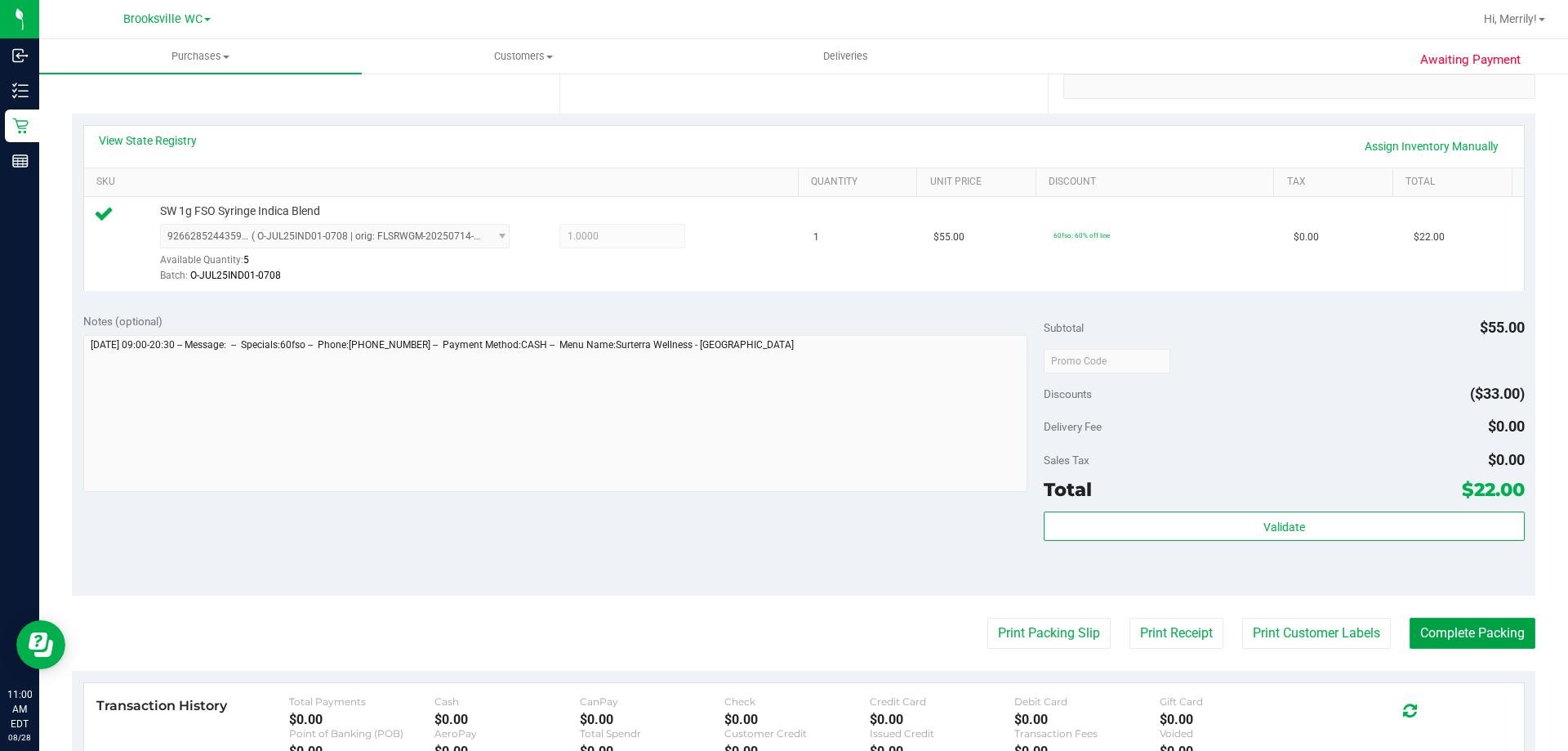
click at [1452, 638] on button "Complete Packing" at bounding box center [1473, 633] width 126 height 31
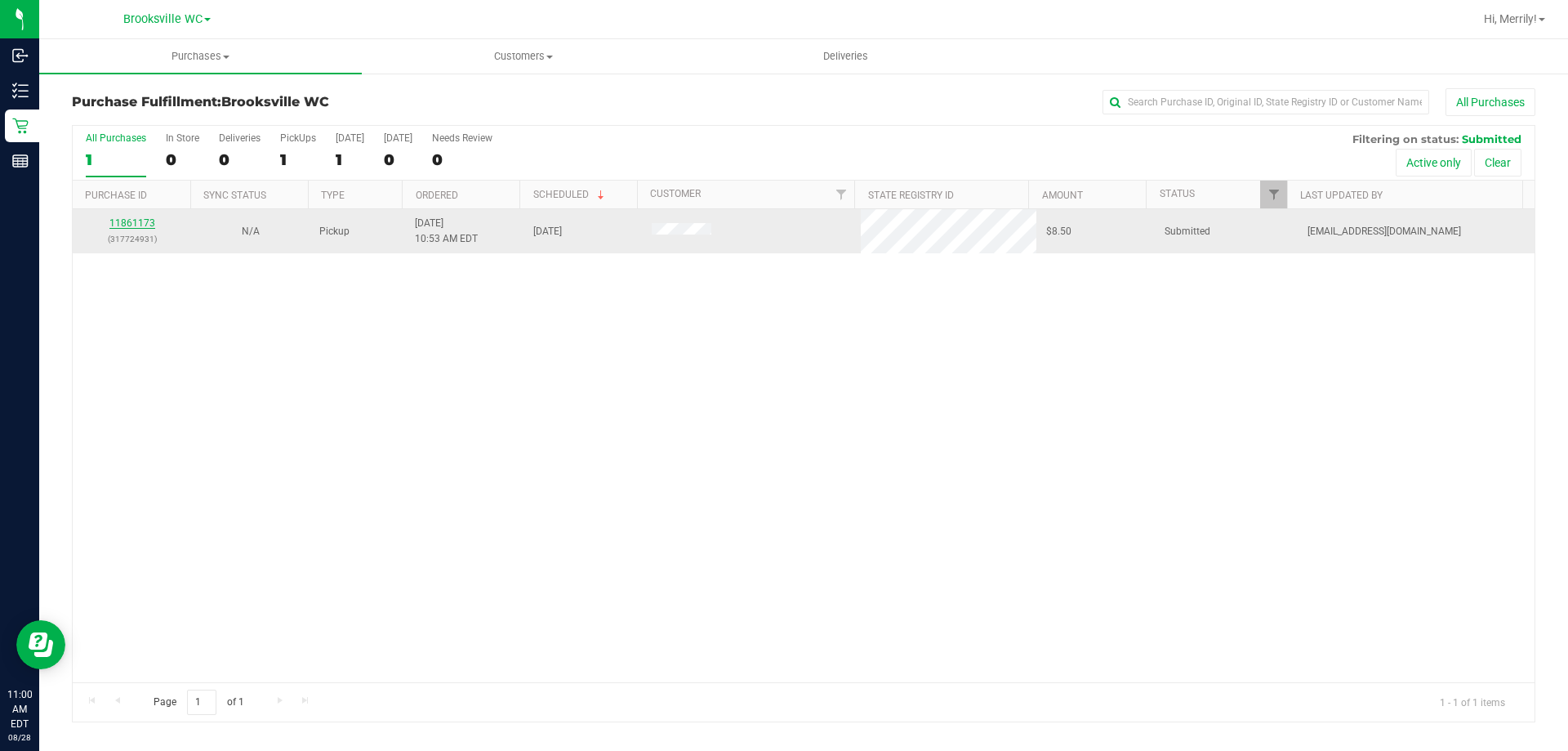
click at [128, 220] on link "11861173" at bounding box center [132, 222] width 45 height 11
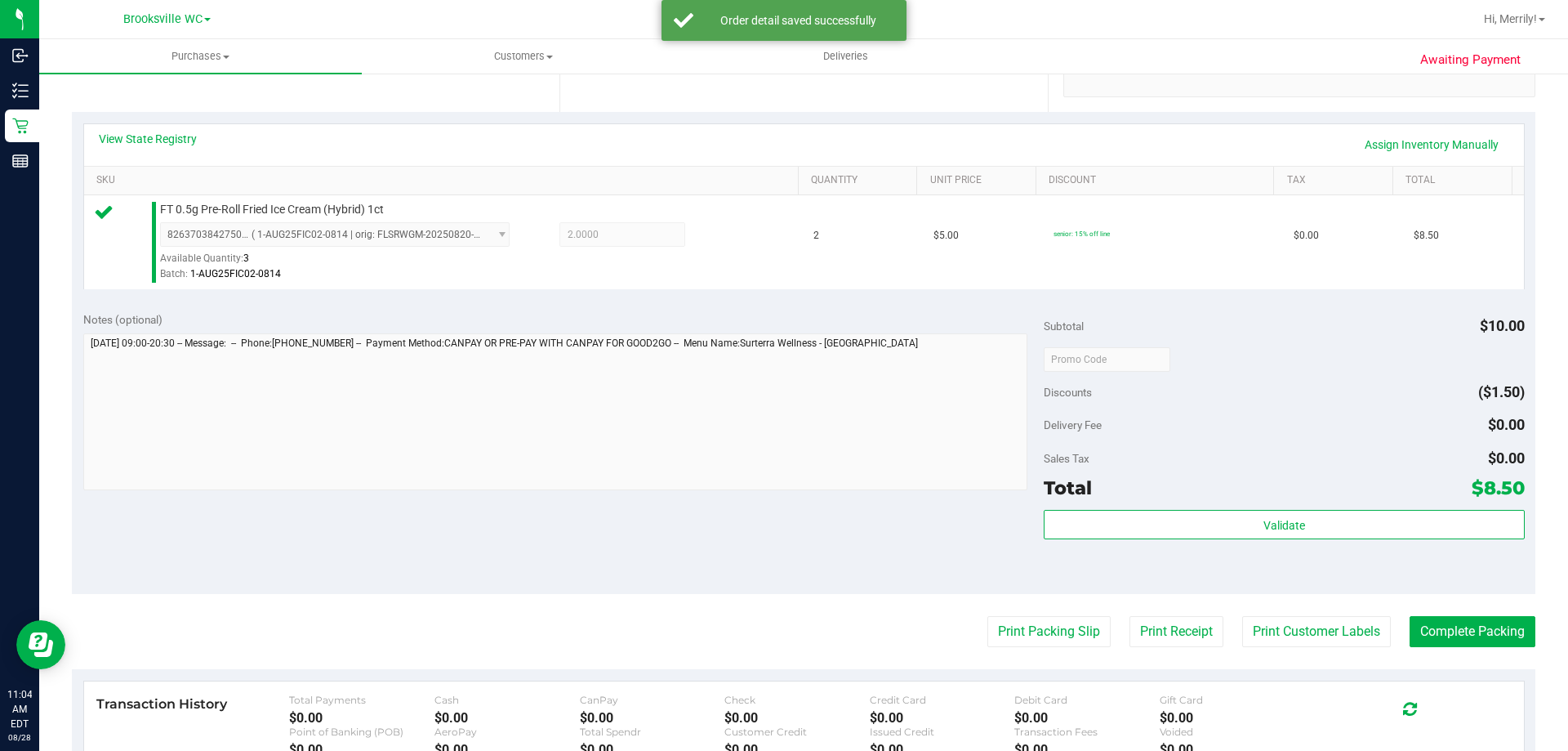
scroll to position [409, 0]
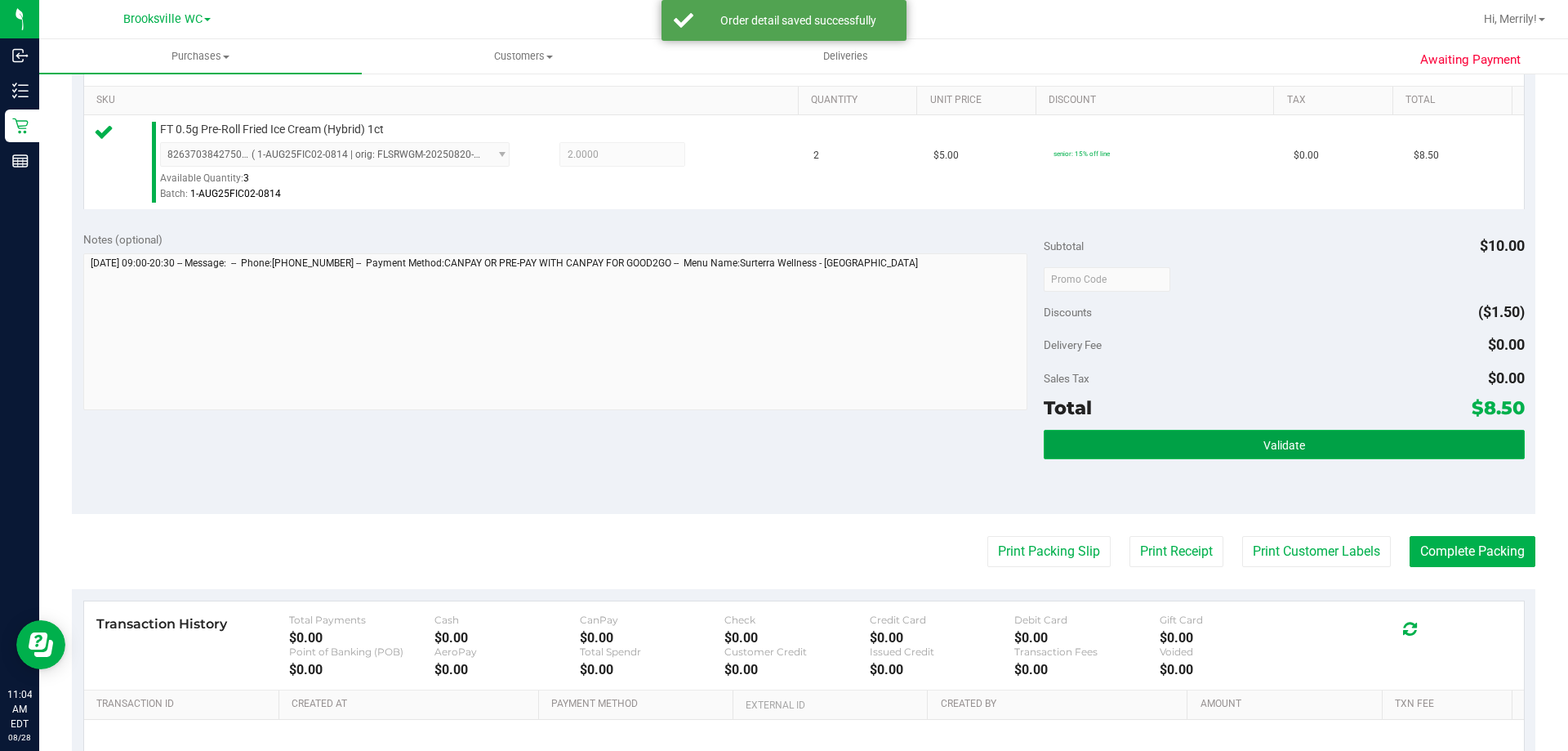
click at [1243, 444] on button "Validate" at bounding box center [1284, 445] width 481 height 29
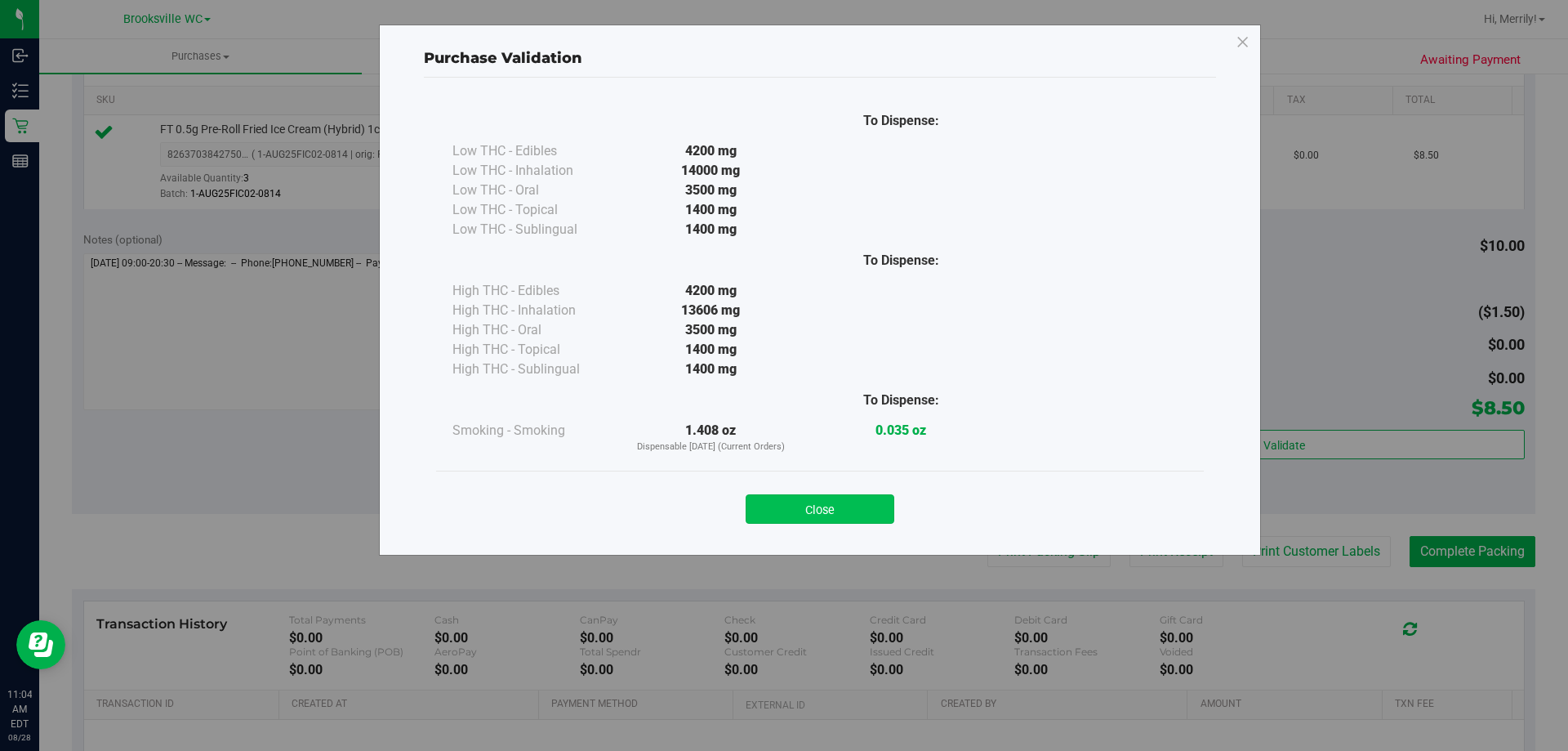
click at [805, 506] on button "Close" at bounding box center [820, 509] width 148 height 29
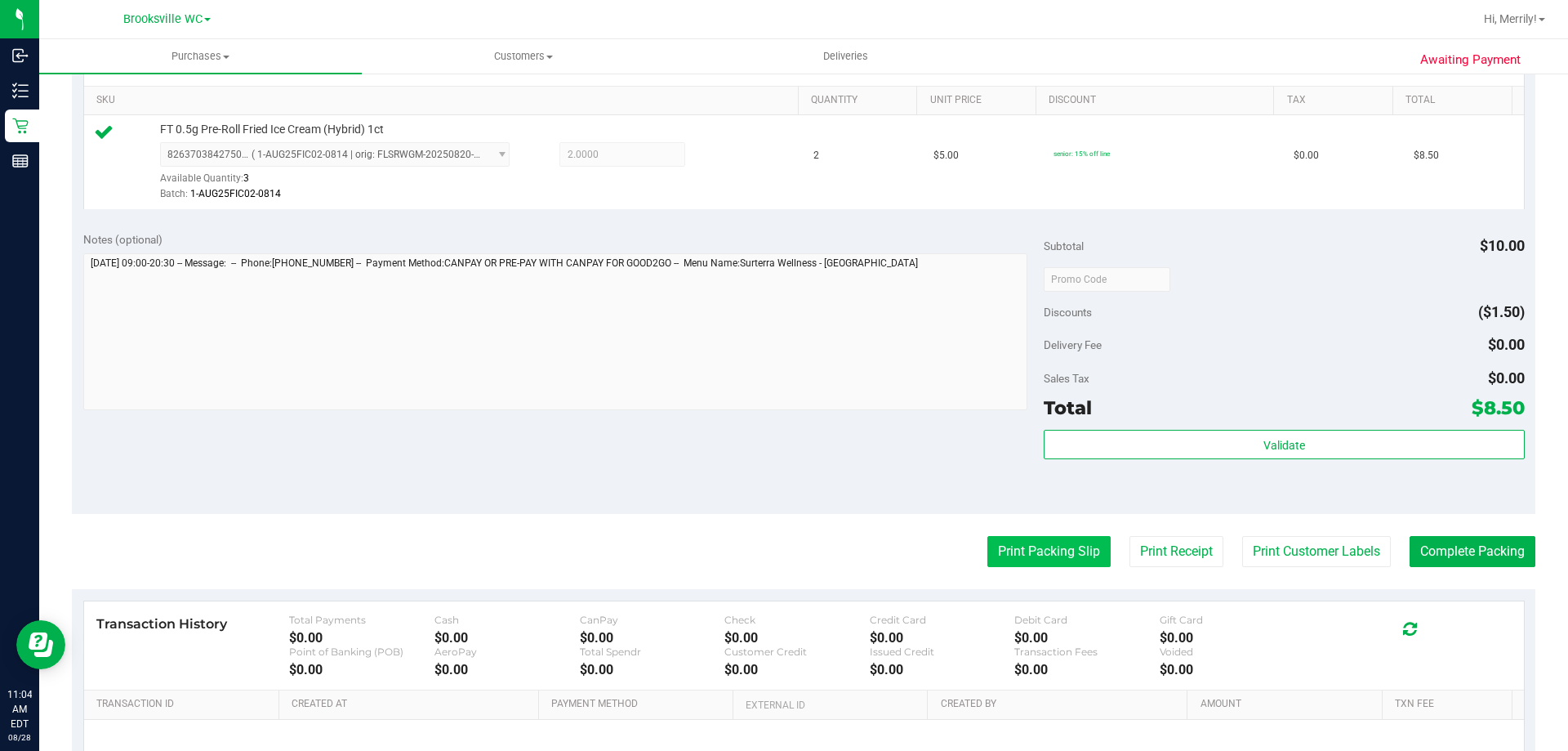
click at [1008, 548] on button "Print Packing Slip" at bounding box center [1050, 551] width 124 height 31
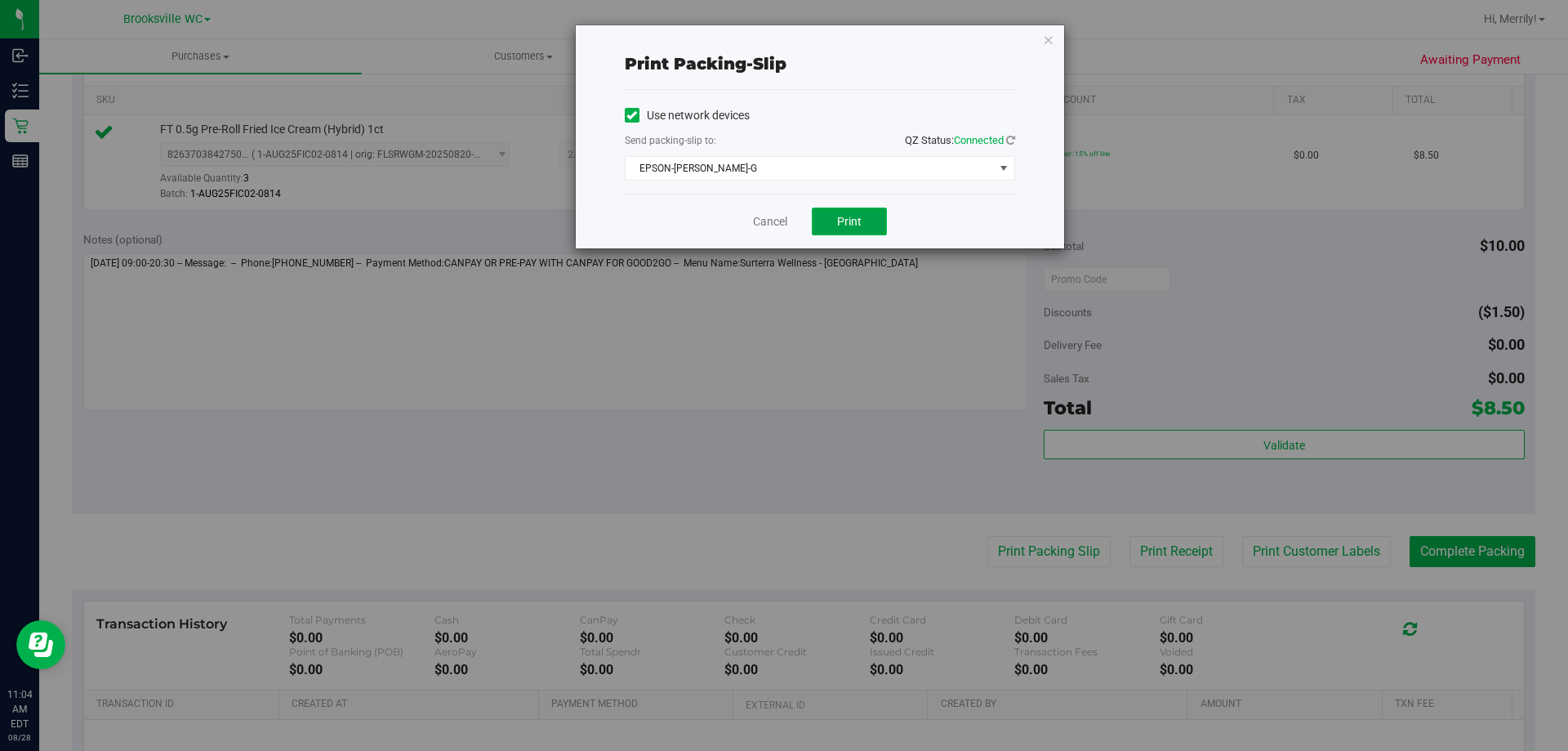
click at [843, 222] on span "Print" at bounding box center [849, 221] width 25 height 13
click at [769, 222] on link "Cancel" at bounding box center [770, 221] width 34 height 17
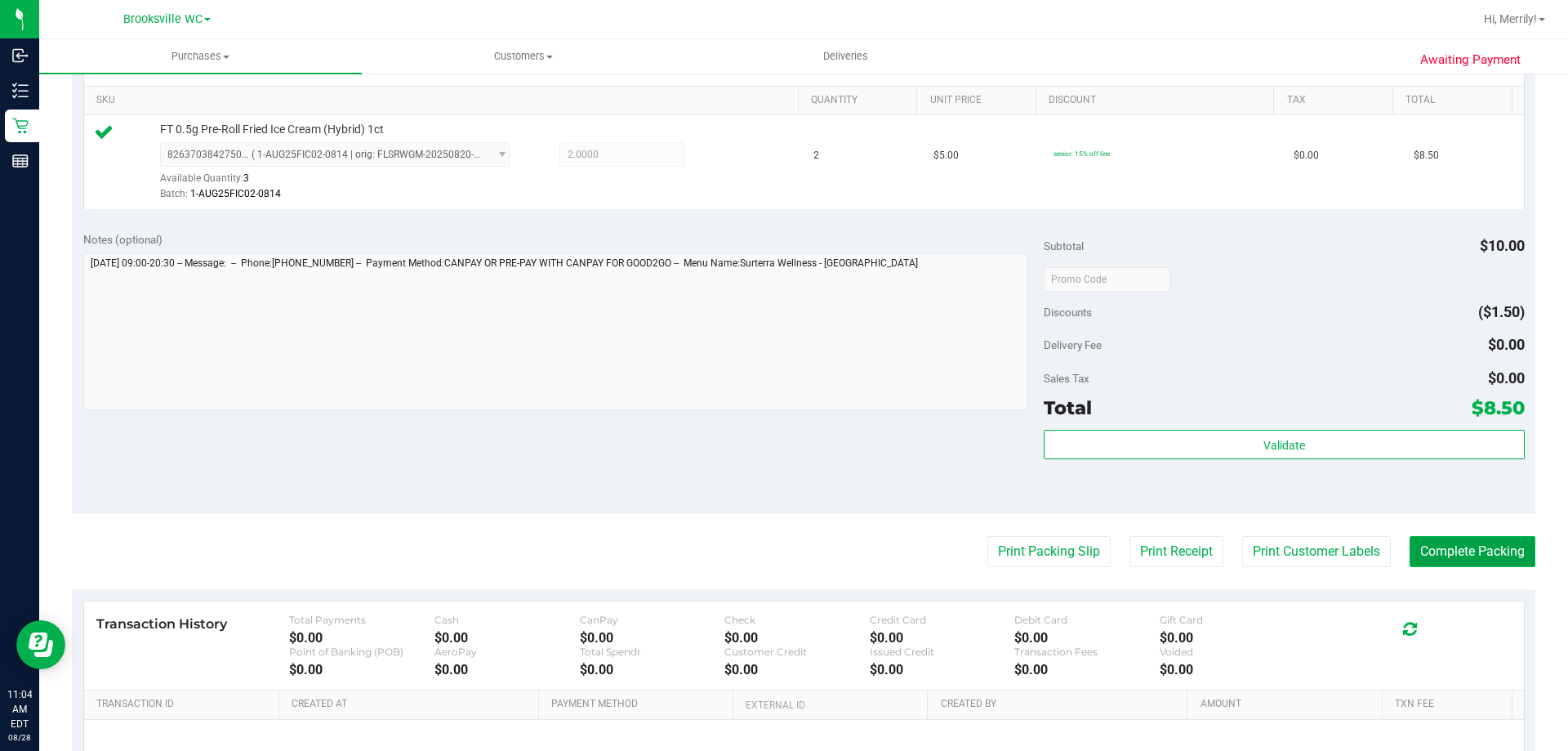
click at [1469, 542] on button "Complete Packing" at bounding box center [1473, 551] width 126 height 31
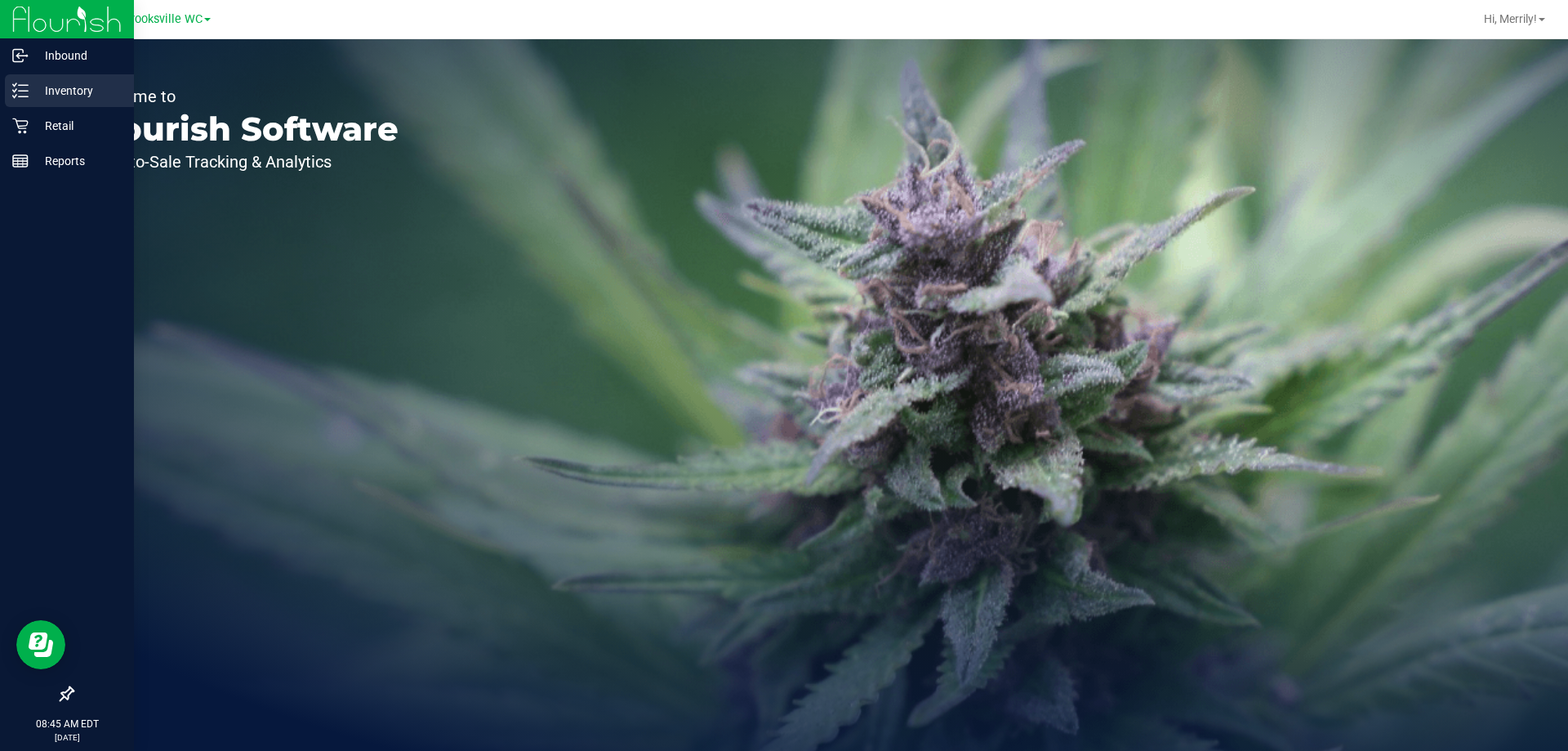
click at [17, 87] on icon at bounding box center [20, 90] width 16 height 16
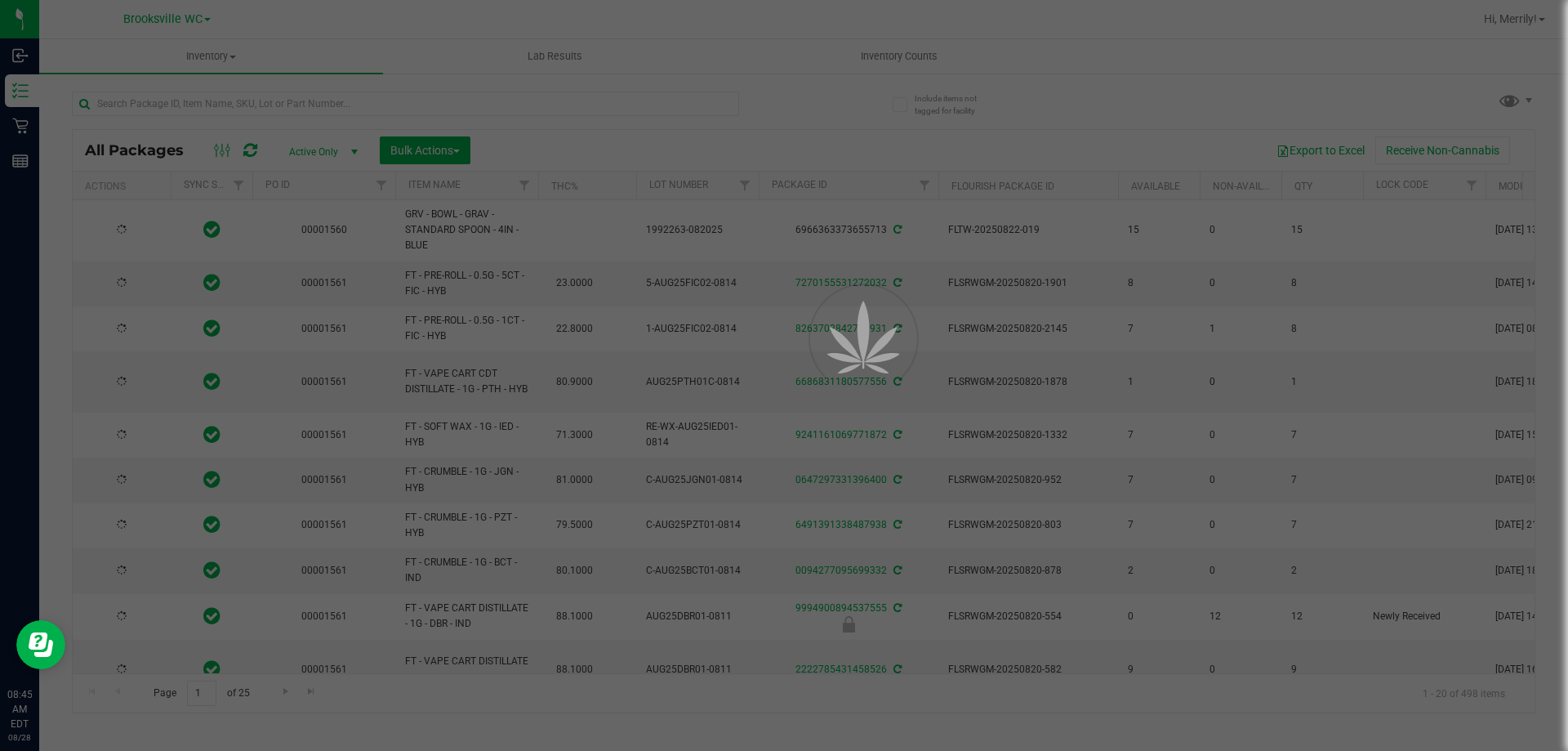
click at [270, 104] on div at bounding box center [784, 375] width 1568 height 751
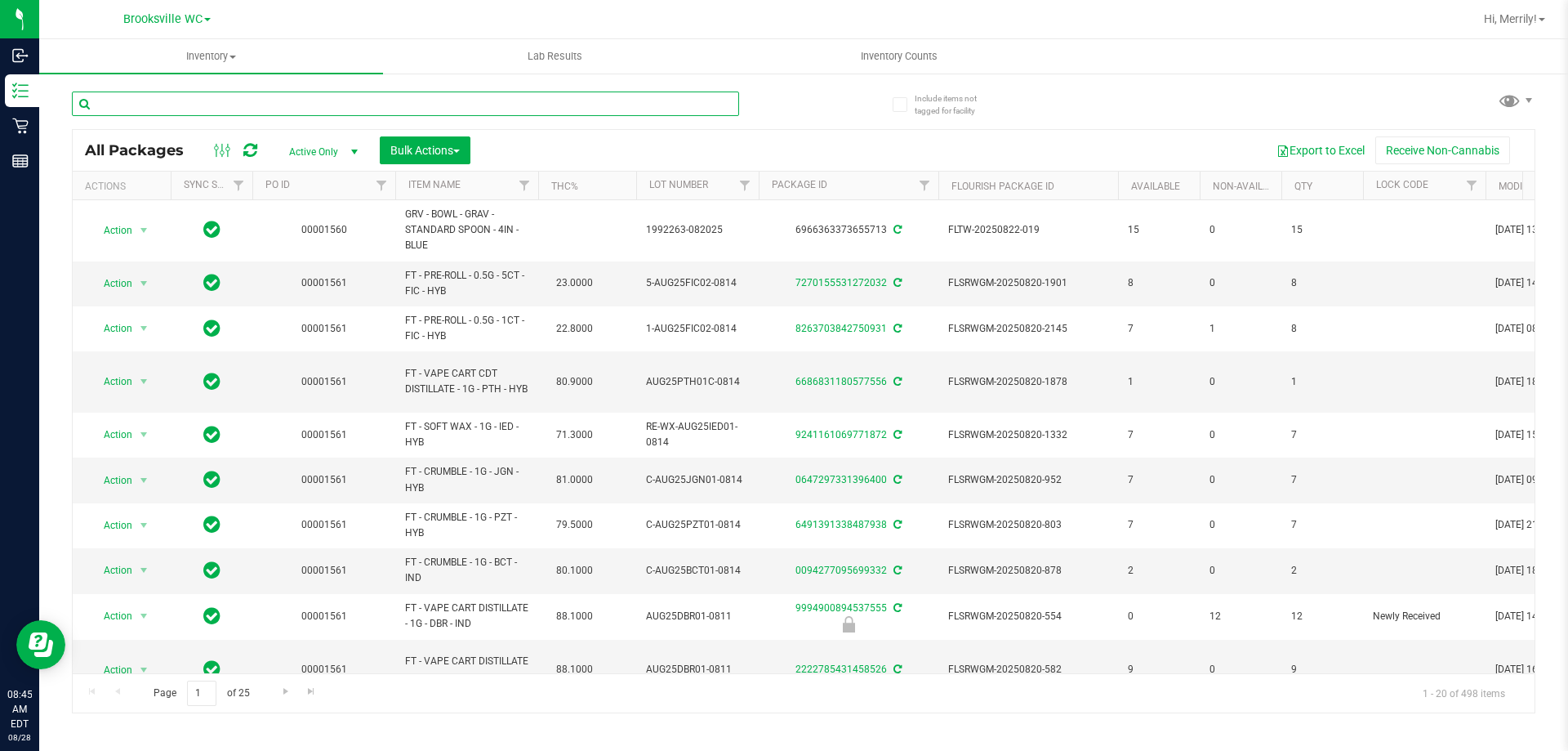
click at [270, 104] on input "text" at bounding box center [405, 104] width 667 height 25
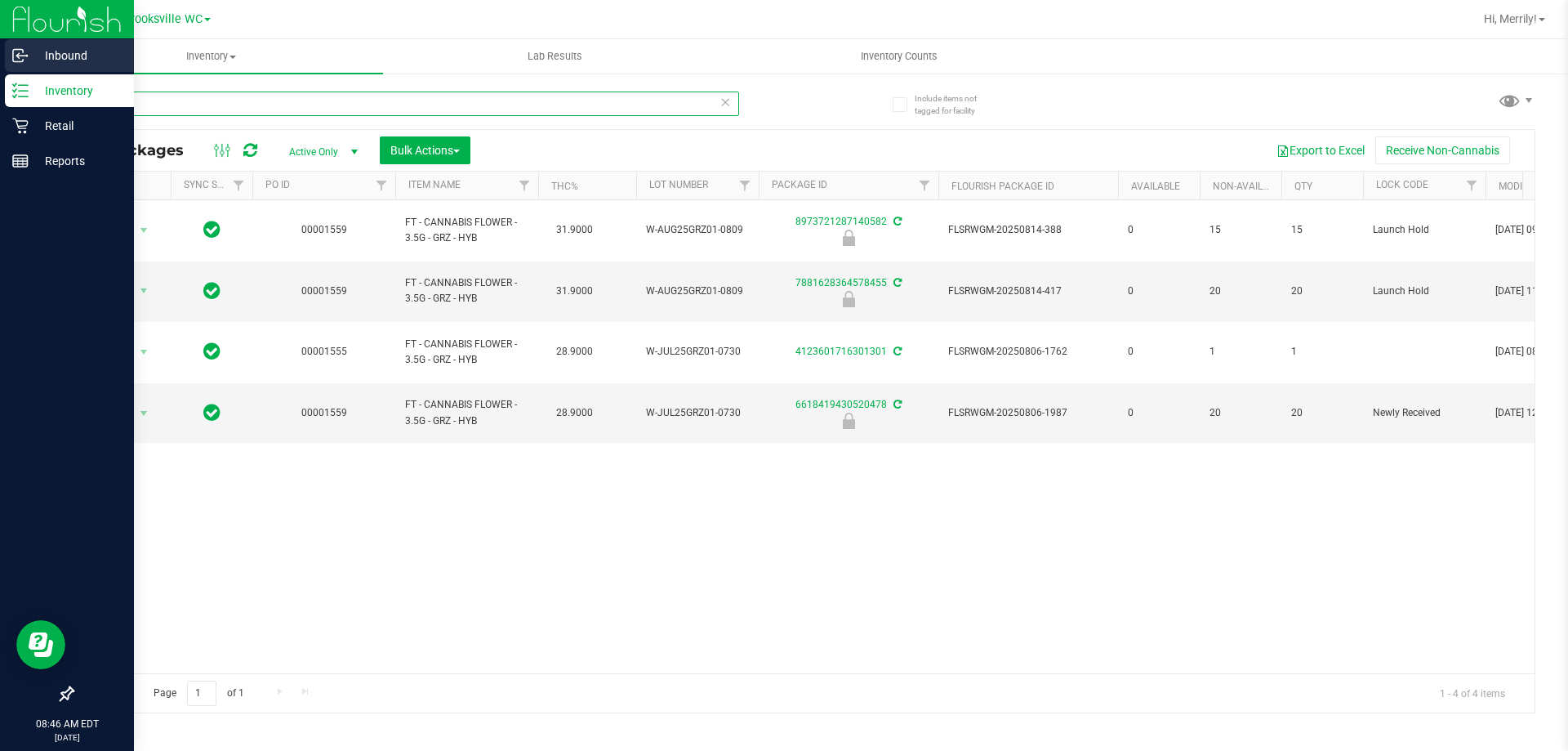
drag, startPoint x: 11, startPoint y: 93, endPoint x: 0, endPoint y: 61, distance: 33.8
click at [0, 68] on div "Inbound Inventory Retail Reports 08:46 AM EDT 08/28/2025 08/28 Brooksville WC H…" at bounding box center [784, 375] width 1568 height 751
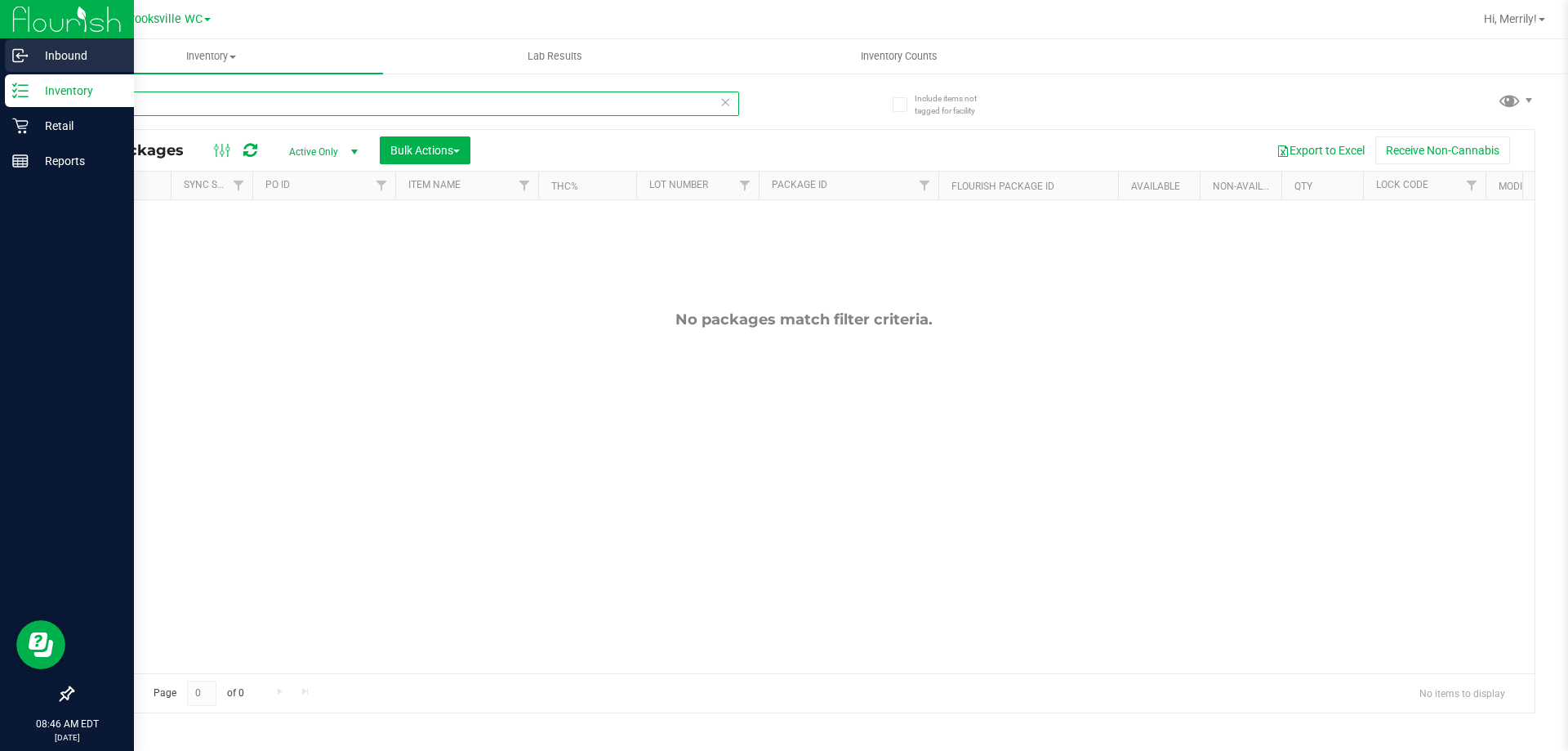
drag, startPoint x: 0, startPoint y: 105, endPoint x: 0, endPoint y: 59, distance: 46.0
click at [0, 89] on div "Inbound Inventory Retail Reports 08:46 AM EDT 08/28/2025 08/28 Brooksville WC H…" at bounding box center [784, 375] width 1568 height 751
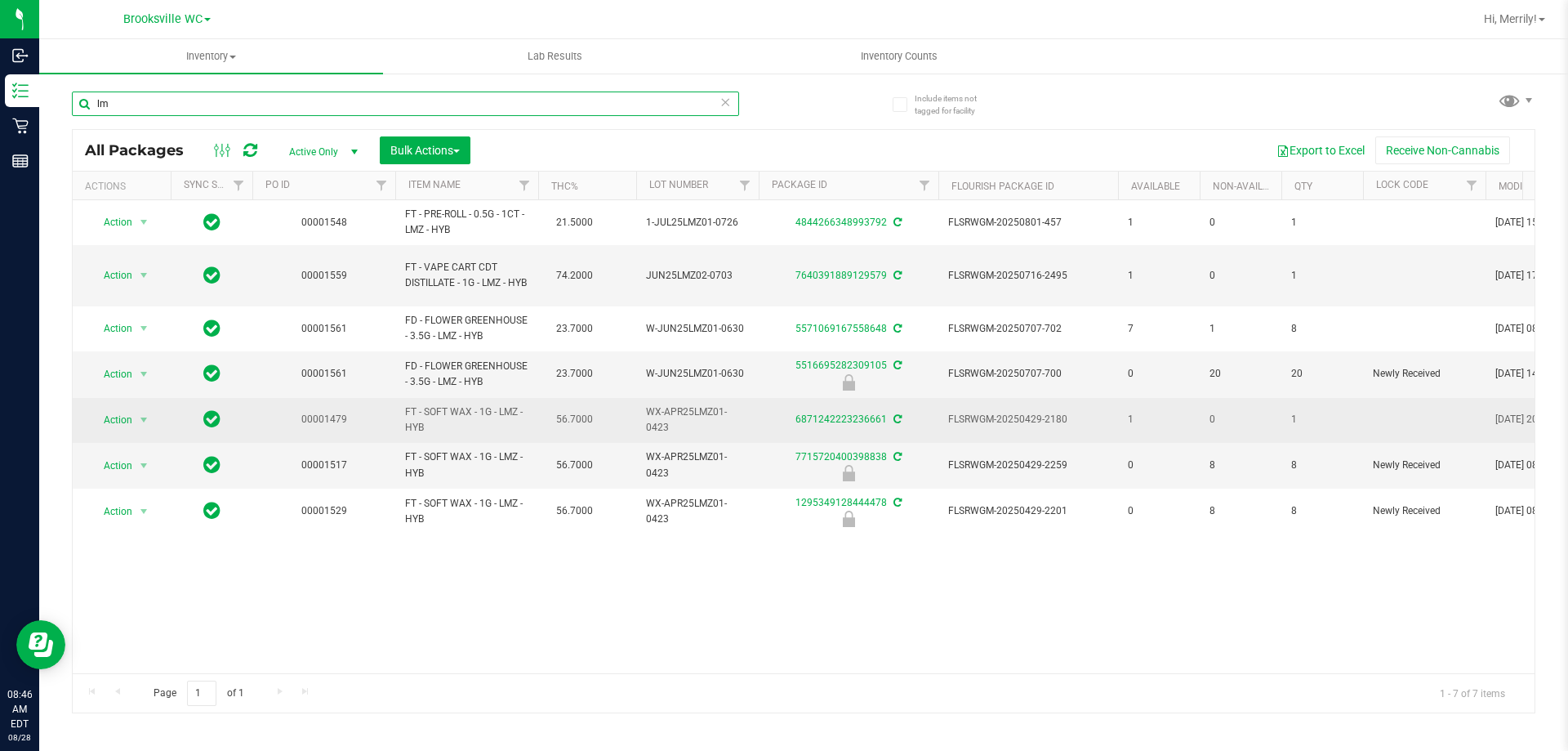
type input "l"
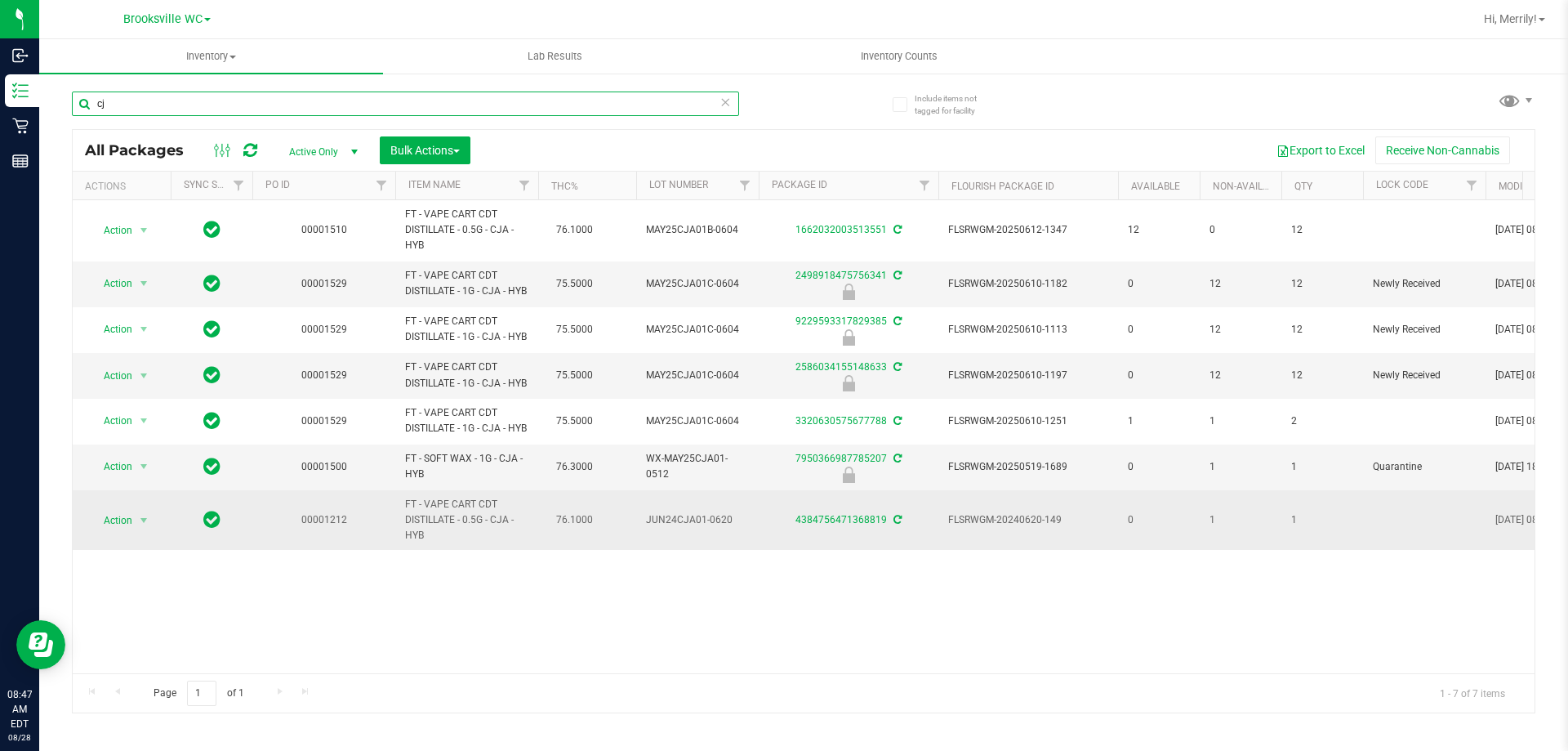
type input "c"
type input "ddf"
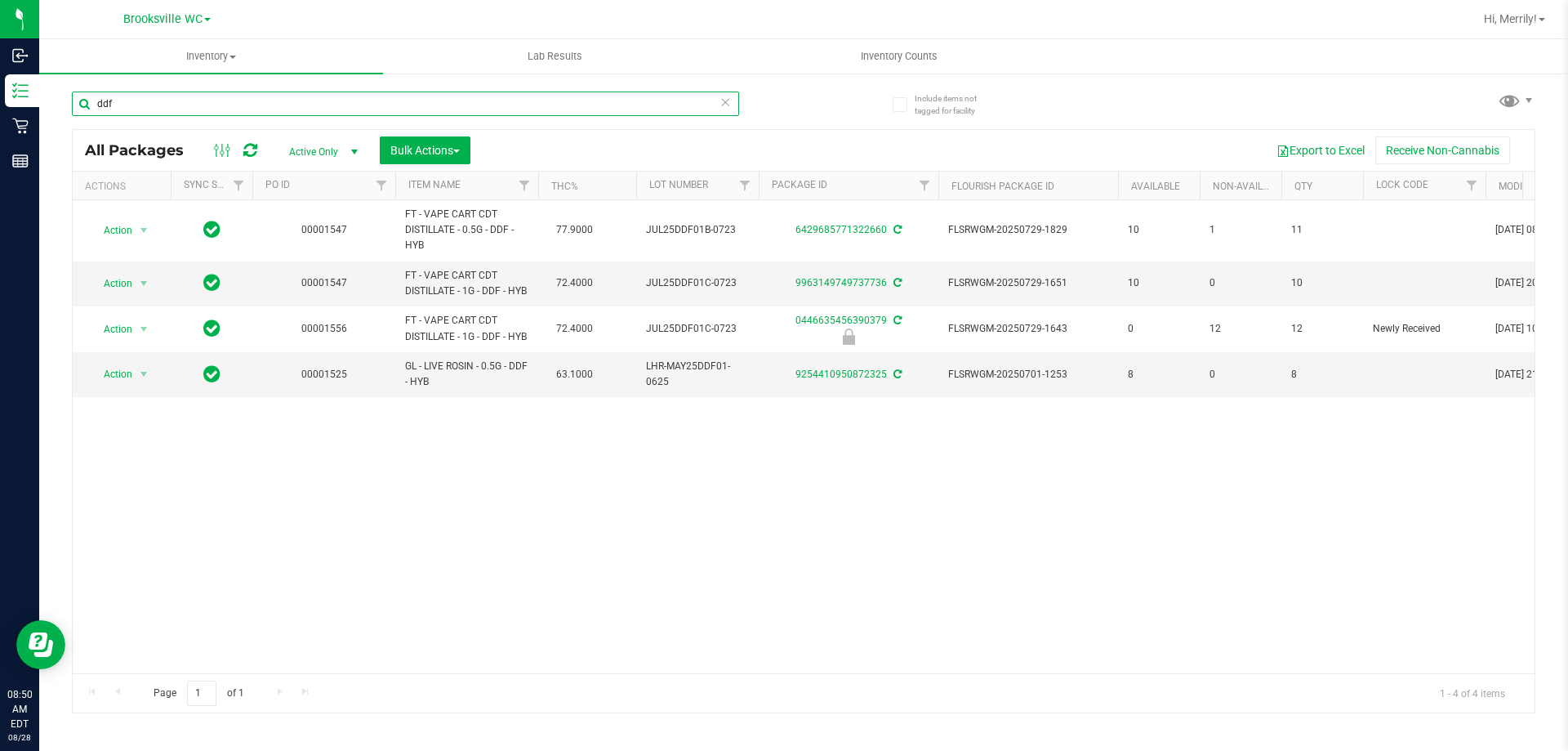
click at [146, 100] on input "ddf" at bounding box center [405, 104] width 667 height 25
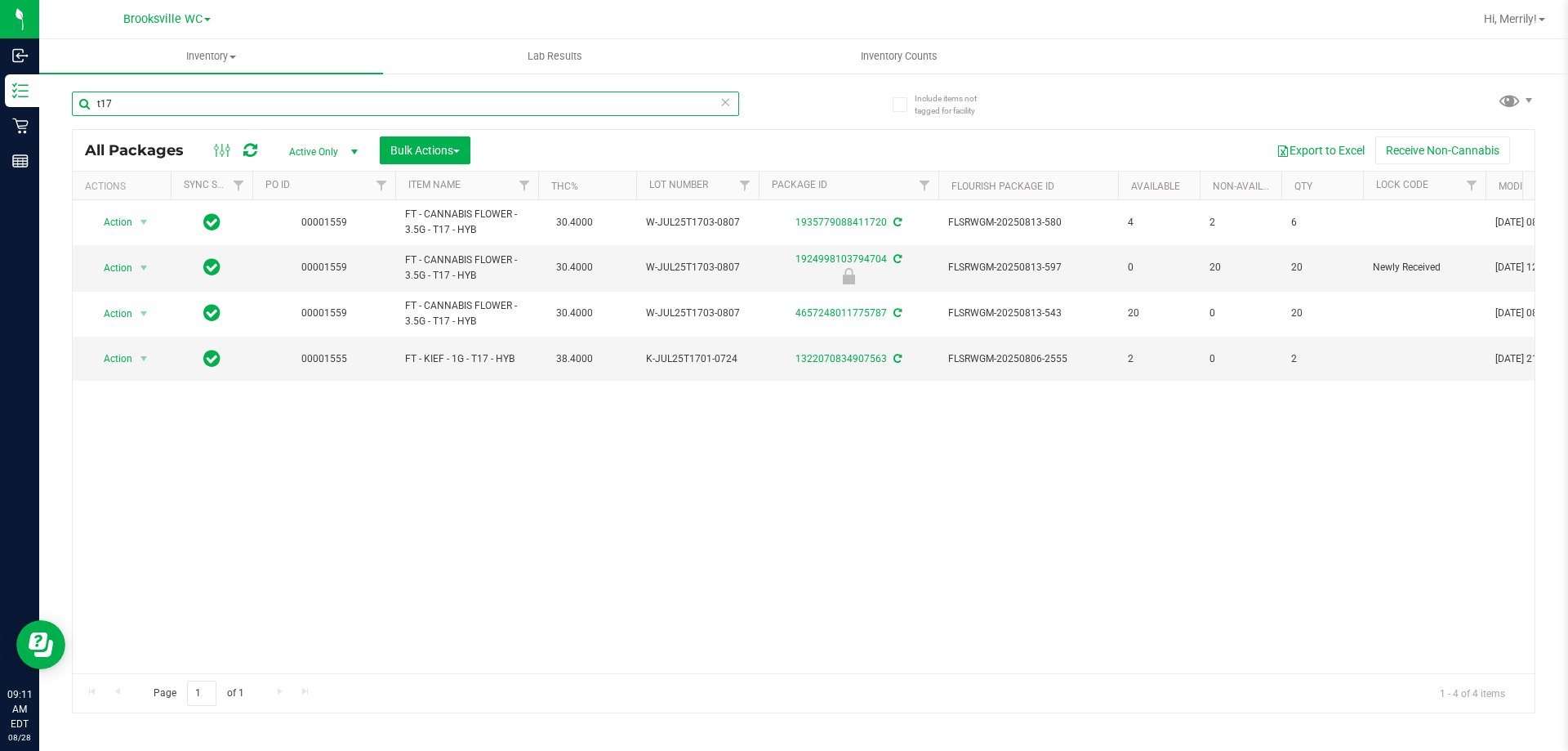
click at [140, 103] on input "t17" at bounding box center [405, 104] width 667 height 25
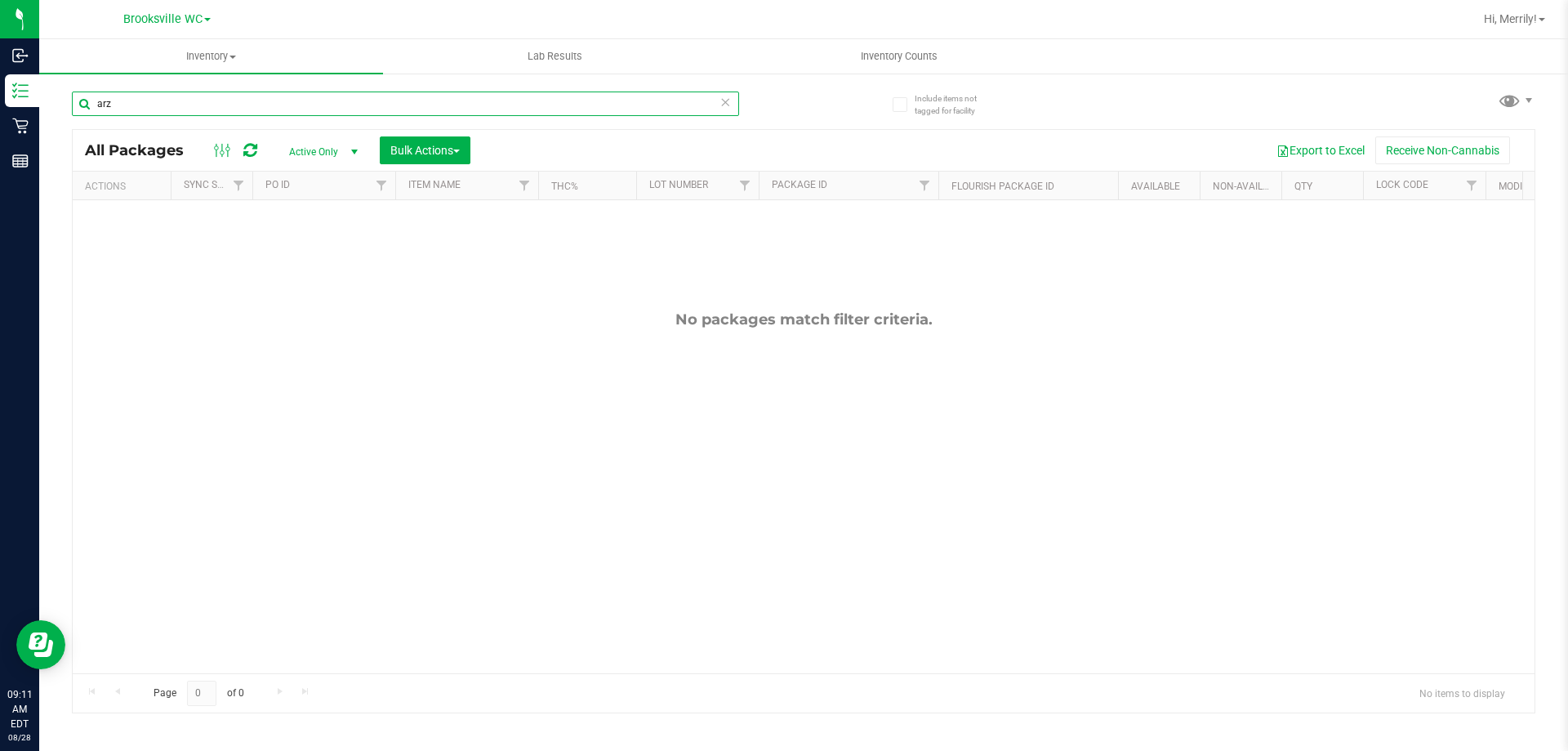
type input "arz"
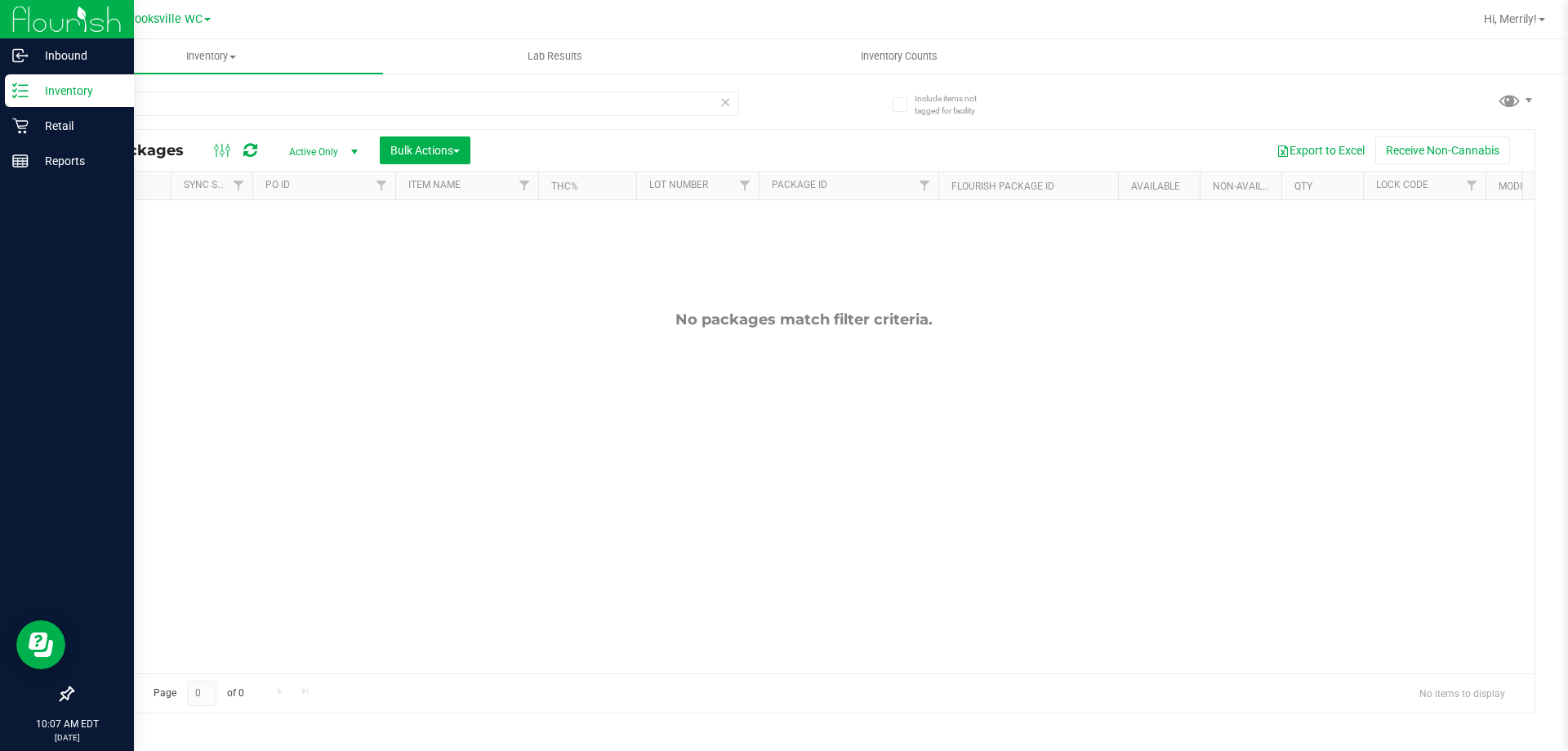
drag, startPoint x: 118, startPoint y: 100, endPoint x: 0, endPoint y: 18, distance: 143.7
click at [0, 41] on div "Inbound Inventory Retail Reports 10:07 AM EDT 08/28/2025 08/28 Brooksville WC H…" at bounding box center [784, 375] width 1568 height 751
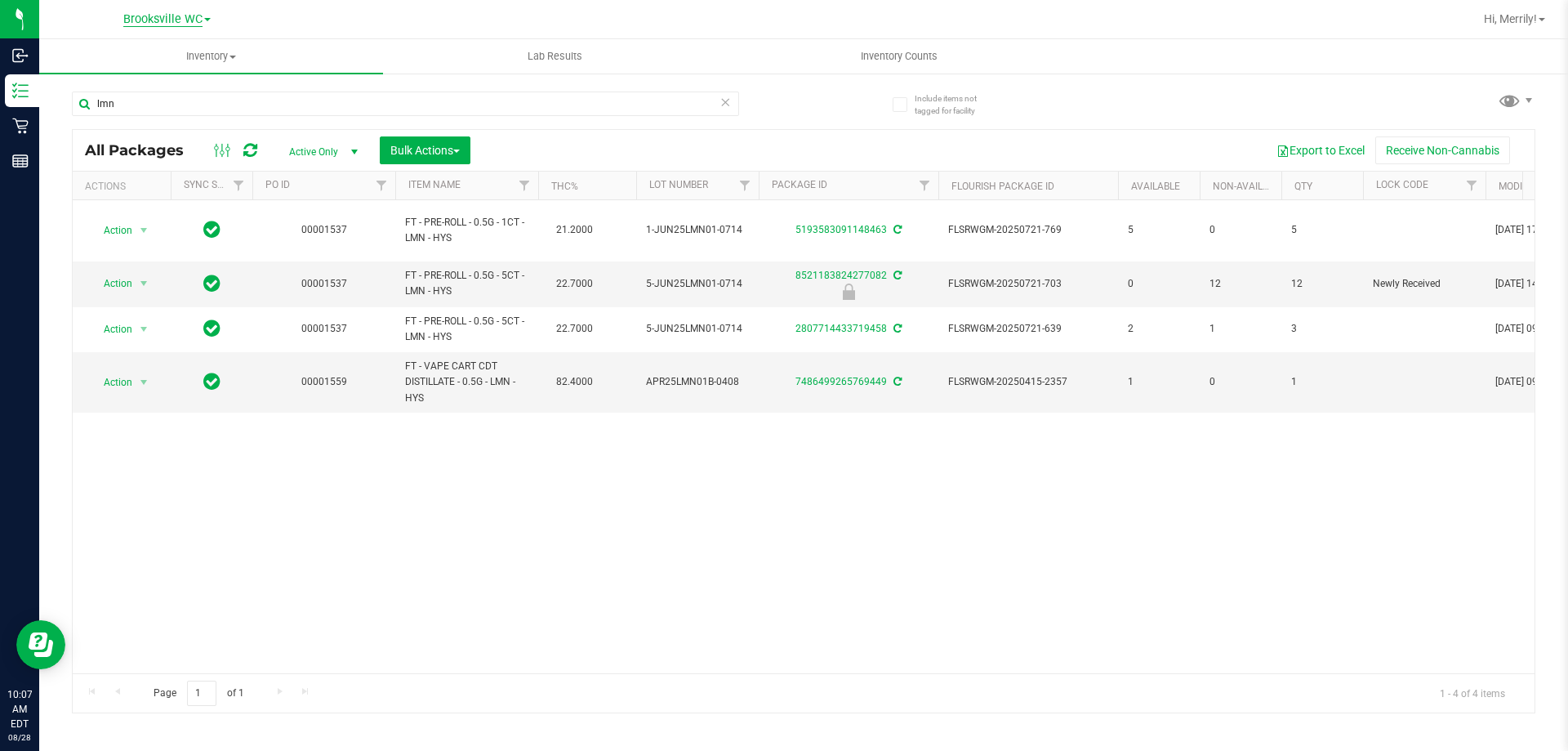
type input "lmn"
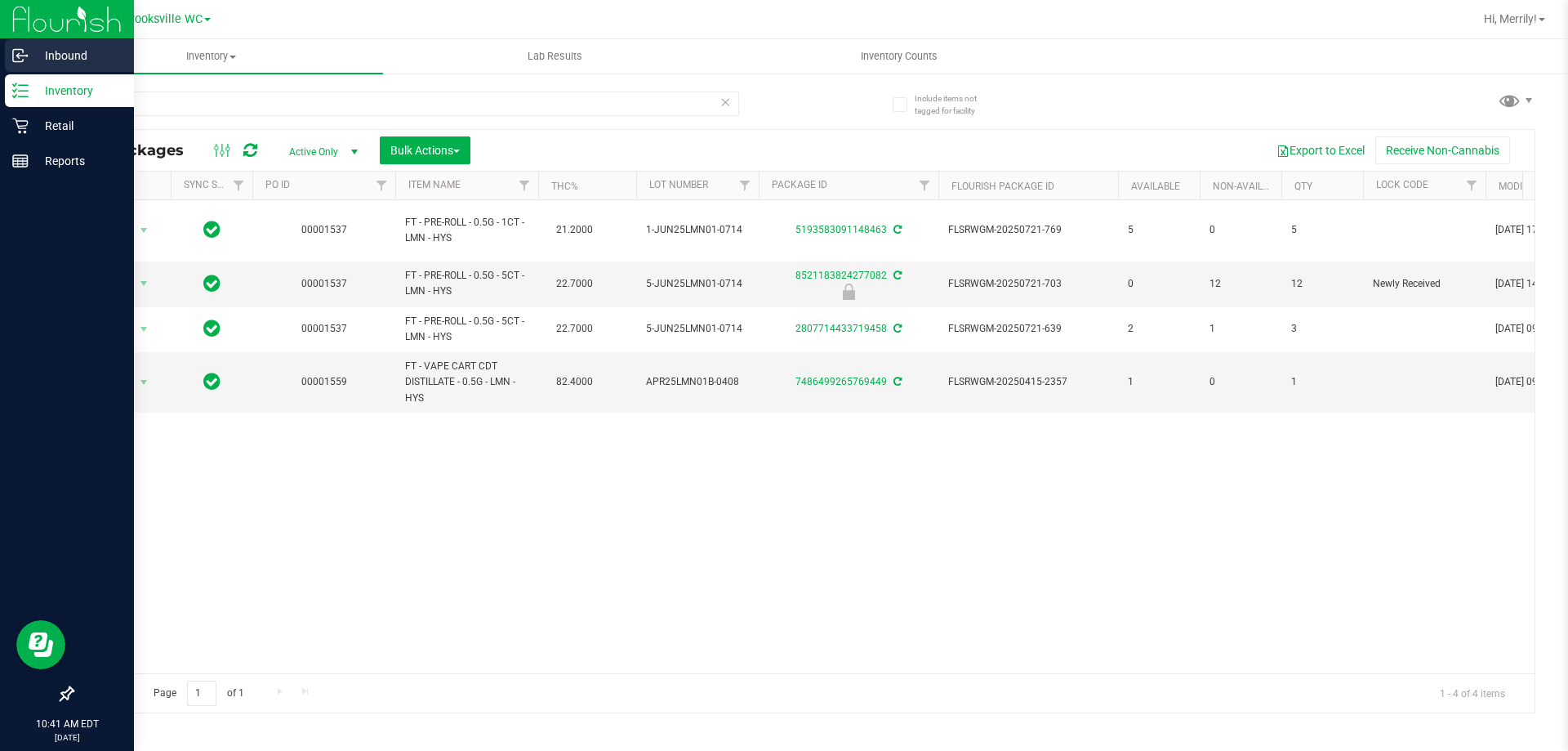
drag, startPoint x: 141, startPoint y: 110, endPoint x: 0, endPoint y: 45, distance: 155.3
click at [0, 65] on div "Inbound Inventory Retail Reports 10:41 AM EDT [DATE] 08/28 Brooksville WC Hi, M…" at bounding box center [784, 375] width 1568 height 751
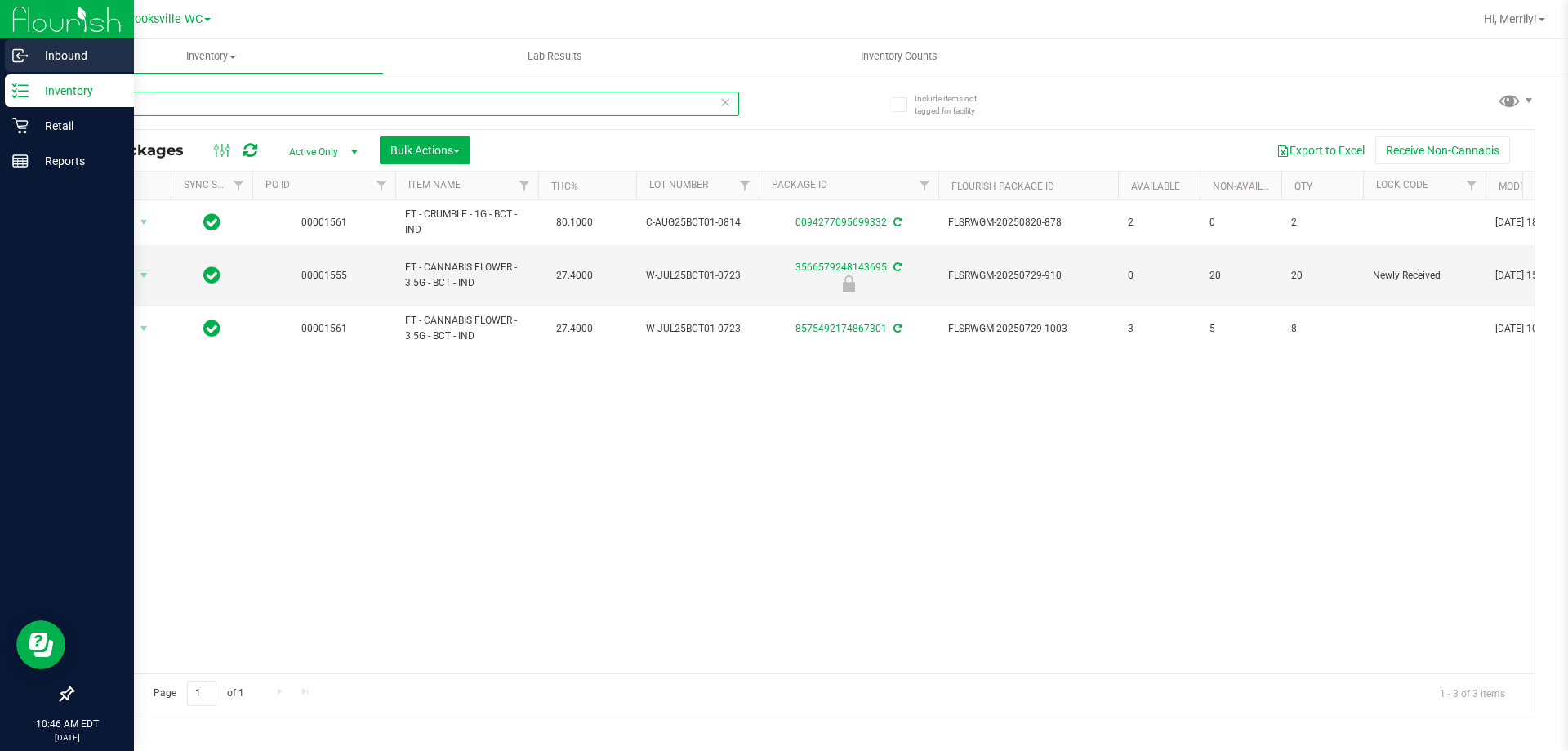
drag, startPoint x: 47, startPoint y: 106, endPoint x: 0, endPoint y: 72, distance: 58.0
click at [0, 76] on div "Inbound Inventory Retail Reports 10:46 AM EDT [DATE] 08/28 [GEOGRAPHIC_DATA] WC…" at bounding box center [784, 375] width 1568 height 751
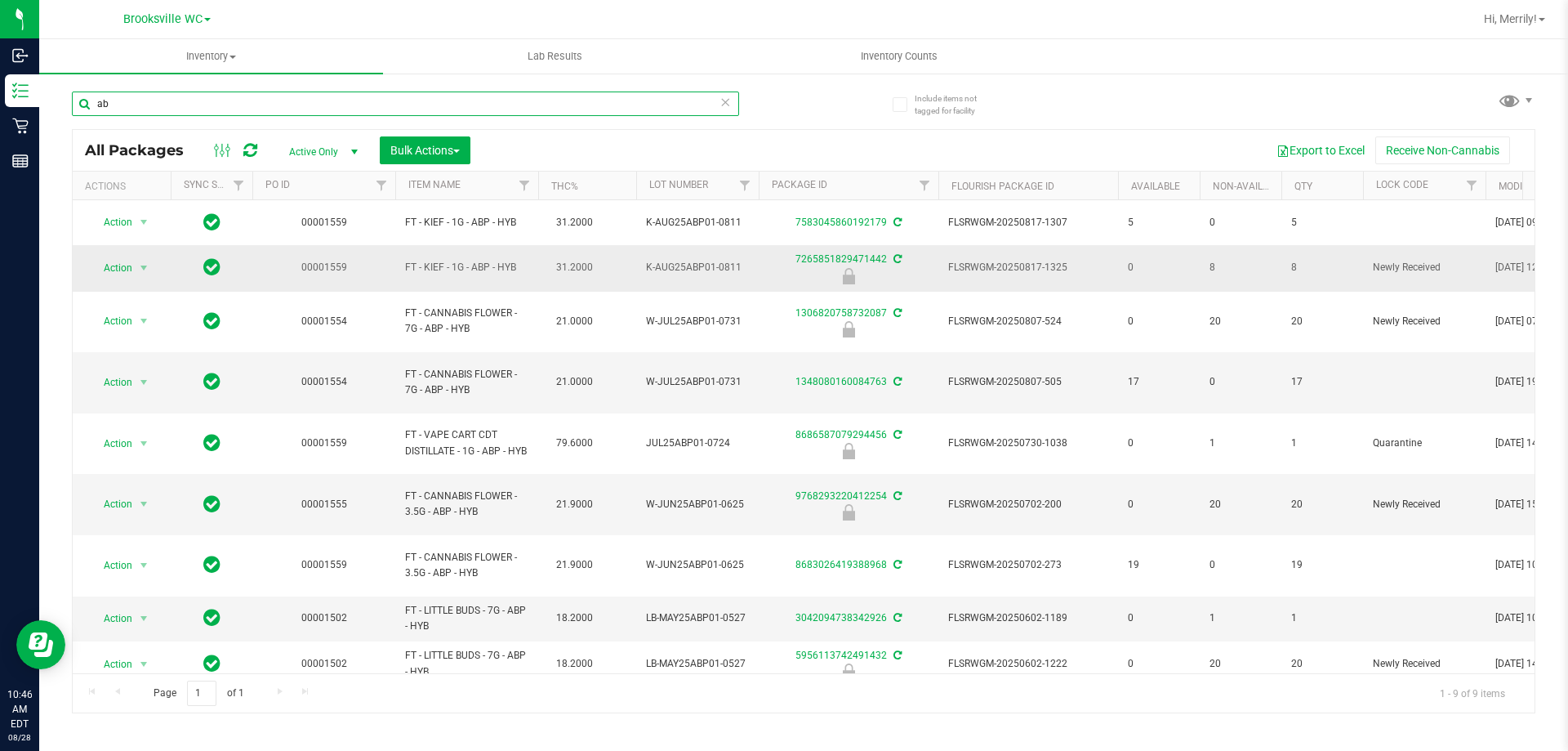
type input "a"
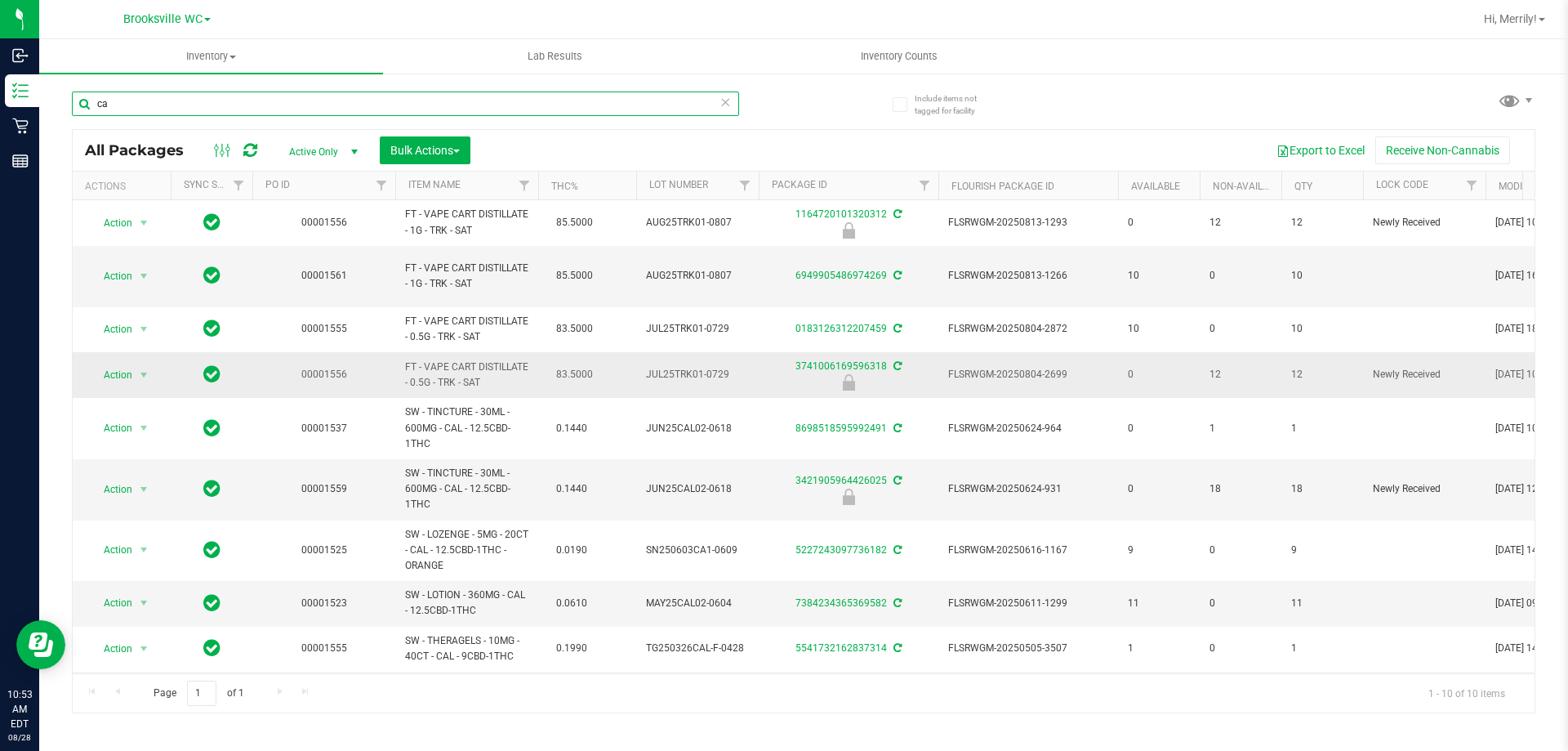
type input "c"
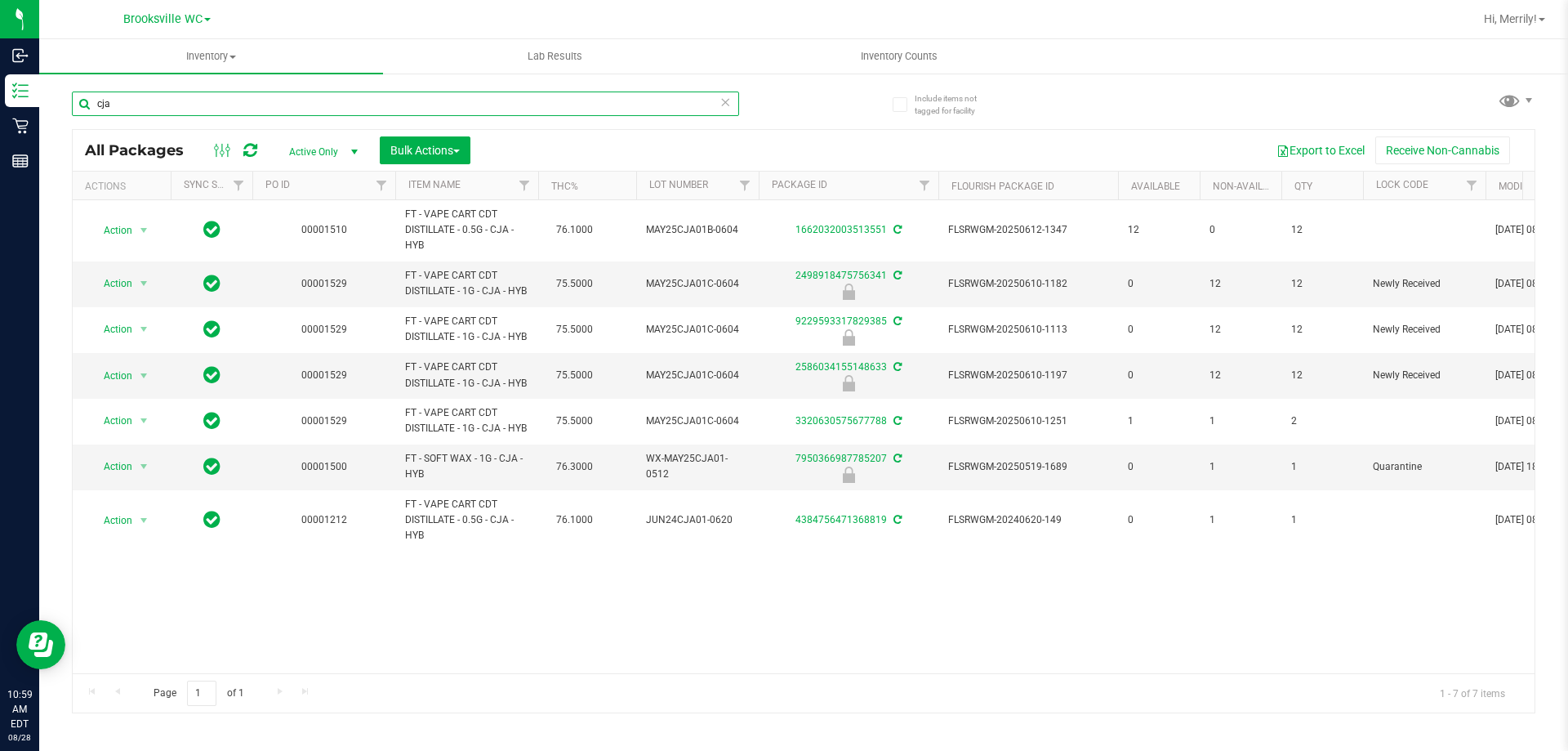
type input "cja"
click at [1541, 10] on link "Hi, Merrily!" at bounding box center [1515, 19] width 75 height 17
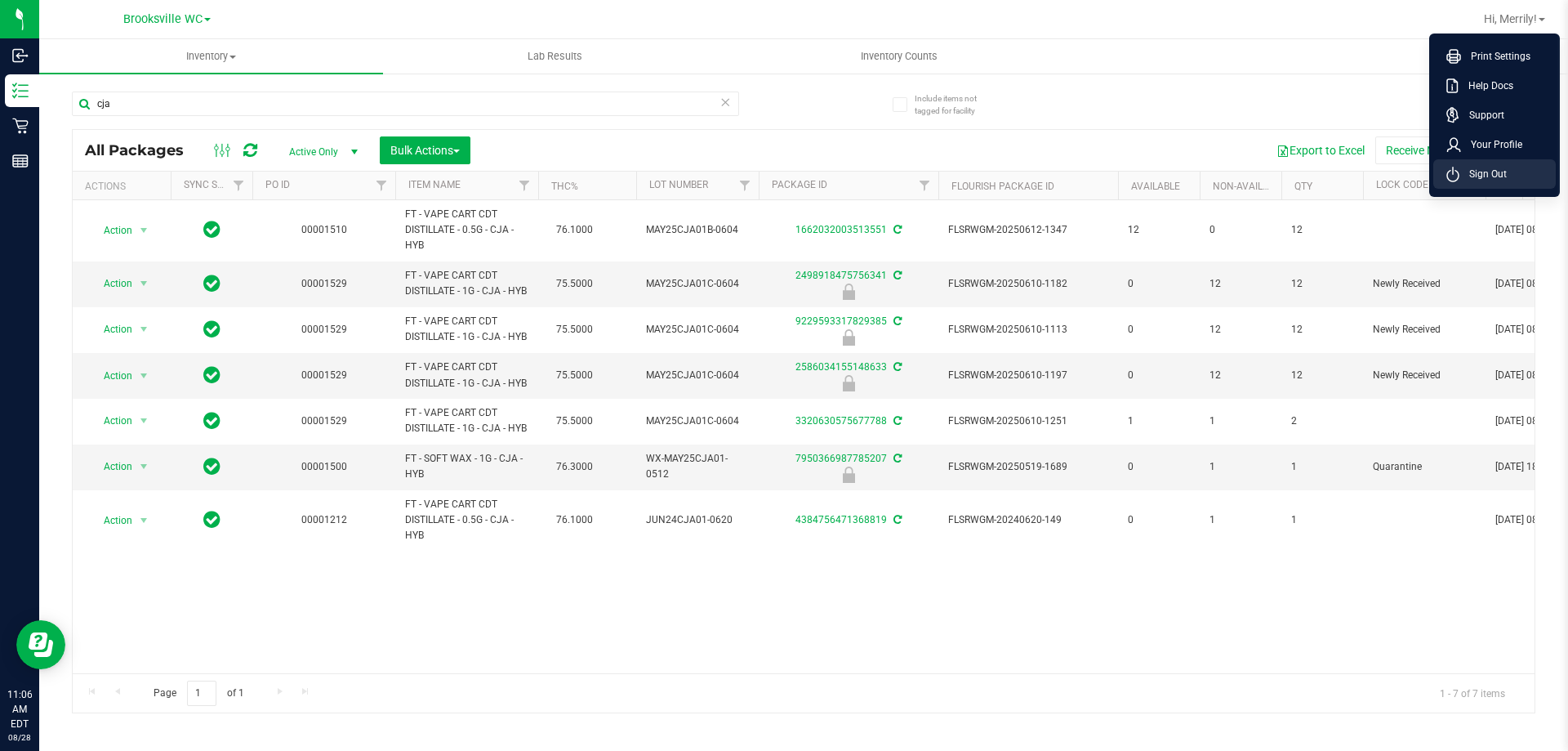
click at [1496, 175] on span "Sign Out" at bounding box center [1483, 173] width 47 height 16
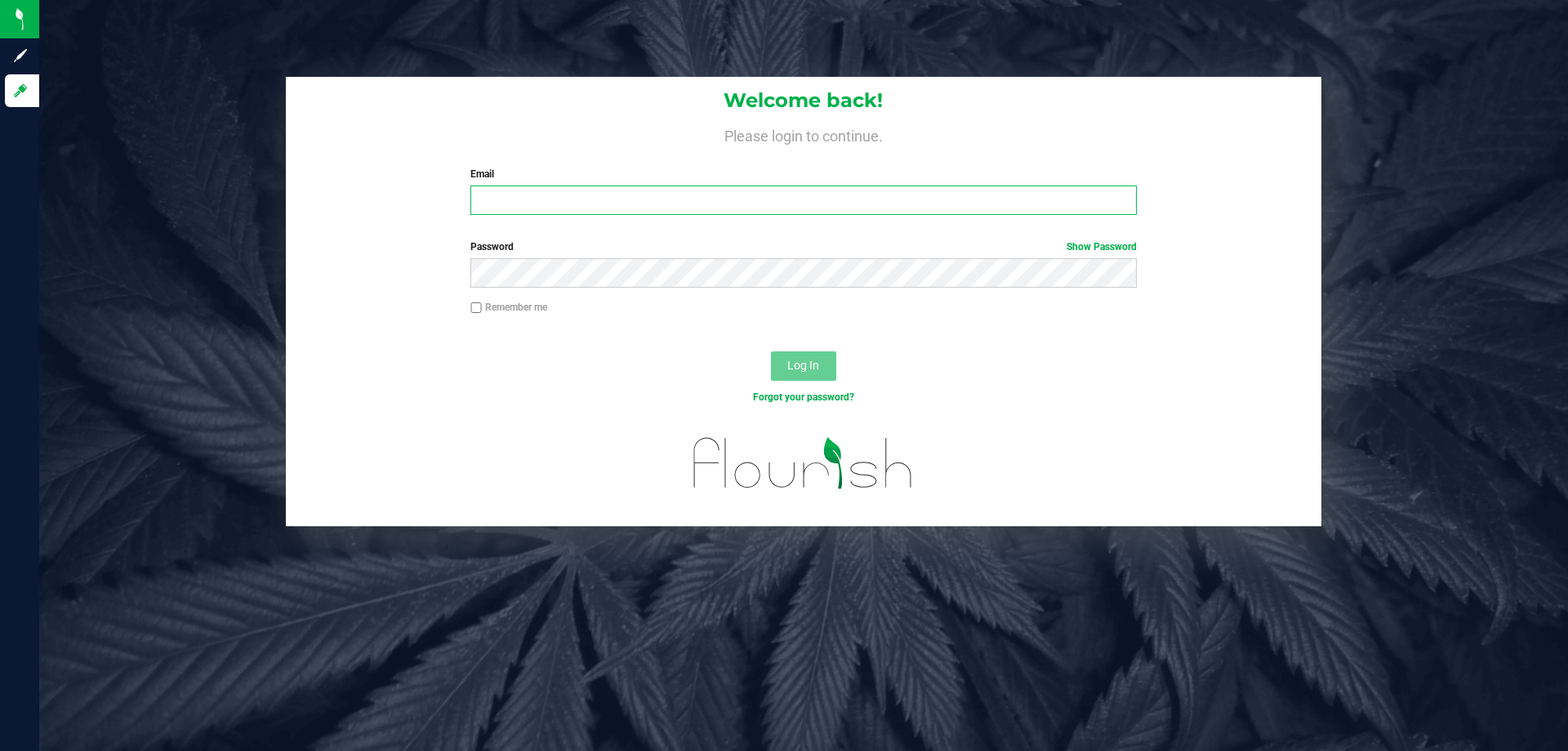
drag, startPoint x: 590, startPoint y: 194, endPoint x: 664, endPoint y: 324, distance: 149.6
click at [592, 212] on input "Email" at bounding box center [803, 200] width 666 height 29
type input "[EMAIL_ADDRESS][DOMAIN_NAME]"
click at [810, 373] on button "Log In" at bounding box center [803, 366] width 65 height 29
